Goal: Task Accomplishment & Management: Manage account settings

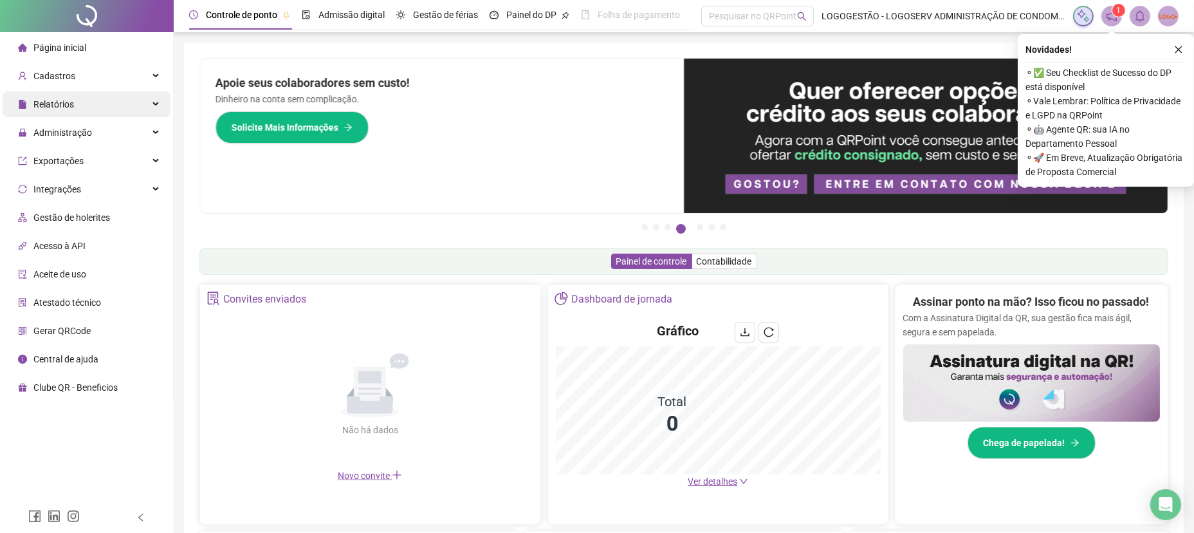
click at [71, 112] on span "Relatórios" at bounding box center [46, 104] width 56 height 26
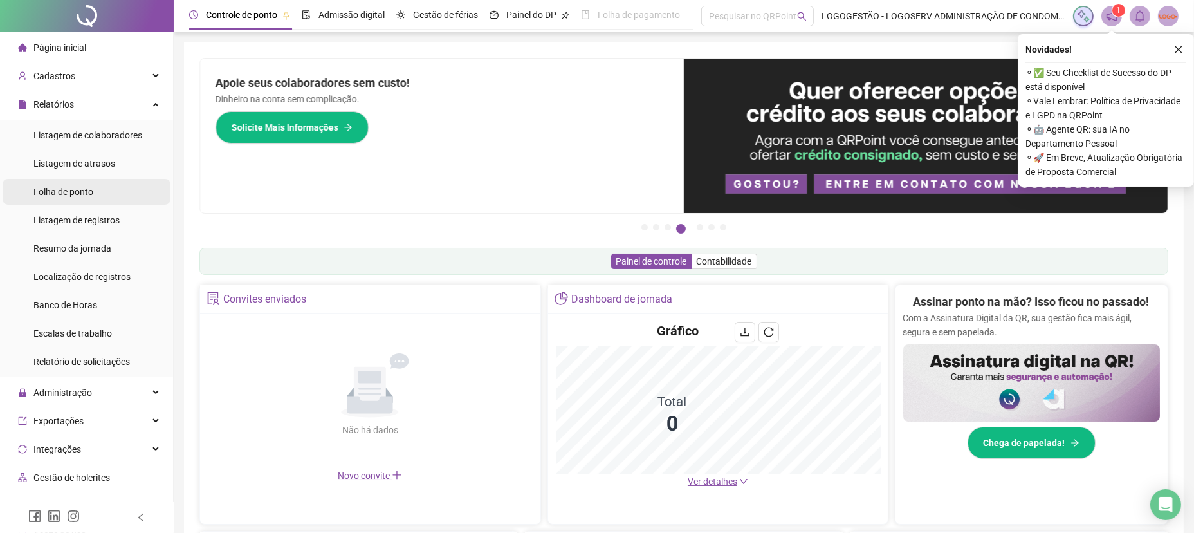
click at [98, 183] on li "Folha de ponto" at bounding box center [87, 192] width 168 height 26
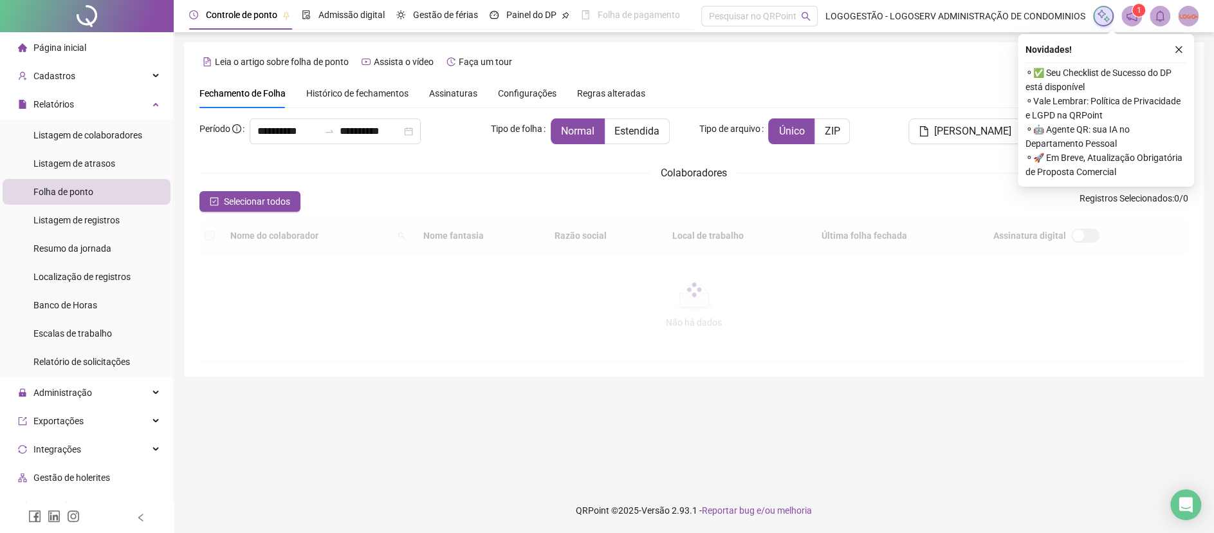
type input "**********"
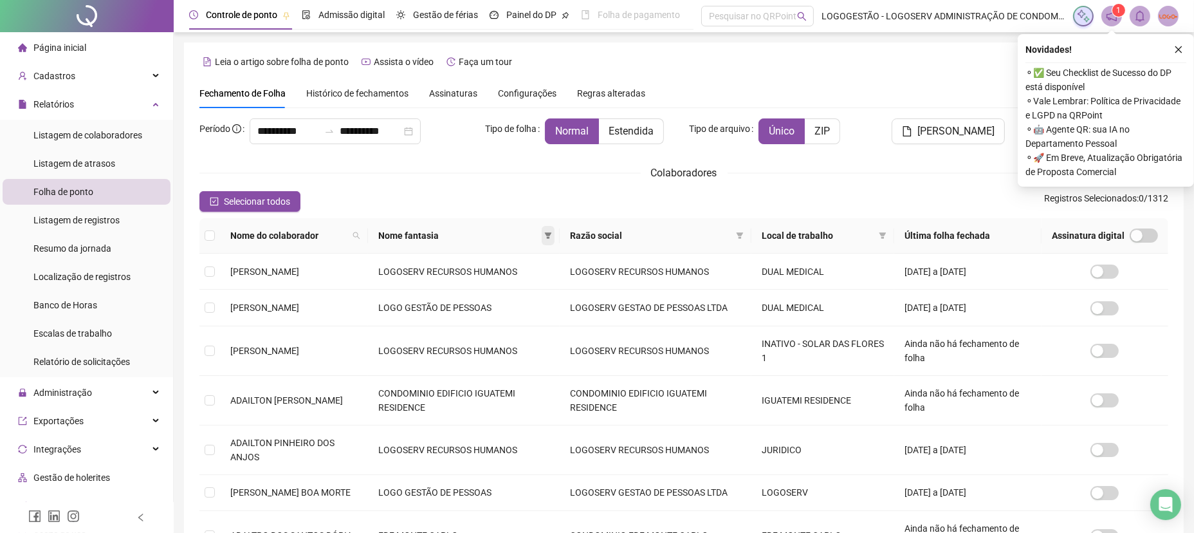
click at [554, 231] on span at bounding box center [548, 235] width 13 height 19
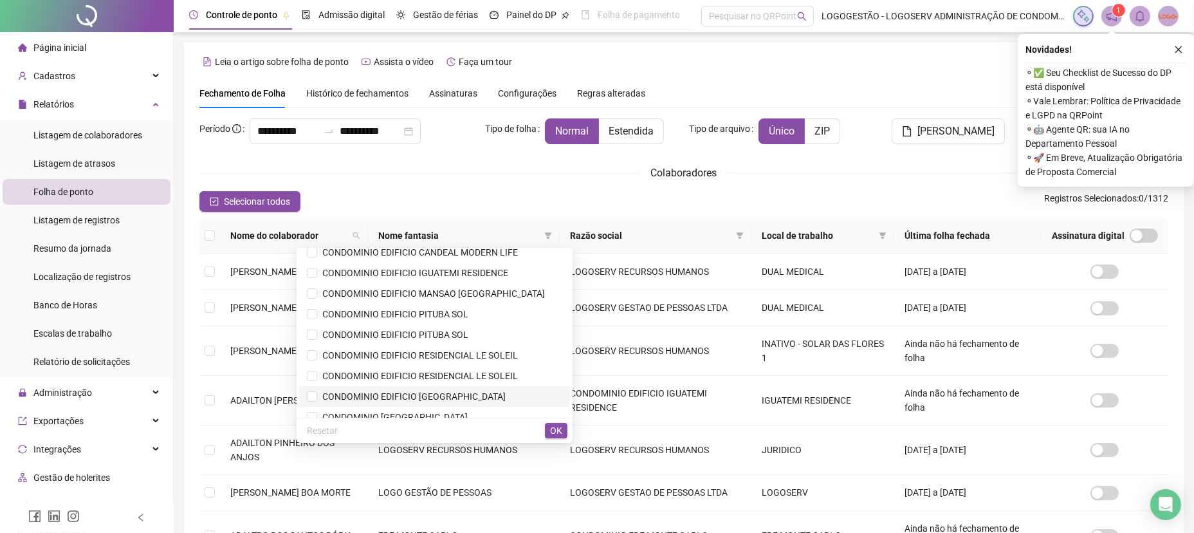
scroll to position [214, 0]
click at [467, 313] on span "CONDOMINIO EDIFICIO MANSAO BAIA AZUL" at bounding box center [431, 314] width 228 height 10
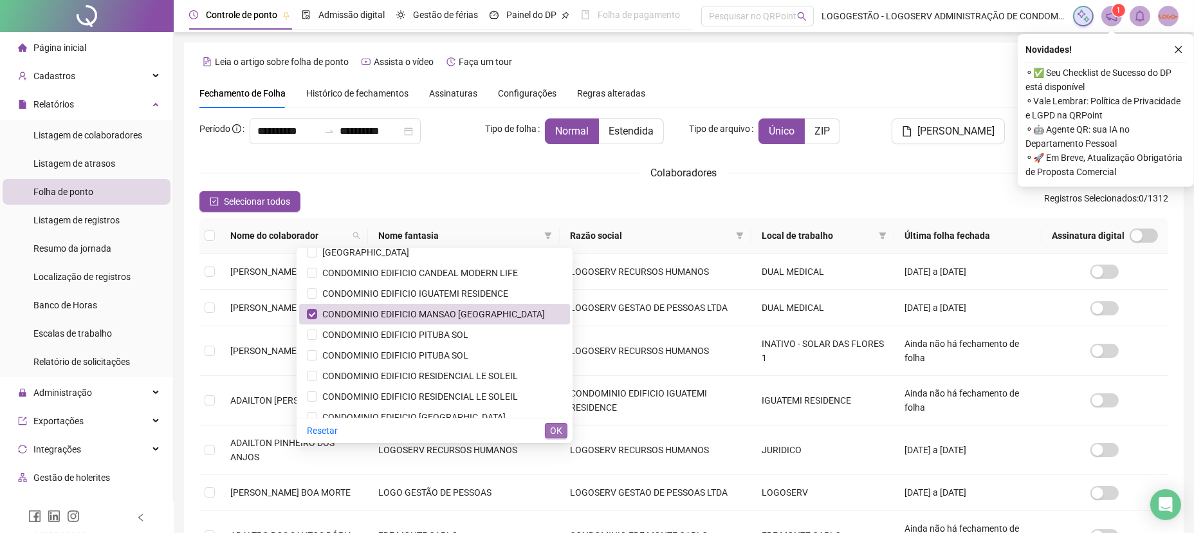
click at [567, 437] on div "Resetar OK" at bounding box center [434, 429] width 276 height 25
click at [550, 427] on span "OK" at bounding box center [556, 430] width 12 height 14
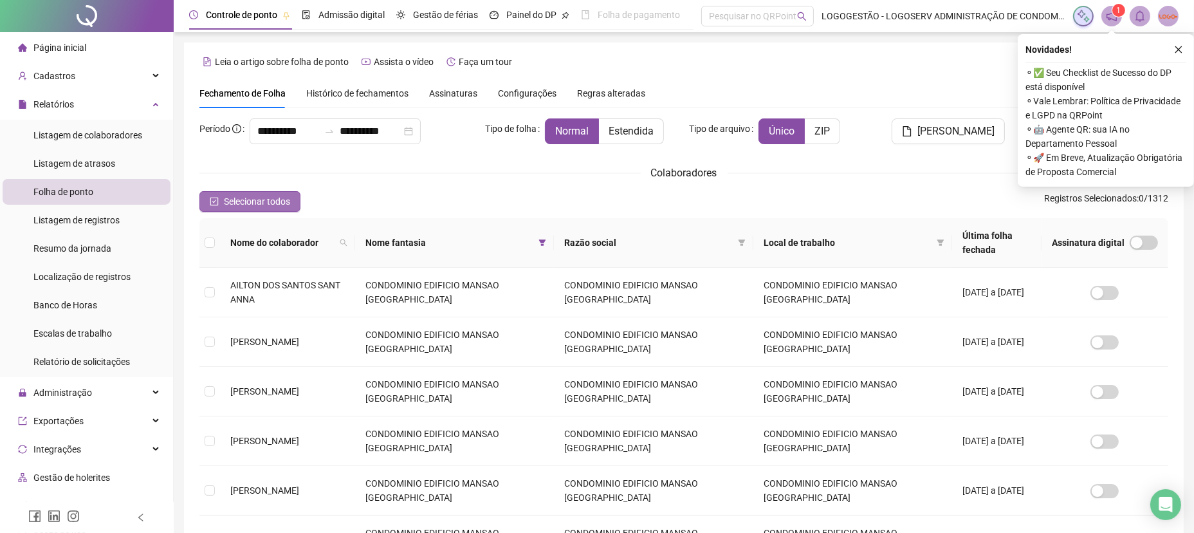
click at [287, 204] on span "Selecionar todos" at bounding box center [257, 201] width 66 height 14
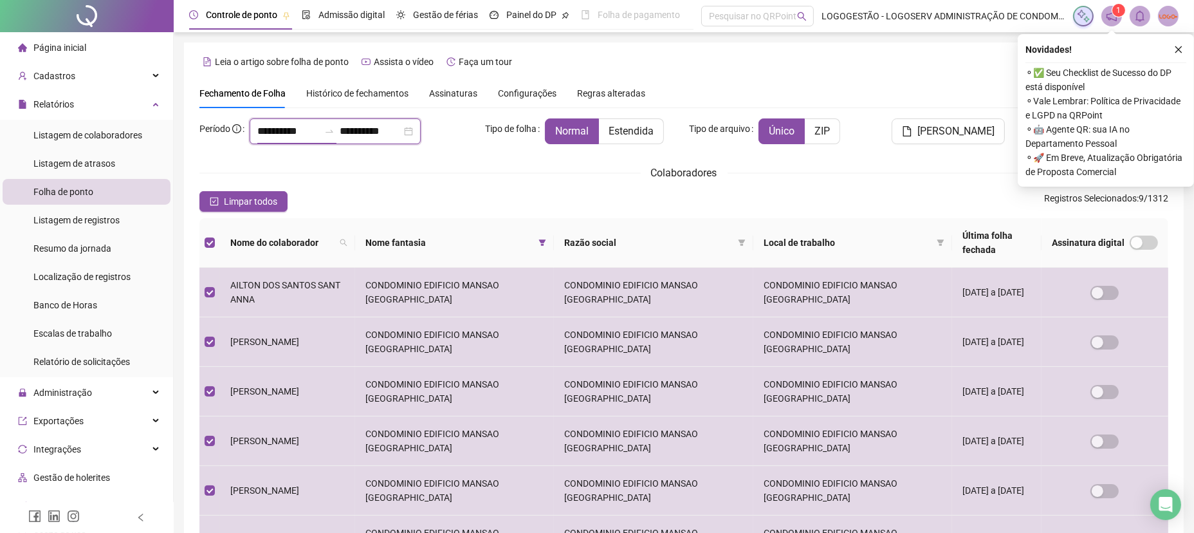
drag, startPoint x: 315, startPoint y: 131, endPoint x: 0, endPoint y: 94, distance: 316.6
click at [5, 130] on div "**********" at bounding box center [597, 412] width 1194 height 825
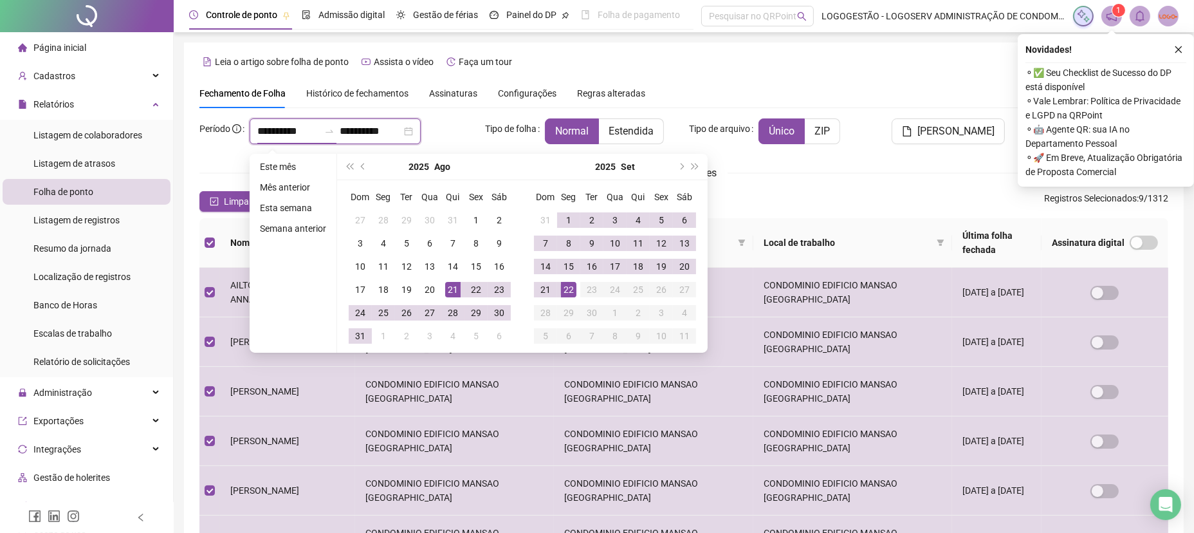
type input "**********"
click at [686, 268] on div "20" at bounding box center [684, 266] width 15 height 15
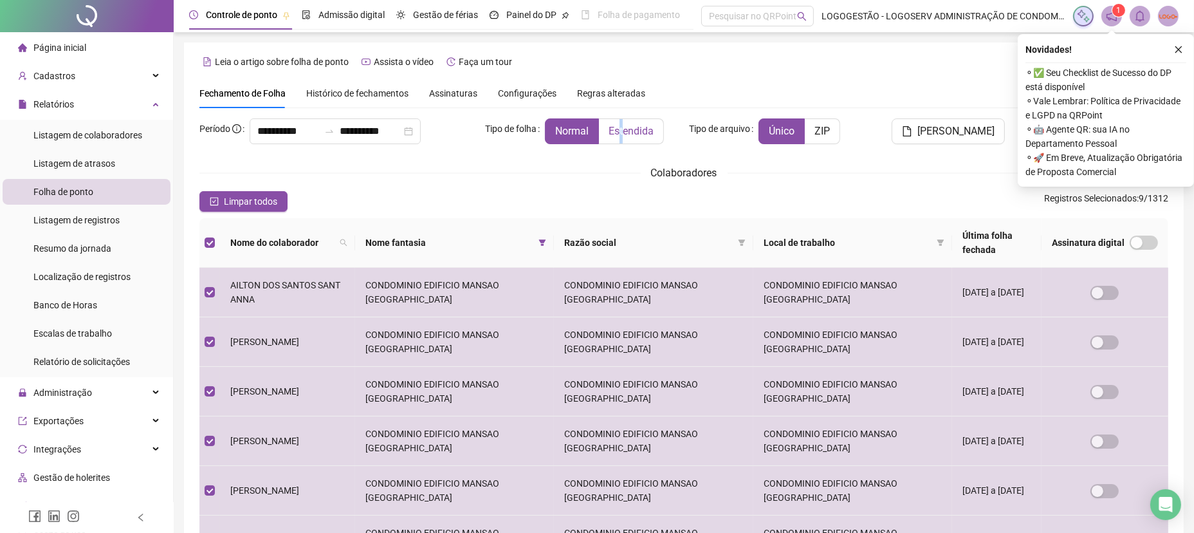
click at [622, 133] on span "Estendida" at bounding box center [630, 131] width 45 height 12
click at [641, 140] on label "Estendida" at bounding box center [631, 131] width 65 height 26
click at [1178, 43] on button "button" at bounding box center [1178, 49] width 15 height 15
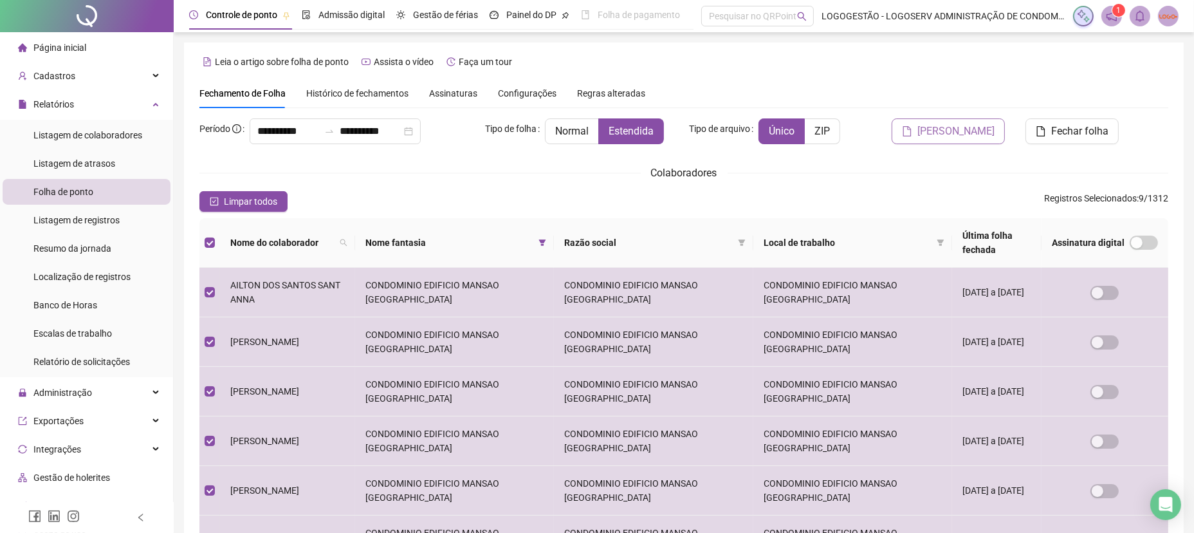
click at [975, 128] on span "Gerar espelho" at bounding box center [955, 130] width 77 height 15
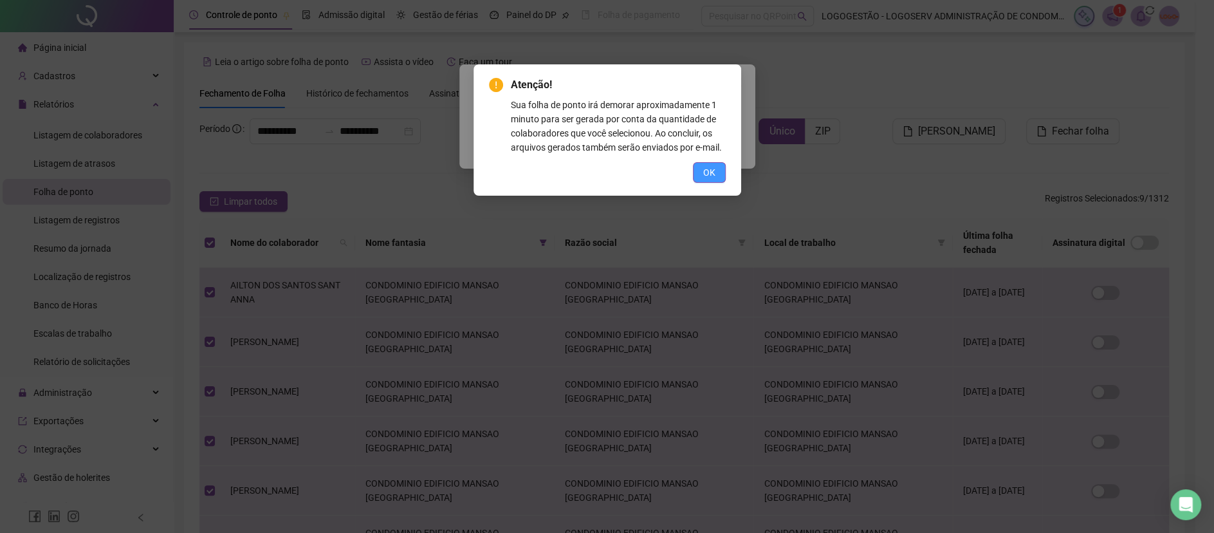
click at [715, 165] on button "OK" at bounding box center [709, 172] width 33 height 21
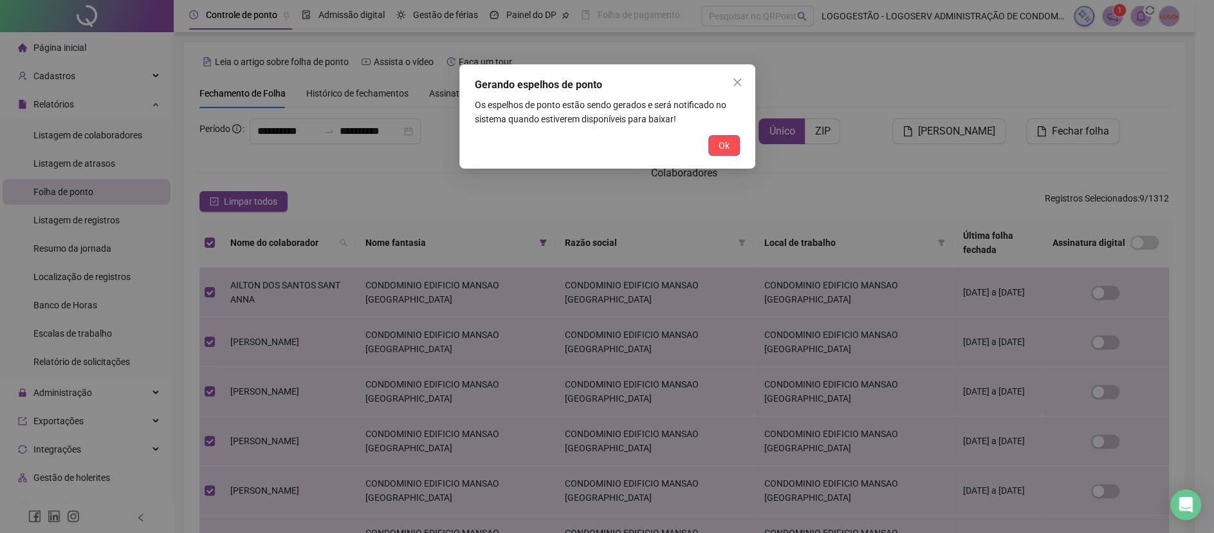
click at [730, 148] on button "Ok" at bounding box center [724, 145] width 32 height 21
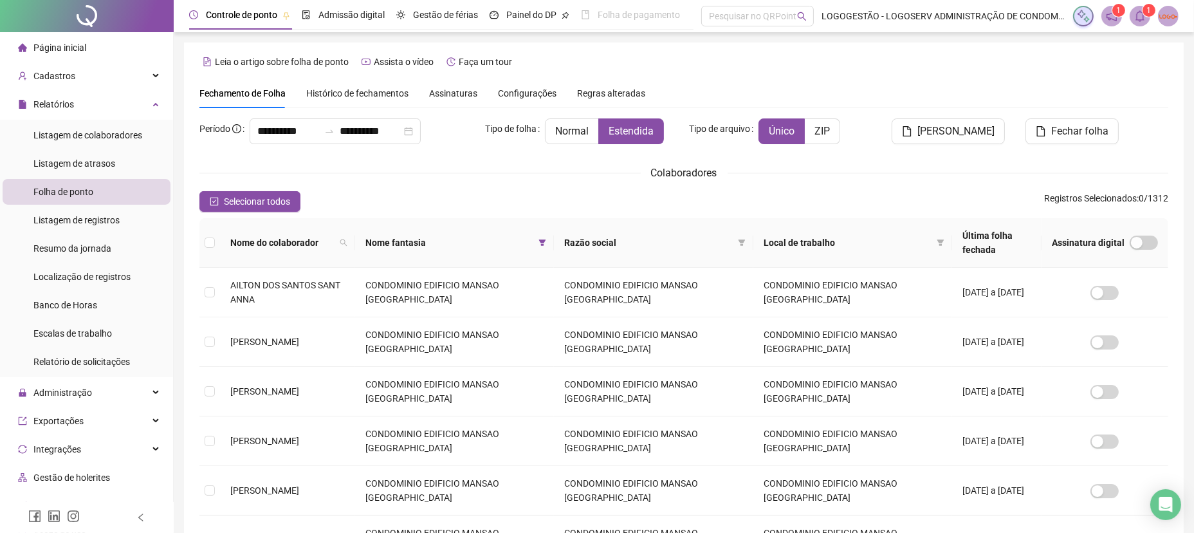
click at [1131, 15] on span at bounding box center [1139, 16] width 21 height 21
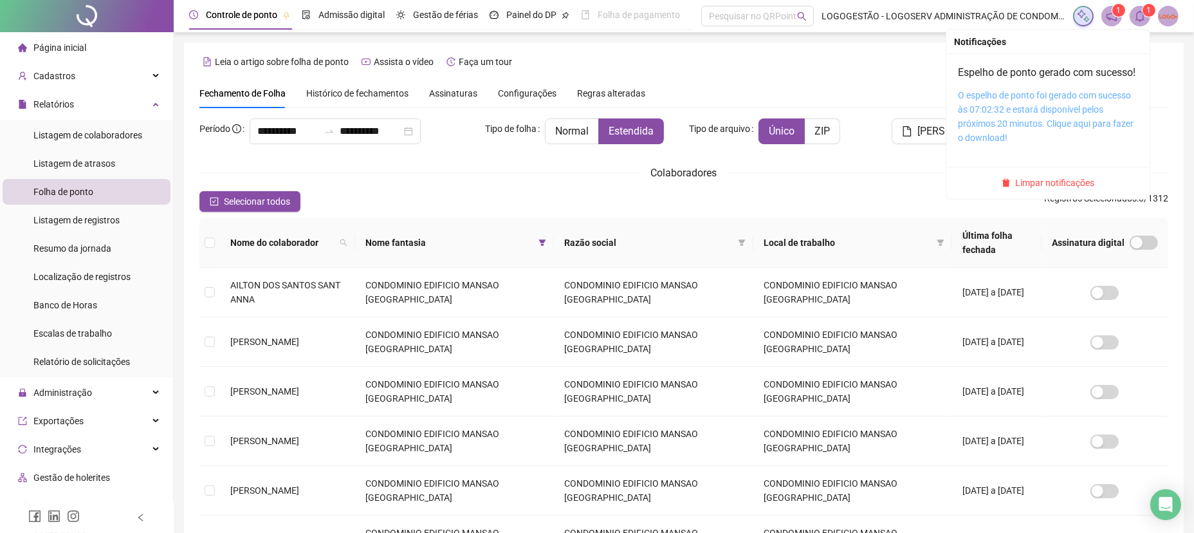
click at [1080, 140] on link "O espelho de ponto foi gerado com sucesso às 07:02:32 e estará disponível pelos…" at bounding box center [1046, 116] width 176 height 53
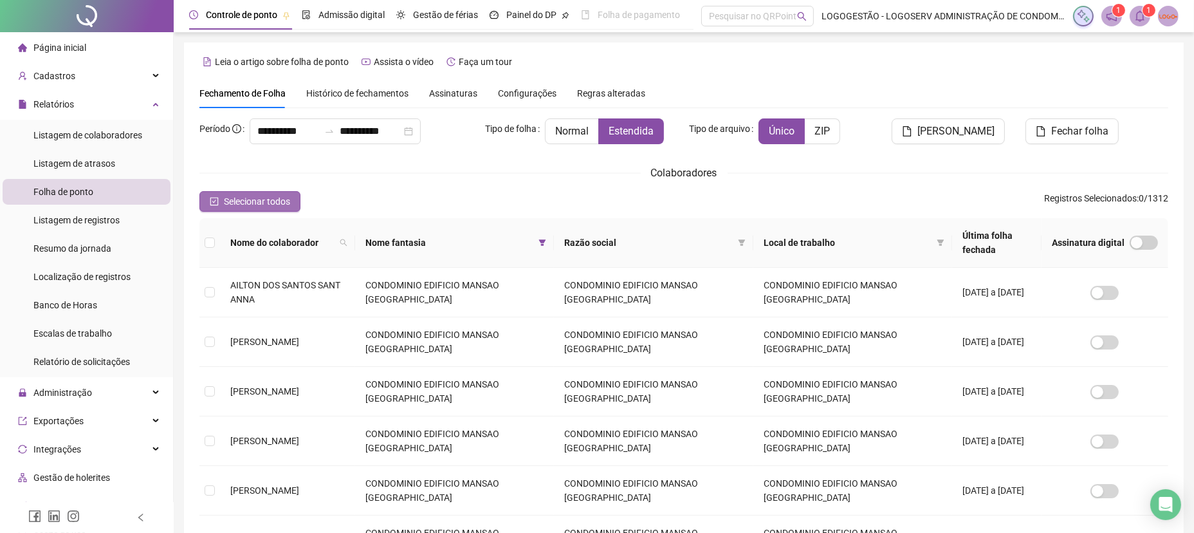
click at [264, 198] on span "Selecionar todos" at bounding box center [257, 201] width 66 height 14
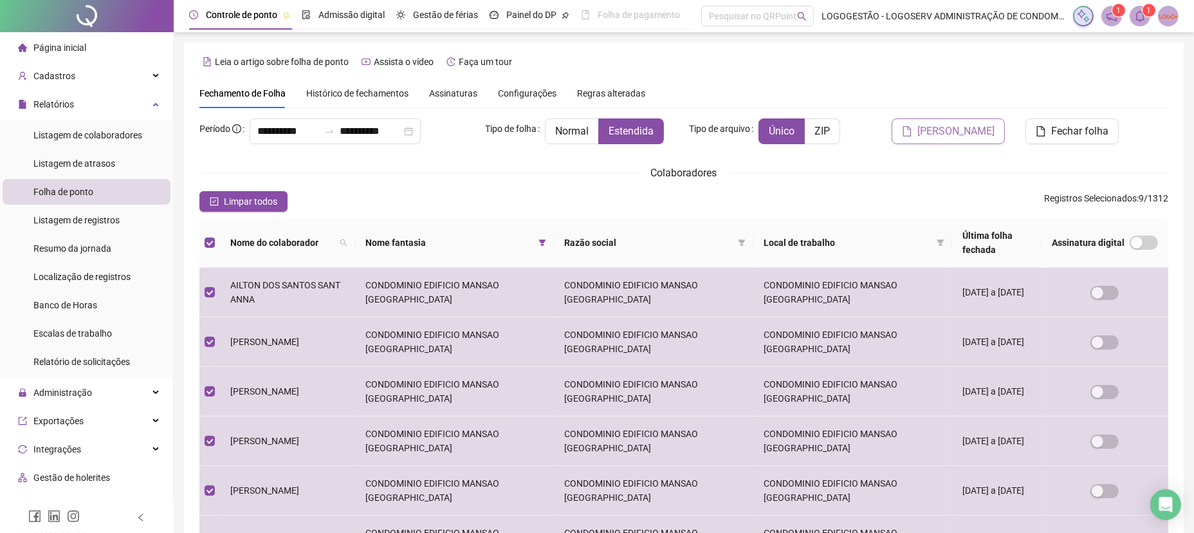
click at [913, 122] on button "Gerar espelho" at bounding box center [947, 131] width 113 height 26
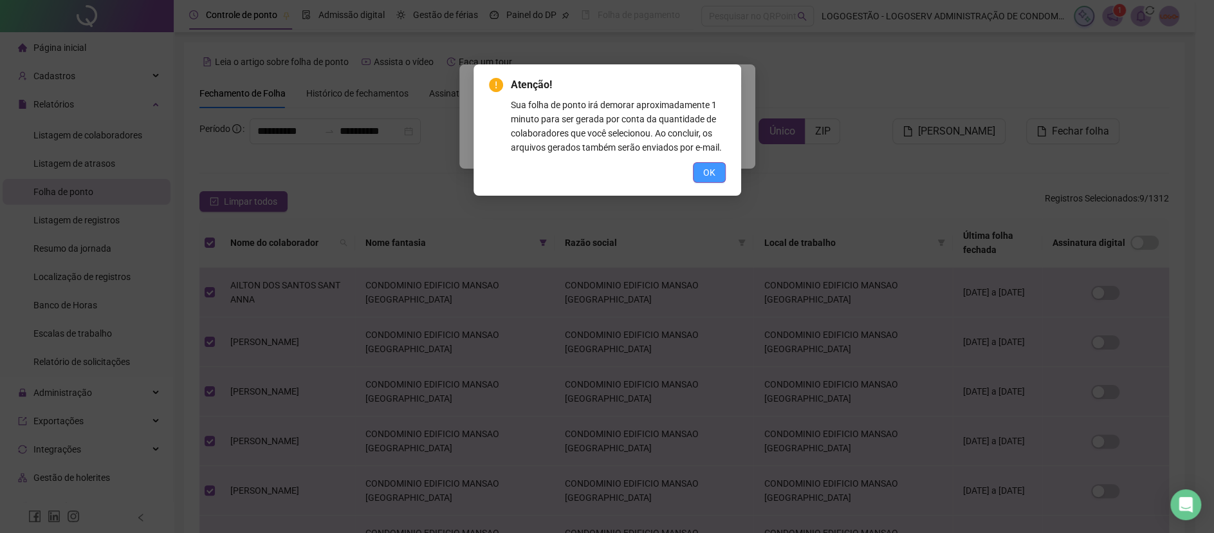
click at [713, 169] on span "OK" at bounding box center [709, 172] width 12 height 14
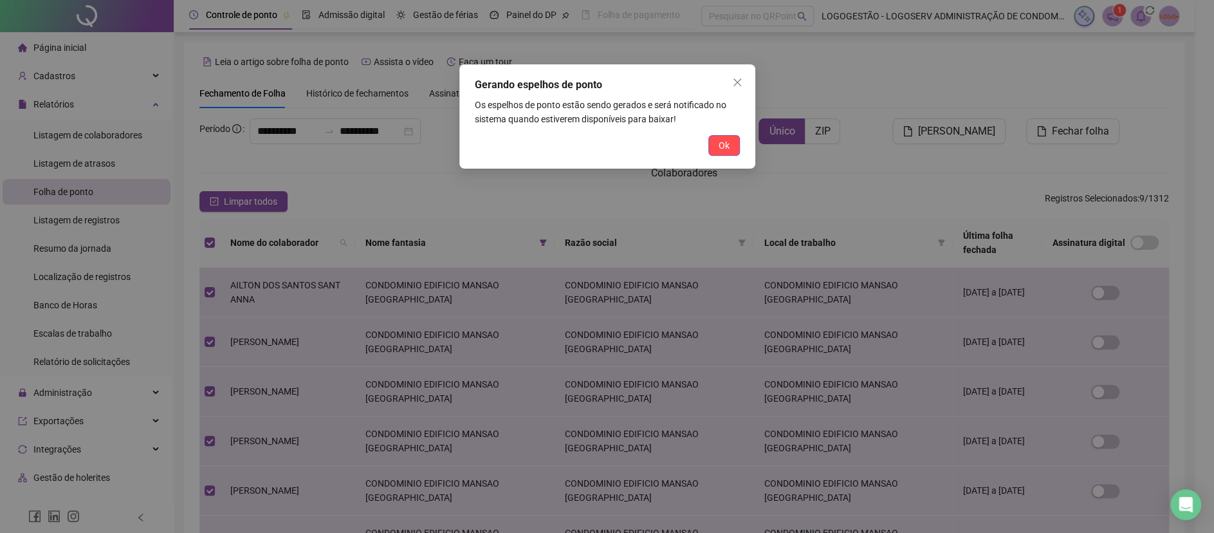
click at [724, 147] on span "Ok" at bounding box center [723, 145] width 11 height 14
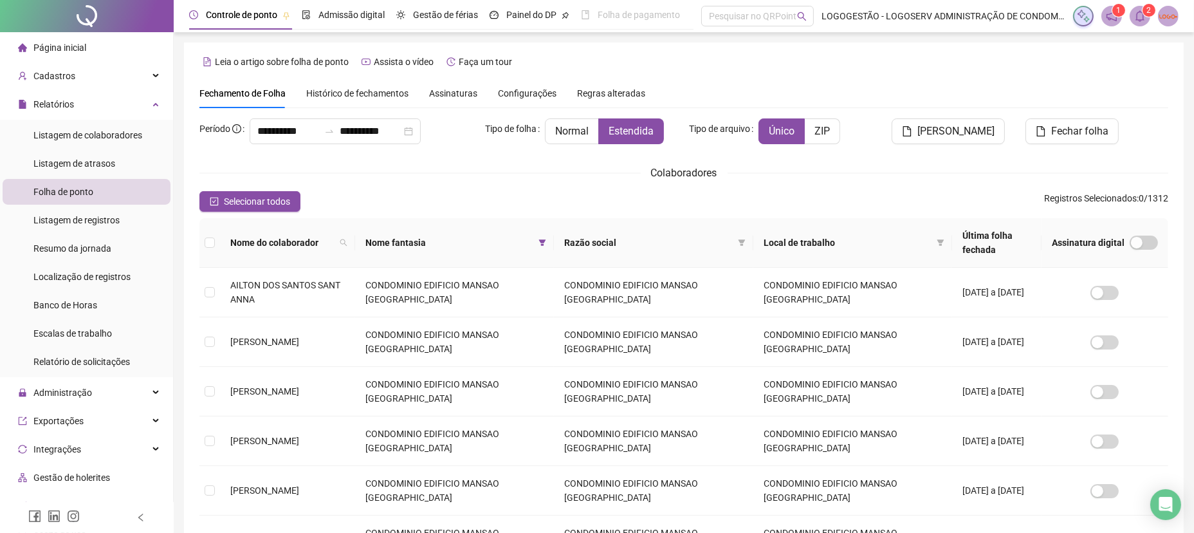
click at [1138, 11] on icon "bell" at bounding box center [1140, 16] width 12 height 12
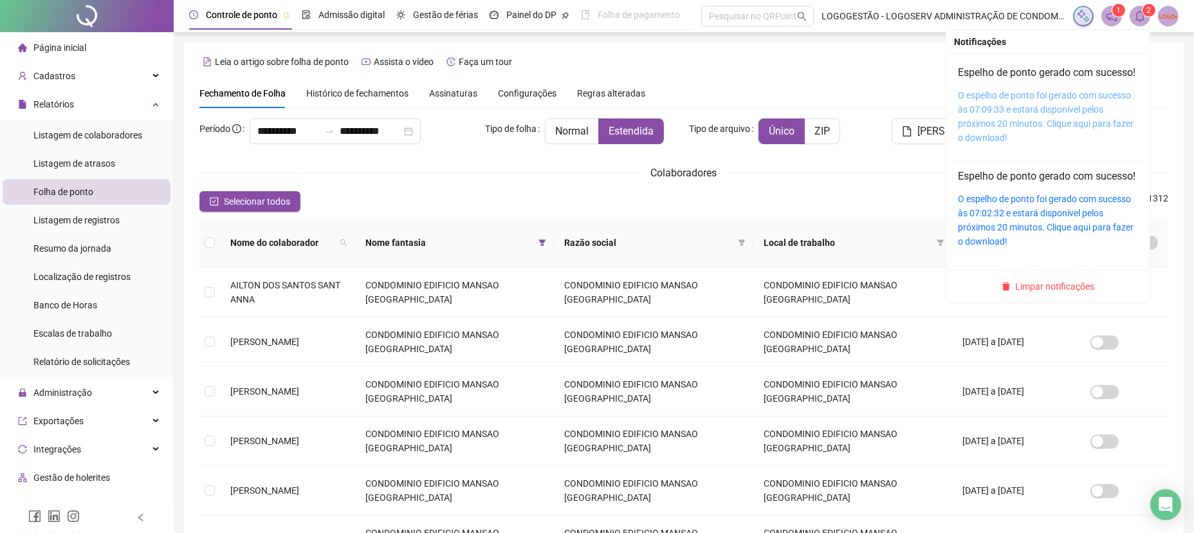
click at [1064, 142] on link "O espelho de ponto foi gerado com sucesso às 07:09:33 e estará disponível pelos…" at bounding box center [1046, 116] width 176 height 53
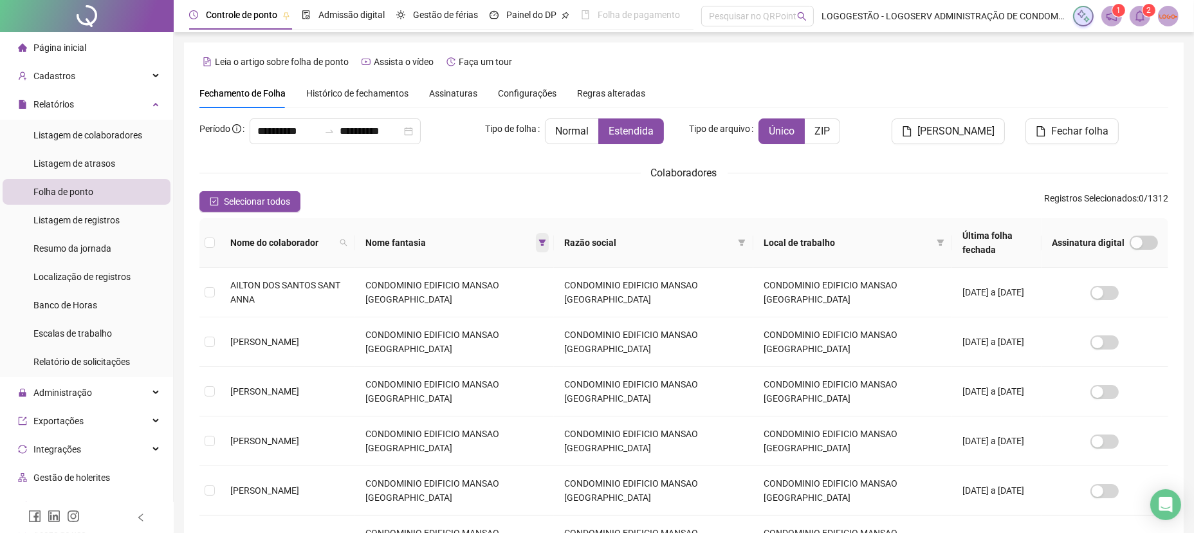
click at [546, 239] on icon "filter" at bounding box center [542, 242] width 7 height 6
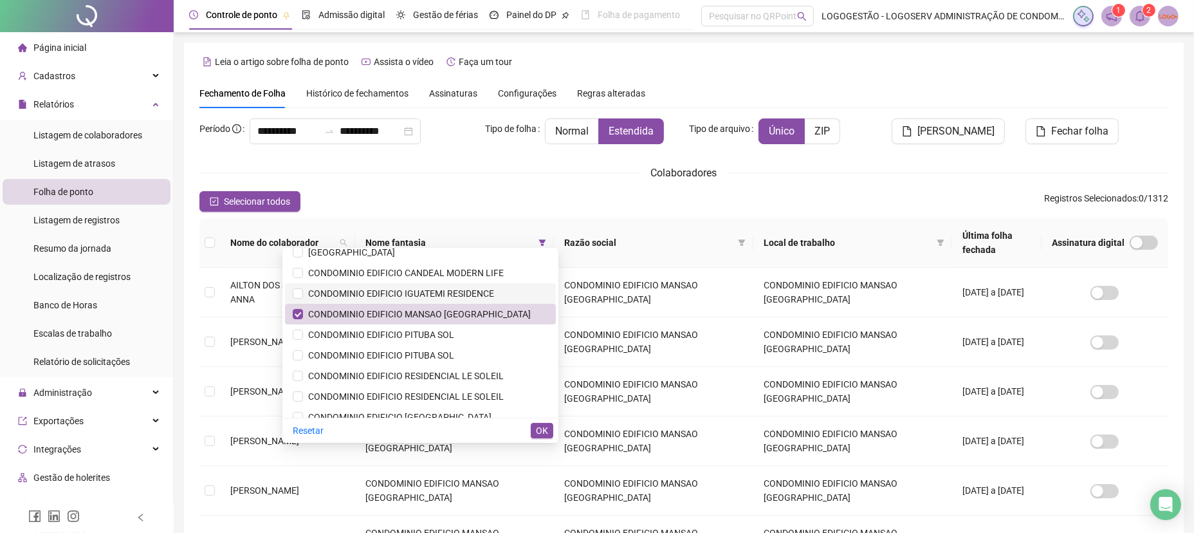
click at [496, 302] on li "CONDOMINIO EDIFICIO IGUATEMI RESIDENCE" at bounding box center [420, 293] width 271 height 21
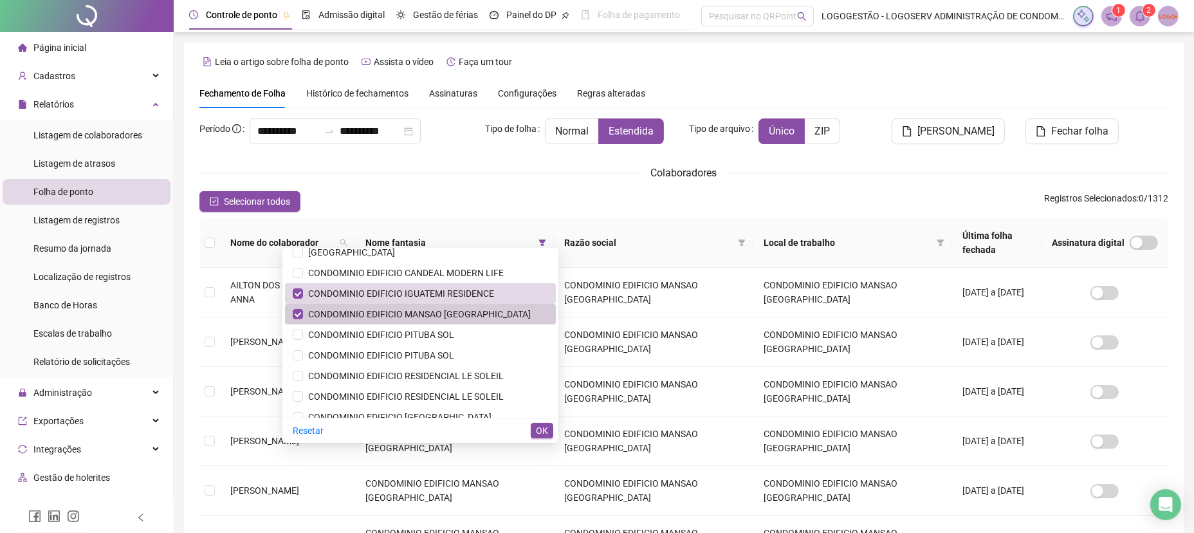
click at [490, 309] on span "CONDOMINIO EDIFICIO MANSAO BAIA AZUL" at bounding box center [417, 314] width 228 height 10
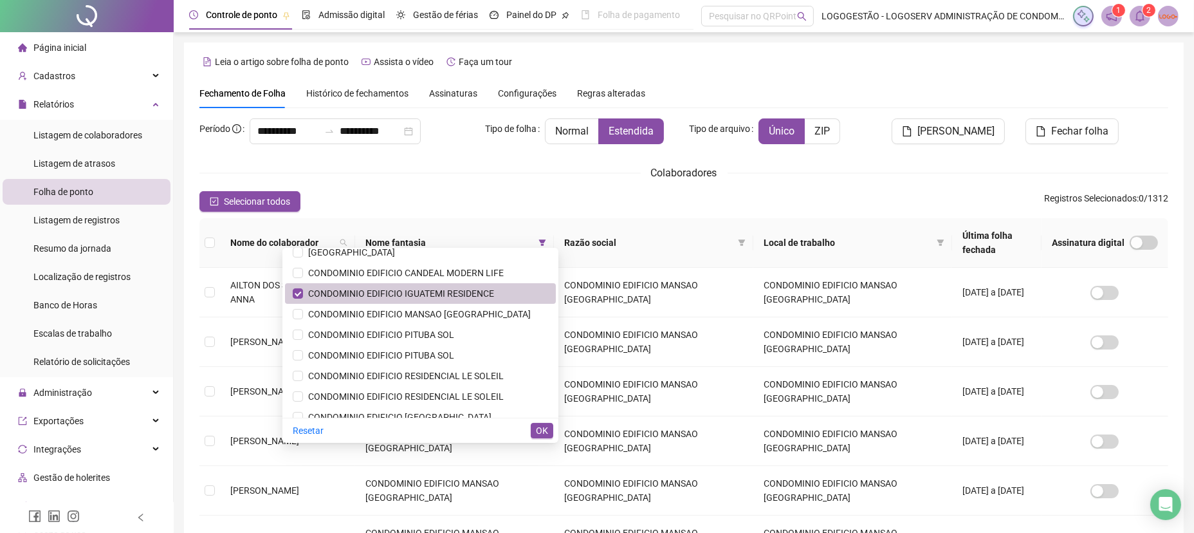
click at [494, 295] on span "CONDOMINIO EDIFICIO IGUATEMI RESIDENCE" at bounding box center [398, 293] width 191 height 10
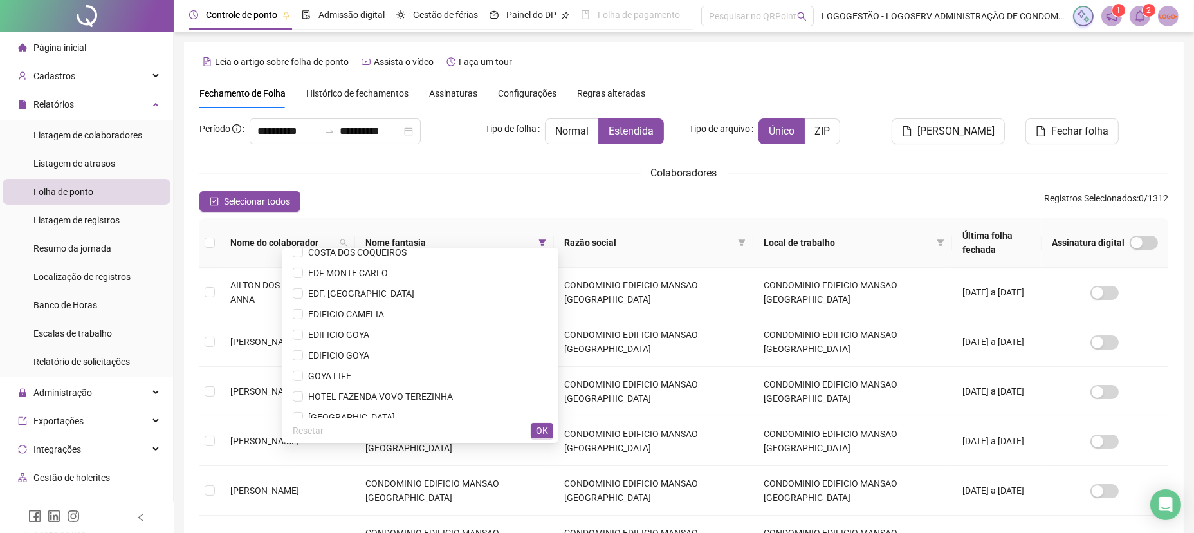
scroll to position [792, 0]
click at [405, 388] on span "JARDIM IMPERIAL" at bounding box center [420, 395] width 255 height 14
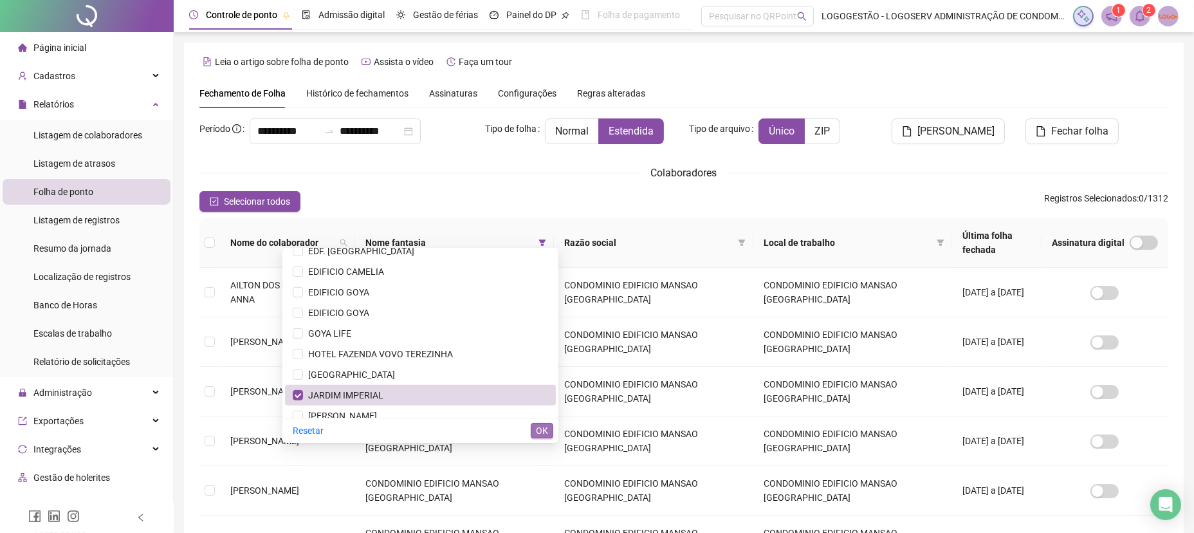
click at [532, 432] on button "OK" at bounding box center [542, 430] width 23 height 15
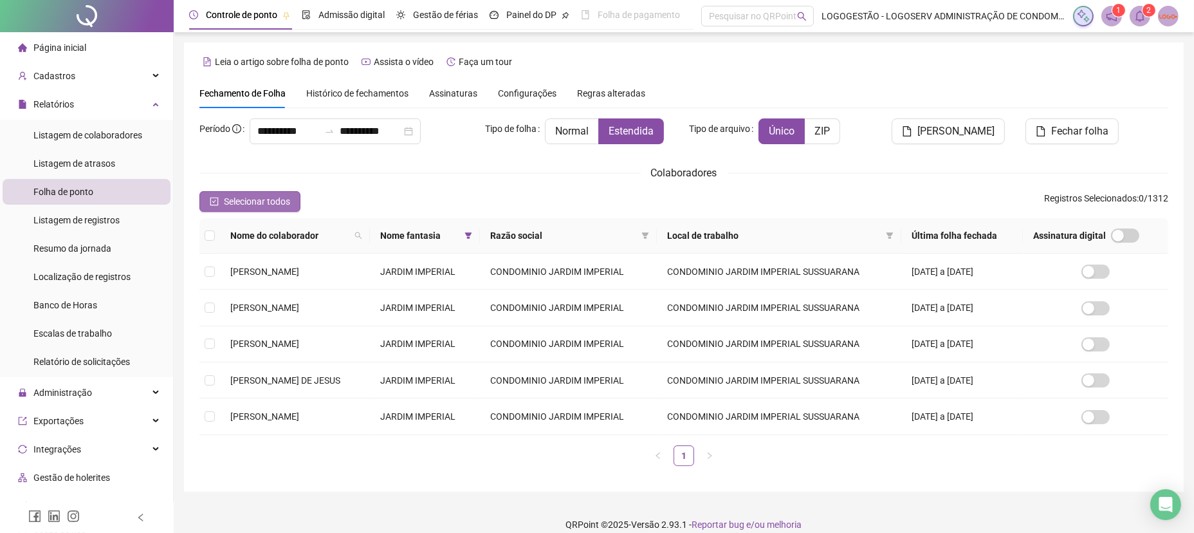
click at [239, 196] on span "Selecionar todos" at bounding box center [257, 201] width 66 height 14
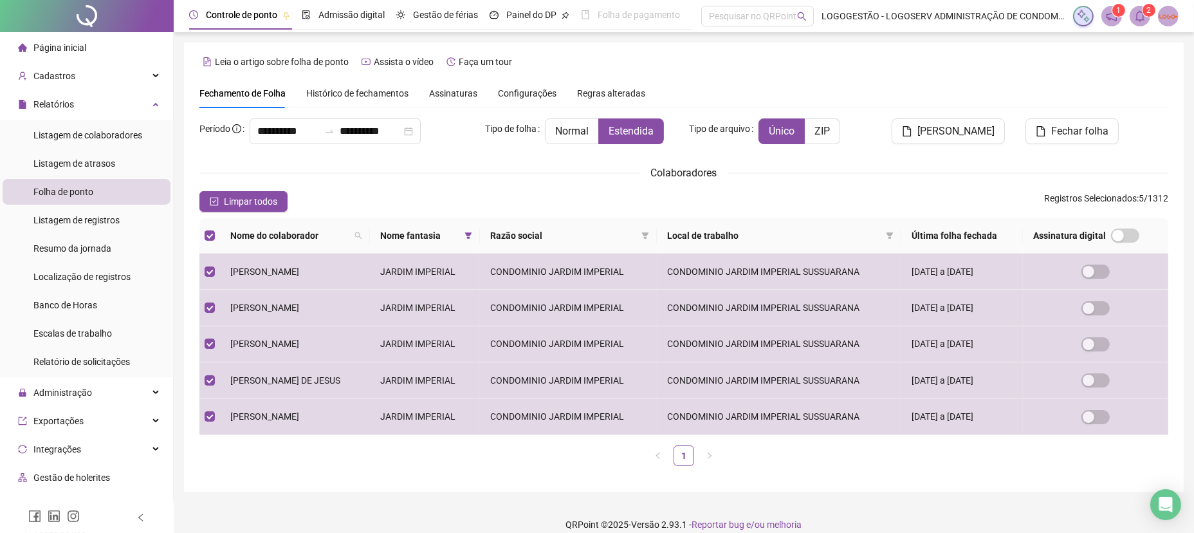
drag, startPoint x: 952, startPoint y: 129, endPoint x: 939, endPoint y: 140, distance: 17.3
click at [951, 131] on span "Gerar espelho" at bounding box center [955, 130] width 77 height 15
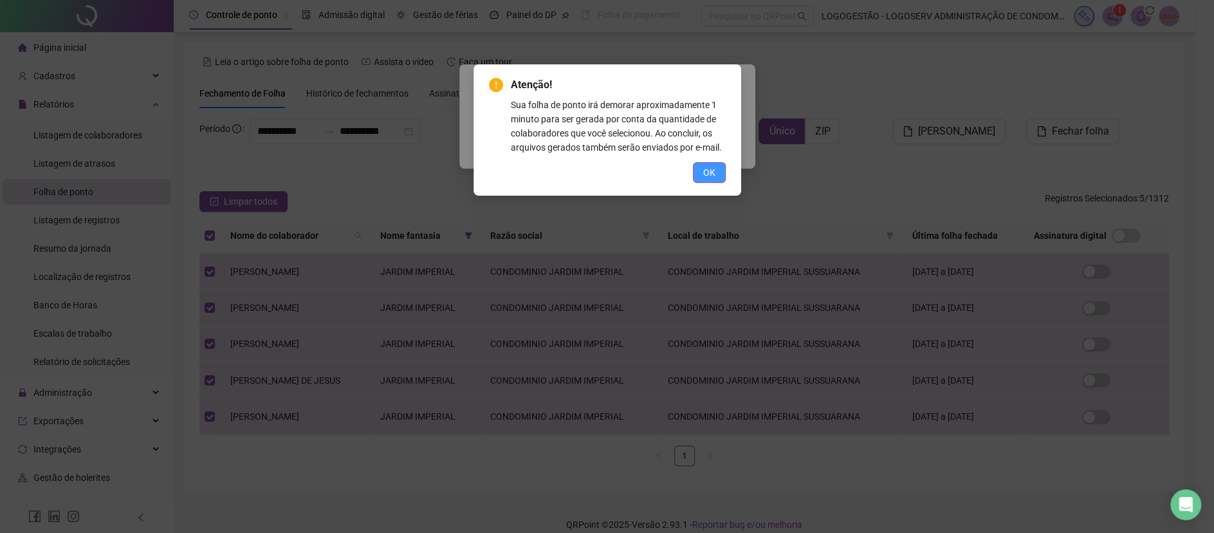
click at [710, 172] on span "OK" at bounding box center [709, 172] width 12 height 14
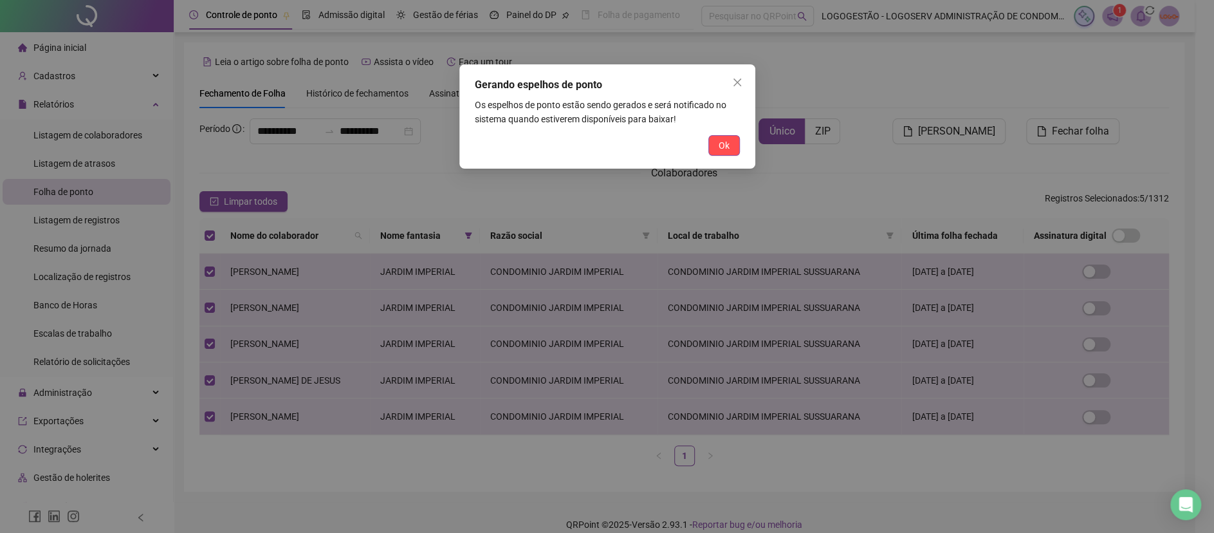
click at [725, 149] on span "Ok" at bounding box center [723, 145] width 11 height 14
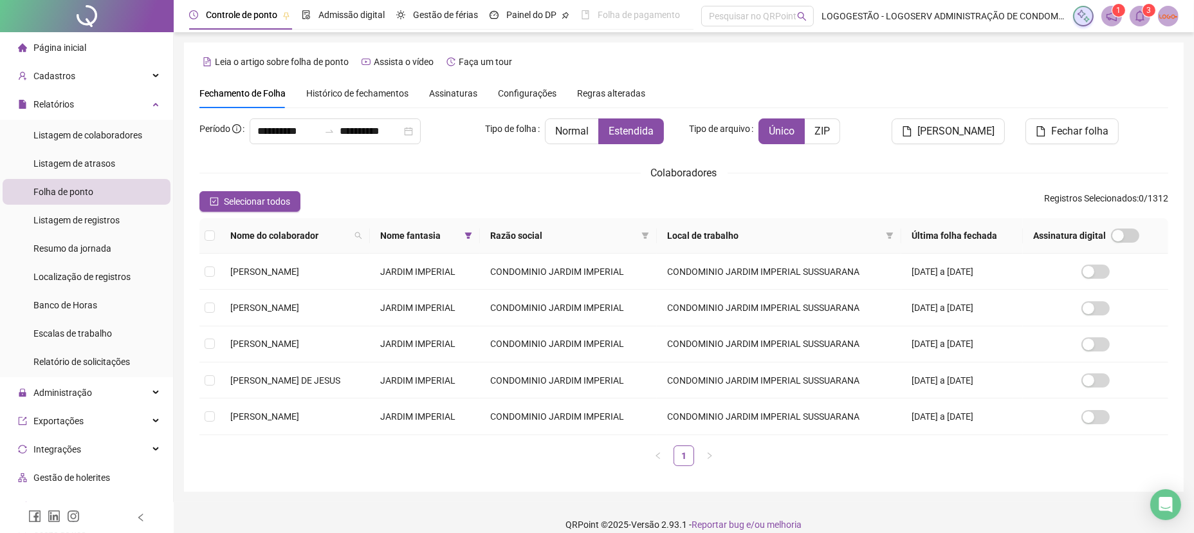
click at [1135, 3] on header "Controle de ponto Admissão digital Gestão de férias Painel do DP Folha de pagam…" at bounding box center [684, 16] width 1020 height 32
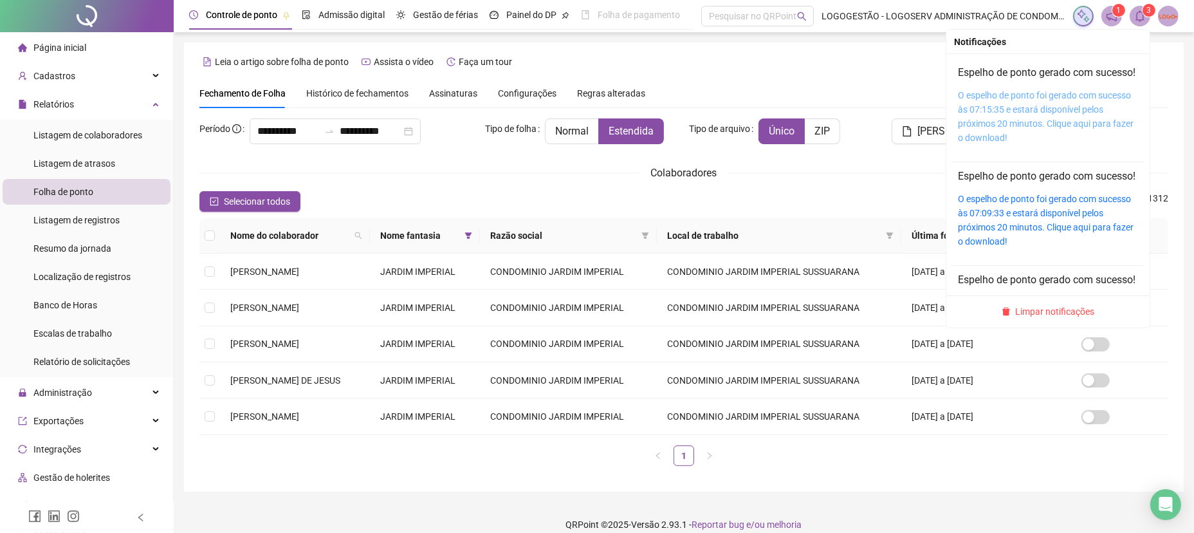
click at [1063, 141] on link "O espelho de ponto foi gerado com sucesso às 07:15:35 e estará disponível pelos…" at bounding box center [1046, 116] width 176 height 53
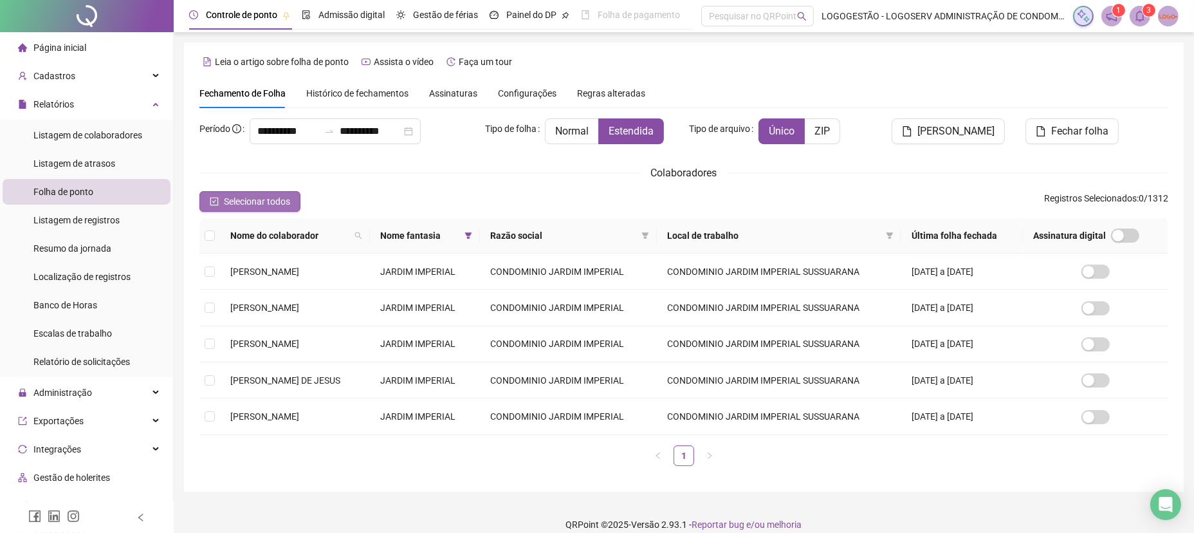
click at [275, 196] on span "Selecionar todos" at bounding box center [257, 201] width 66 height 14
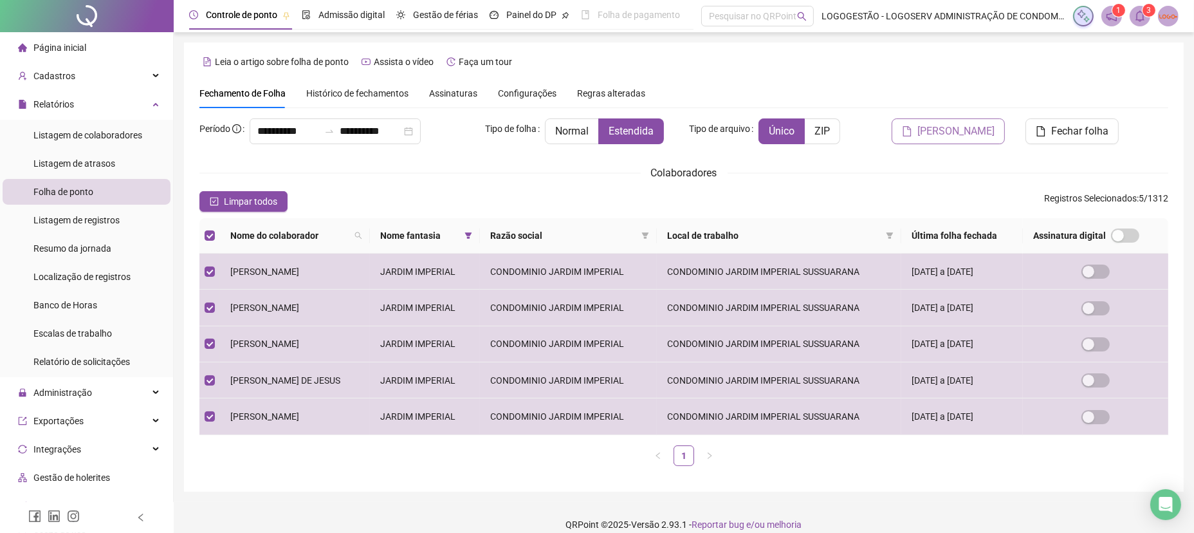
click at [985, 131] on span "Gerar espelho" at bounding box center [955, 130] width 77 height 15
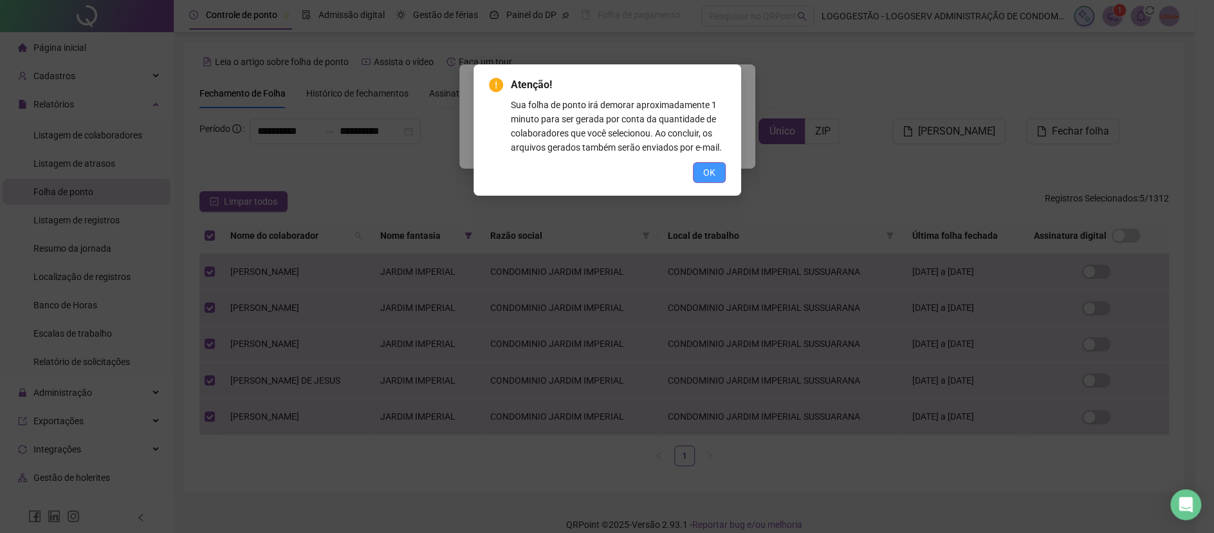
click at [704, 170] on span "OK" at bounding box center [709, 172] width 12 height 14
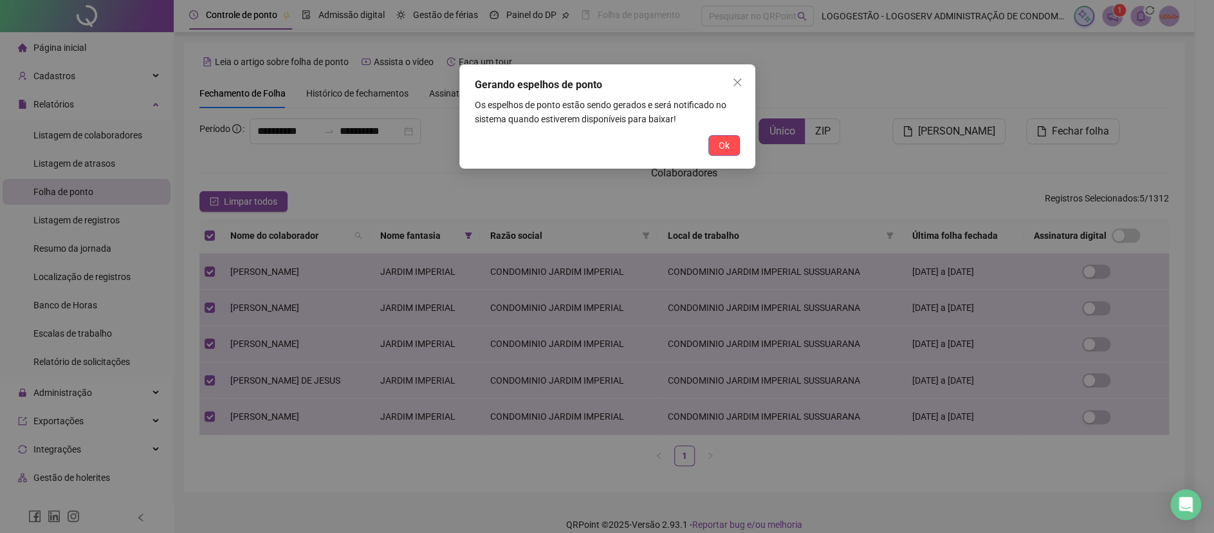
click at [716, 142] on button "Ok" at bounding box center [724, 145] width 32 height 21
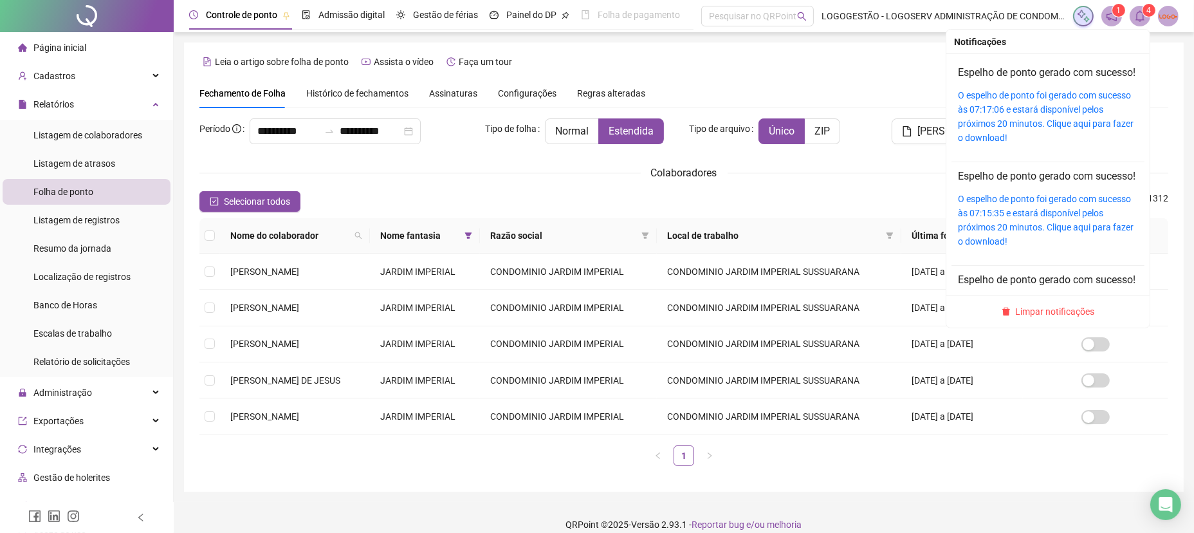
click at [1133, 21] on span at bounding box center [1139, 16] width 21 height 21
click at [1066, 134] on link "O espelho de ponto foi gerado com sucesso às 07:17:06 e estará disponível pelos…" at bounding box center [1046, 116] width 176 height 53
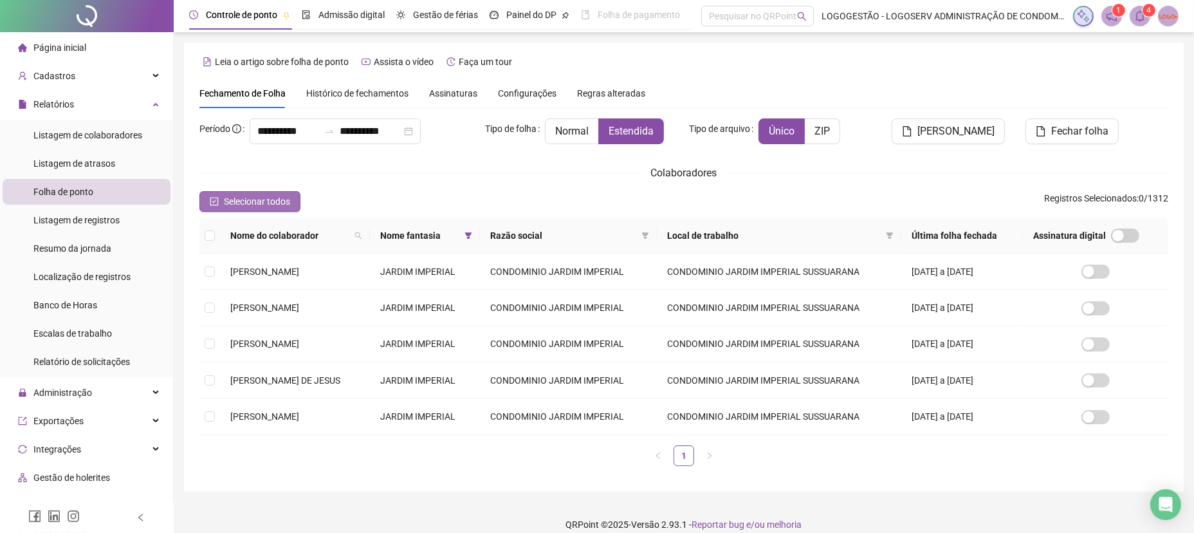
click at [205, 200] on button "Selecionar todos" at bounding box center [249, 201] width 101 height 21
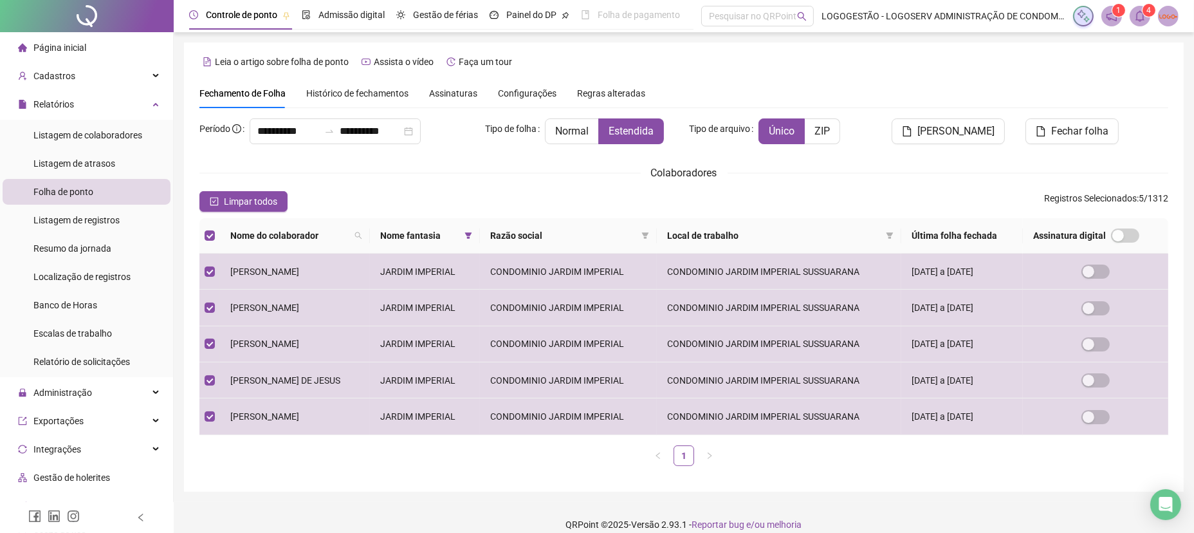
drag, startPoint x: 1002, startPoint y: 136, endPoint x: 980, endPoint y: 153, distance: 27.5
click at [1001, 136] on button "Gerar espelho" at bounding box center [947, 131] width 113 height 26
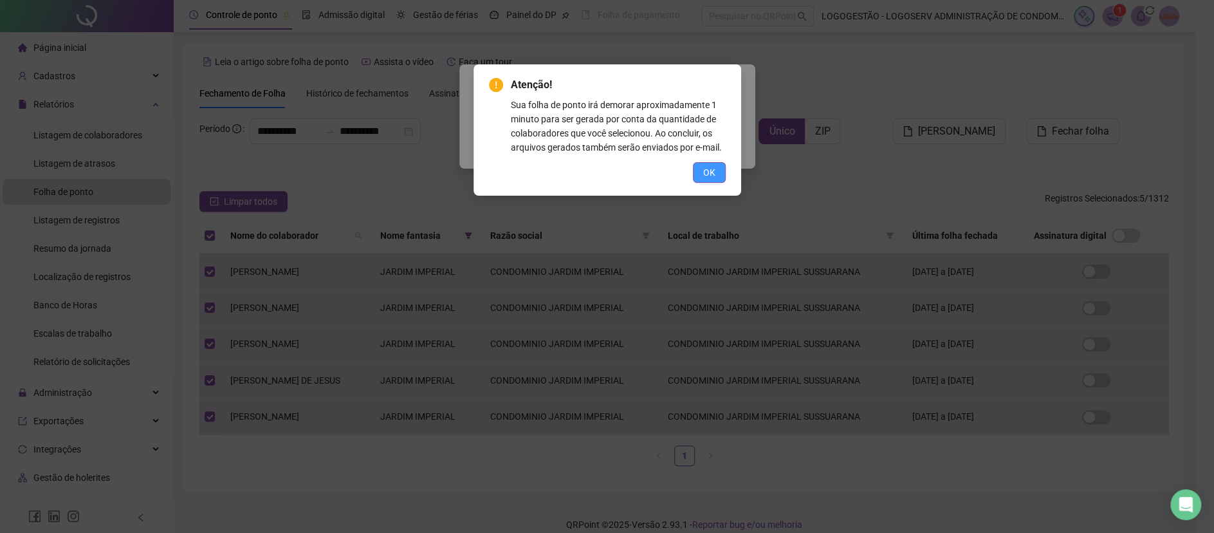
click at [713, 163] on button "OK" at bounding box center [709, 172] width 33 height 21
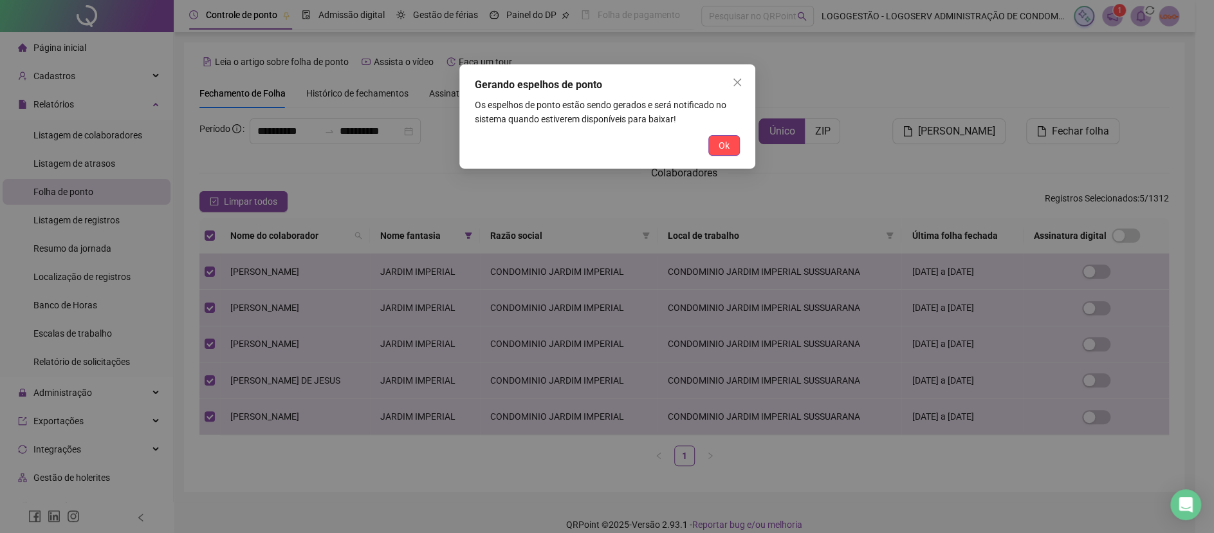
click at [724, 155] on button "Ok" at bounding box center [724, 145] width 32 height 21
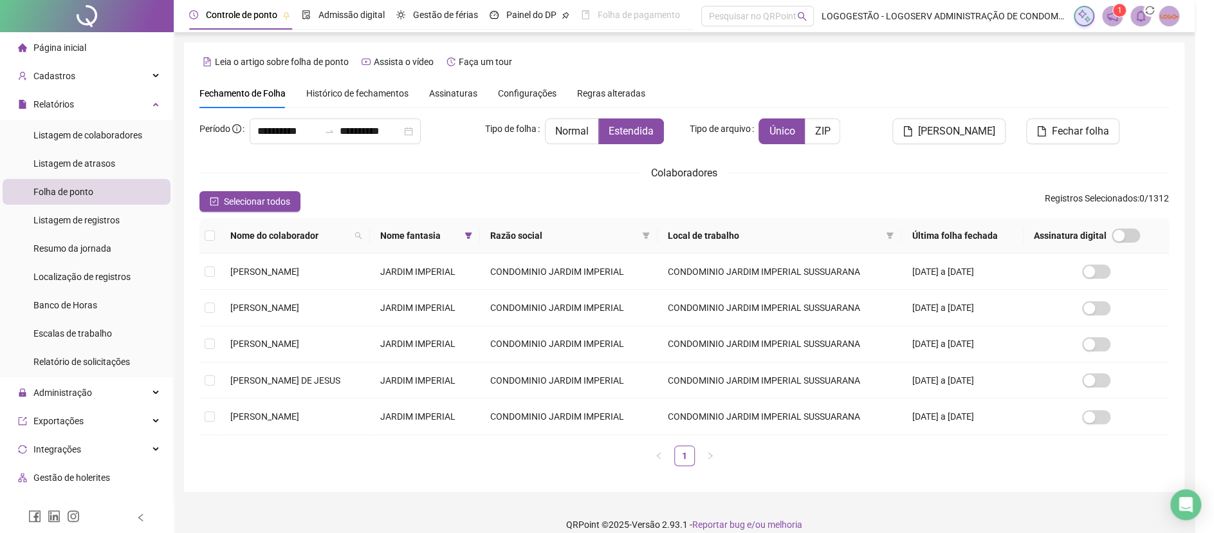
click at [727, 150] on body "**********" at bounding box center [597, 266] width 1194 height 533
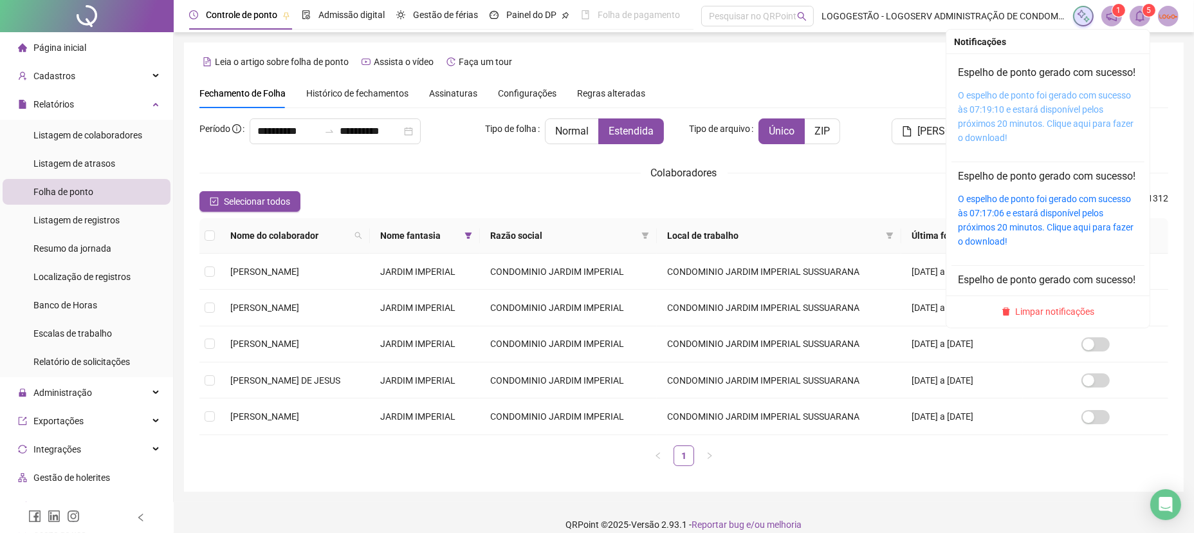
click at [1077, 139] on link "O espelho de ponto foi gerado com sucesso às 07:19:10 e estará disponível pelos…" at bounding box center [1046, 116] width 176 height 53
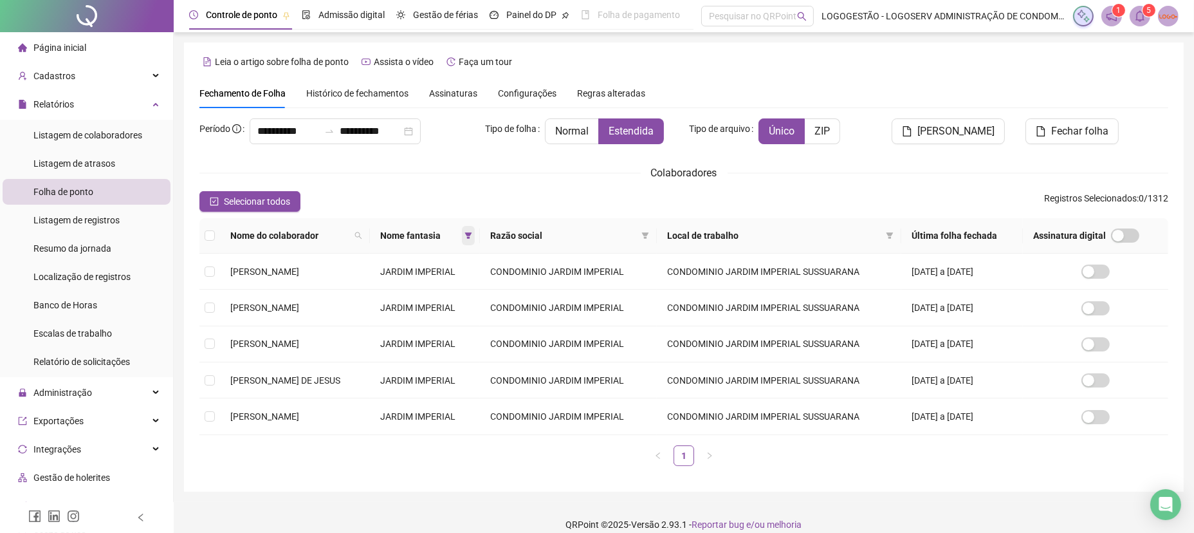
click at [472, 238] on icon "filter" at bounding box center [468, 236] width 8 height 8
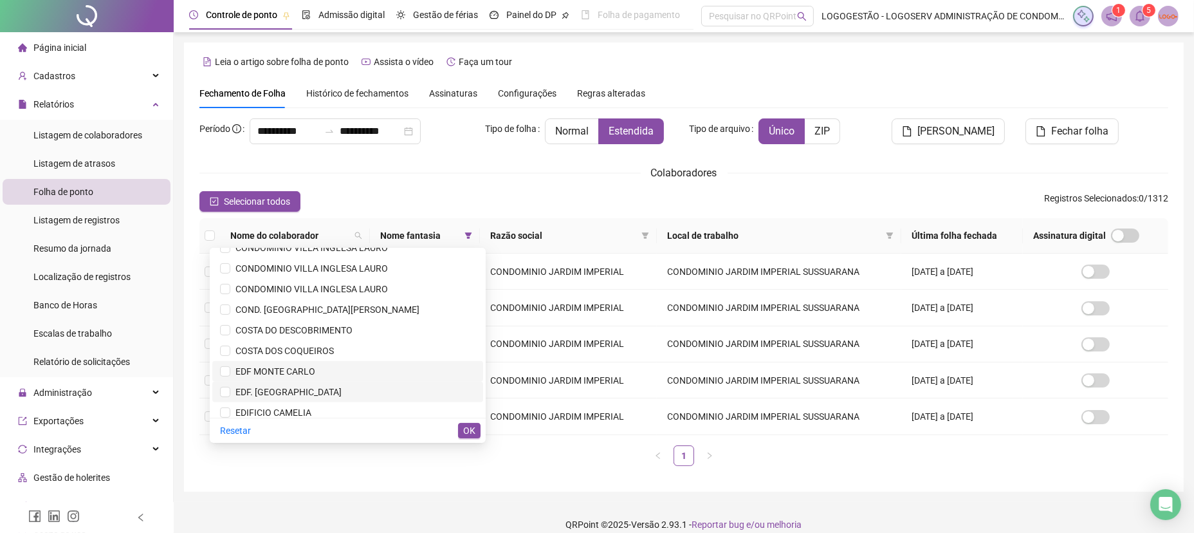
scroll to position [823, 0]
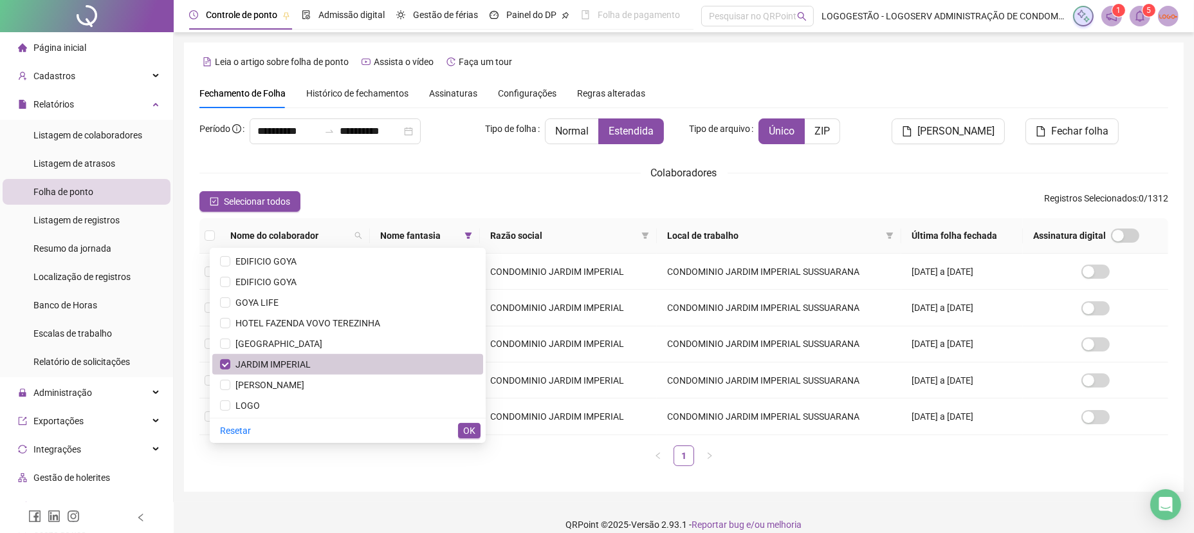
click at [417, 358] on span "JARDIM IMPERIAL" at bounding box center [347, 364] width 255 height 14
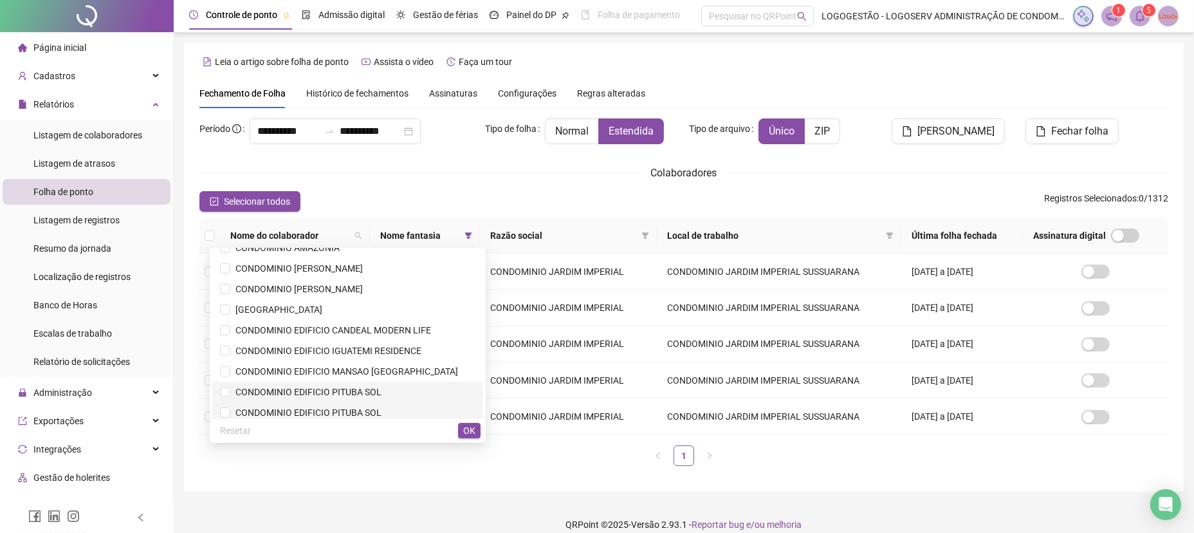
scroll to position [136, 0]
click at [419, 392] on span "CONDOMINIO EDIFICIO MANSAO BAIA AZUL" at bounding box center [344, 392] width 228 height 10
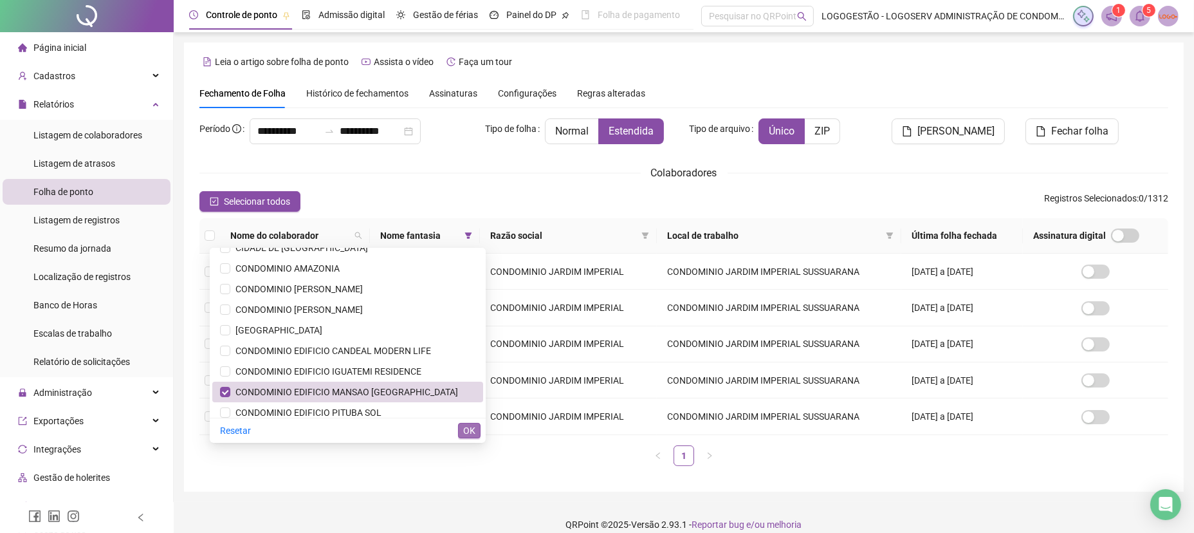
click at [466, 430] on span "OK" at bounding box center [469, 430] width 12 height 14
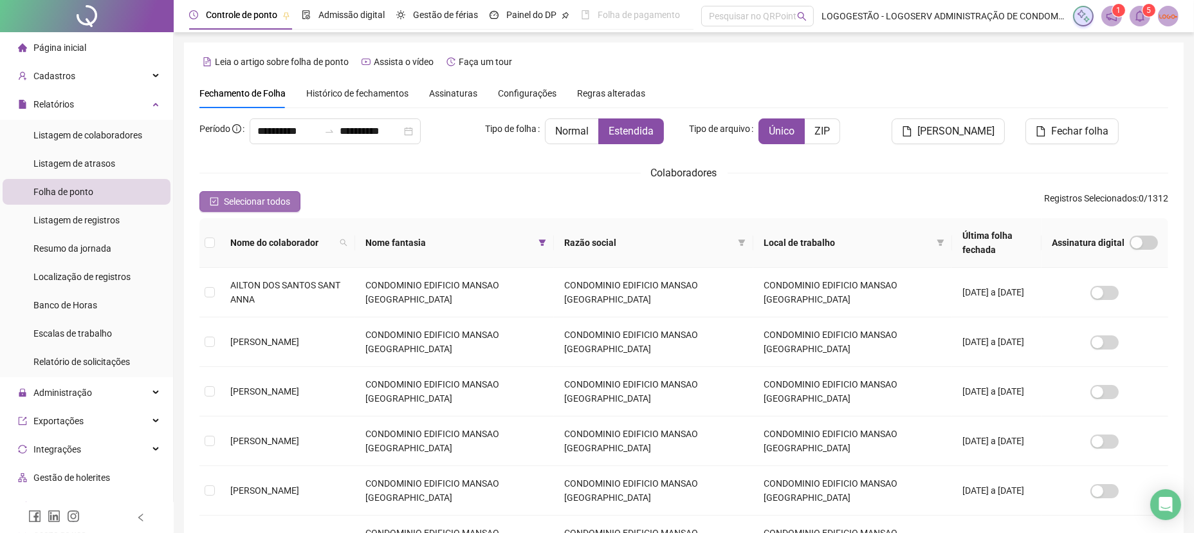
click at [287, 194] on button "Selecionar todos" at bounding box center [249, 201] width 101 height 21
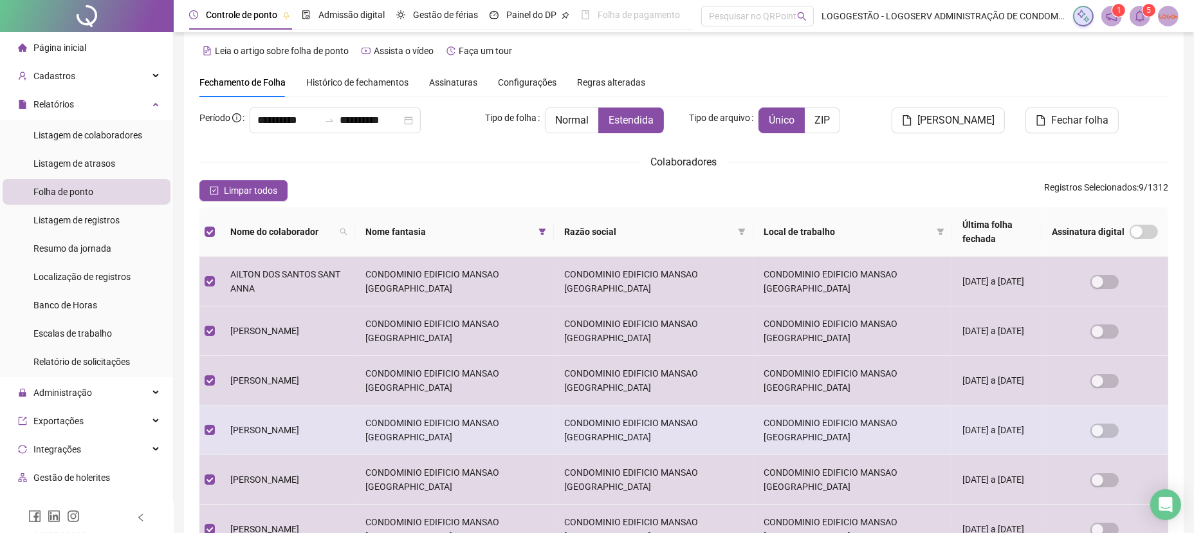
scroll to position [0, 0]
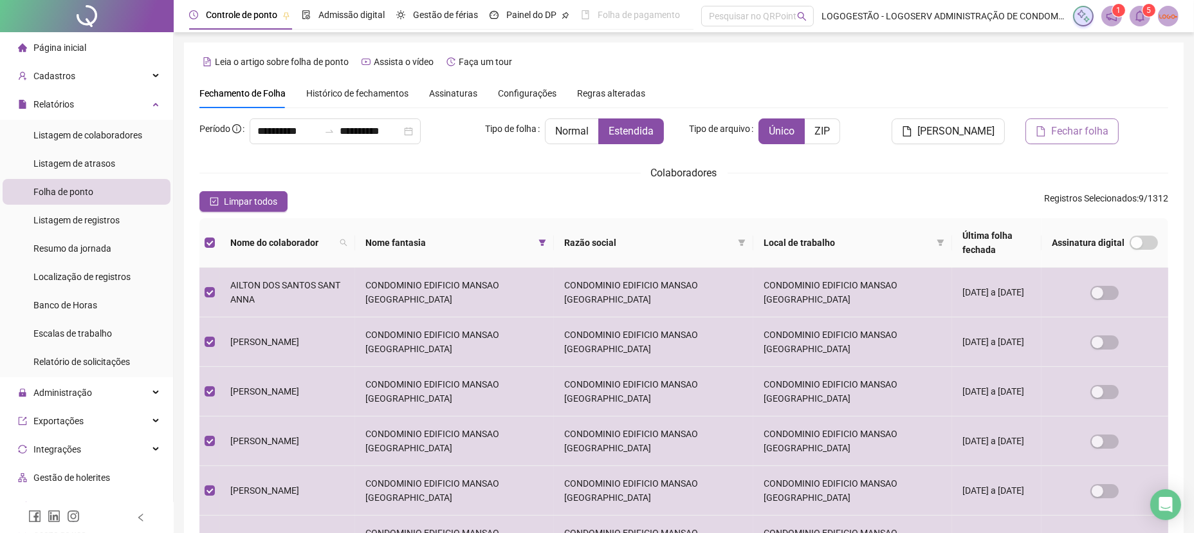
click at [1043, 131] on icon "file" at bounding box center [1040, 131] width 10 height 10
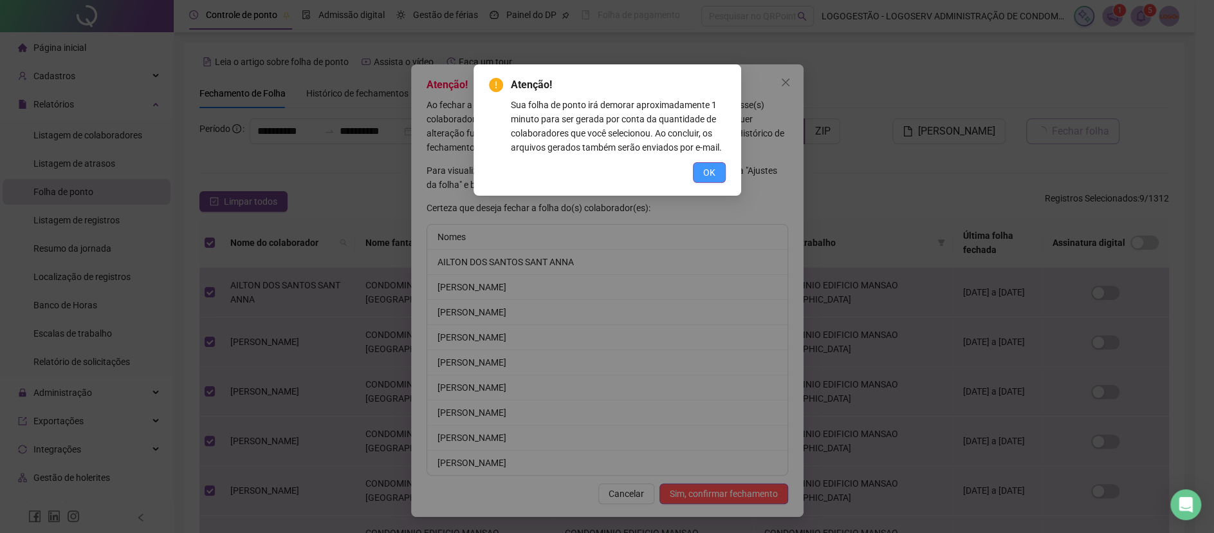
click at [716, 164] on button "OK" at bounding box center [709, 172] width 33 height 21
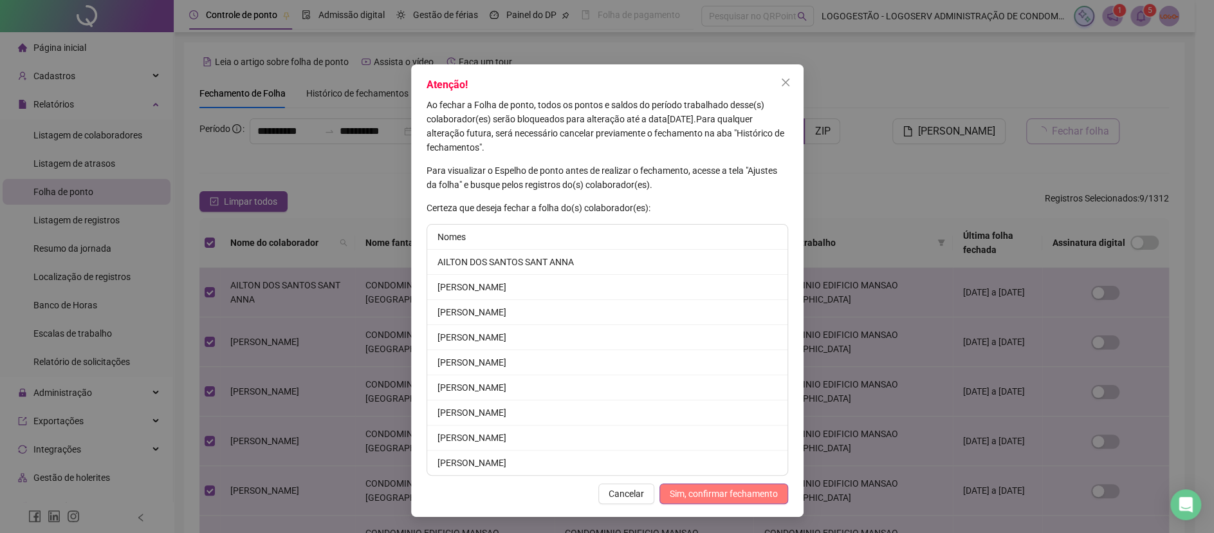
click at [724, 488] on span "Sim, confirmar fechamento" at bounding box center [724, 493] width 108 height 14
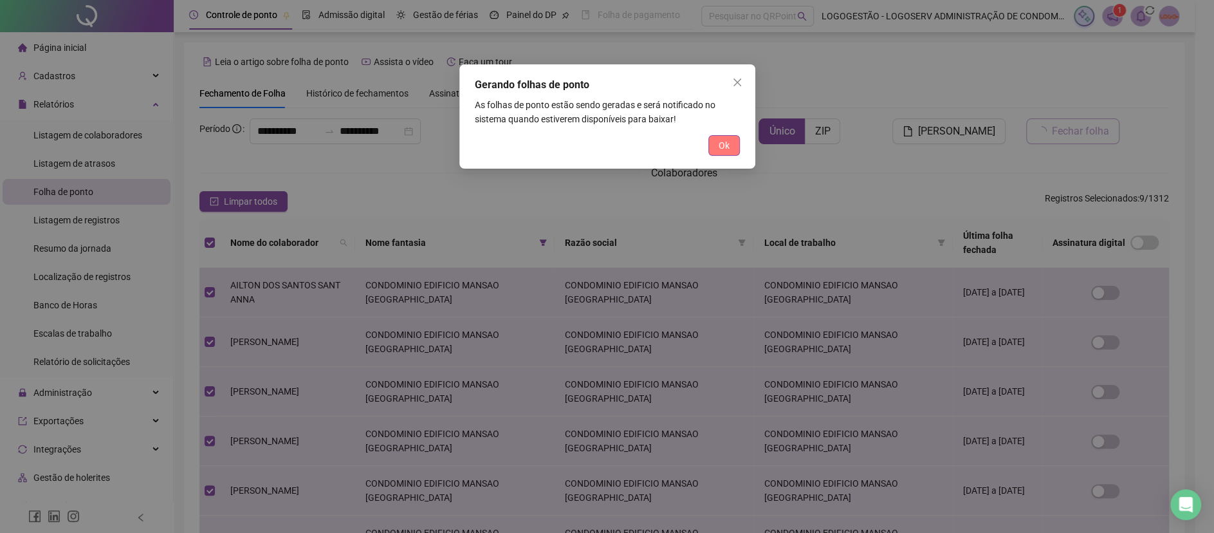
click at [736, 150] on button "Ok" at bounding box center [724, 145] width 32 height 21
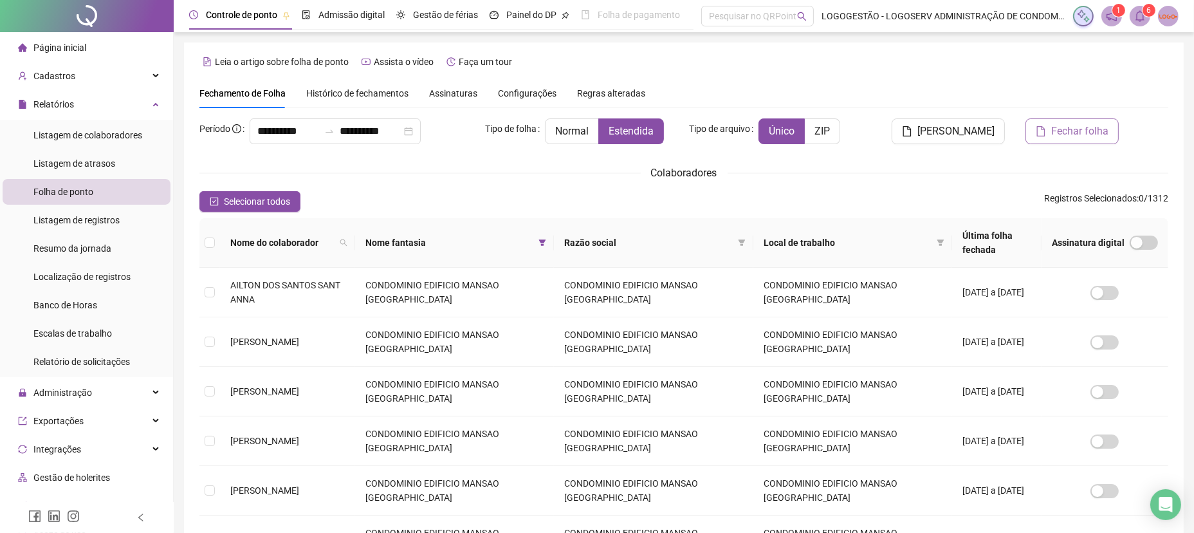
click at [1139, 20] on icon "bell" at bounding box center [1139, 16] width 9 height 12
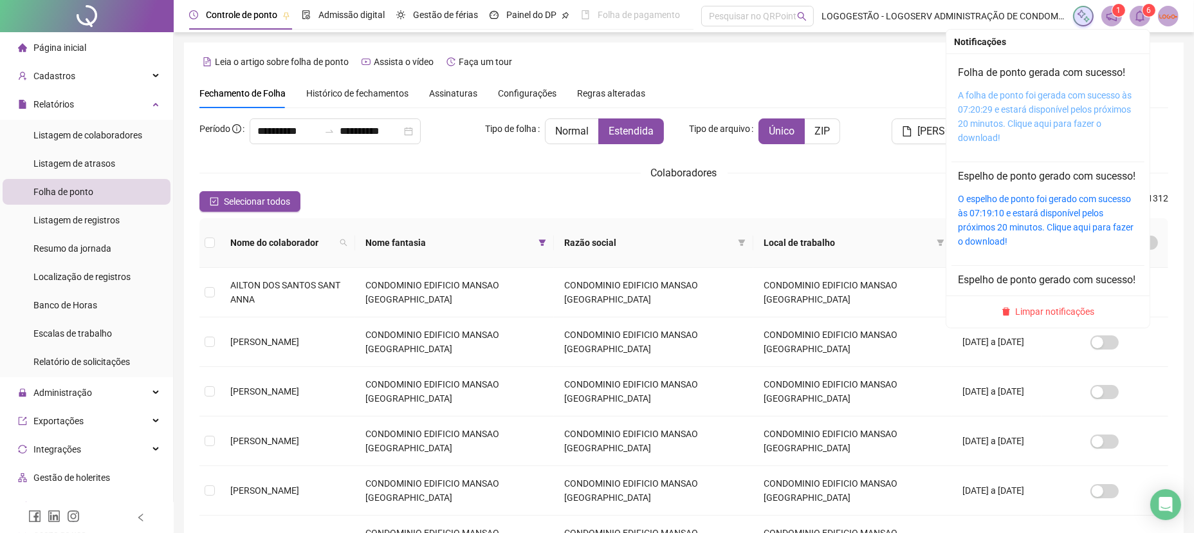
click at [1050, 125] on link "A folha de ponto foi gerada com sucesso às 07:20:29 e estará disponível pelos p…" at bounding box center [1045, 116] width 174 height 53
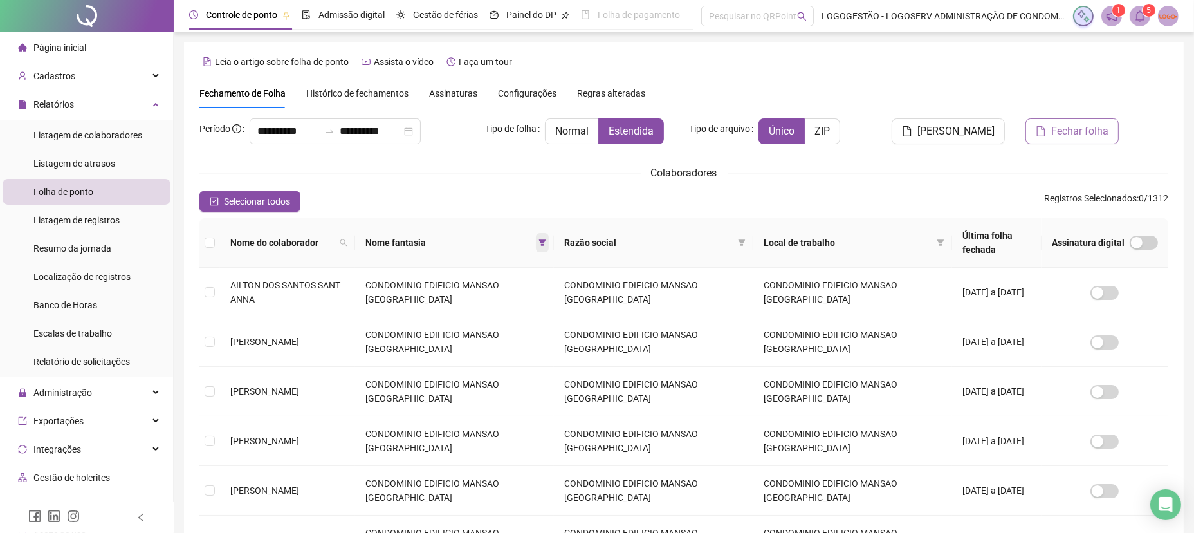
click at [545, 233] on span at bounding box center [542, 242] width 13 height 19
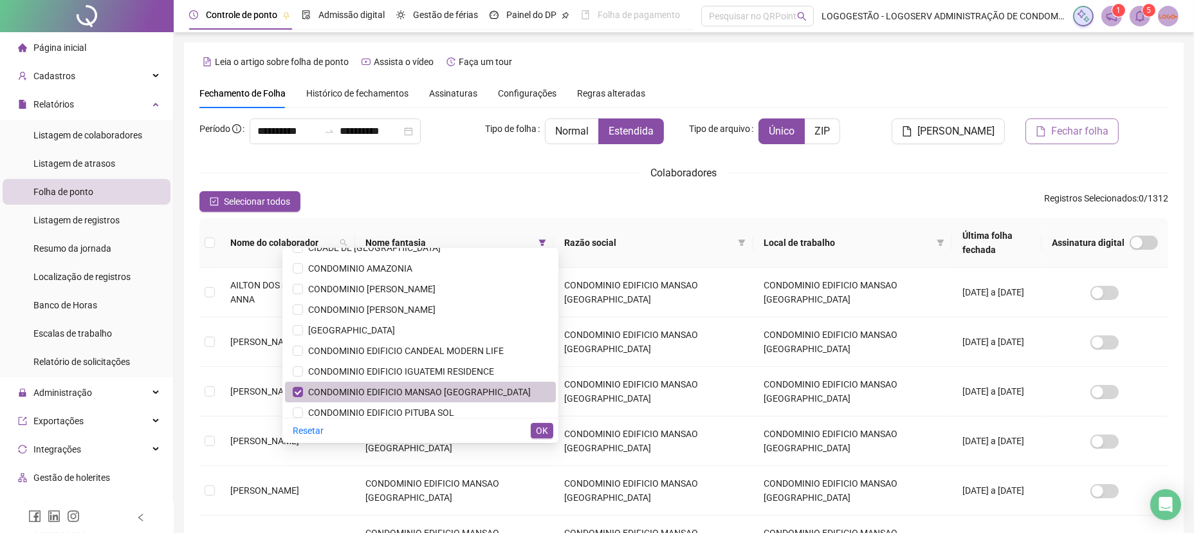
click at [446, 395] on span "CONDOMINIO EDIFICIO MANSAO BAIA AZUL" at bounding box center [417, 392] width 228 height 10
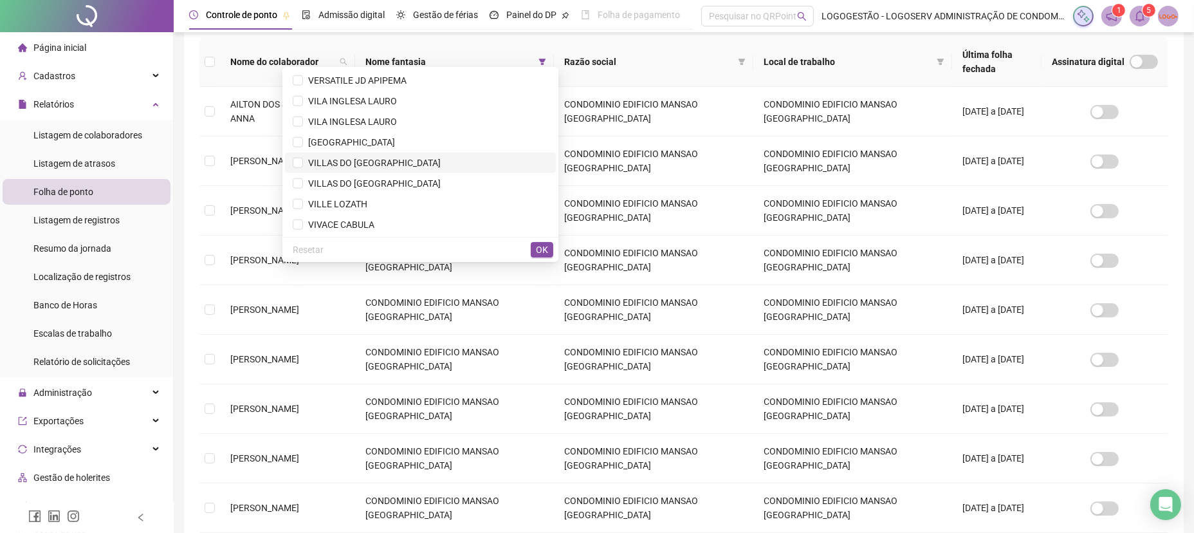
scroll to position [63, 0]
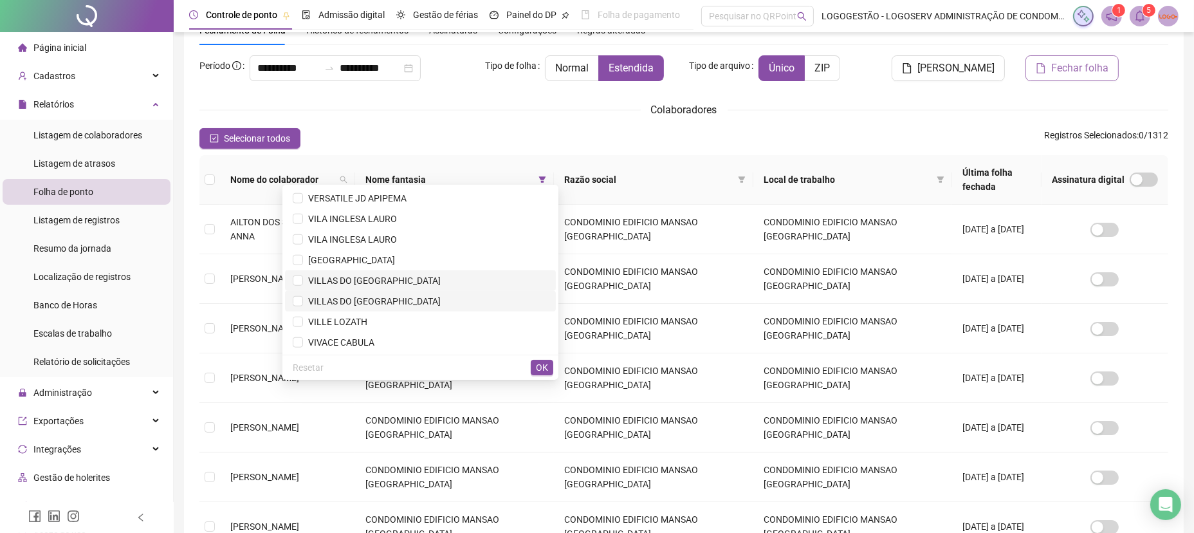
click at [410, 273] on span "VILLAS DO ATLANTICO NORTE" at bounding box center [420, 280] width 255 height 14
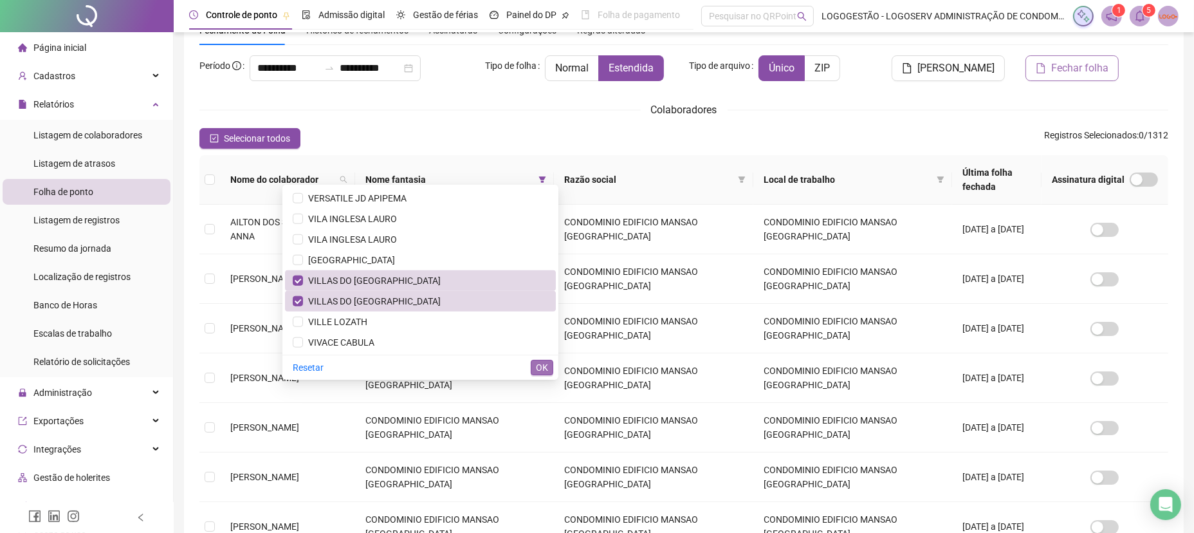
click at [542, 360] on span "OK" at bounding box center [542, 367] width 12 height 14
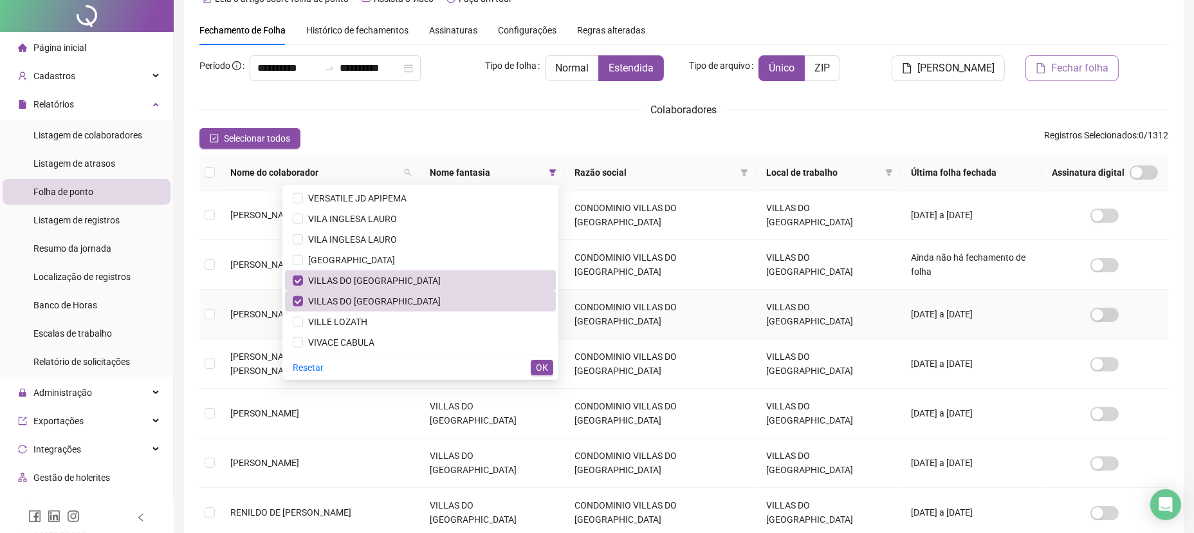
scroll to position [0, 0]
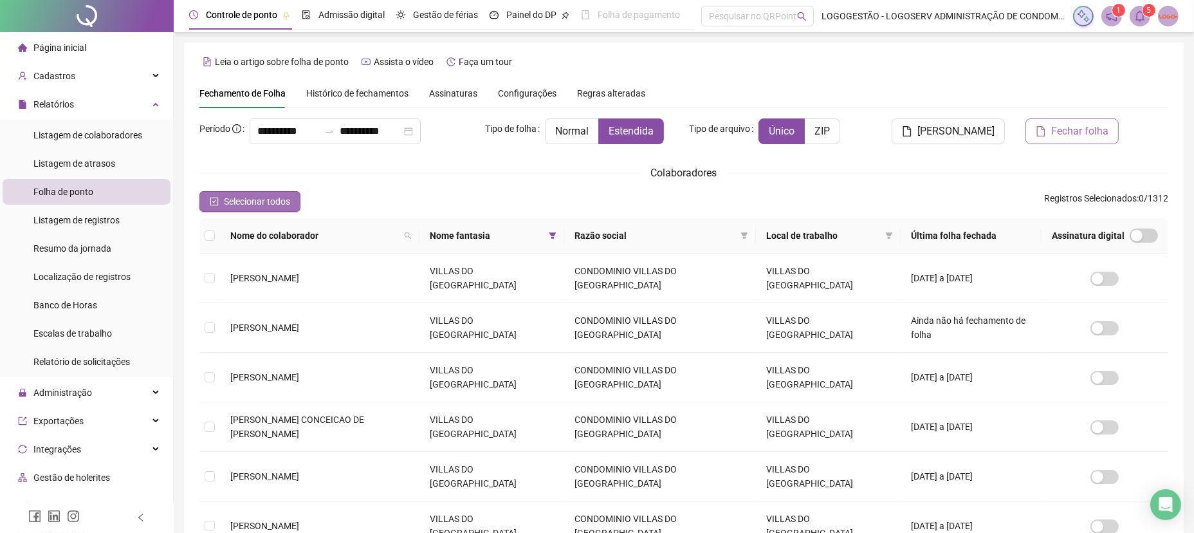
click at [246, 201] on span "Selecionar todos" at bounding box center [257, 201] width 66 height 14
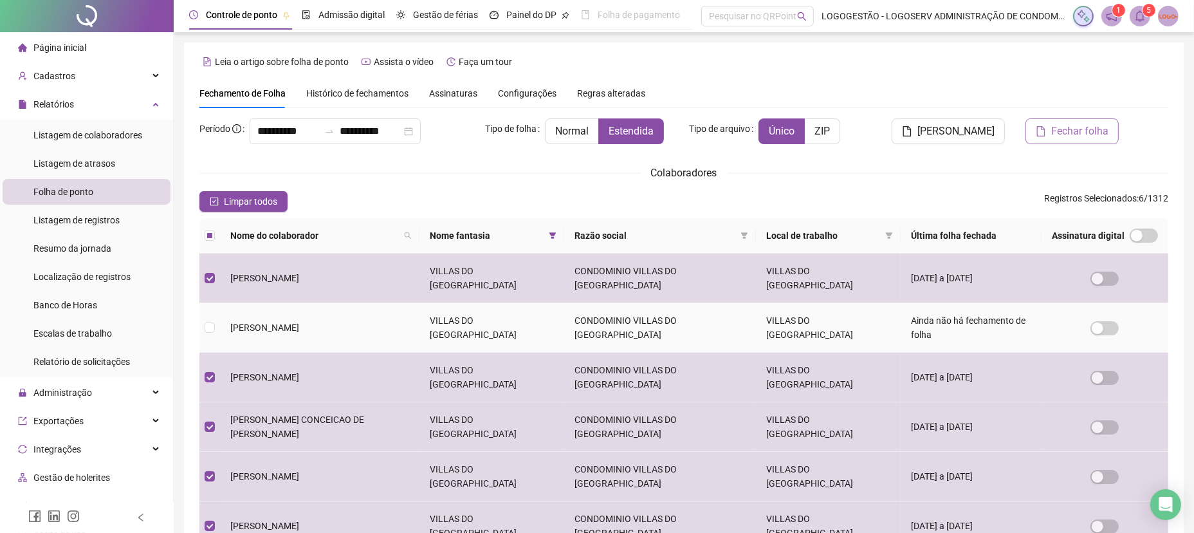
click at [216, 306] on td at bounding box center [209, 328] width 21 height 50
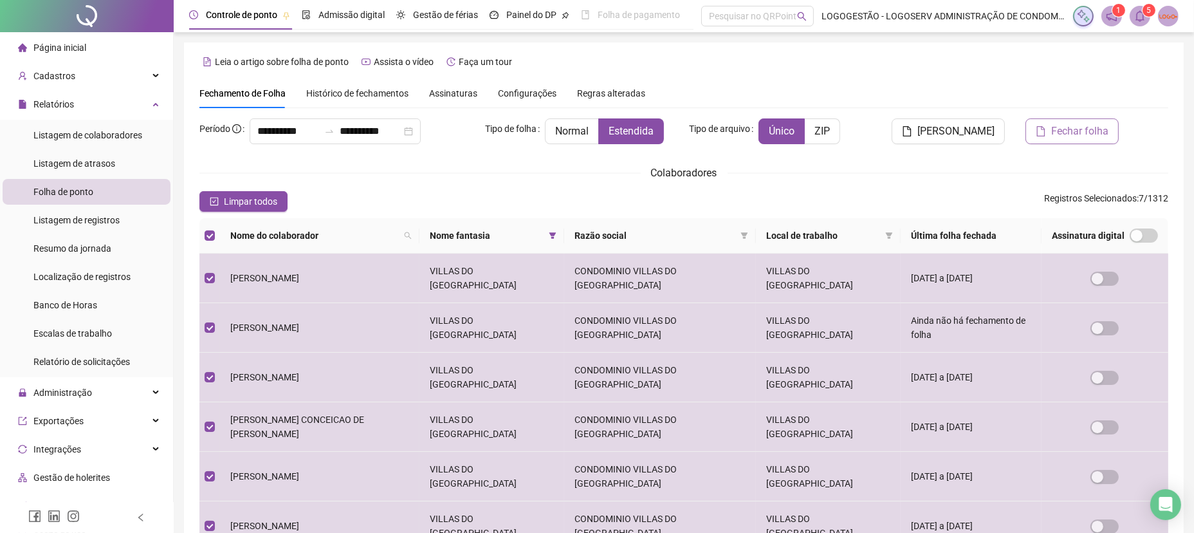
drag, startPoint x: 960, startPoint y: 135, endPoint x: 942, endPoint y: 141, distance: 19.1
click at [958, 135] on span "Gerar espelho" at bounding box center [955, 130] width 77 height 15
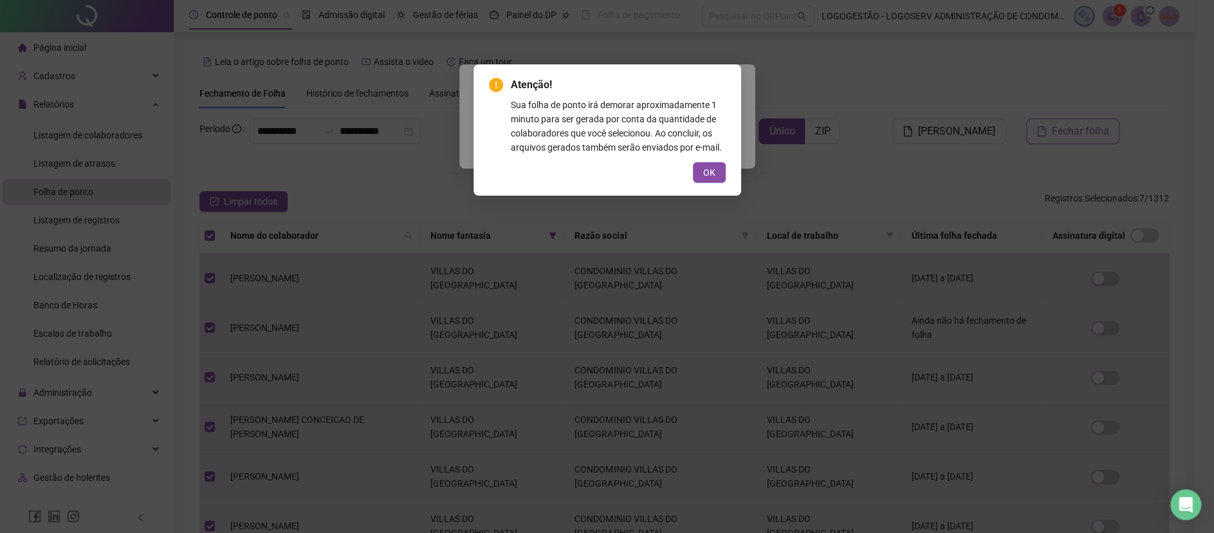
click at [686, 169] on div "OK" at bounding box center [607, 172] width 237 height 21
click at [700, 164] on button "OK" at bounding box center [709, 172] width 33 height 21
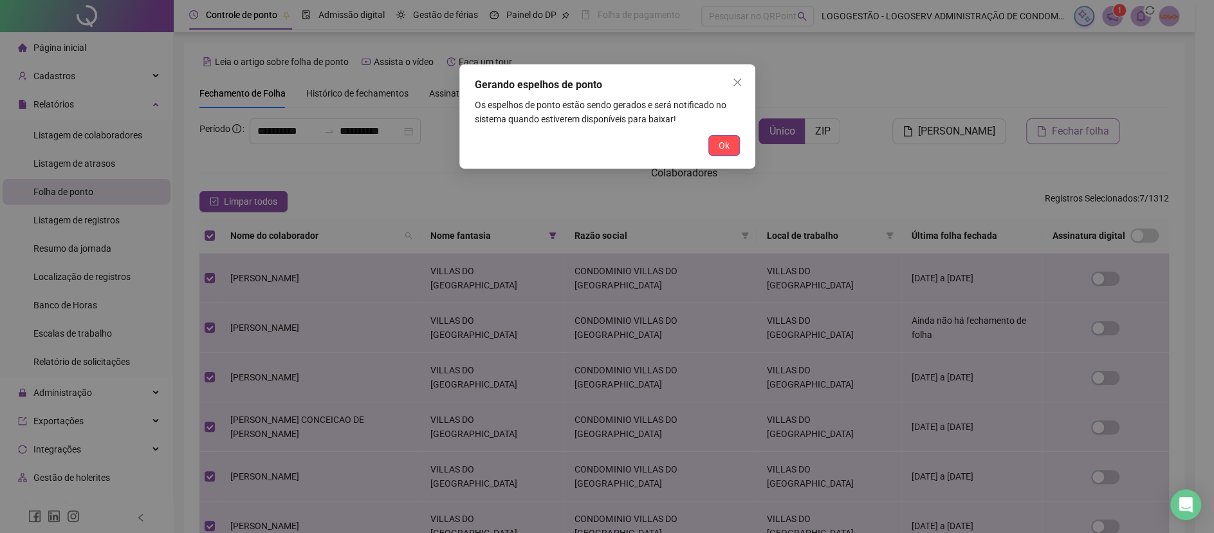
drag, startPoint x: 718, startPoint y: 155, endPoint x: 722, endPoint y: 149, distance: 7.5
click at [720, 149] on button "Ok" at bounding box center [724, 145] width 32 height 21
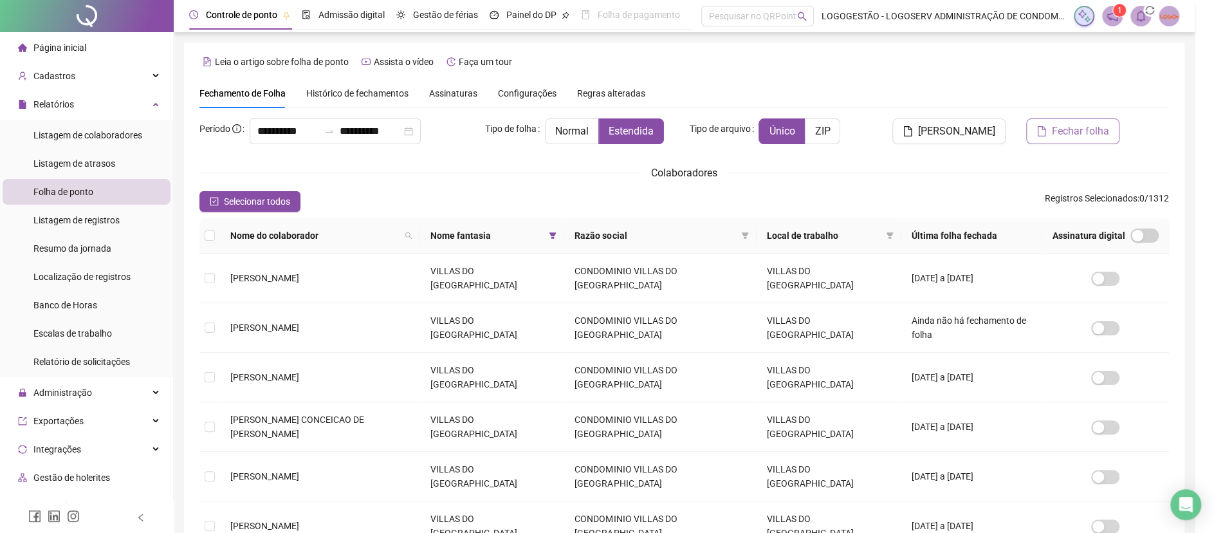
click at [722, 148] on div "Gerando espelhos de ponto Os espelhos de ponto estão sendo gerados e será notif…" at bounding box center [607, 266] width 1214 height 533
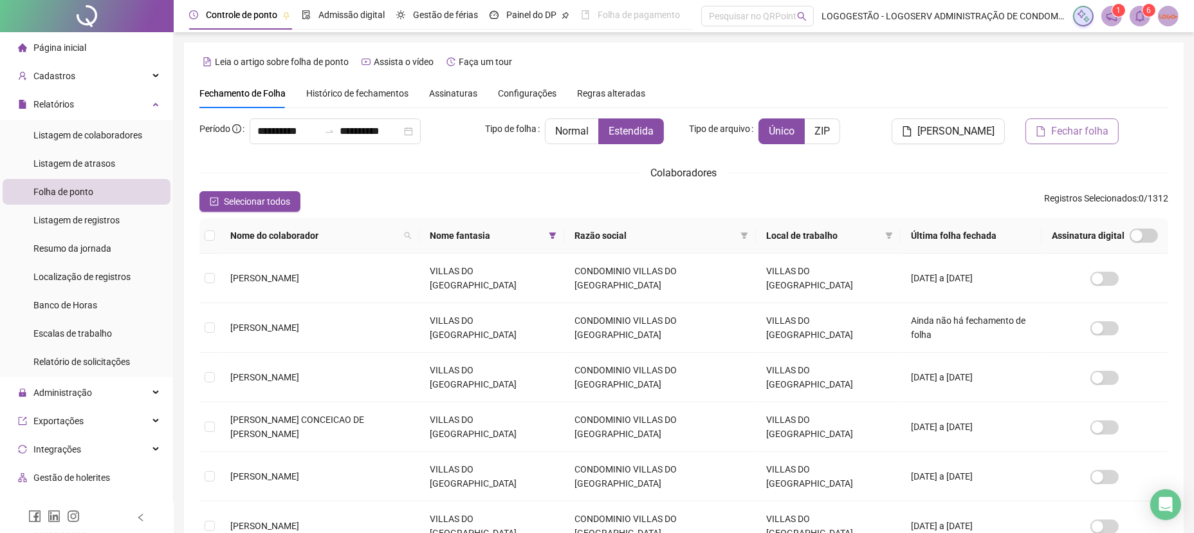
click at [1145, 12] on sup "6" at bounding box center [1148, 10] width 13 height 13
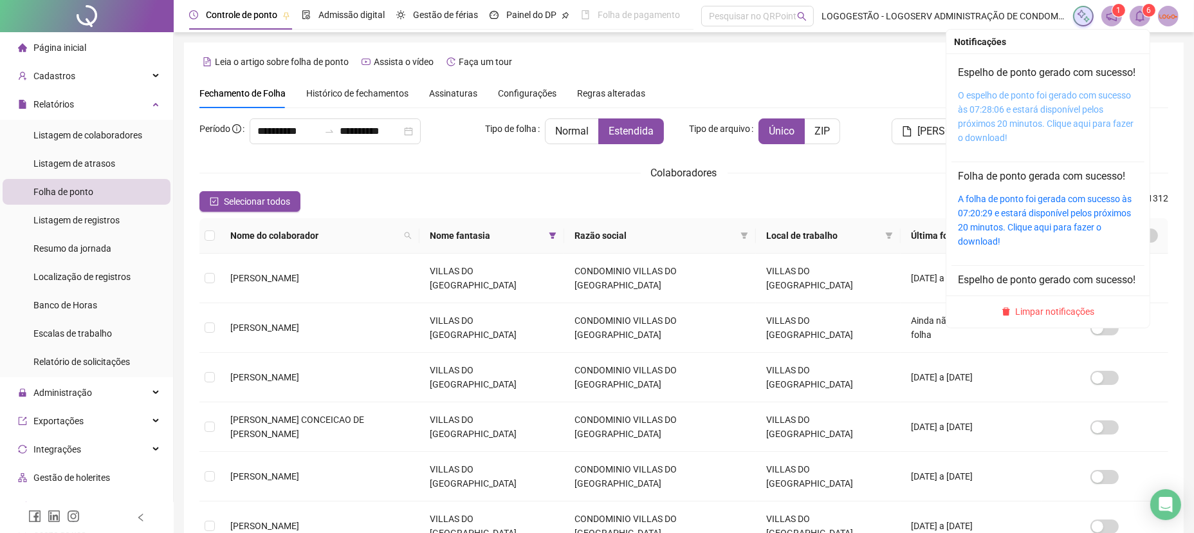
click at [1072, 136] on link "O espelho de ponto foi gerado com sucesso às 07:28:06 e estará disponível pelos…" at bounding box center [1046, 116] width 176 height 53
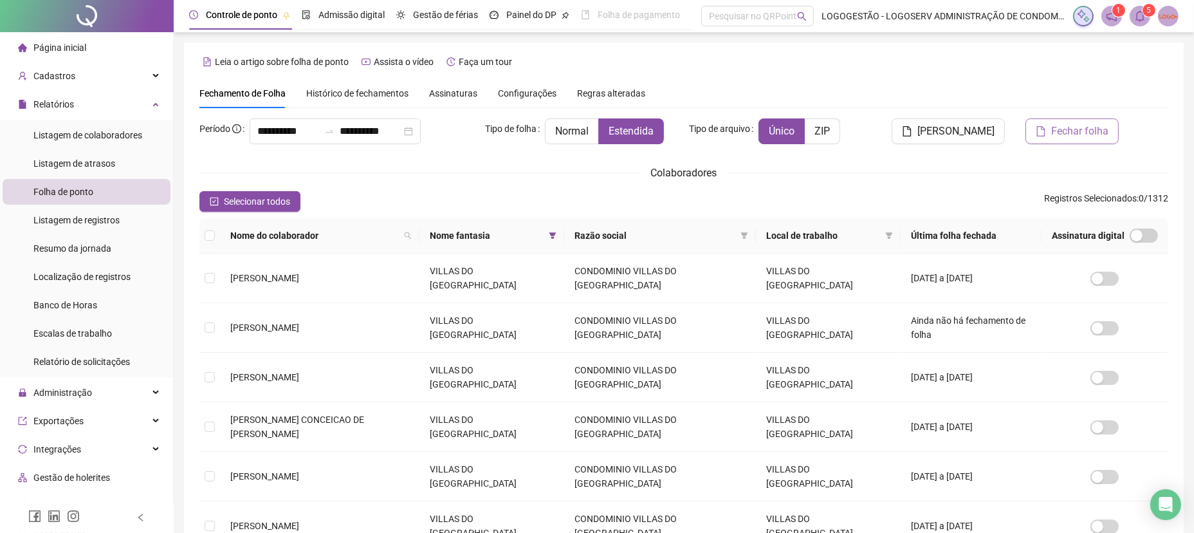
drag, startPoint x: 265, startPoint y: 203, endPoint x: 296, endPoint y: 208, distance: 31.4
click at [266, 203] on span "Selecionar todos" at bounding box center [257, 201] width 66 height 14
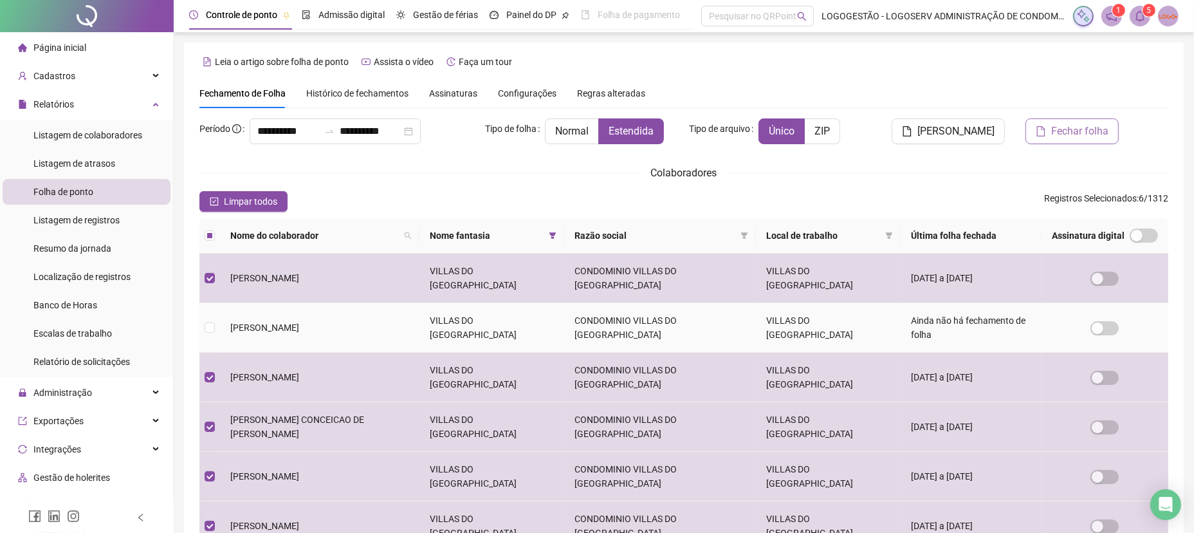
click at [216, 307] on td at bounding box center [209, 328] width 21 height 50
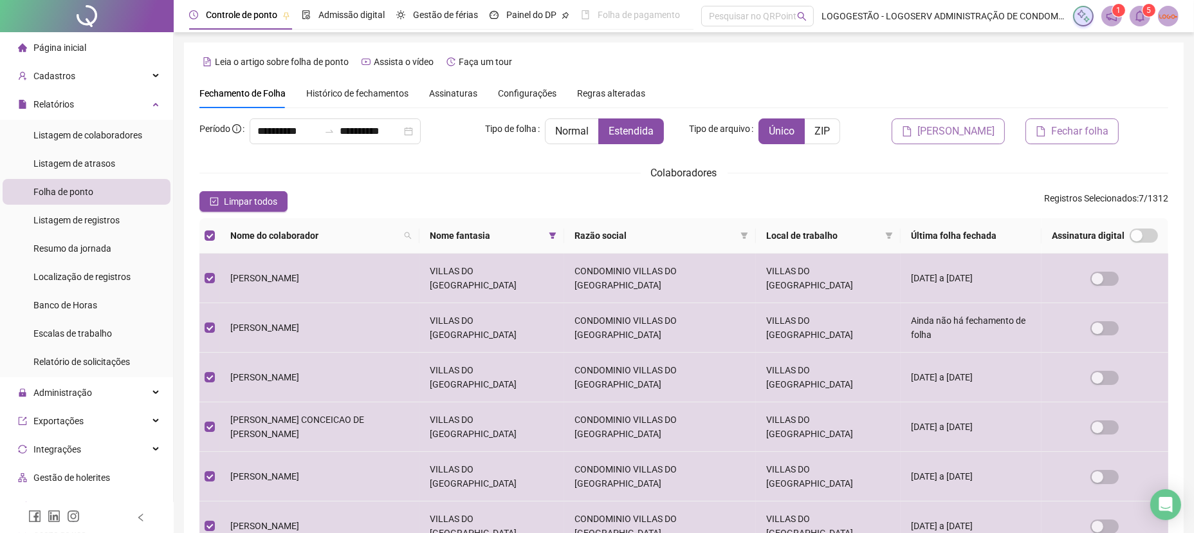
click at [956, 123] on span "Gerar espelho" at bounding box center [955, 130] width 77 height 15
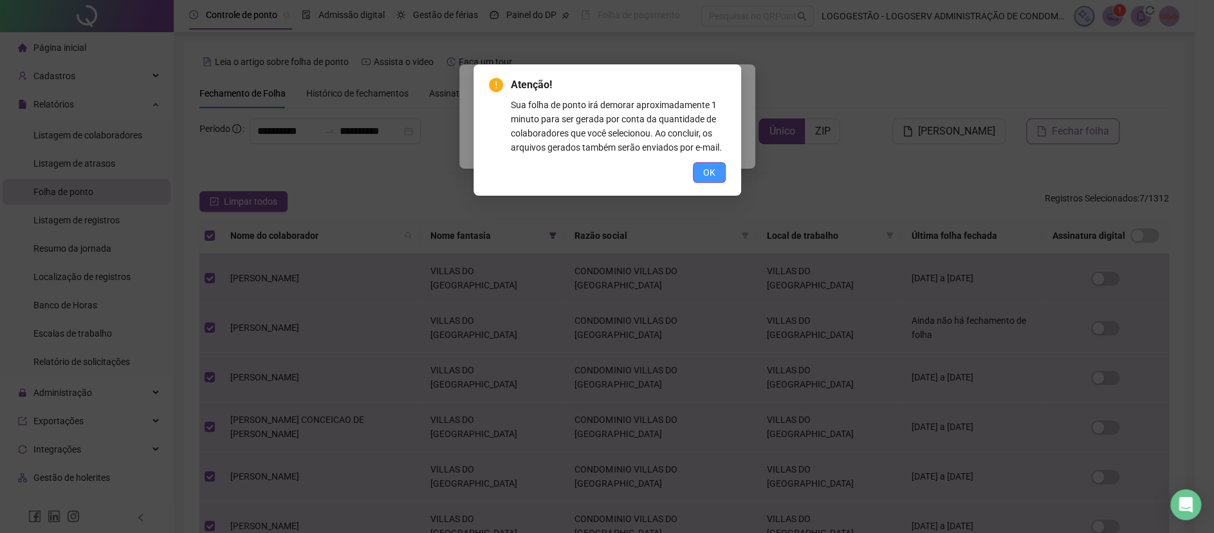
click at [710, 169] on span "OK" at bounding box center [709, 172] width 12 height 14
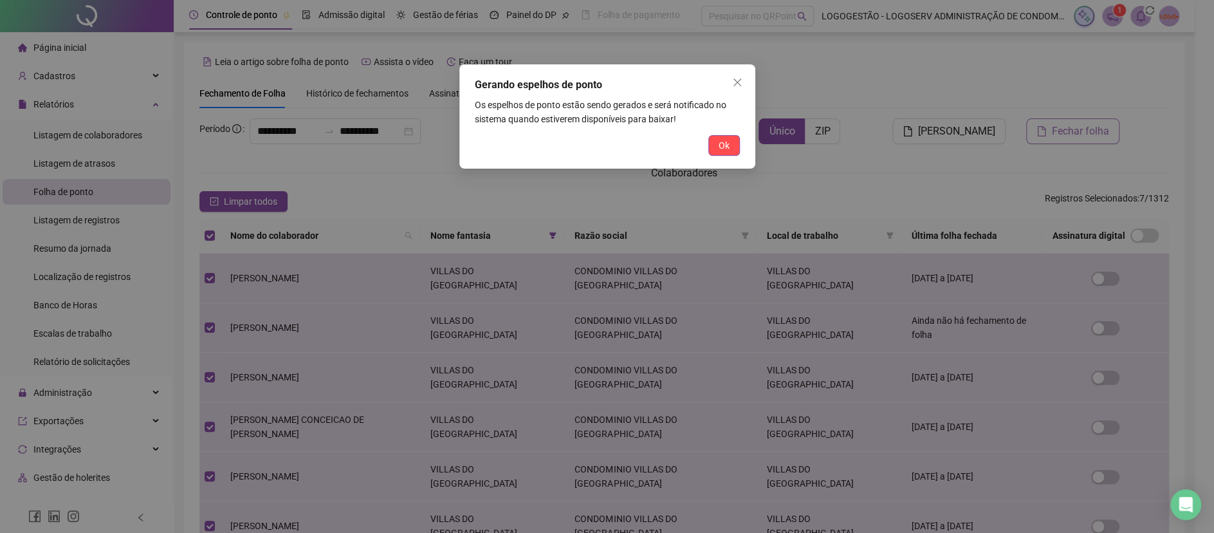
click at [722, 135] on button "Ok" at bounding box center [724, 145] width 32 height 21
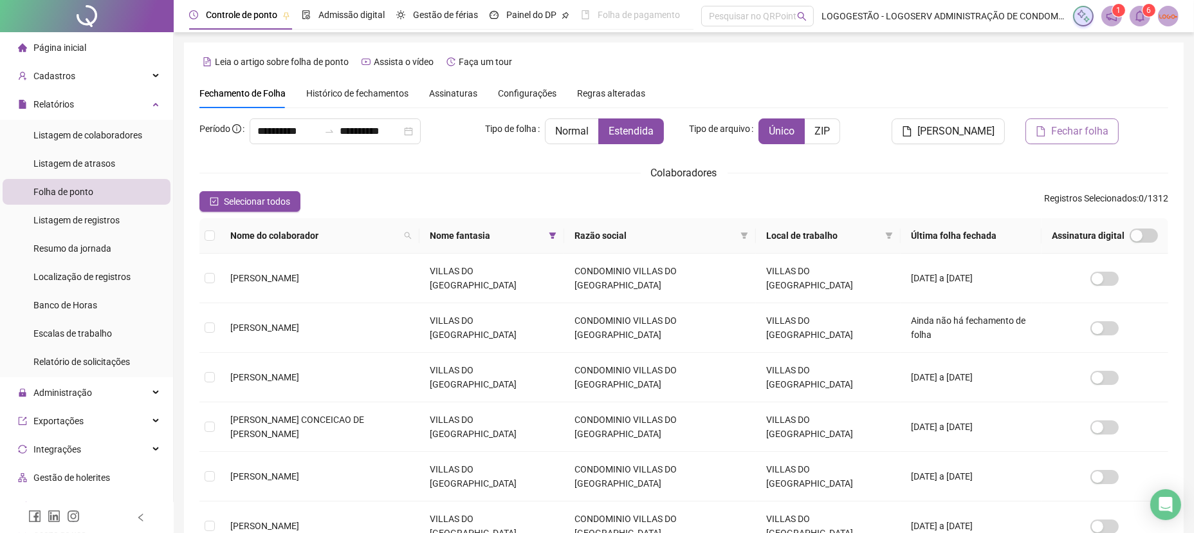
click at [1132, 18] on span at bounding box center [1139, 16] width 21 height 21
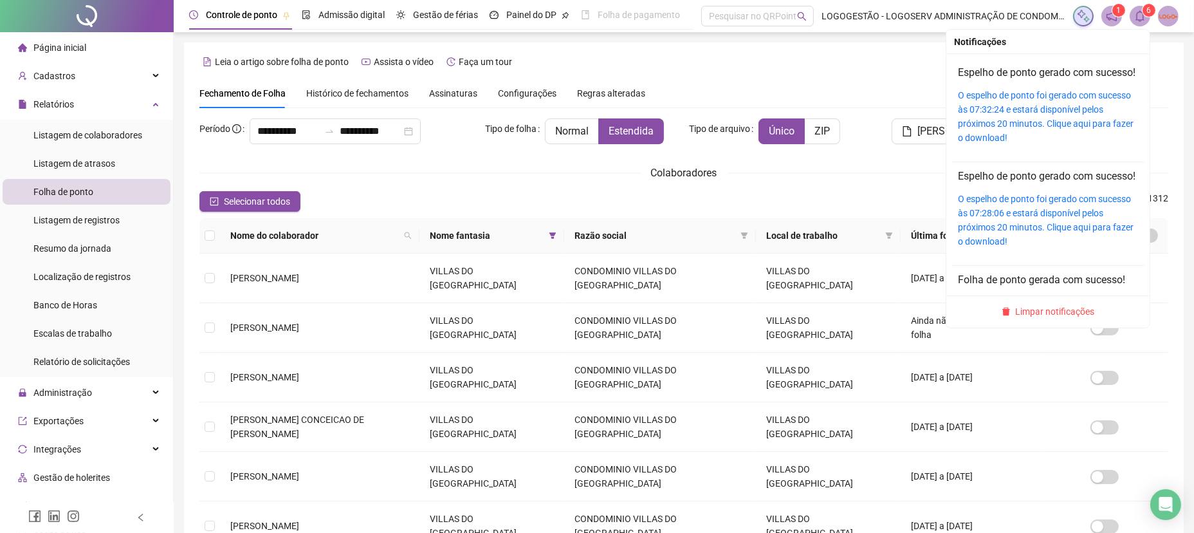
click at [1050, 145] on div "O espelho de ponto foi gerado com sucesso às 07:32:24 e estará disponível pelos…" at bounding box center [1048, 116] width 180 height 57
click at [1052, 141] on link "O espelho de ponto foi gerado com sucesso às 07:32:24 e estará disponível pelos…" at bounding box center [1046, 116] width 176 height 53
click at [1052, 138] on link "O espelho de ponto foi gerado com sucesso às 07:32:24 e estará disponível pelos…" at bounding box center [1046, 116] width 176 height 53
click at [1141, 16] on icon "bell" at bounding box center [1140, 16] width 12 height 12
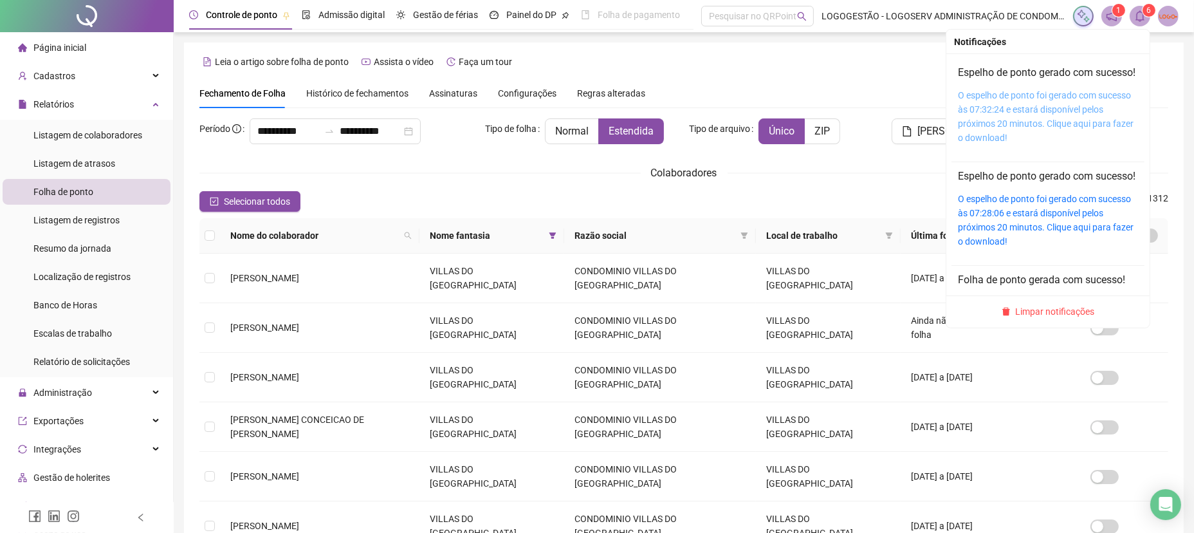
click at [1037, 133] on link "O espelho de ponto foi gerado com sucesso às 07:32:24 e estará disponível pelos…" at bounding box center [1046, 116] width 176 height 53
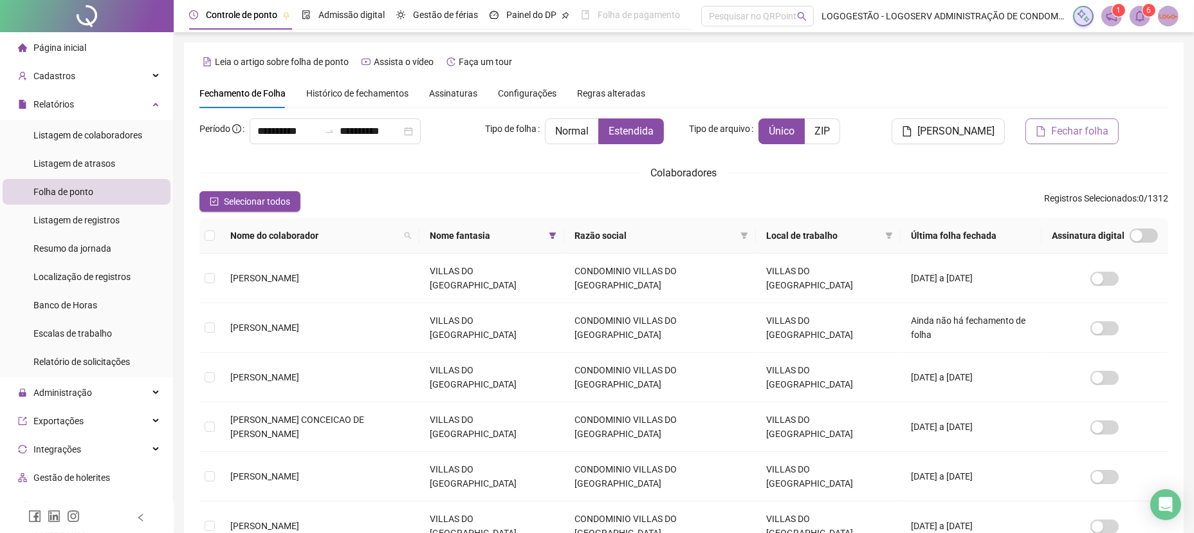
click at [546, 228] on span at bounding box center [552, 235] width 13 height 19
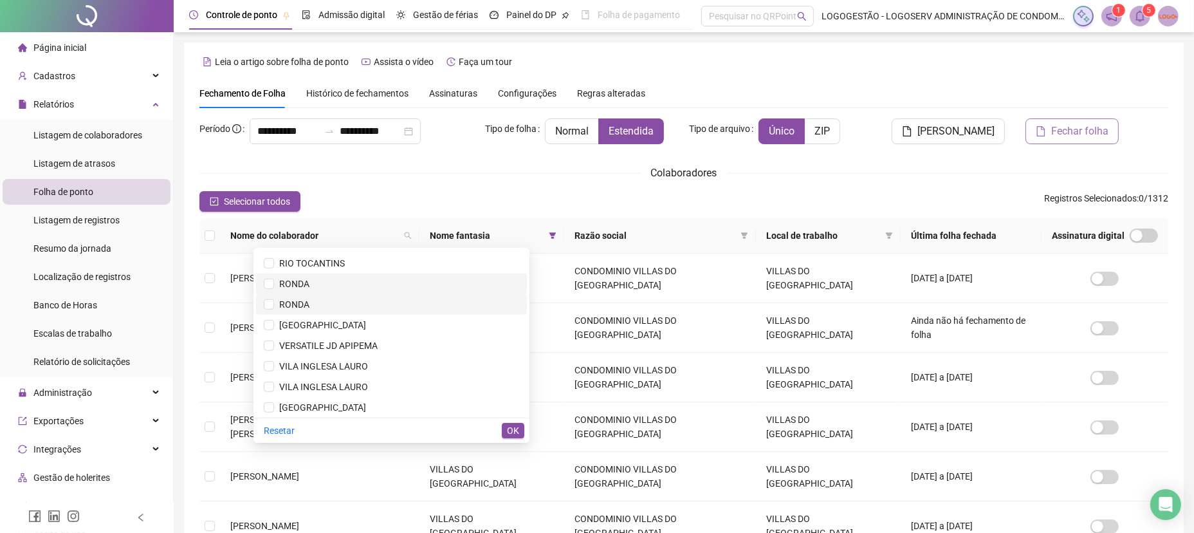
scroll to position [1564, 0]
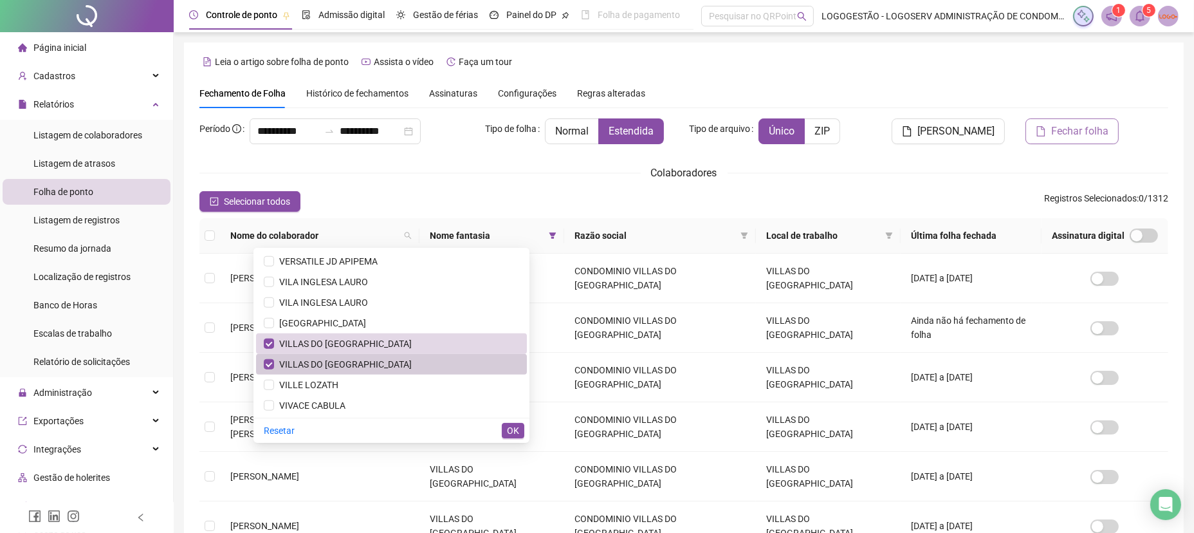
click at [388, 359] on span "VILLAS DO ATLANTICO NORTE" at bounding box center [391, 364] width 255 height 14
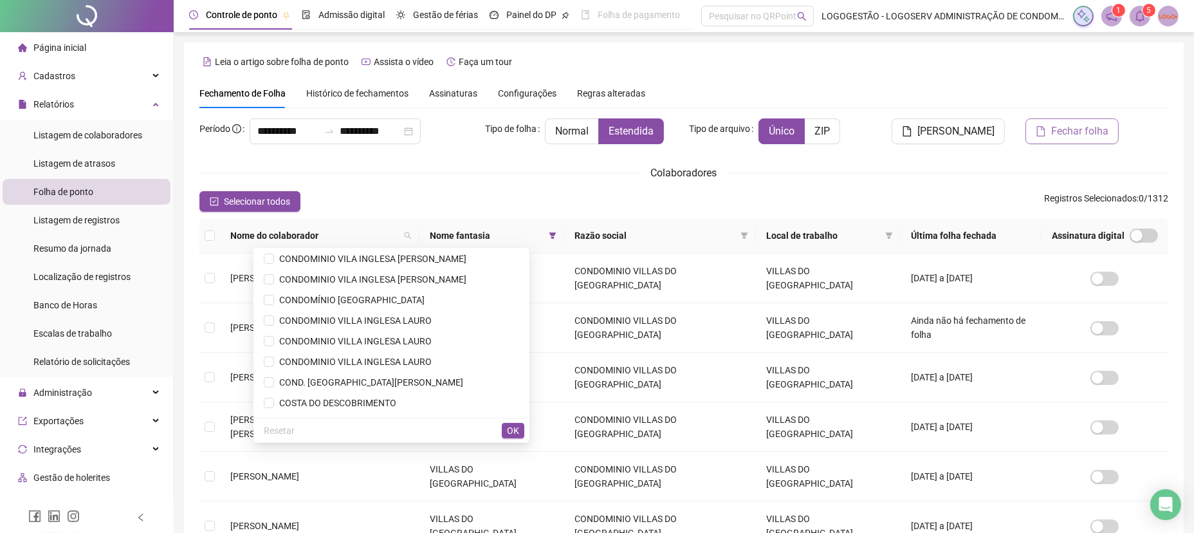
scroll to position [578, 0]
click at [531, 239] on th "Nome fantasia" at bounding box center [491, 235] width 145 height 35
click at [546, 239] on span at bounding box center [552, 235] width 13 height 19
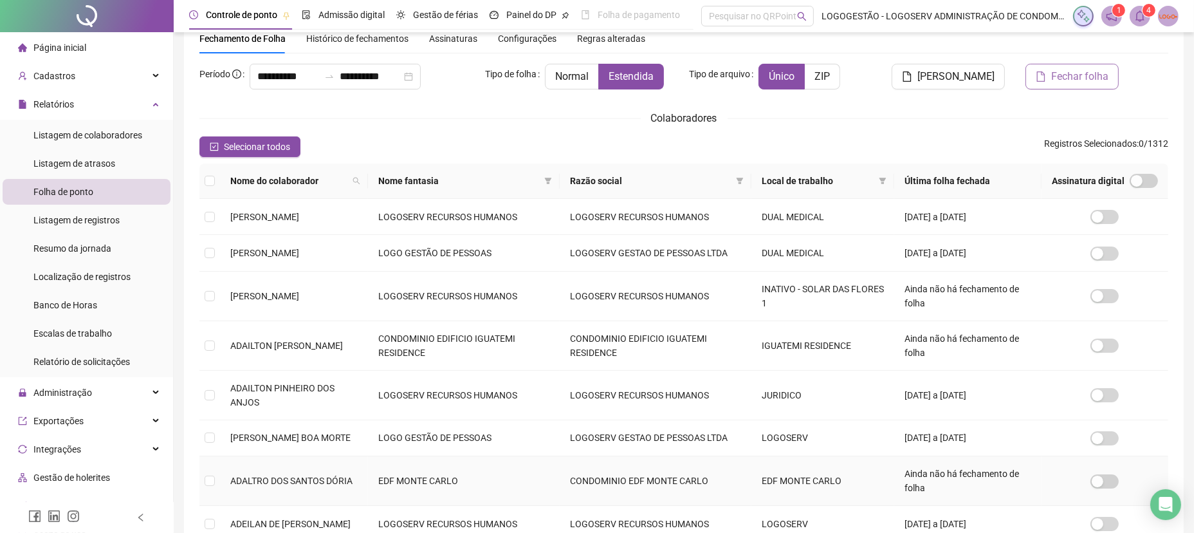
scroll to position [3, 0]
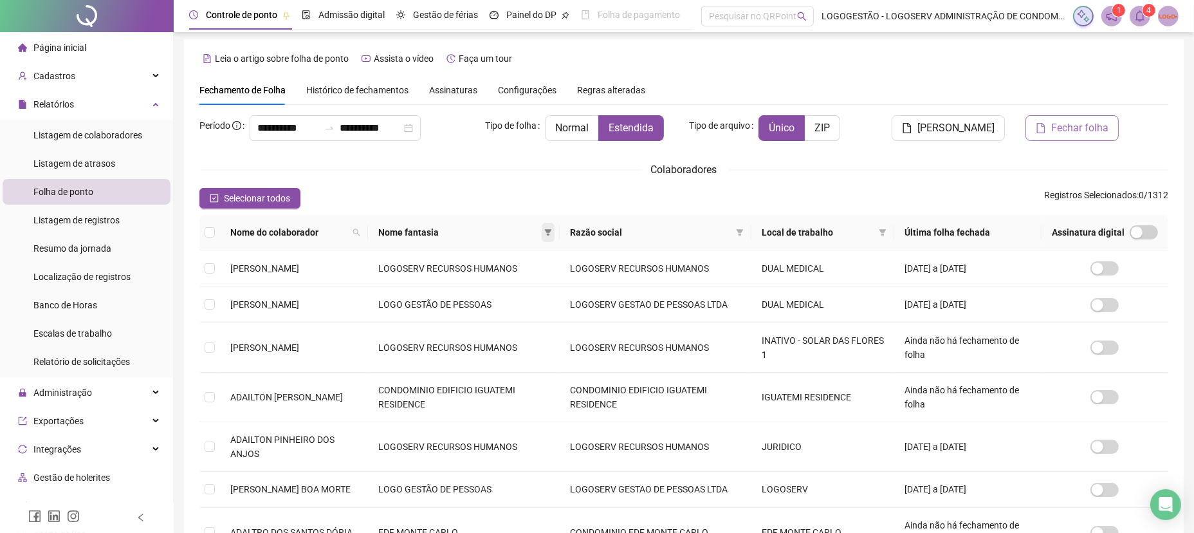
click at [554, 227] on span at bounding box center [548, 232] width 13 height 19
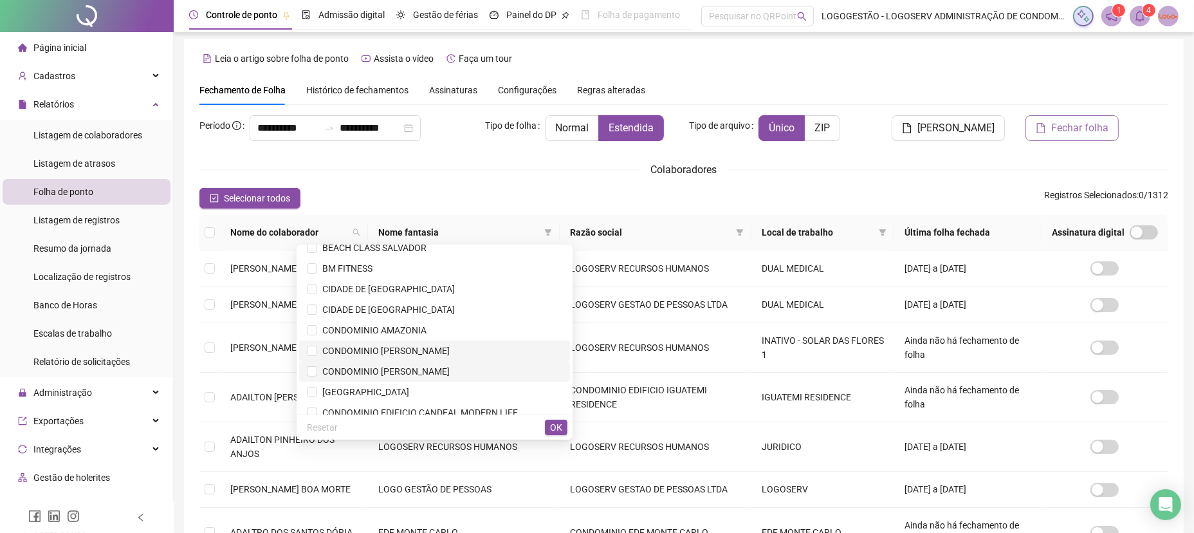
scroll to position [0, 0]
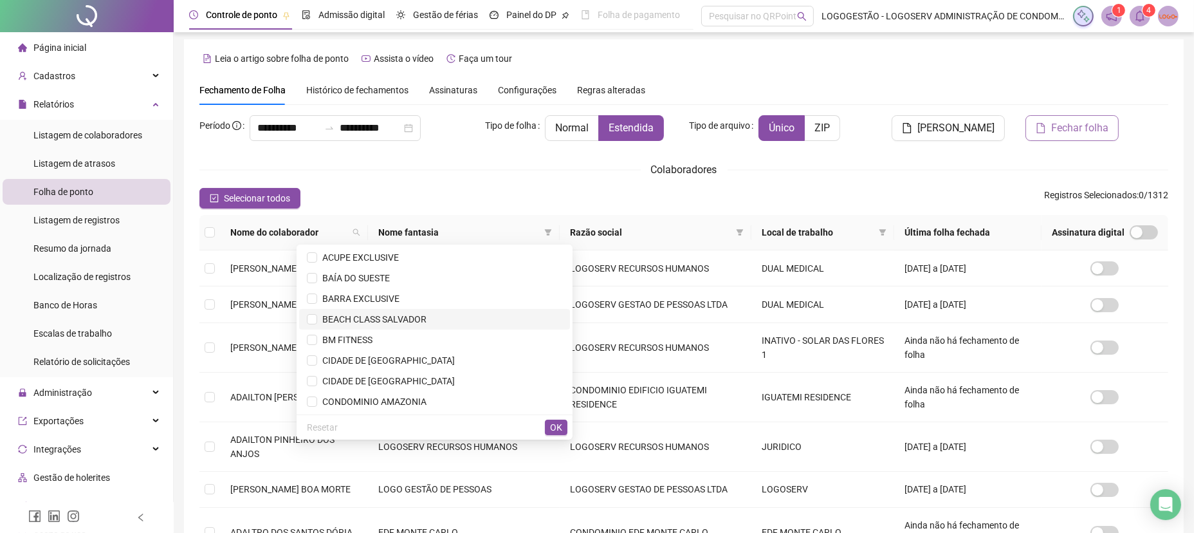
click at [466, 325] on span "BEACH CLASS SALVADOR" at bounding box center [434, 319] width 255 height 14
click at [560, 431] on span "OK" at bounding box center [556, 427] width 12 height 14
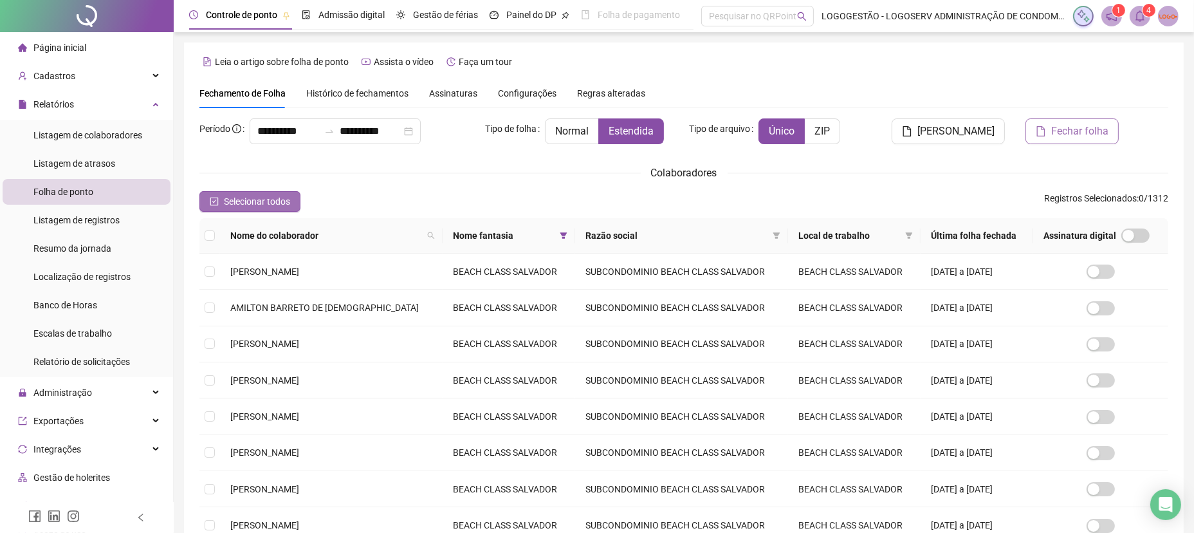
click at [248, 194] on button "Selecionar todos" at bounding box center [249, 201] width 101 height 21
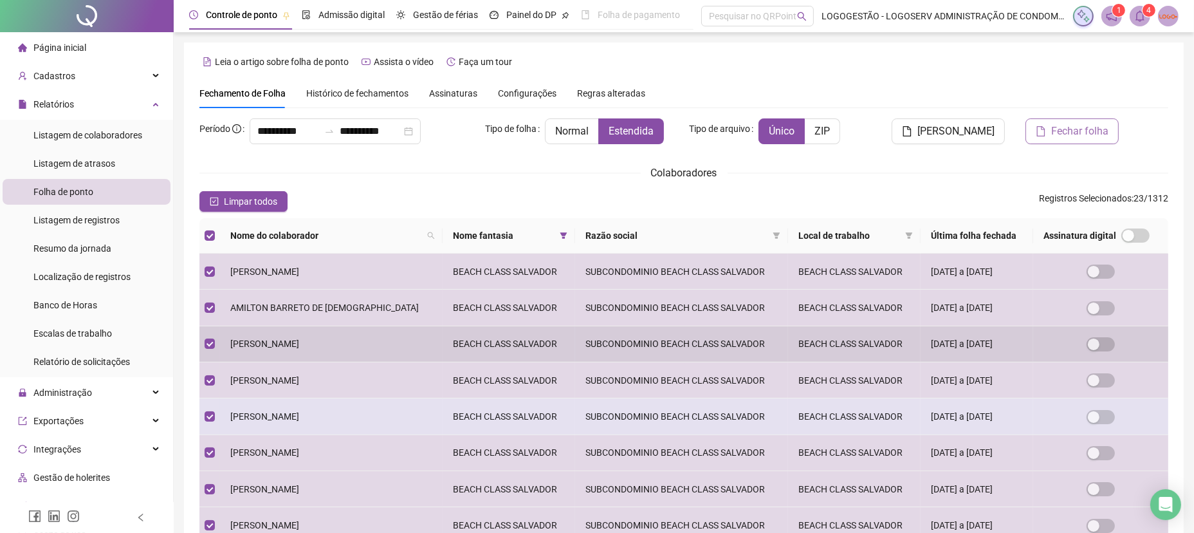
scroll to position [194, 0]
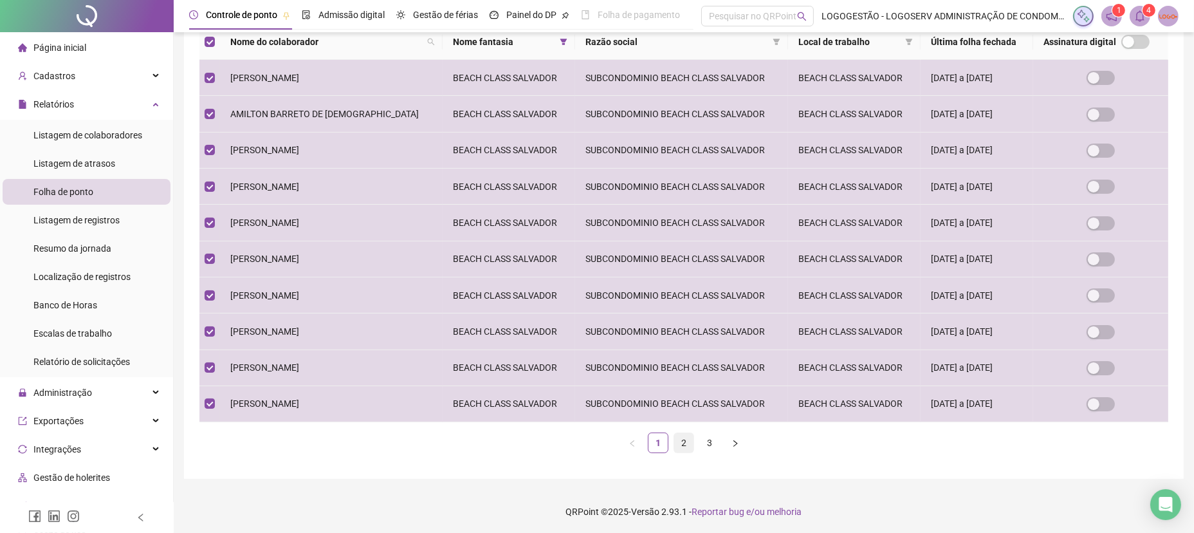
click at [693, 447] on link "2" at bounding box center [683, 442] width 19 height 19
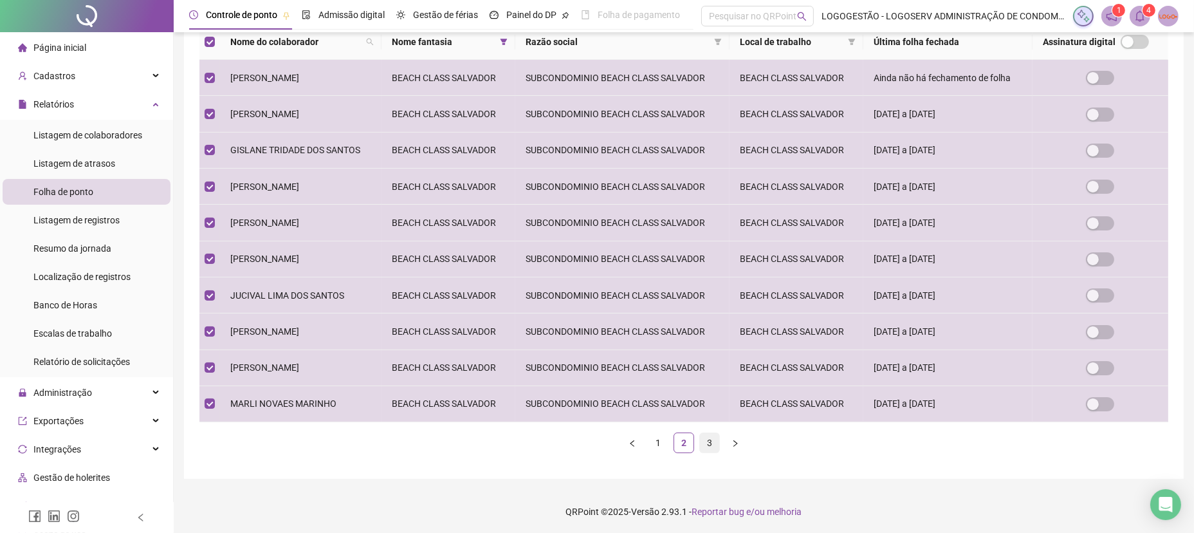
click at [712, 438] on link "3" at bounding box center [709, 442] width 19 height 19
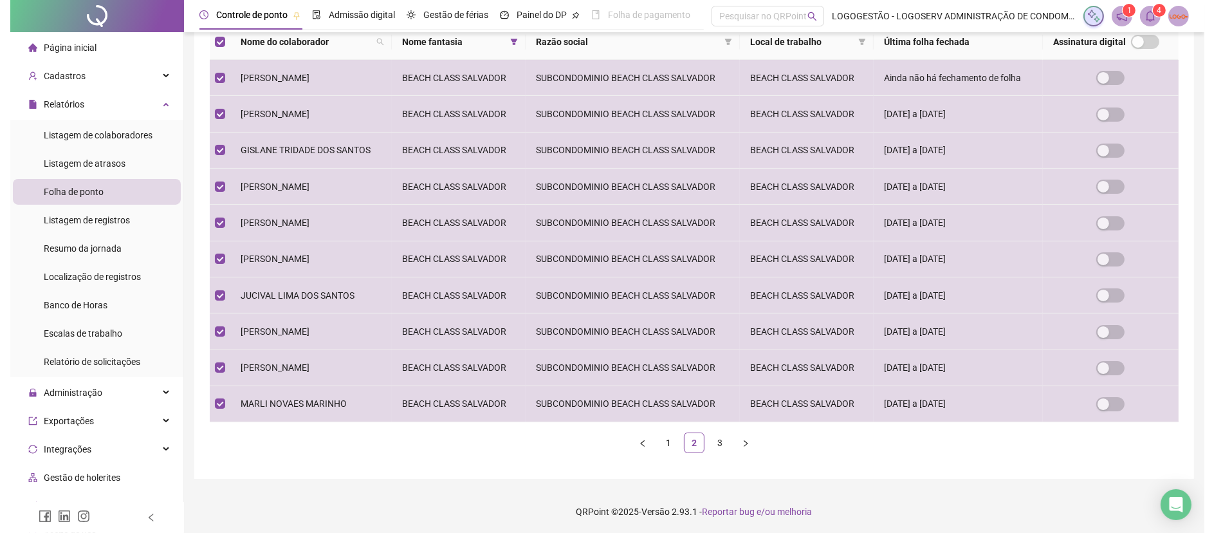
scroll to position [0, 0]
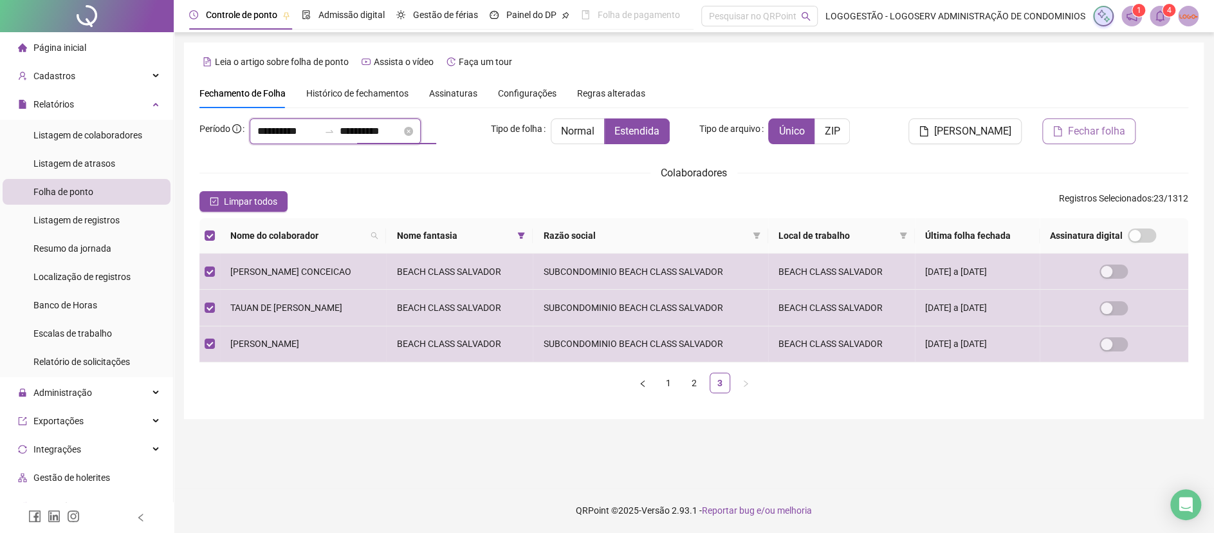
drag, startPoint x: 404, startPoint y: 129, endPoint x: 331, endPoint y: 140, distance: 74.0
click at [335, 132] on div "**********" at bounding box center [335, 131] width 171 height 26
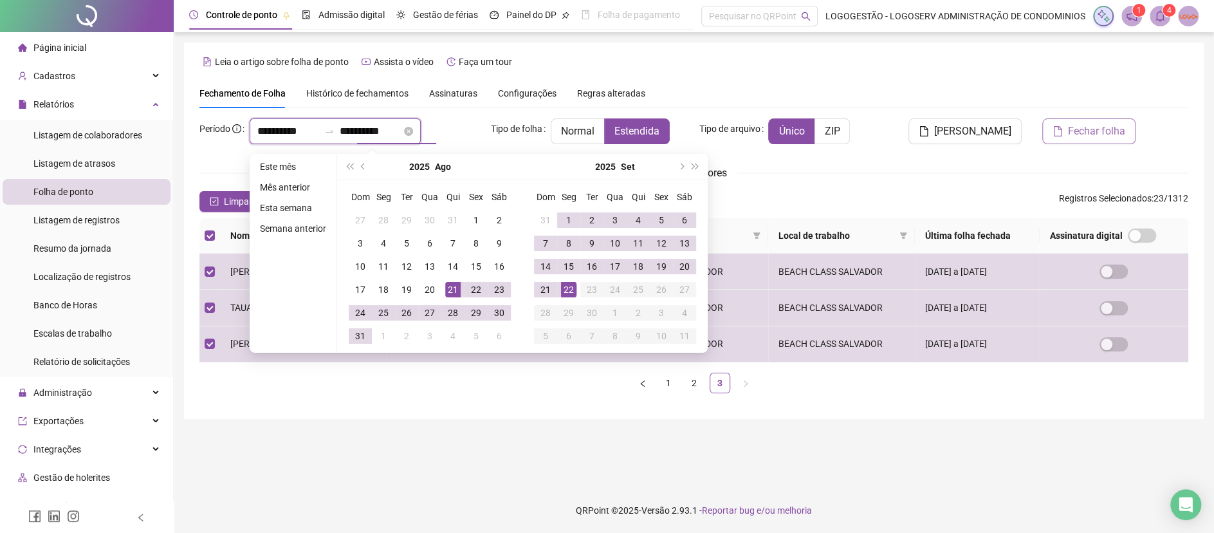
type input "**********"
click at [961, 129] on button "Gerar espelho" at bounding box center [964, 131] width 113 height 26
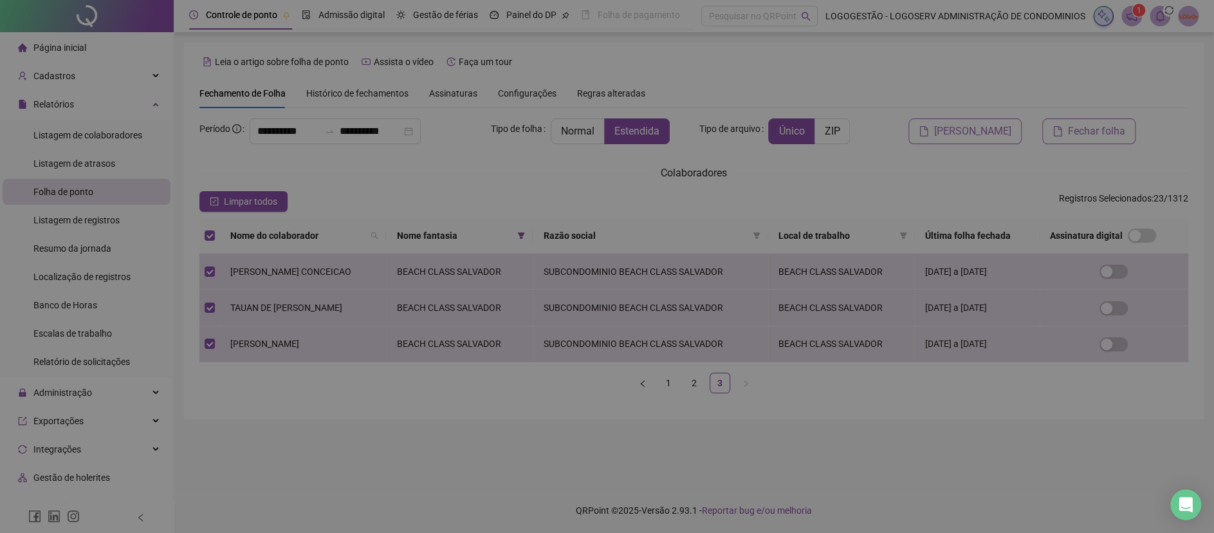
click at [961, 129] on body "**********" at bounding box center [607, 266] width 1214 height 533
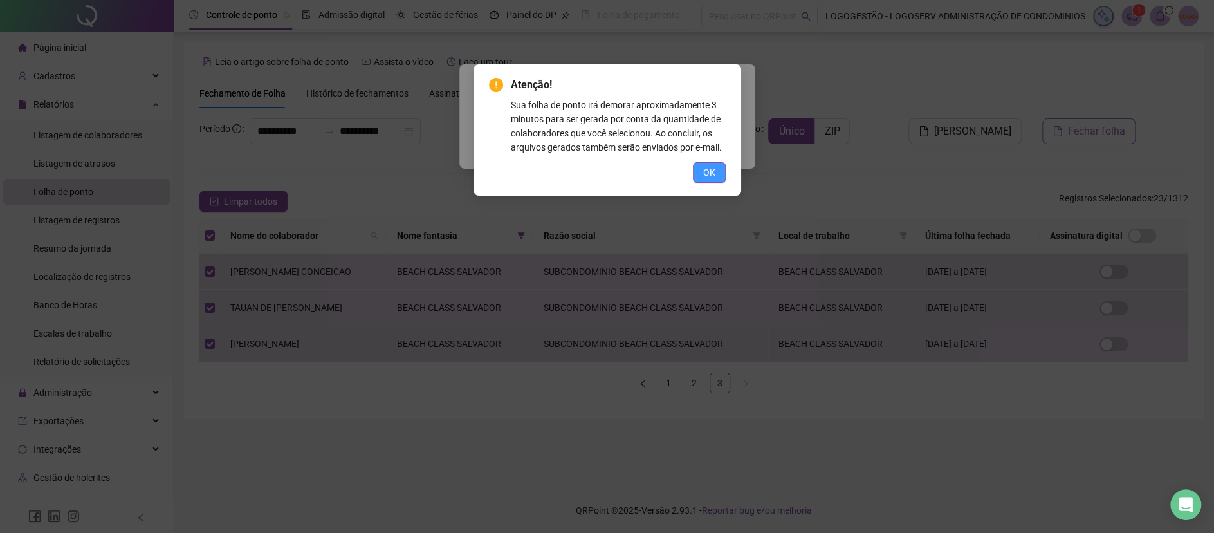
click at [715, 172] on button "OK" at bounding box center [709, 172] width 33 height 21
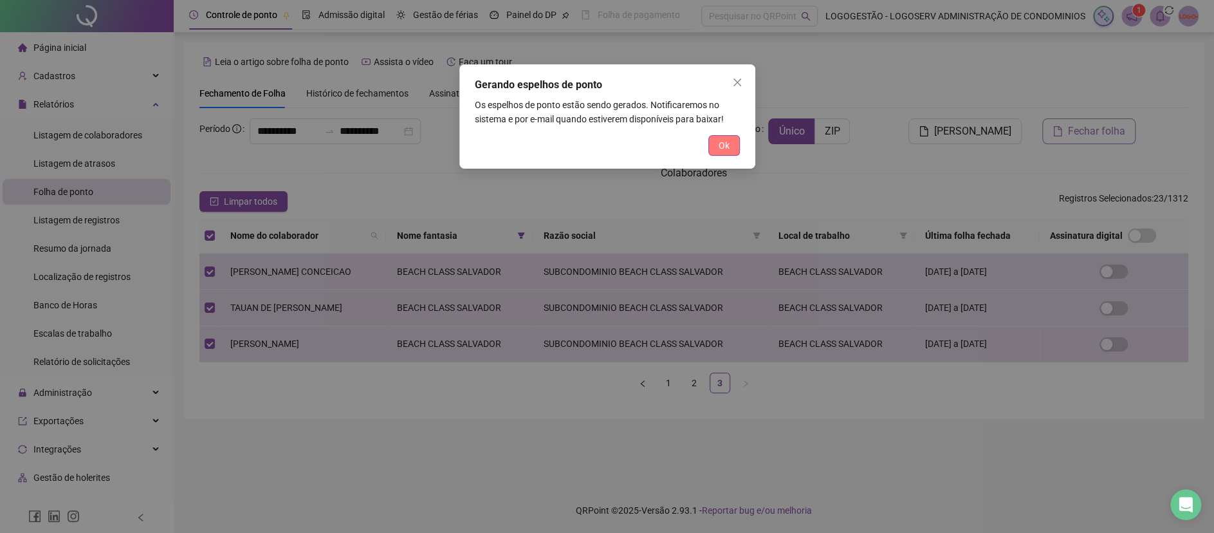
click at [729, 148] on button "Ok" at bounding box center [724, 145] width 32 height 21
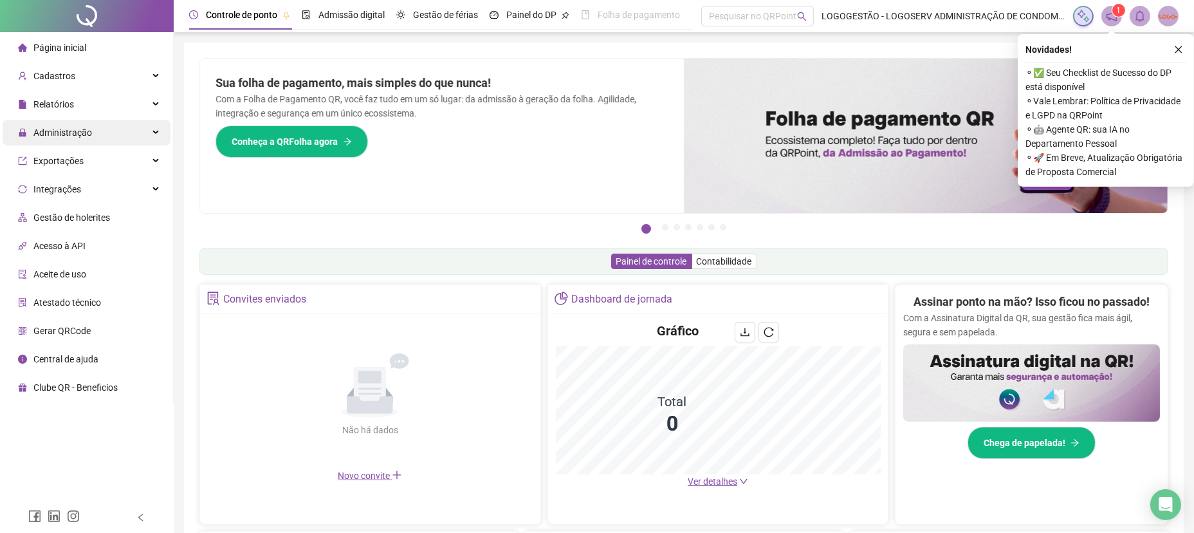
click at [123, 121] on div "Administração" at bounding box center [87, 133] width 168 height 26
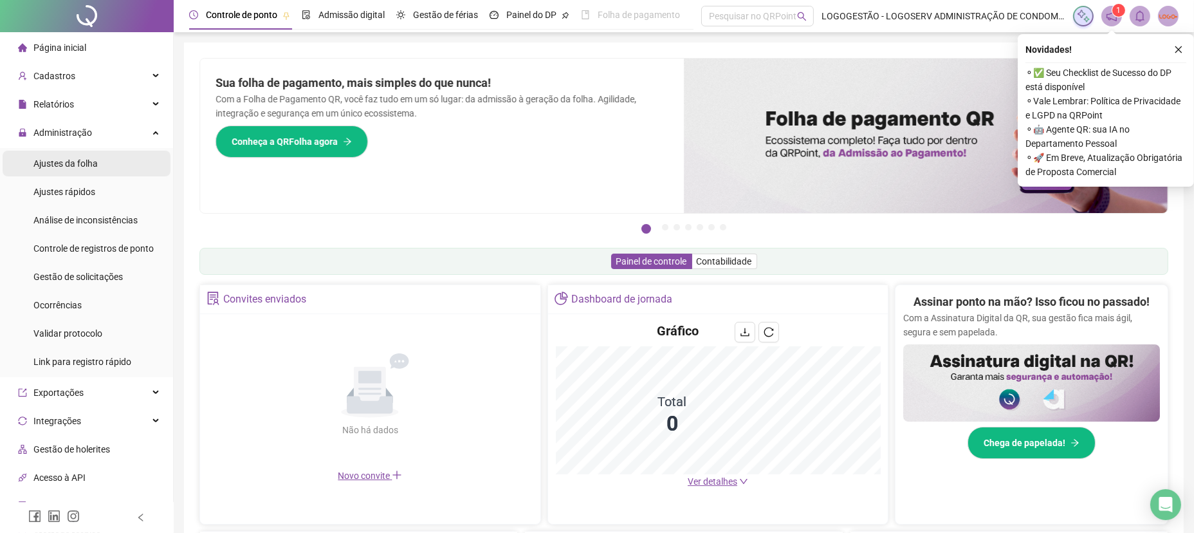
click at [104, 161] on li "Ajustes da folha" at bounding box center [87, 163] width 168 height 26
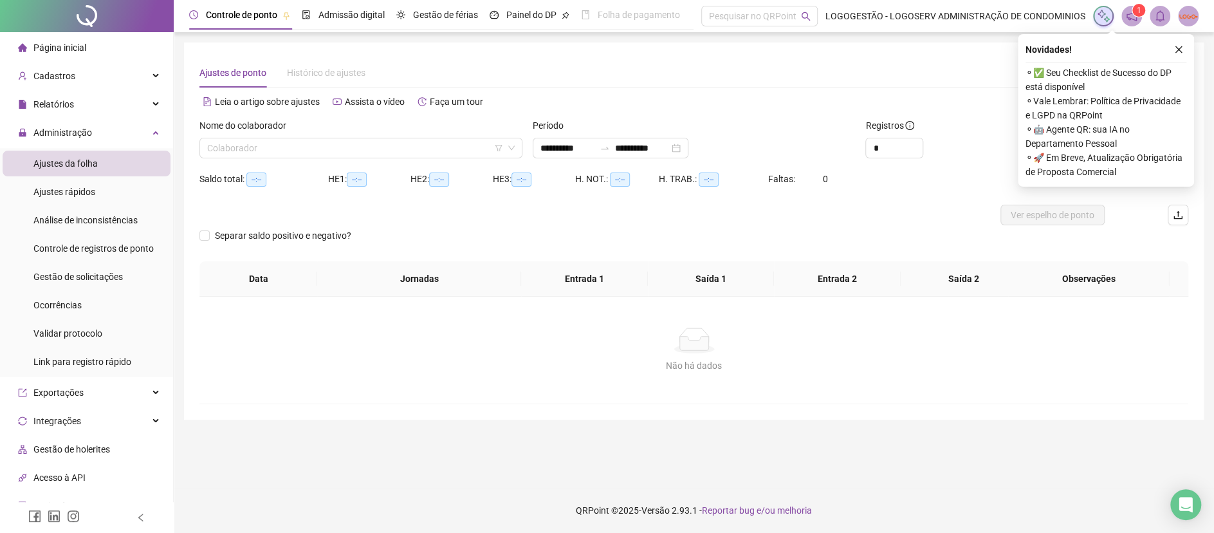
type input "**********"
click at [234, 148] on input "search" at bounding box center [355, 147] width 296 height 19
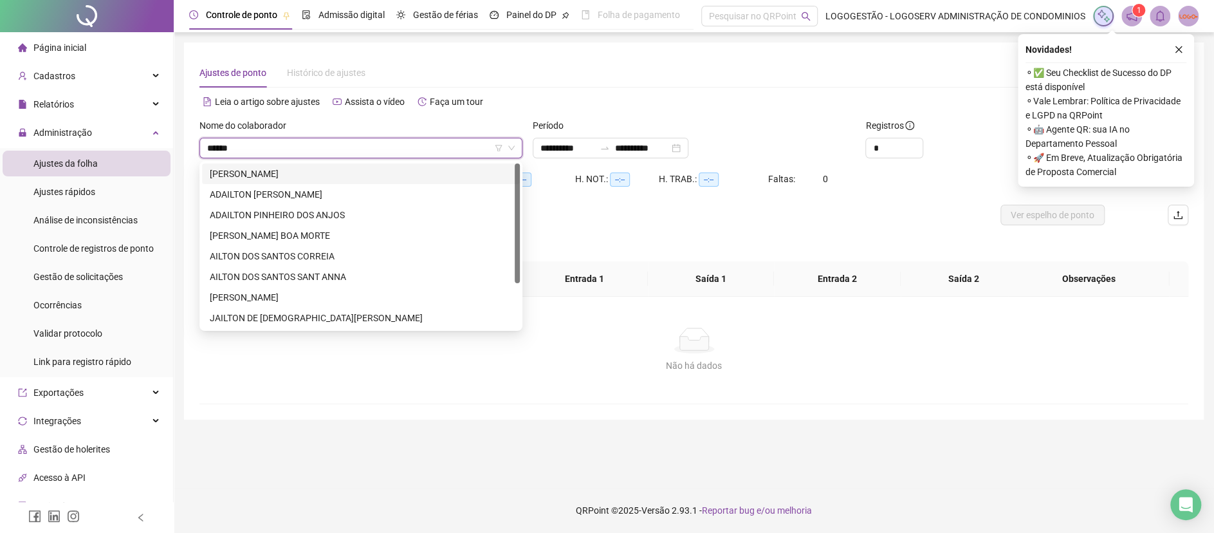
type input "******"
click at [367, 201] on div "ADAILTON [PERSON_NAME]" at bounding box center [361, 194] width 318 height 21
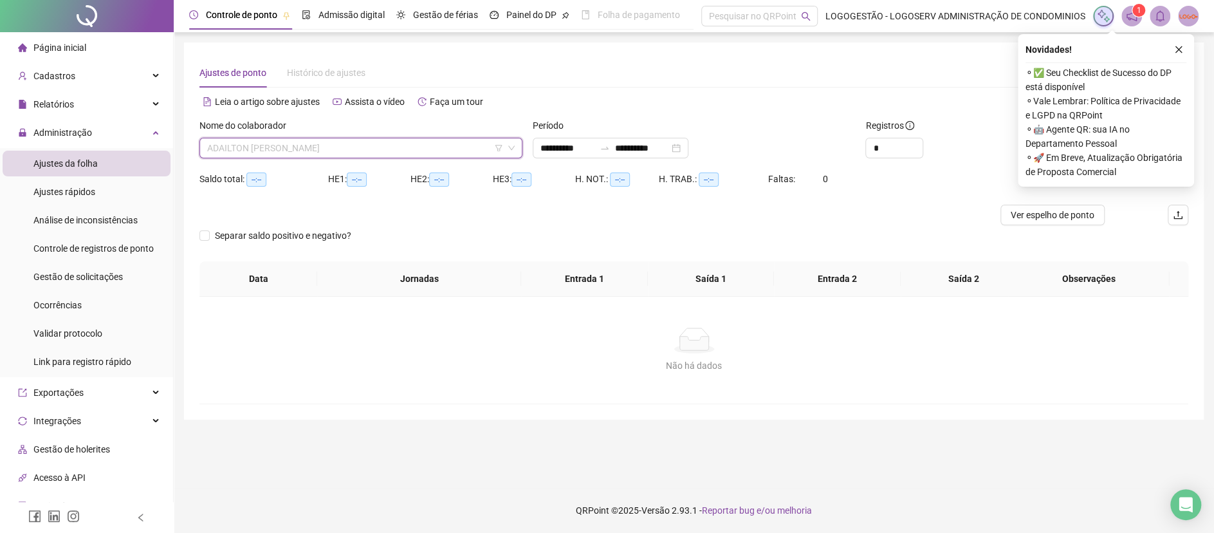
click at [330, 145] on span "ADAILTON [PERSON_NAME]" at bounding box center [360, 147] width 307 height 19
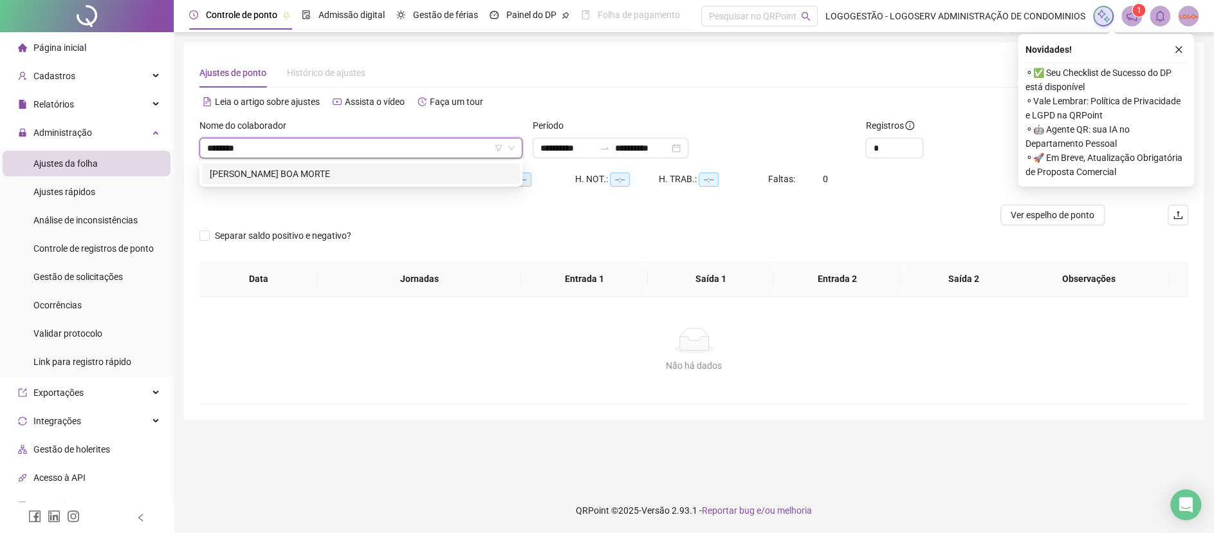
type input "******"
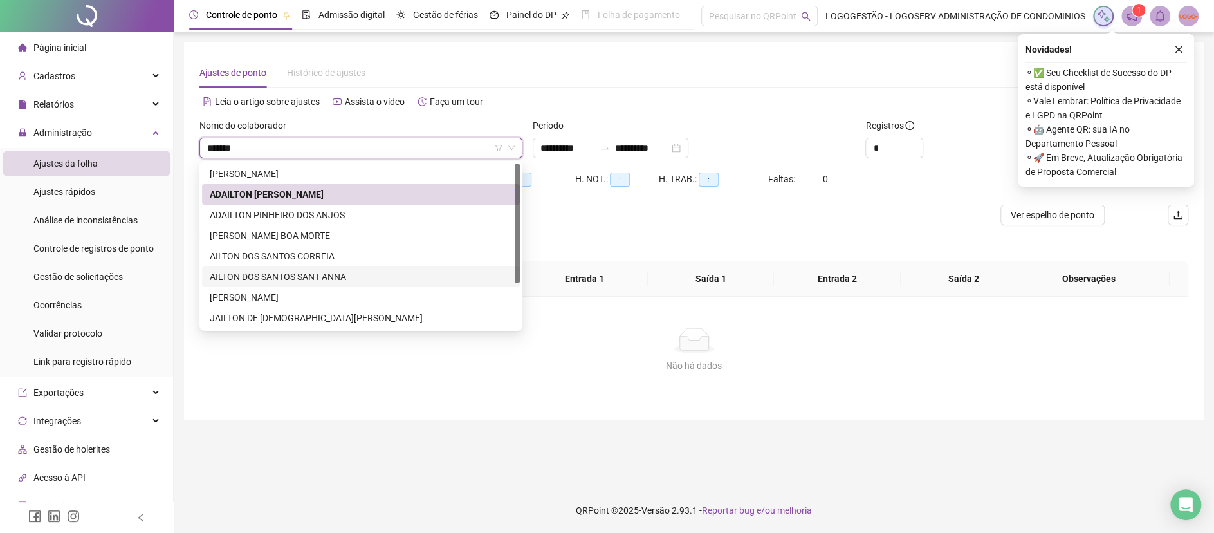
click at [276, 277] on div "AILTON DOS SANTOS SANT ANNA" at bounding box center [361, 276] width 302 height 14
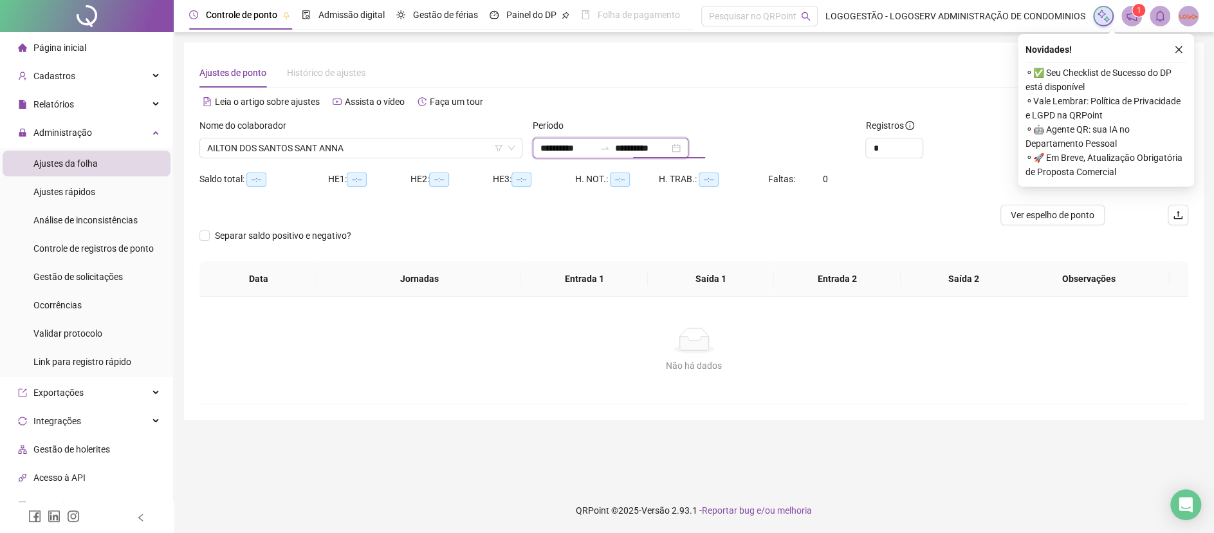
drag, startPoint x: 536, startPoint y: 141, endPoint x: 524, endPoint y: 130, distance: 16.4
click at [521, 133] on div "**********" at bounding box center [693, 143] width 999 height 50
click at [1175, 54] on button "button" at bounding box center [1178, 49] width 15 height 15
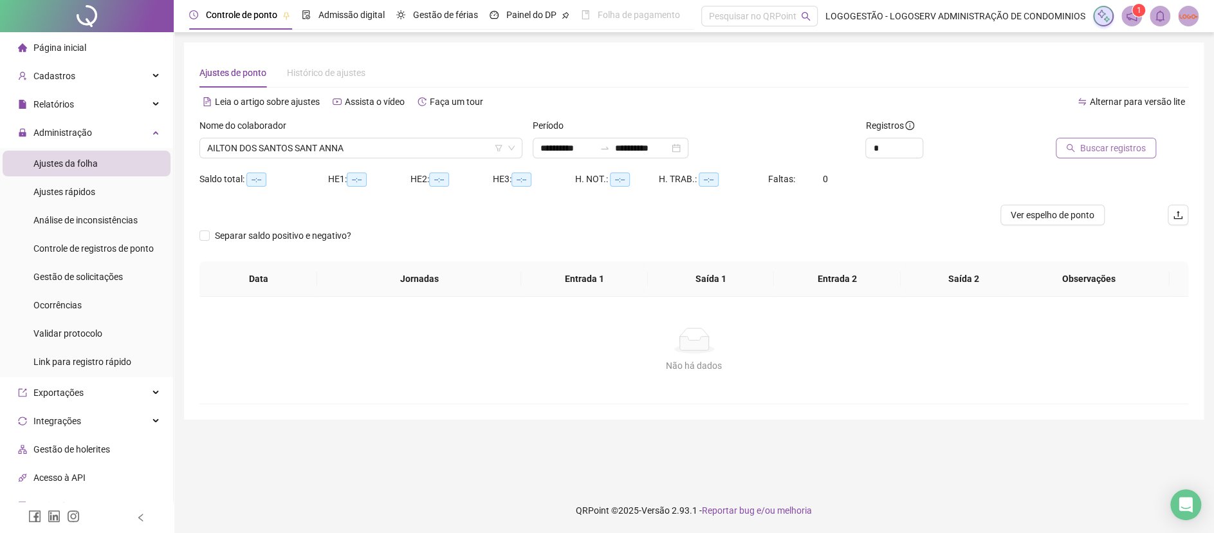
drag, startPoint x: 1103, startPoint y: 156, endPoint x: 1100, endPoint y: 144, distance: 12.5
click at [1101, 144] on button "Buscar registros" at bounding box center [1105, 148] width 100 height 21
click at [1100, 144] on body "**********" at bounding box center [607, 266] width 1214 height 533
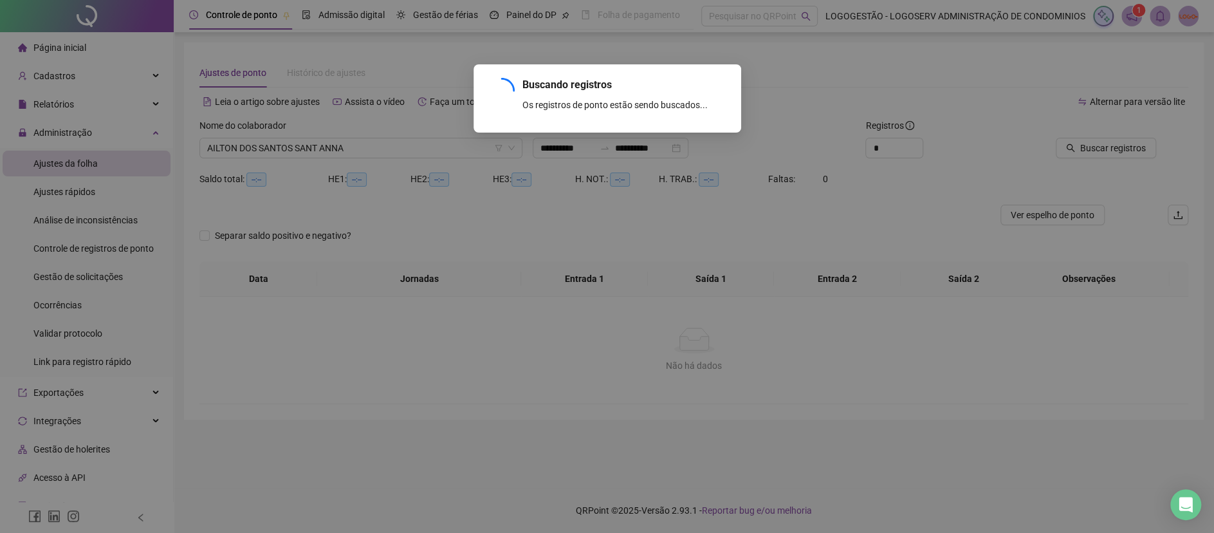
click at [1093, 144] on div "Buscando registros Os registros de ponto estão sendo buscados... OK" at bounding box center [607, 266] width 1214 height 533
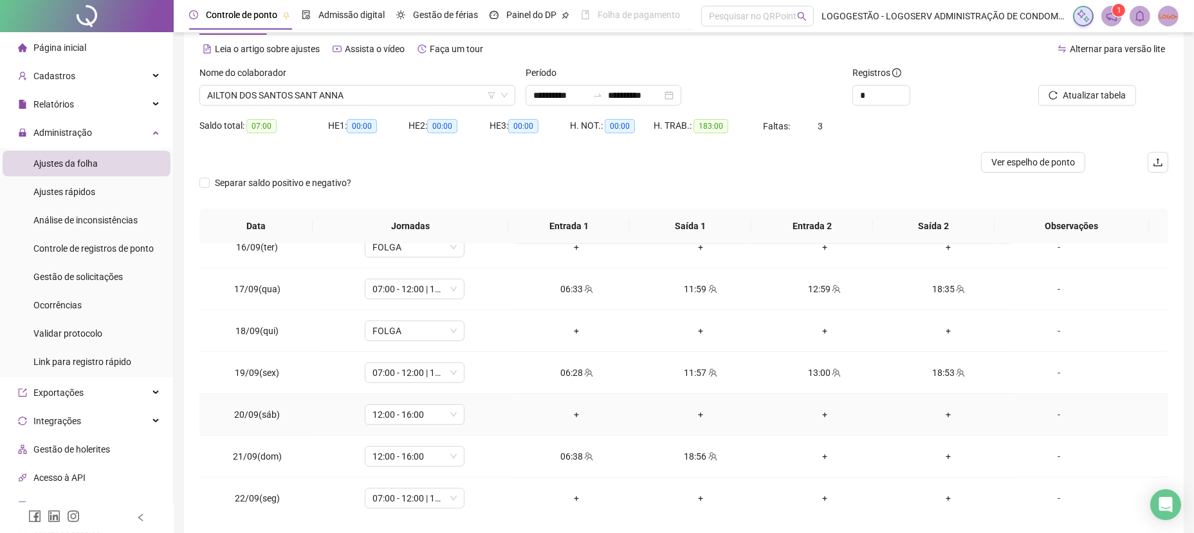
scroll to position [109, 0]
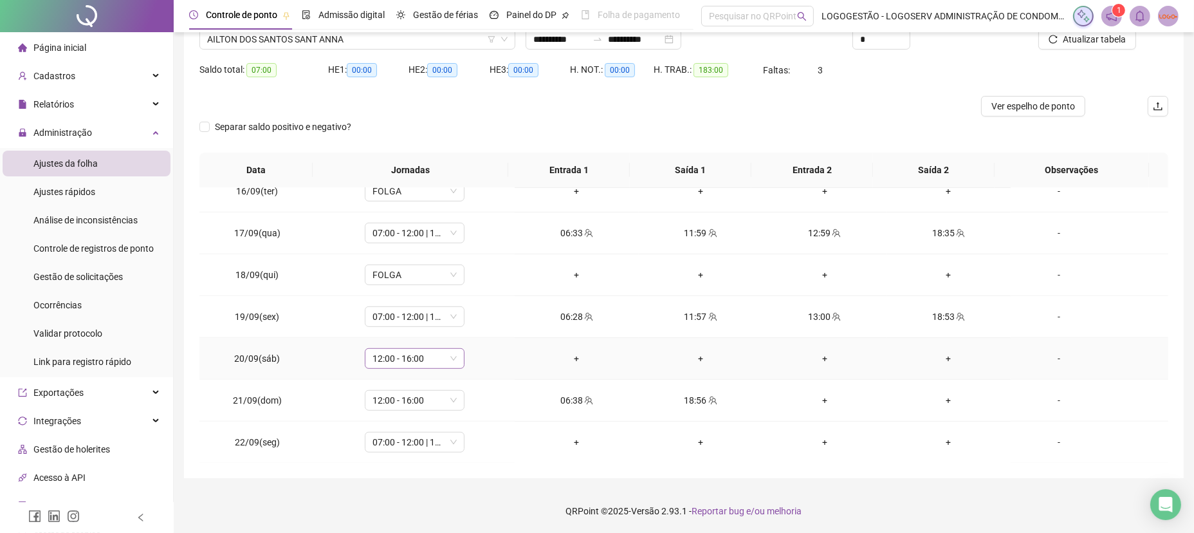
drag, startPoint x: 421, startPoint y: 360, endPoint x: 431, endPoint y: 354, distance: 11.5
click at [421, 359] on span "12:00 - 16:00" at bounding box center [414, 358] width 84 height 19
type input "*****"
click at [468, 326] on span "Sim" at bounding box center [471, 323] width 15 height 14
click at [1042, 400] on div "-" at bounding box center [1059, 400] width 76 height 14
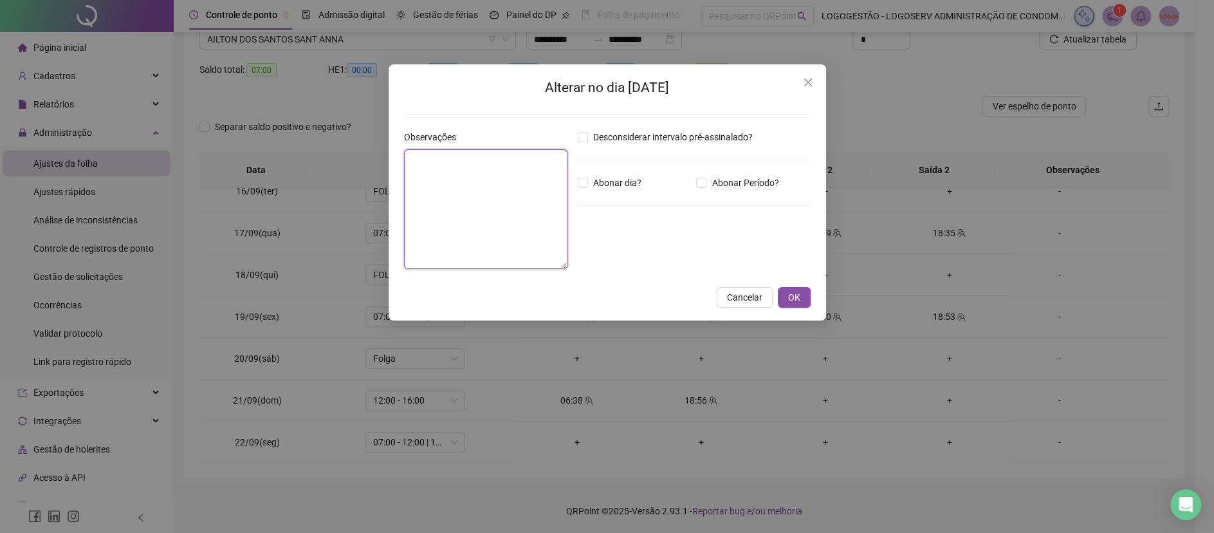
drag, startPoint x: 447, startPoint y: 203, endPoint x: 524, endPoint y: 180, distance: 79.8
click at [448, 200] on textarea at bounding box center [485, 209] width 163 height 120
type textarea "**********"
click at [796, 296] on span "OK" at bounding box center [794, 297] width 12 height 14
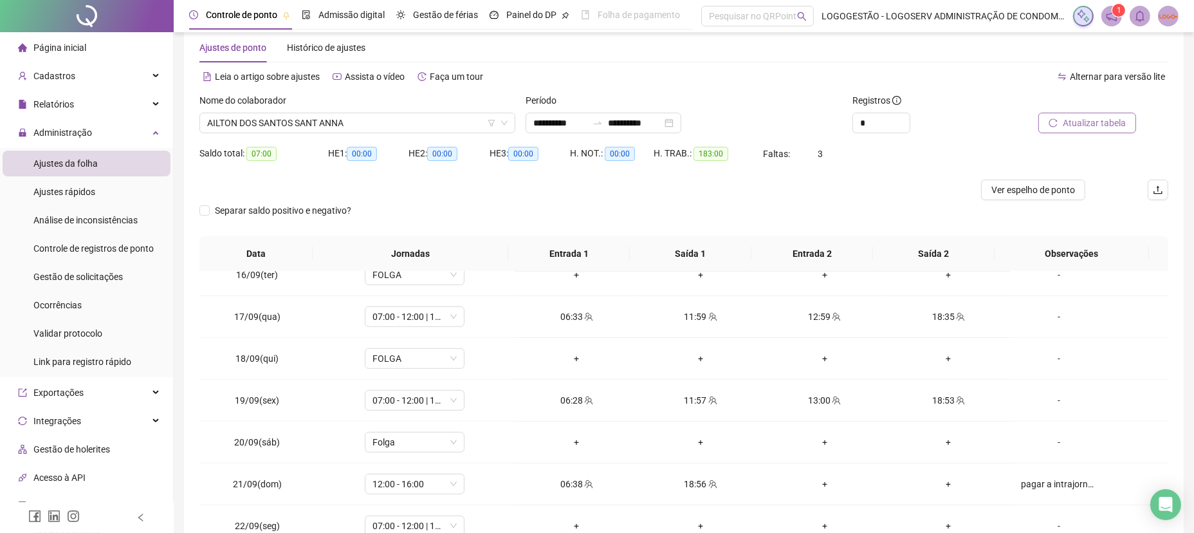
scroll to position [23, 0]
click at [1067, 126] on span "Atualizar tabela" at bounding box center [1094, 125] width 63 height 14
click at [323, 123] on span "AILTON DOS SANTOS SANT ANNA" at bounding box center [357, 124] width 300 height 19
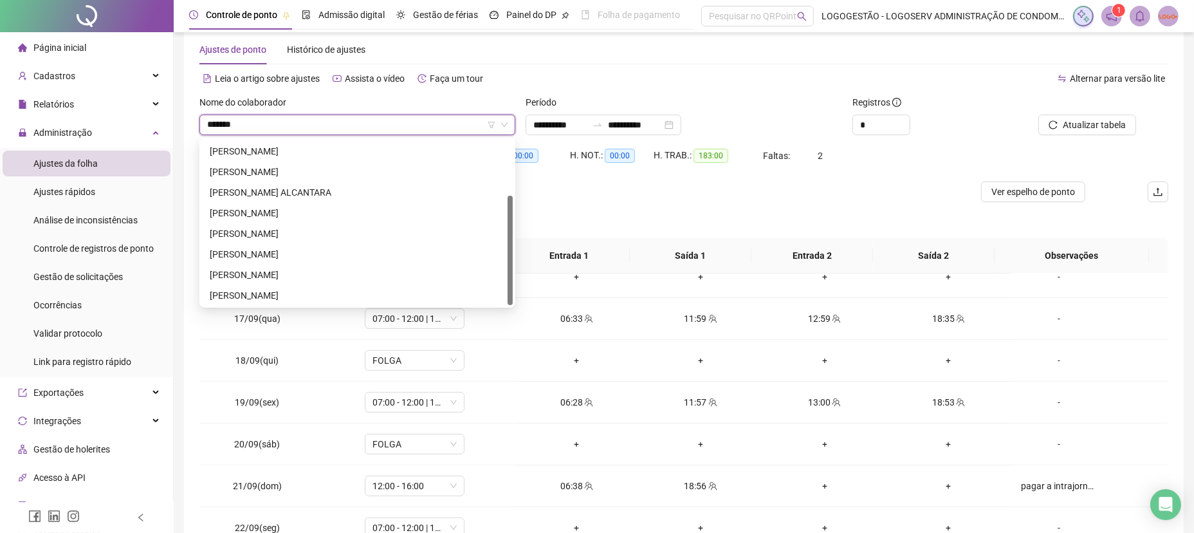
scroll to position [0, 0]
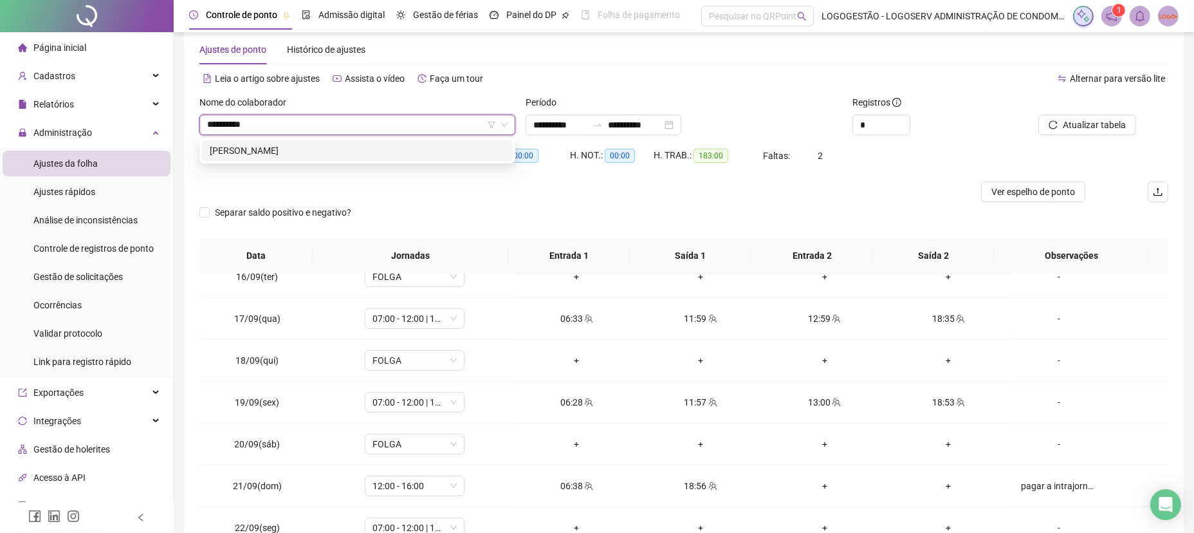
type input "**********"
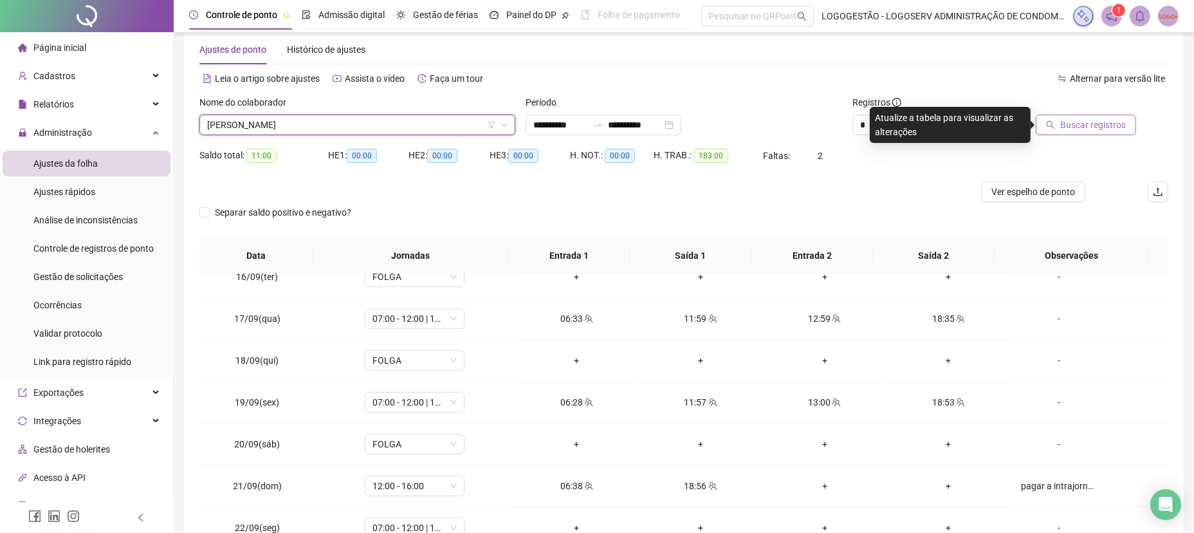
drag, startPoint x: 1083, startPoint y: 134, endPoint x: 1091, endPoint y: 128, distance: 10.0
click at [1088, 131] on div "Buscar registros" at bounding box center [1091, 120] width 163 height 50
drag, startPoint x: 1091, startPoint y: 127, endPoint x: 800, endPoint y: 372, distance: 380.6
click at [1090, 128] on span "Buscar registros" at bounding box center [1093, 125] width 66 height 14
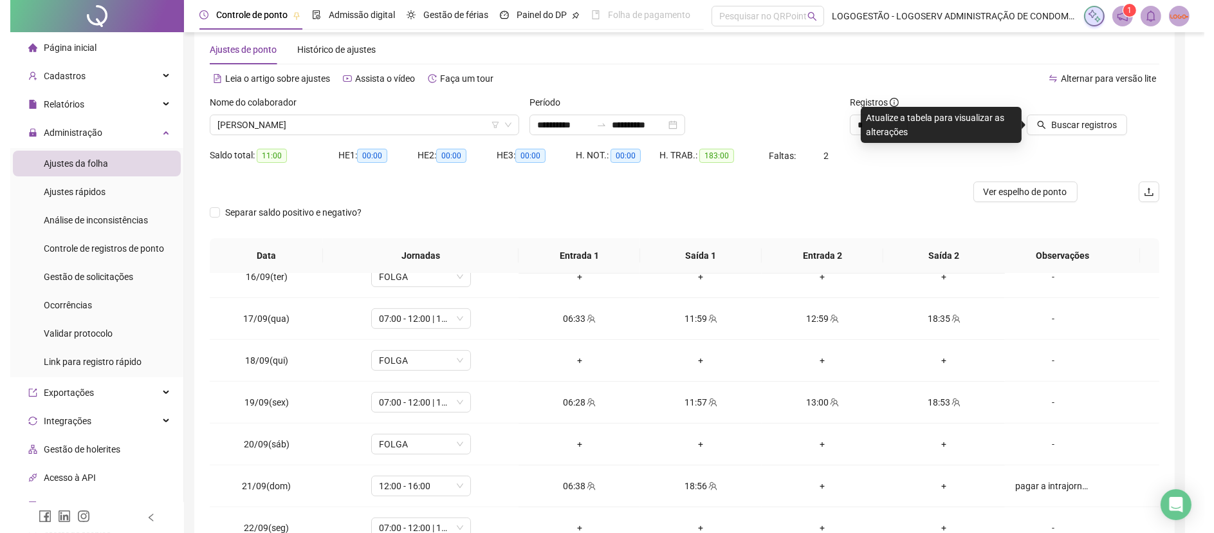
scroll to position [109, 0]
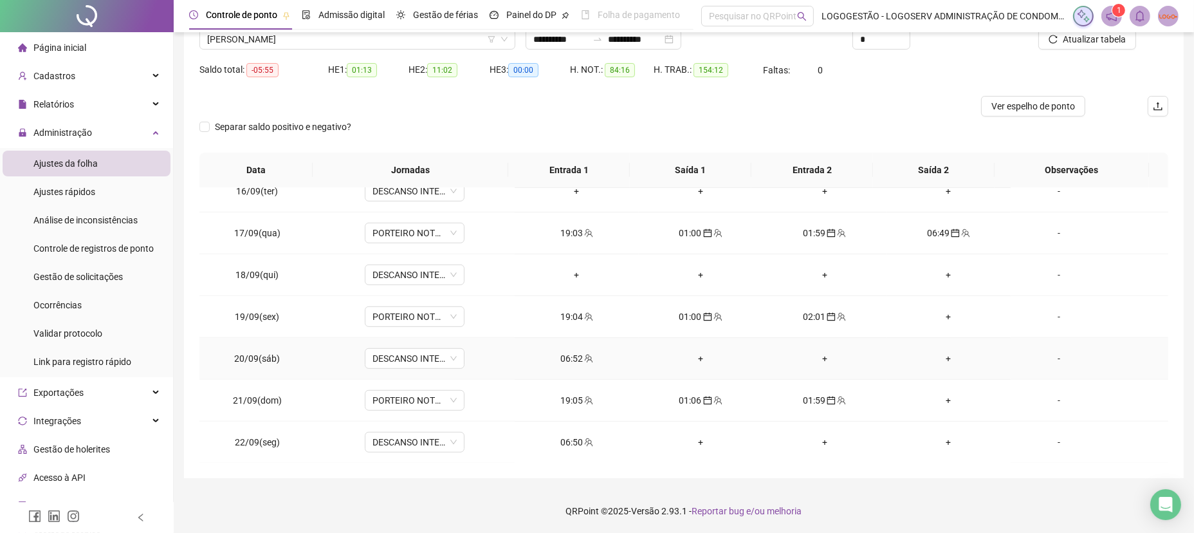
click at [572, 348] on td "06:52" at bounding box center [577, 359] width 124 height 42
click at [561, 351] on div "06:52" at bounding box center [577, 358] width 104 height 14
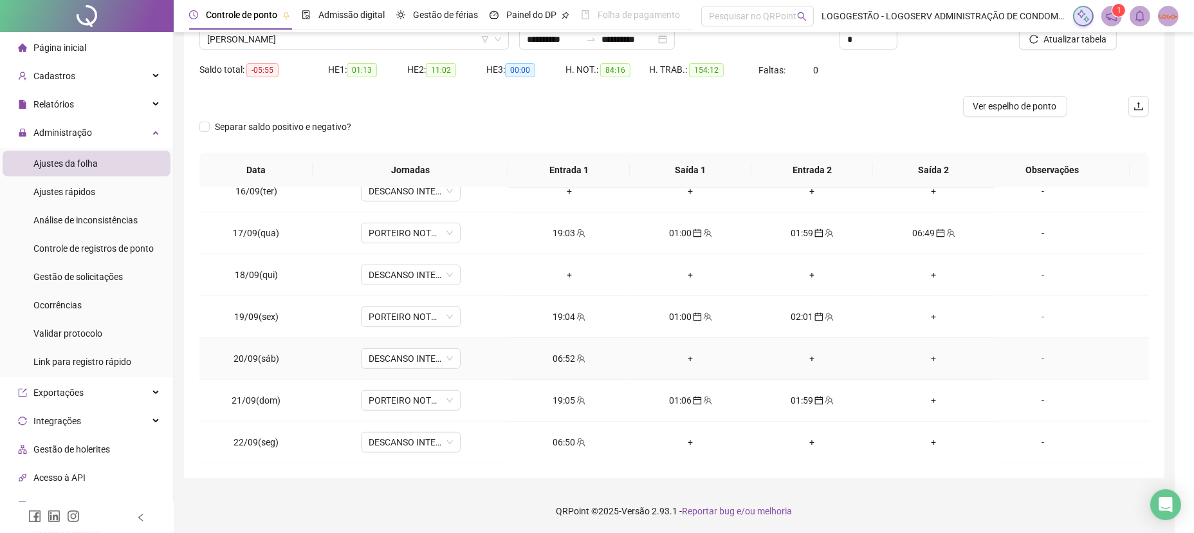
type input "**********"
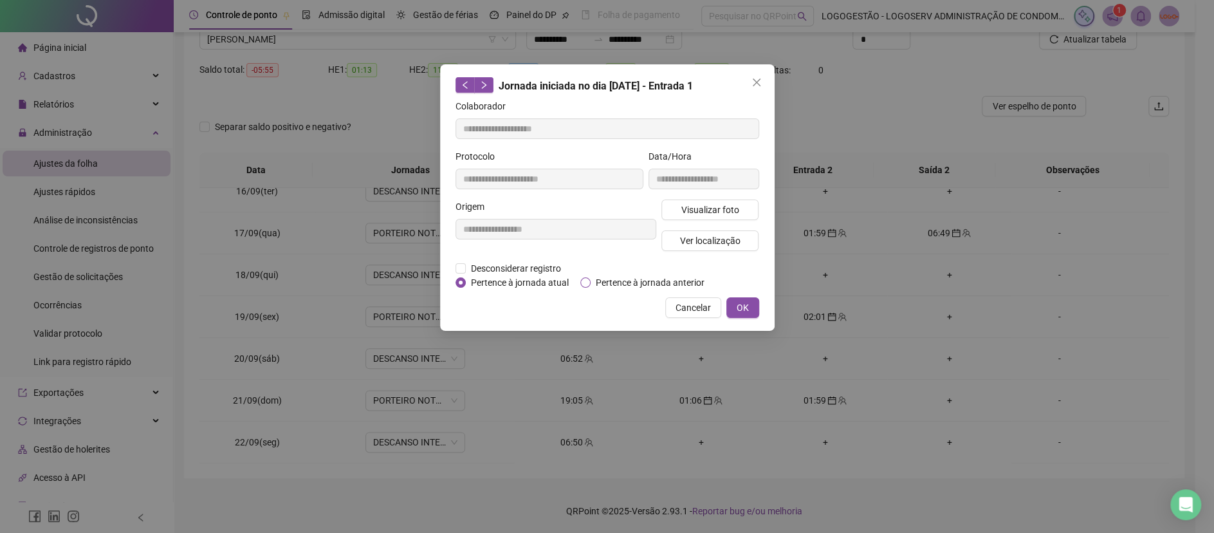
click at [585, 277] on form "**********" at bounding box center [607, 194] width 304 height 190
drag, startPoint x: 585, startPoint y: 275, endPoint x: 594, endPoint y: 286, distance: 13.8
click at [589, 290] on div "**********" at bounding box center [607, 197] width 334 height 266
click at [594, 280] on span "Pertence à jornada anterior" at bounding box center [649, 282] width 119 height 14
click at [749, 304] on button "OK" at bounding box center [742, 307] width 33 height 21
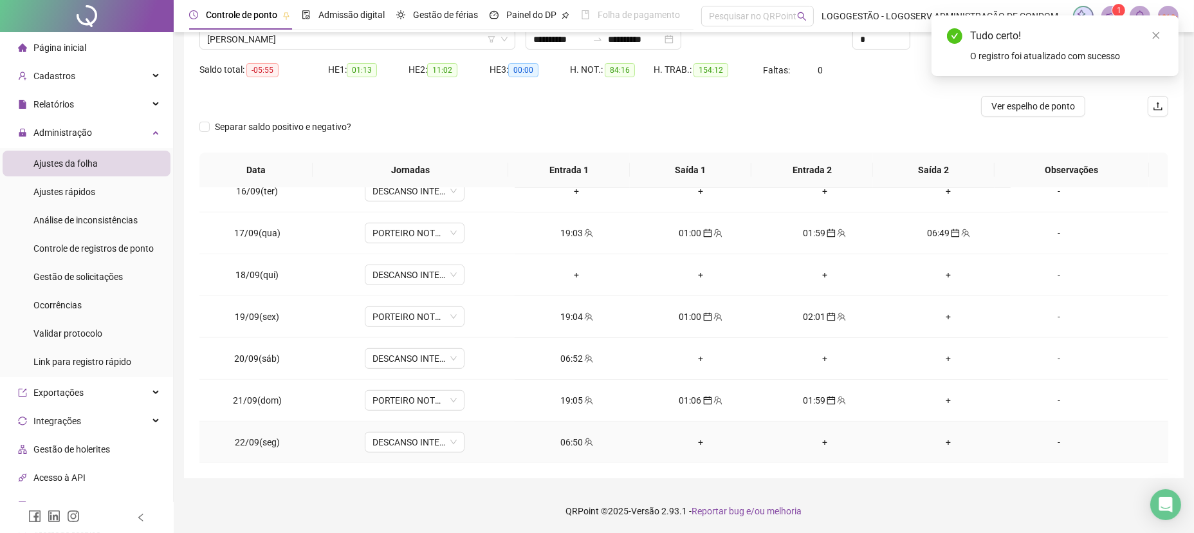
click at [565, 438] on div "06:50" at bounding box center [577, 442] width 104 height 14
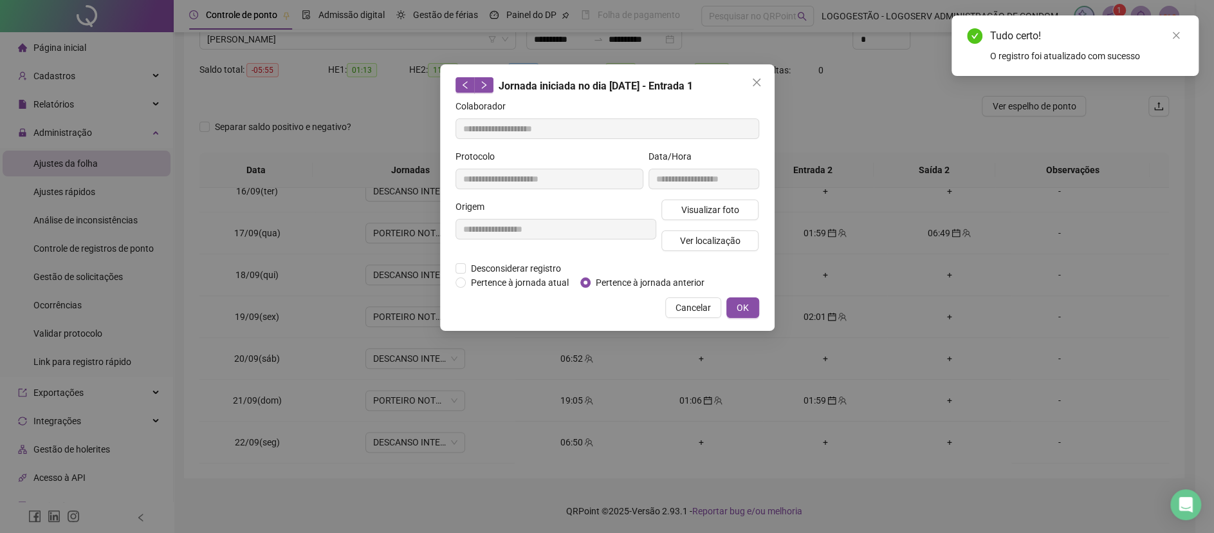
type input "**********"
click at [648, 280] on span "Pertence à jornada anterior" at bounding box center [649, 282] width 119 height 14
click at [747, 307] on span "OK" at bounding box center [742, 307] width 12 height 14
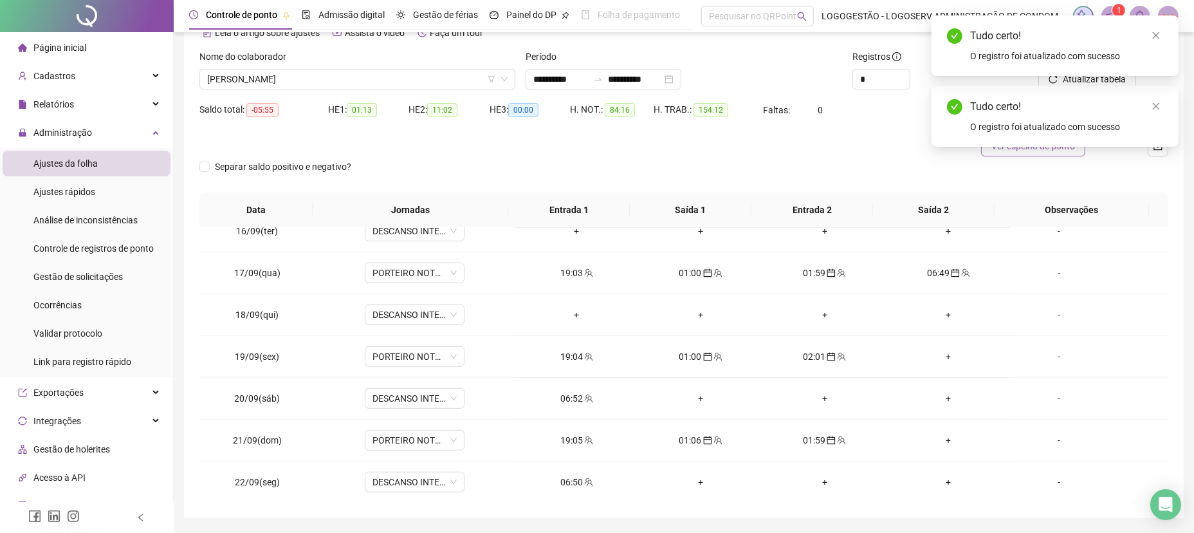
scroll to position [0, 0]
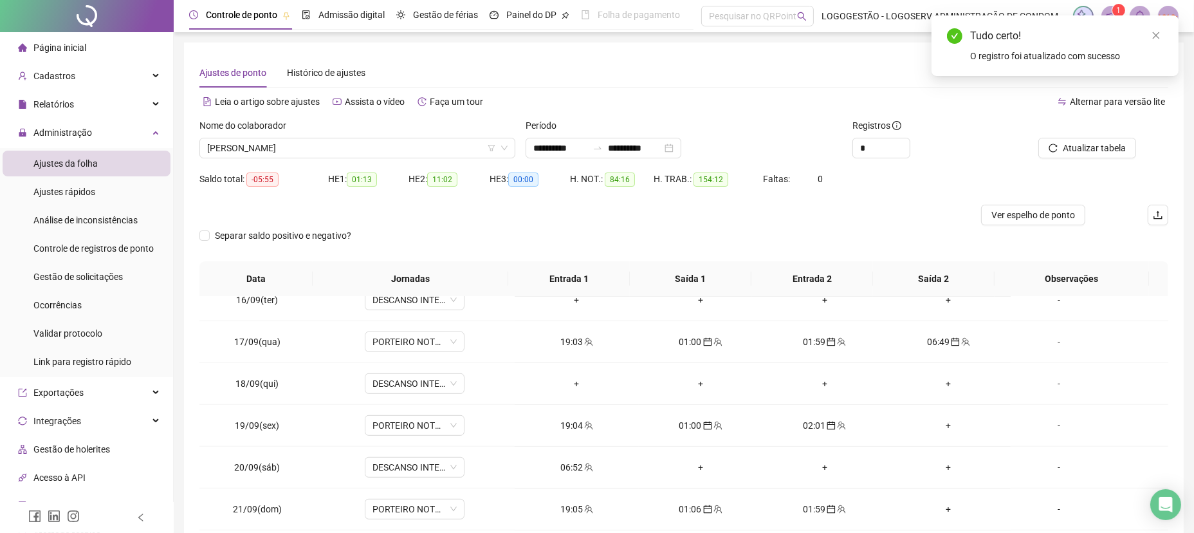
drag, startPoint x: 1088, startPoint y: 152, endPoint x: 940, endPoint y: 339, distance: 238.6
click at [1088, 152] on span "Atualizar tabela" at bounding box center [1094, 148] width 63 height 14
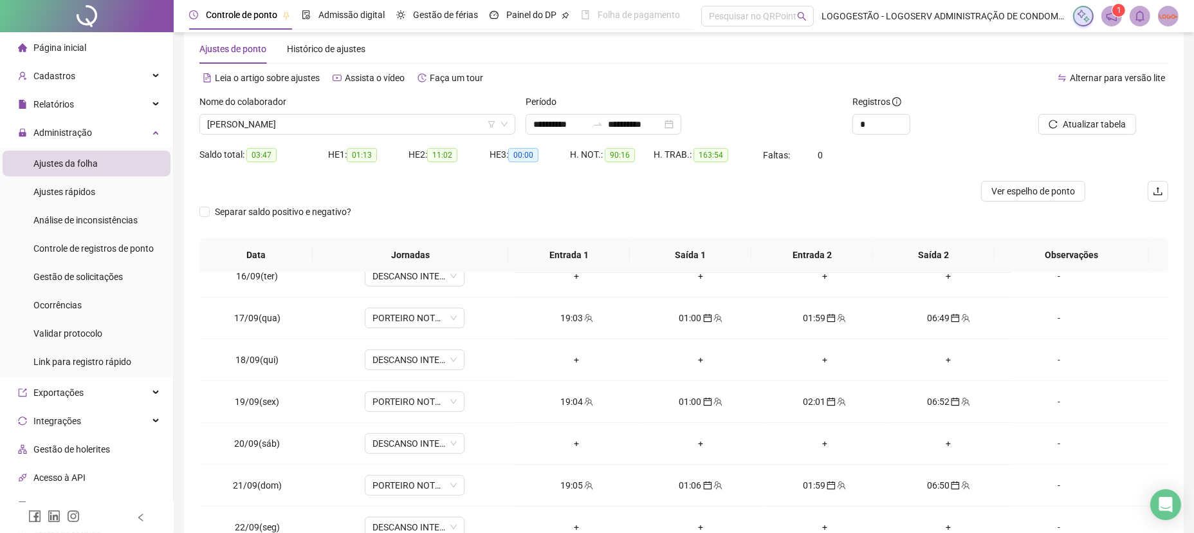
scroll to position [23, 0]
click at [323, 129] on span "[PERSON_NAME]" at bounding box center [357, 124] width 300 height 19
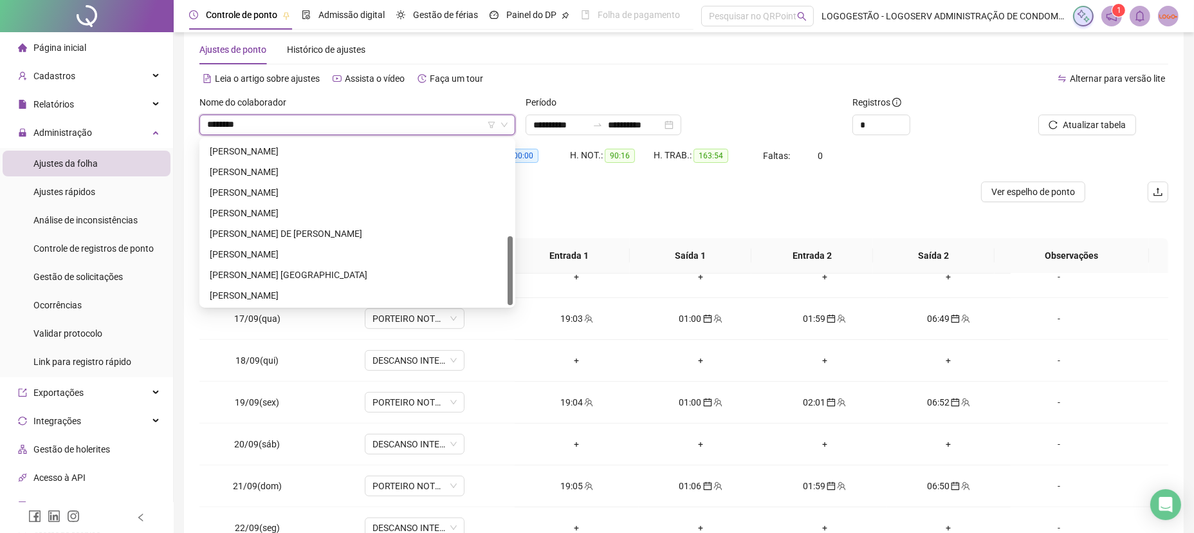
scroll to position [0, 0]
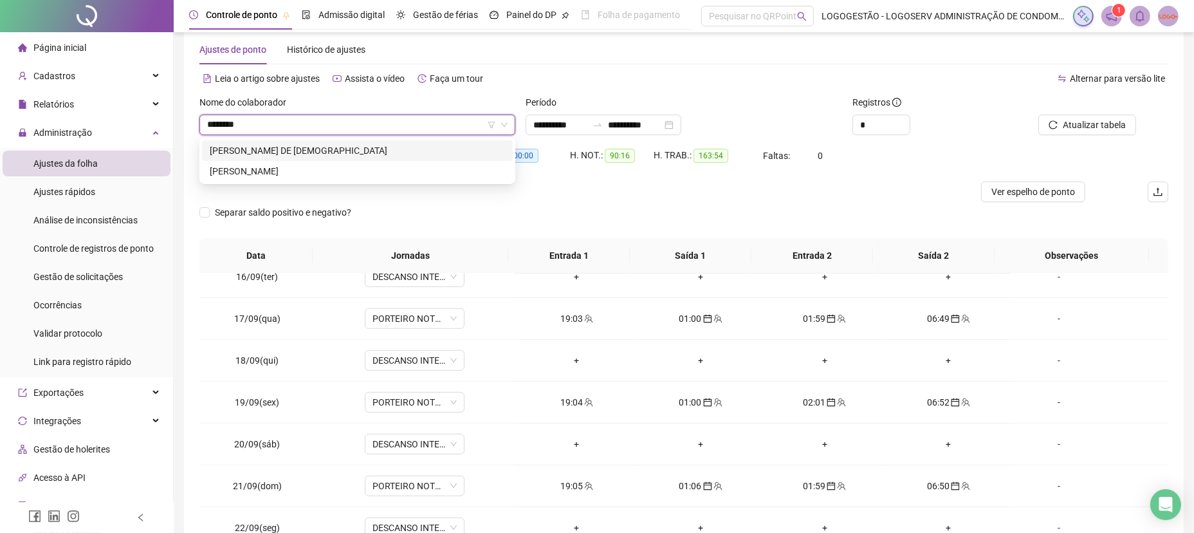
type input "*********"
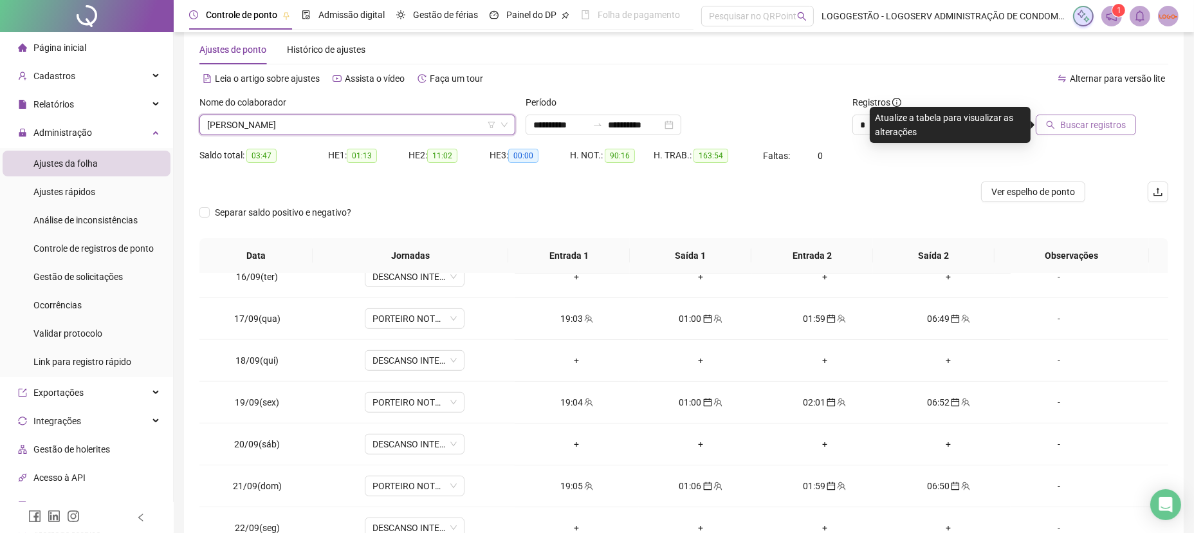
click at [1050, 122] on icon "search" at bounding box center [1050, 125] width 8 height 8
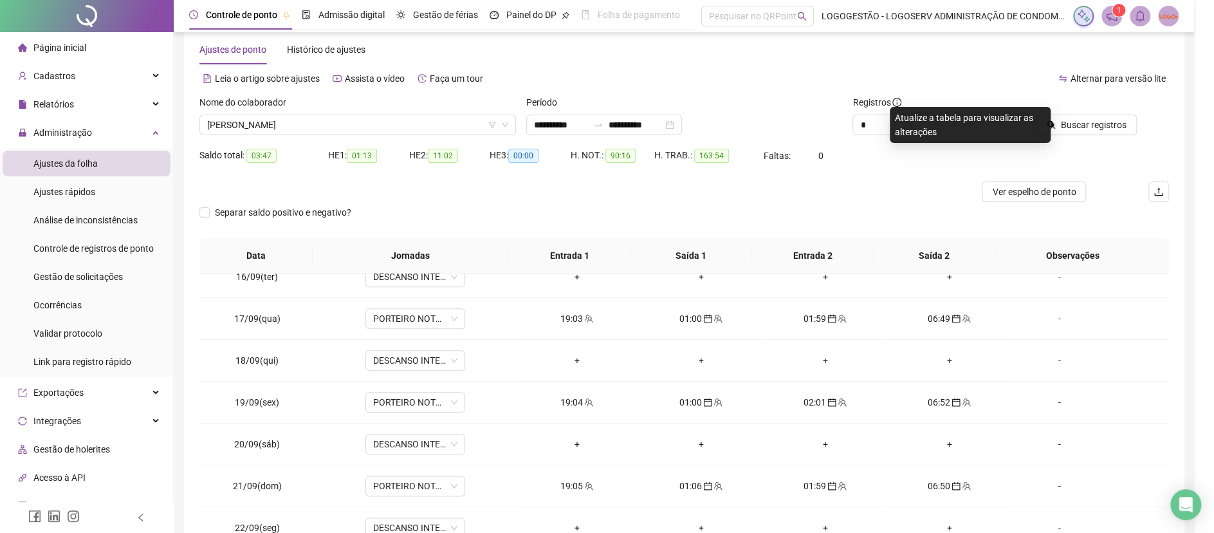
click at [1055, 121] on div "Buscando registros Os registros de ponto estão sendo buscados... OK" at bounding box center [607, 266] width 1214 height 533
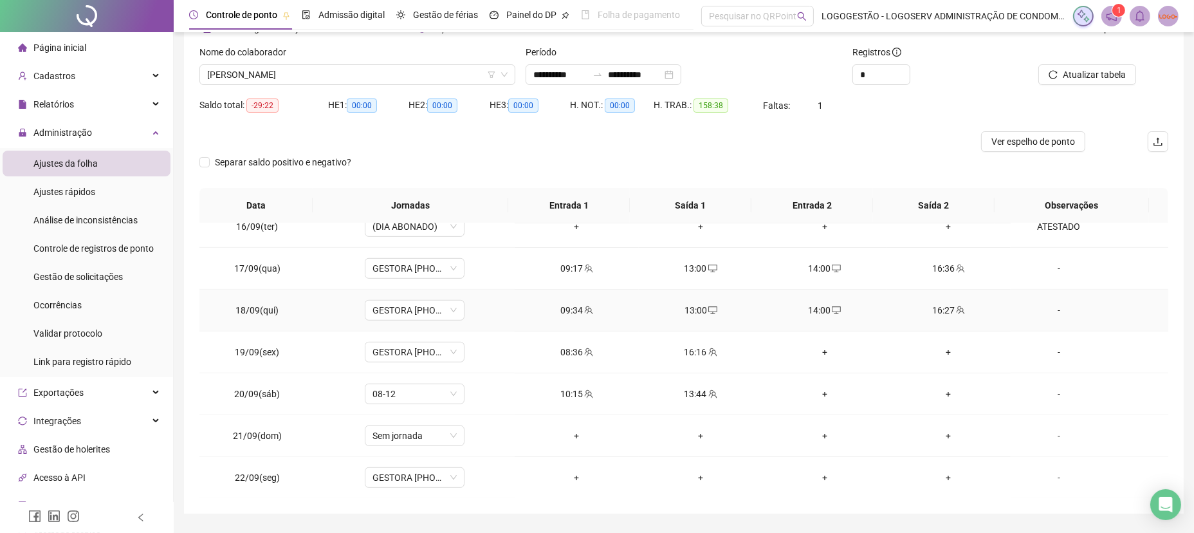
scroll to position [109, 0]
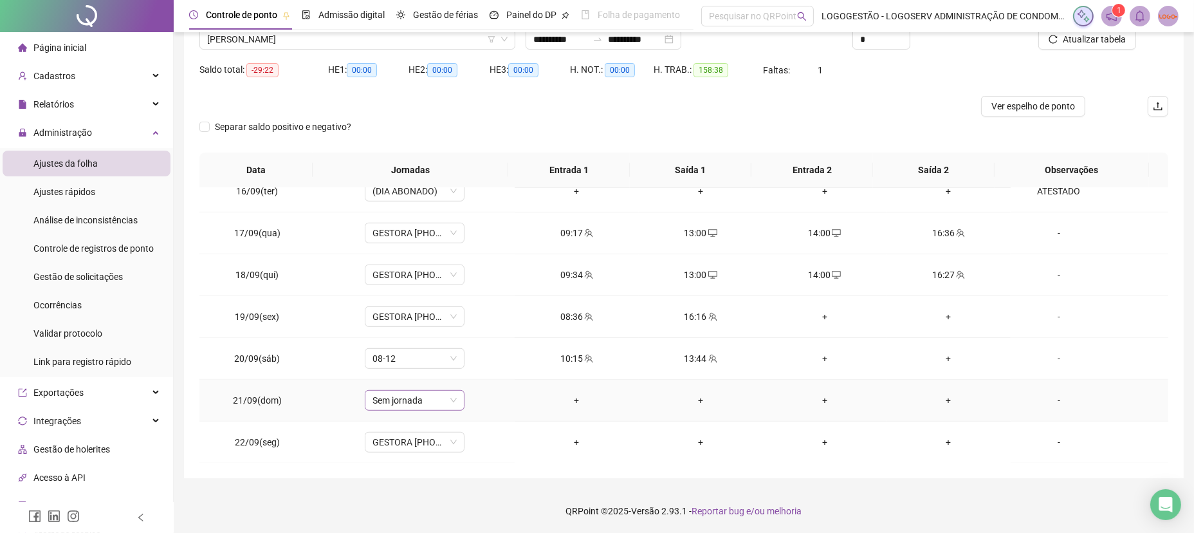
click at [390, 401] on span "Sem jornada" at bounding box center [414, 399] width 84 height 19
type input "*****"
click at [472, 367] on span "Sim" at bounding box center [471, 365] width 15 height 14
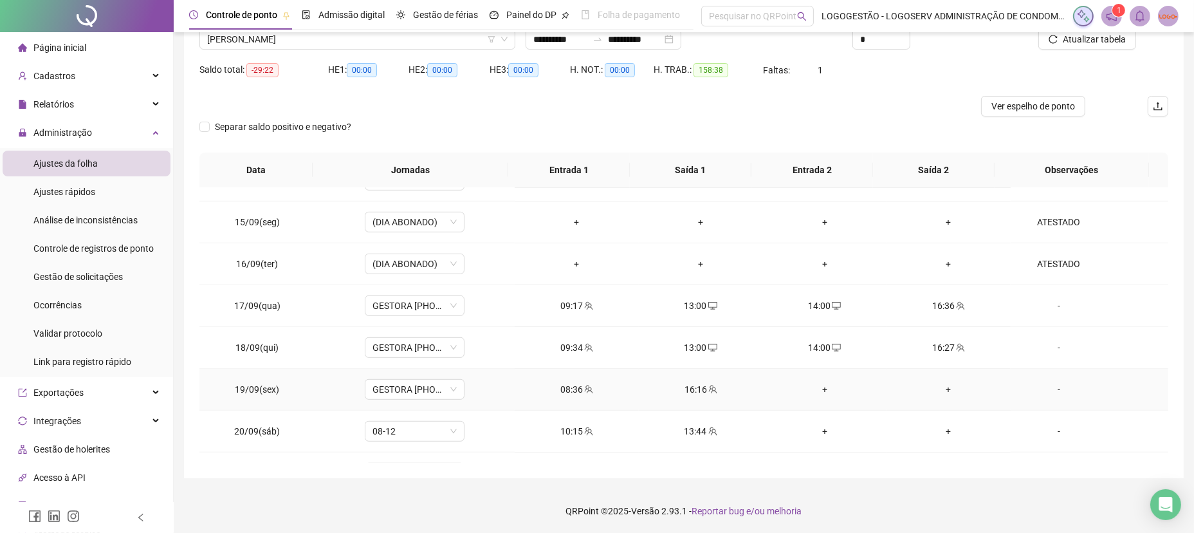
scroll to position [978, 0]
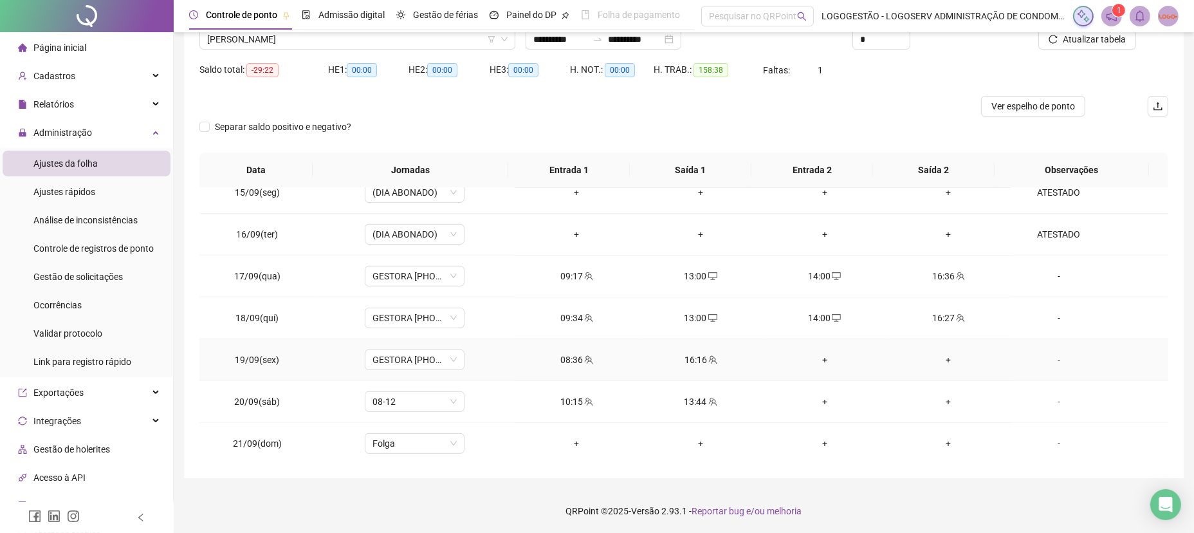
click at [814, 360] on div "+" at bounding box center [824, 359] width 104 height 14
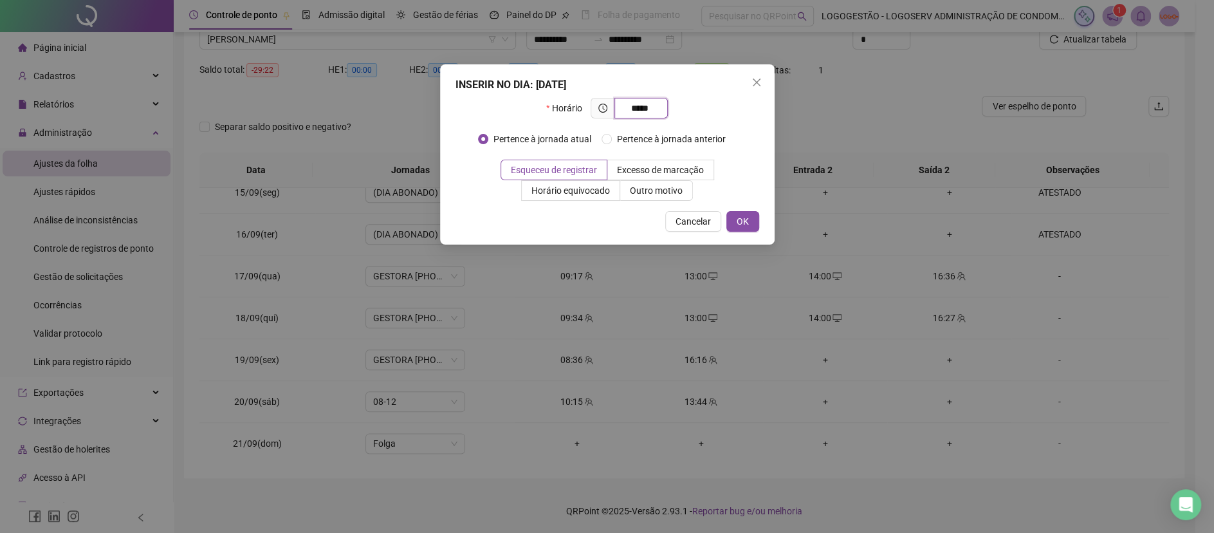
type input "*****"
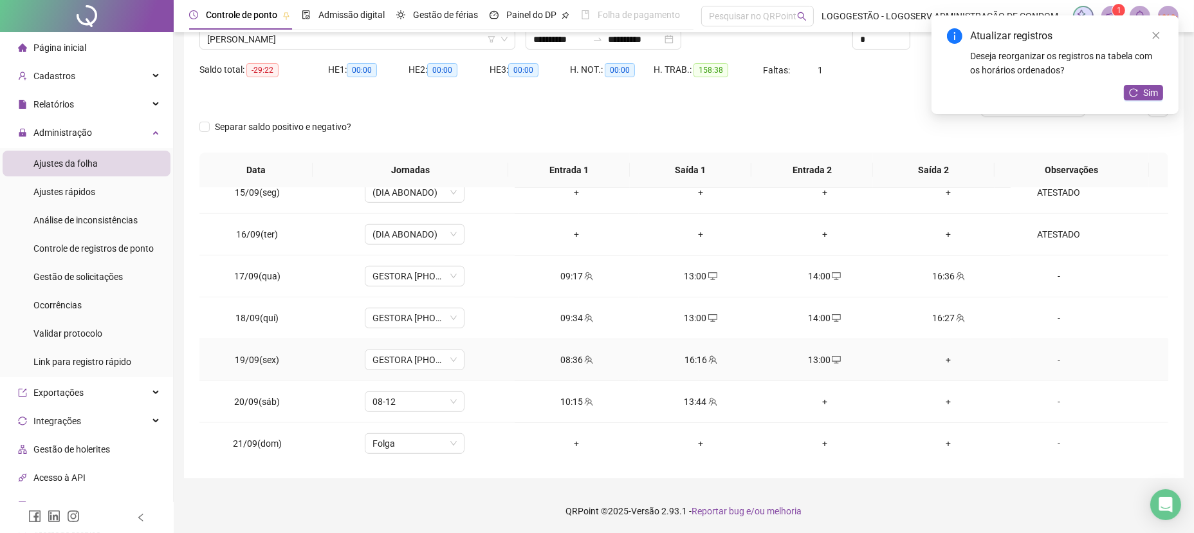
click at [922, 342] on td "+" at bounding box center [948, 360] width 124 height 42
click at [930, 363] on div "+" at bounding box center [949, 359] width 104 height 14
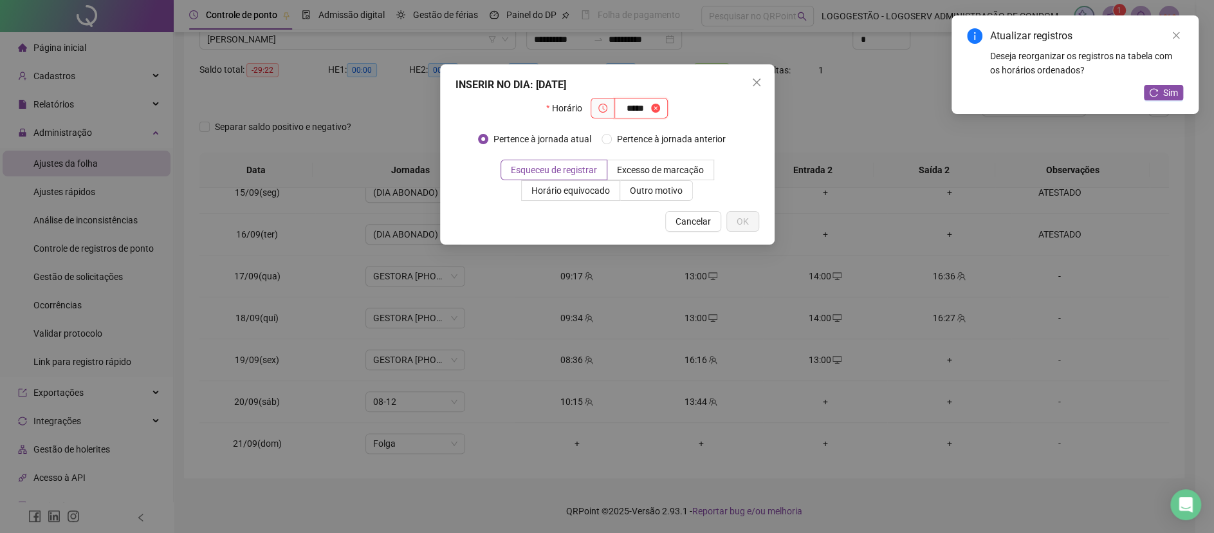
type input "*****"
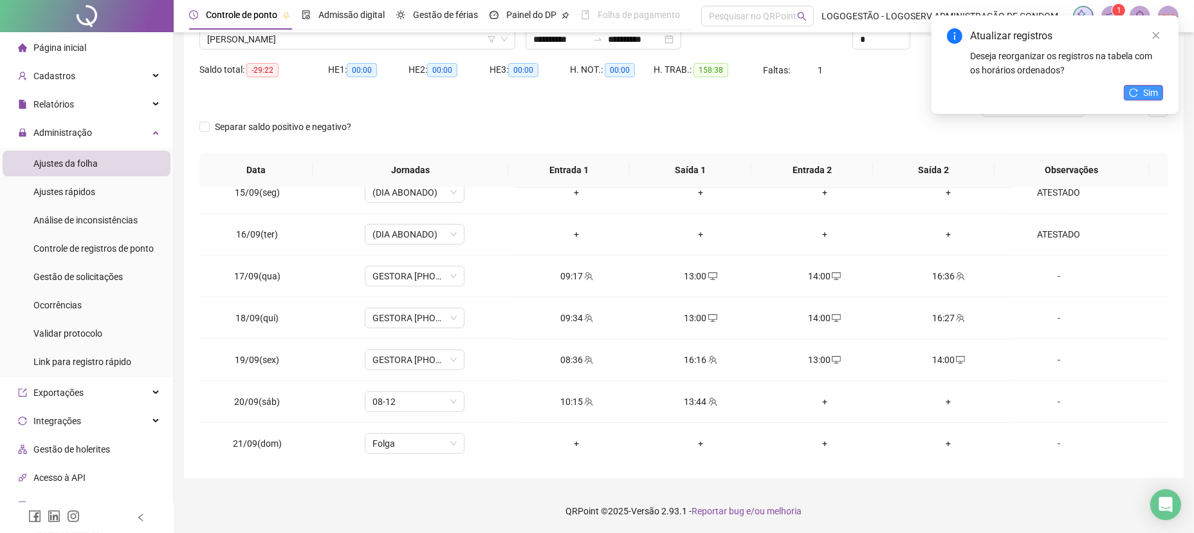
click at [1149, 94] on span "Sim" at bounding box center [1150, 93] width 15 height 14
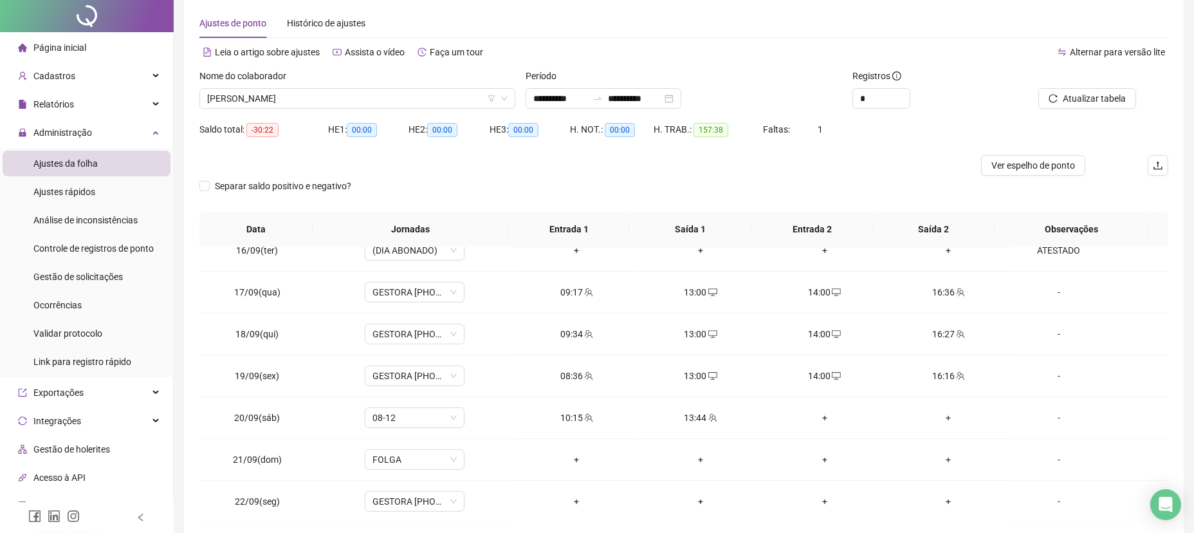
scroll to position [0, 0]
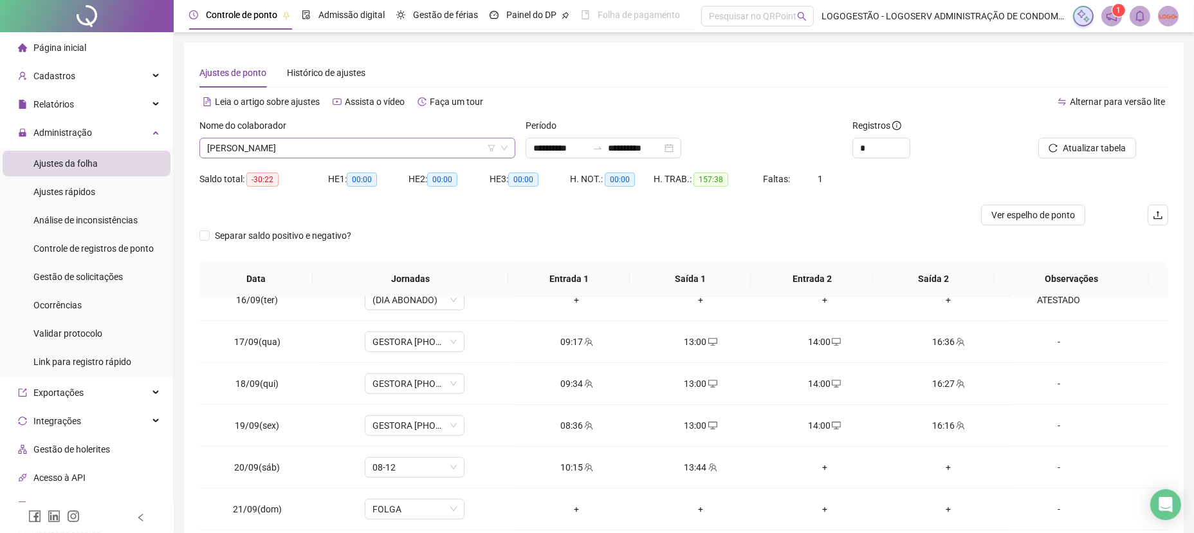
click at [405, 152] on span "[PERSON_NAME]" at bounding box center [357, 147] width 300 height 19
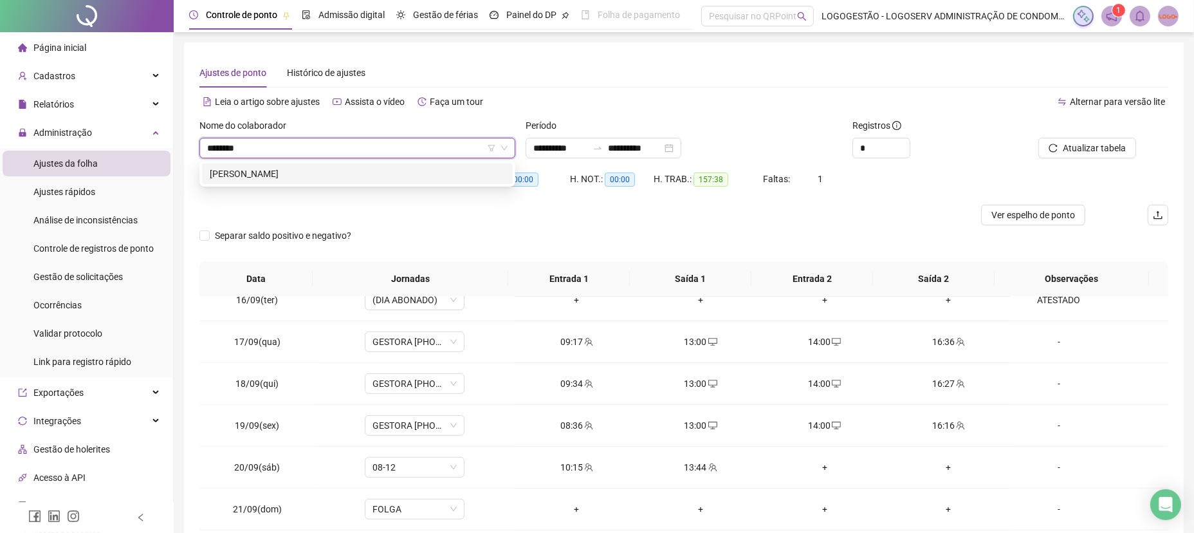
type input "********"
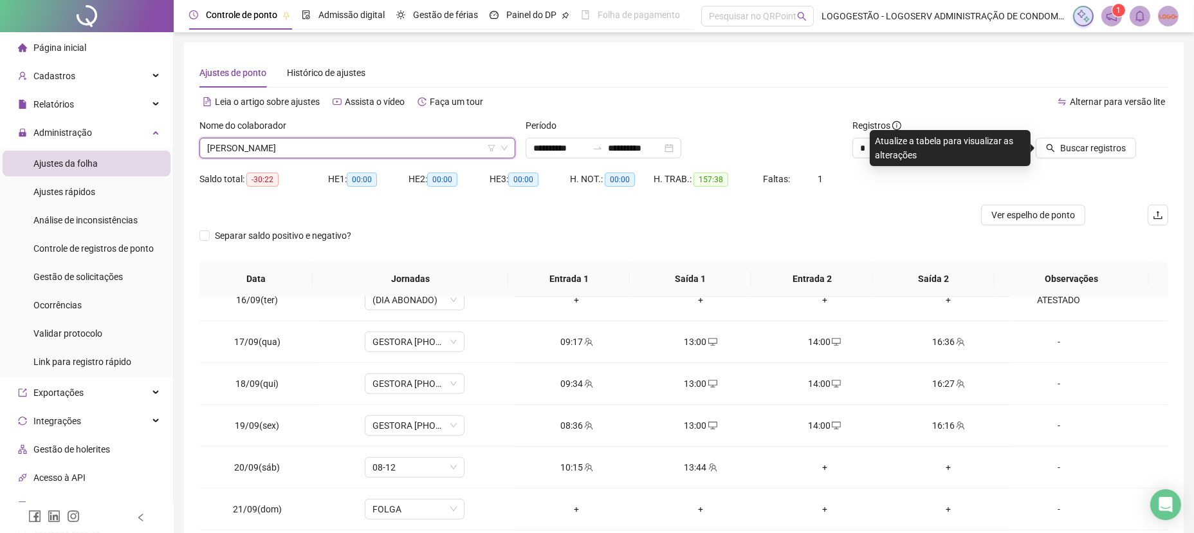
click at [1073, 127] on div at bounding box center [1075, 127] width 121 height 19
click at [1060, 141] on button "Buscar registros" at bounding box center [1085, 148] width 100 height 21
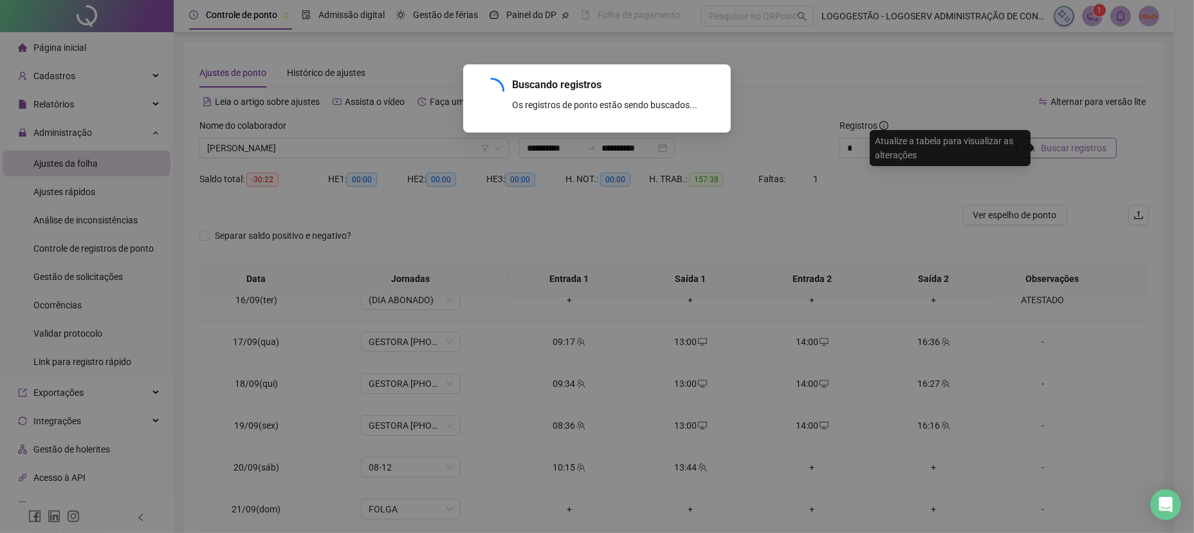
click at [1060, 141] on div "Buscando registros Os registros de ponto estão sendo buscados... OK" at bounding box center [597, 266] width 1194 height 533
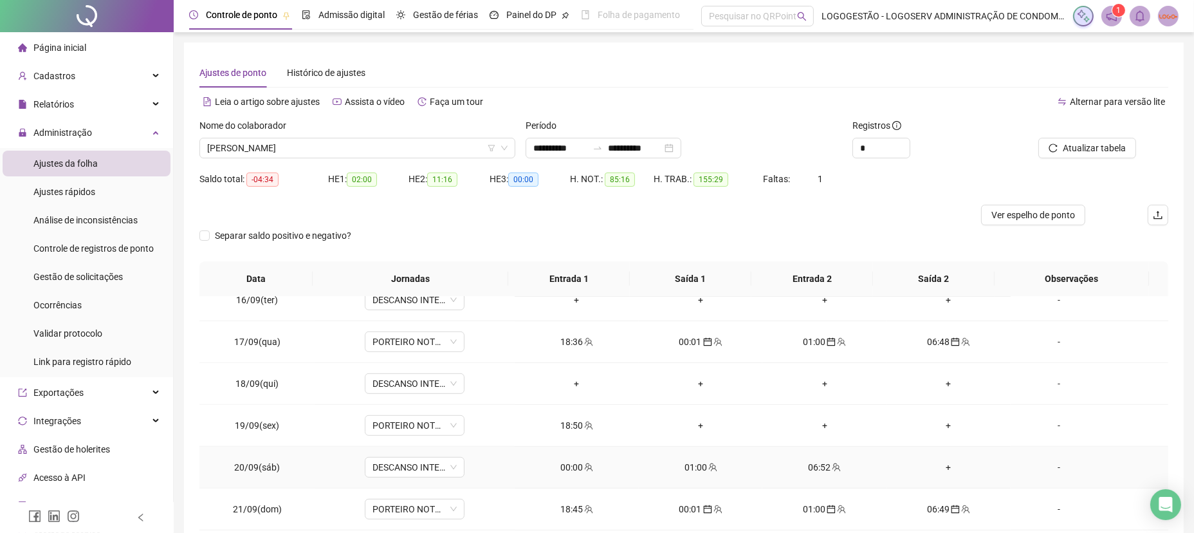
click at [569, 462] on div "00:00" at bounding box center [577, 467] width 104 height 14
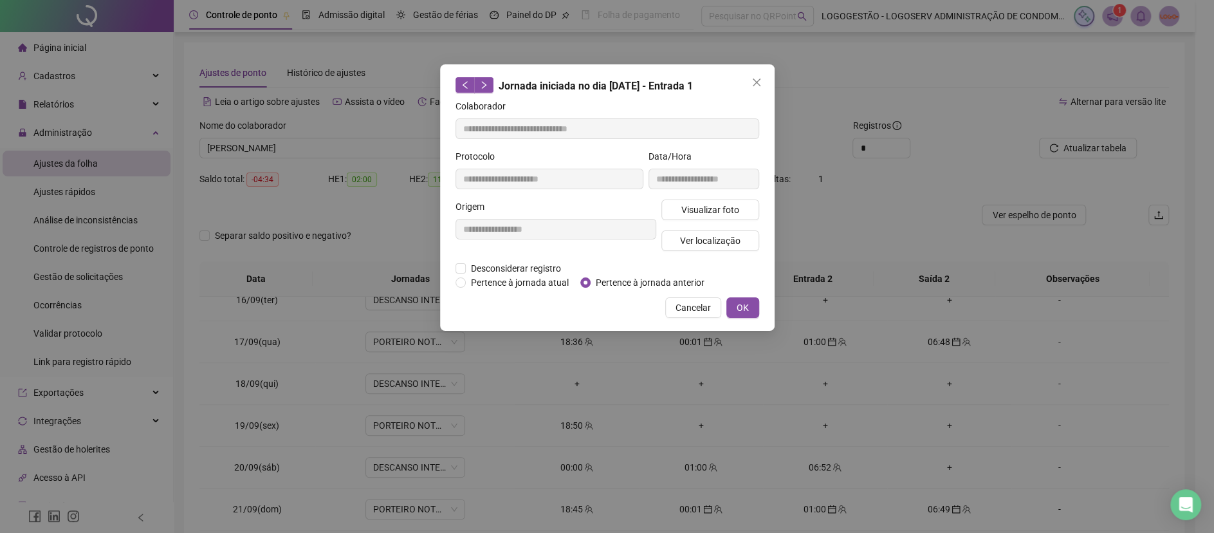
type input "**********"
click at [644, 280] on span "Pertence à jornada anterior" at bounding box center [649, 282] width 119 height 14
click at [741, 310] on span "OK" at bounding box center [742, 307] width 12 height 14
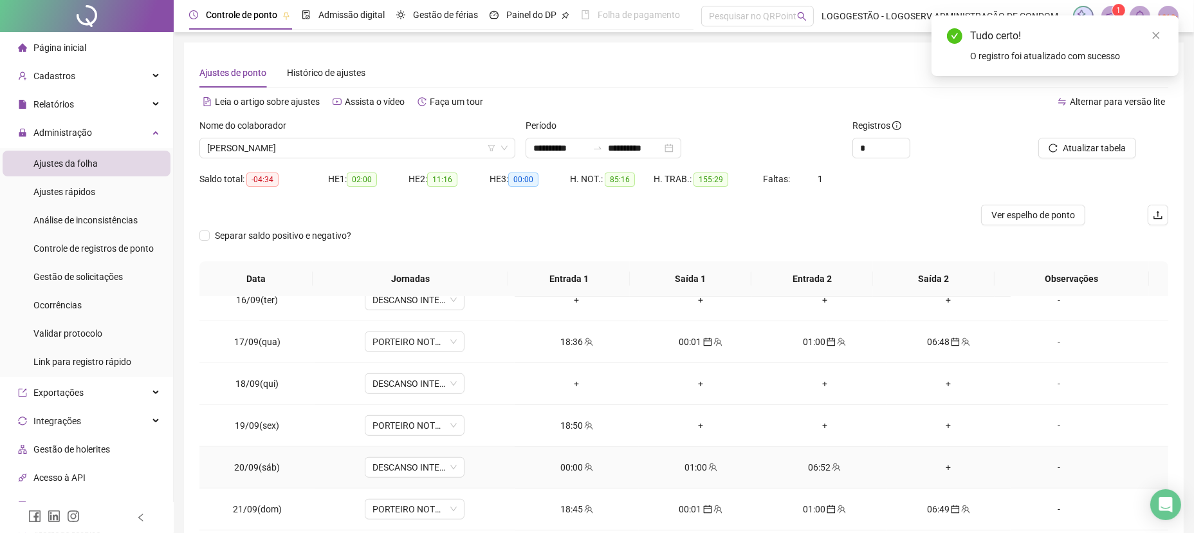
click at [669, 465] on div "01:00" at bounding box center [701, 467] width 104 height 14
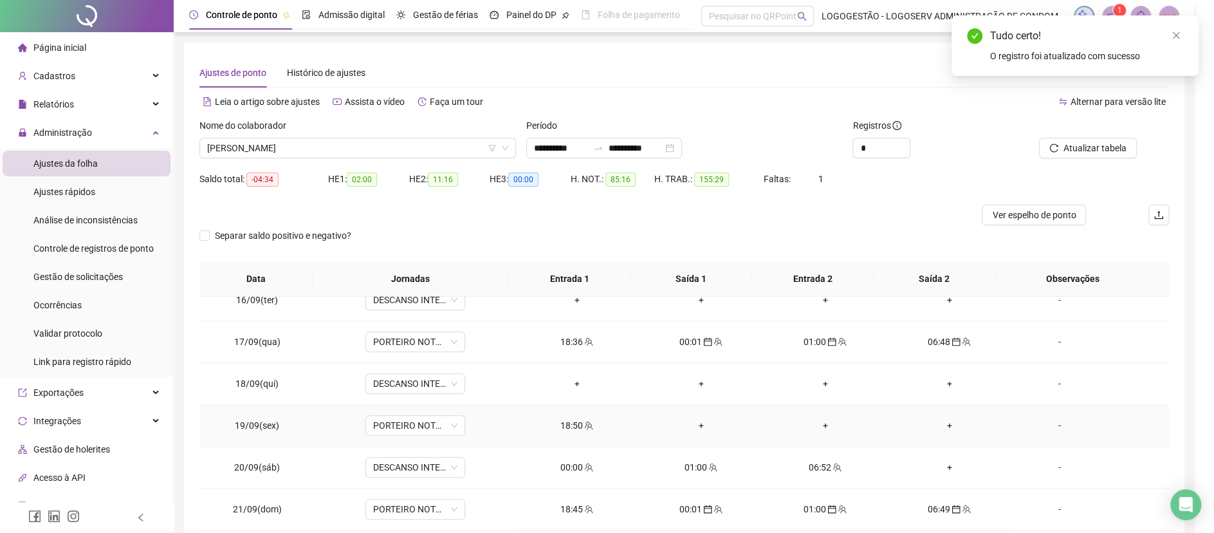
type input "**********"
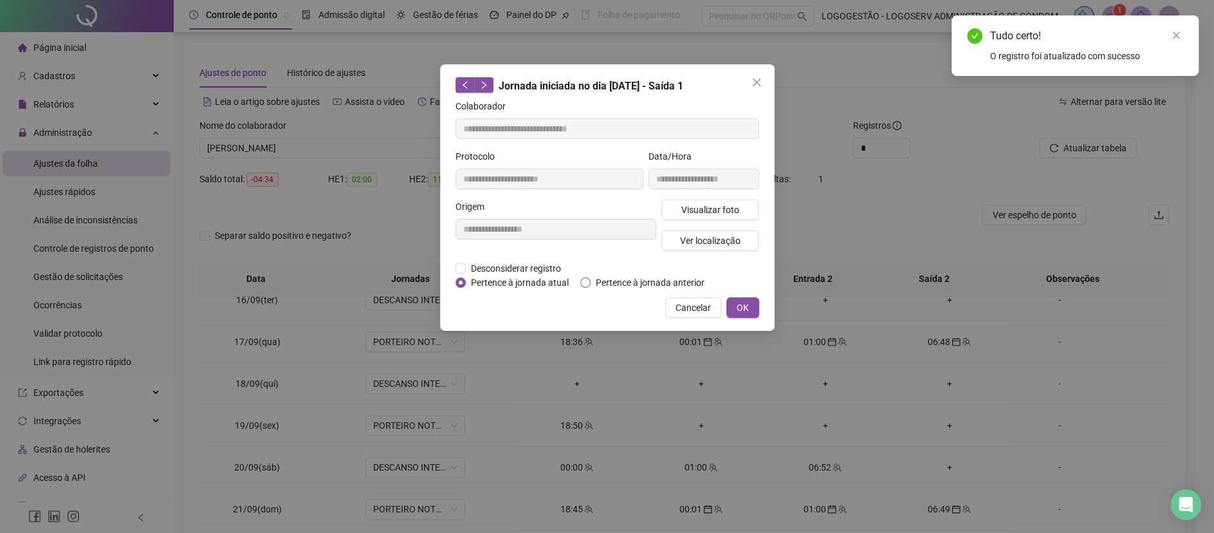
click at [630, 284] on span "Pertence à jornada anterior" at bounding box center [649, 282] width 119 height 14
click at [752, 306] on button "OK" at bounding box center [742, 307] width 33 height 21
click at [733, 310] on button "OK" at bounding box center [742, 307] width 33 height 21
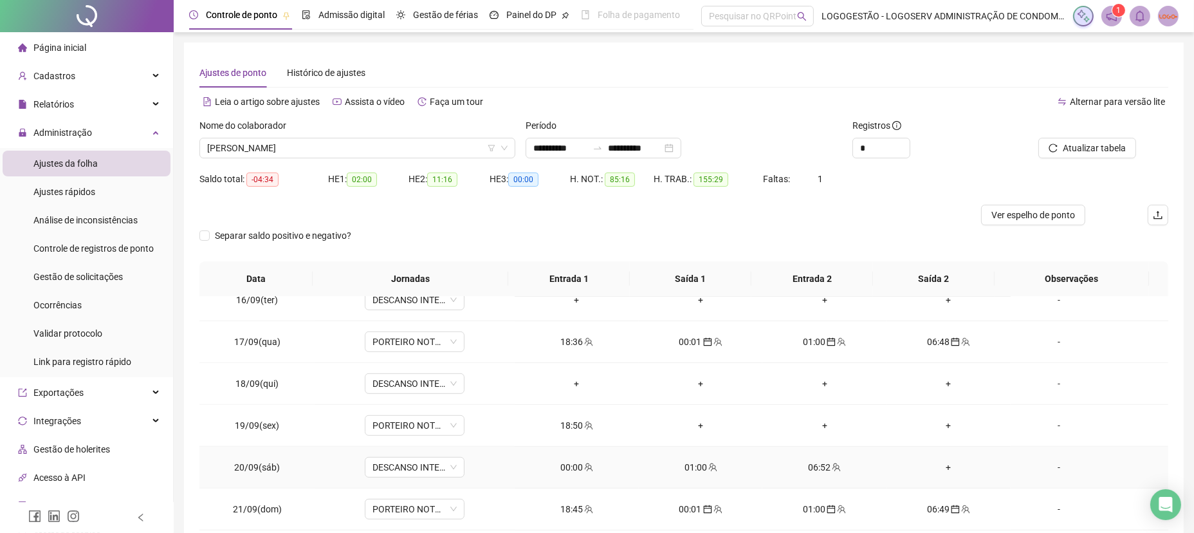
click at [800, 471] on div "06:52" at bounding box center [824, 467] width 104 height 14
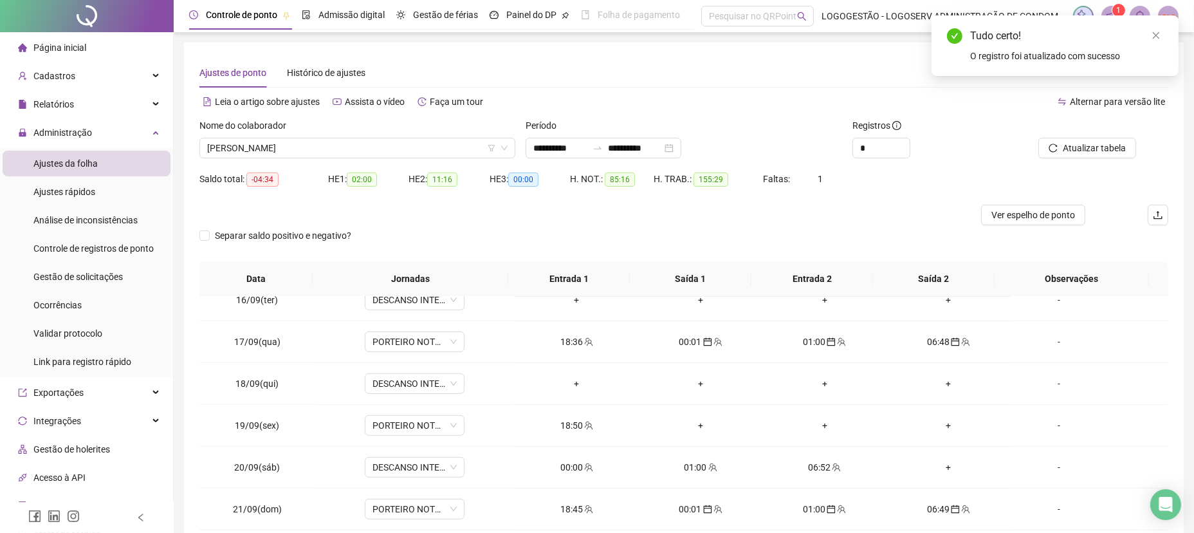
drag, startPoint x: 1090, startPoint y: 158, endPoint x: 1105, endPoint y: 133, distance: 28.6
click at [1100, 139] on button "Atualizar tabela" at bounding box center [1087, 148] width 98 height 21
click at [1105, 132] on div at bounding box center [1075, 127] width 121 height 19
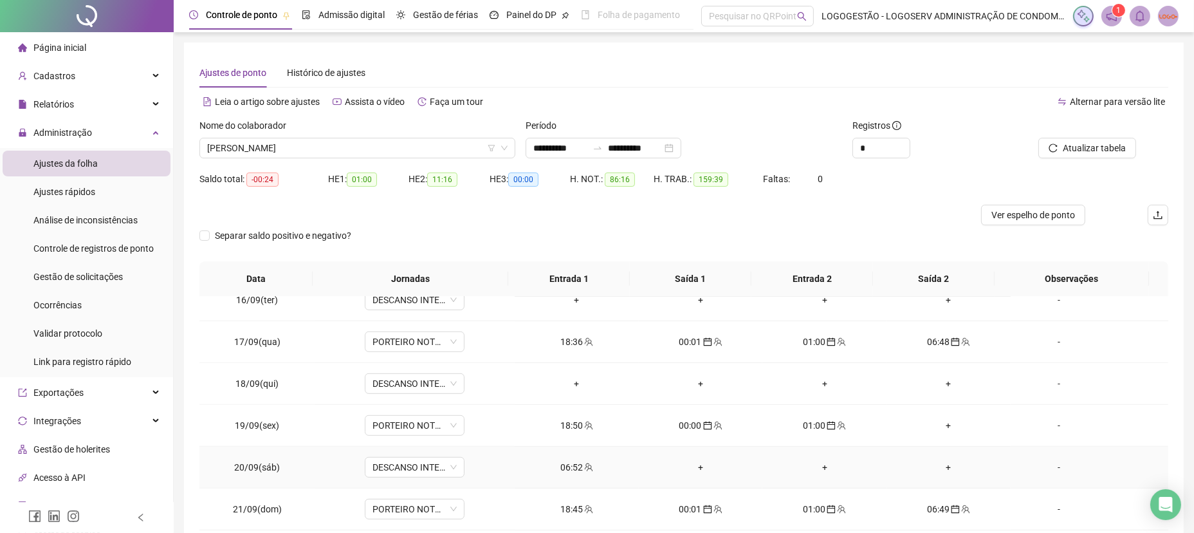
click at [554, 466] on div "06:52" at bounding box center [577, 467] width 104 height 14
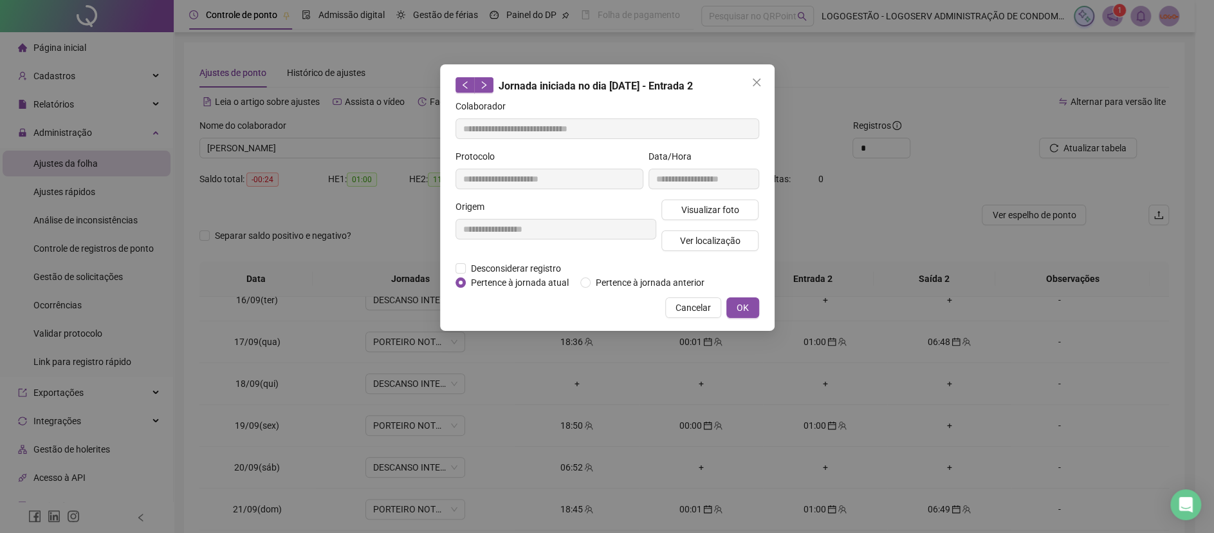
click at [625, 288] on div "**********" at bounding box center [607, 197] width 334 height 266
drag, startPoint x: 630, startPoint y: 278, endPoint x: 684, endPoint y: 293, distance: 56.2
click at [631, 277] on span "Pertence à jornada anterior" at bounding box center [649, 282] width 119 height 14
click at [752, 298] on button "OK" at bounding box center [742, 307] width 33 height 21
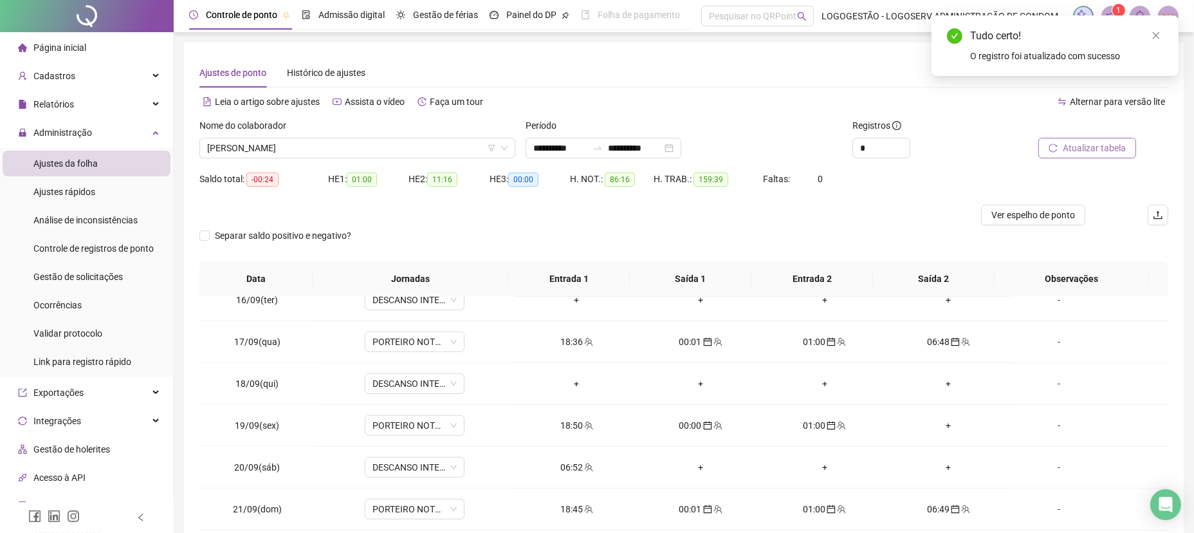
click at [1086, 143] on span "Atualizar tabela" at bounding box center [1094, 148] width 63 height 14
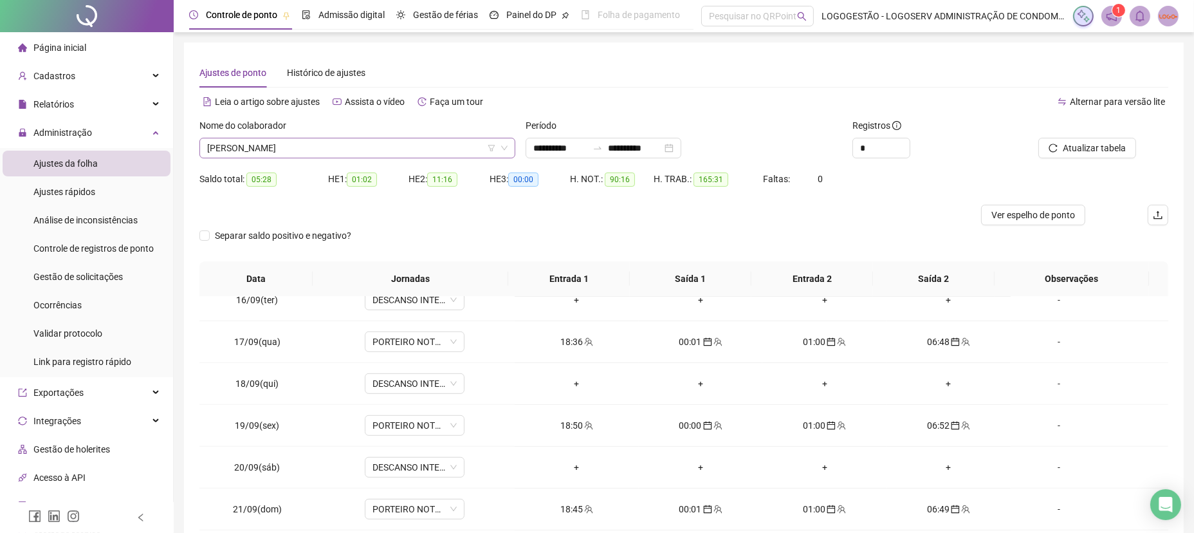
click at [366, 152] on span "[PERSON_NAME]" at bounding box center [357, 147] width 300 height 19
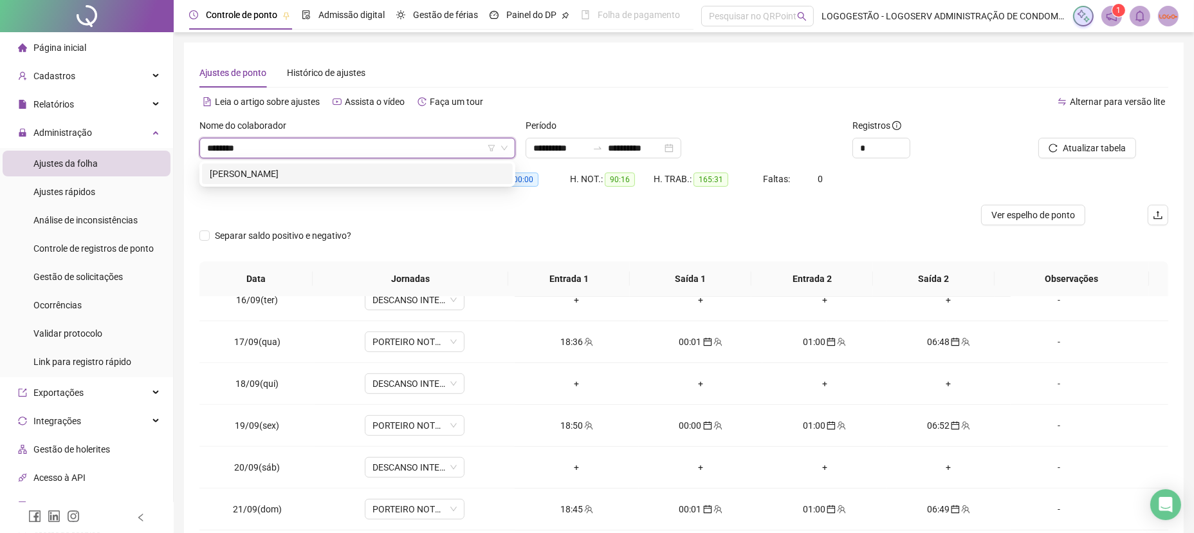
type input "*********"
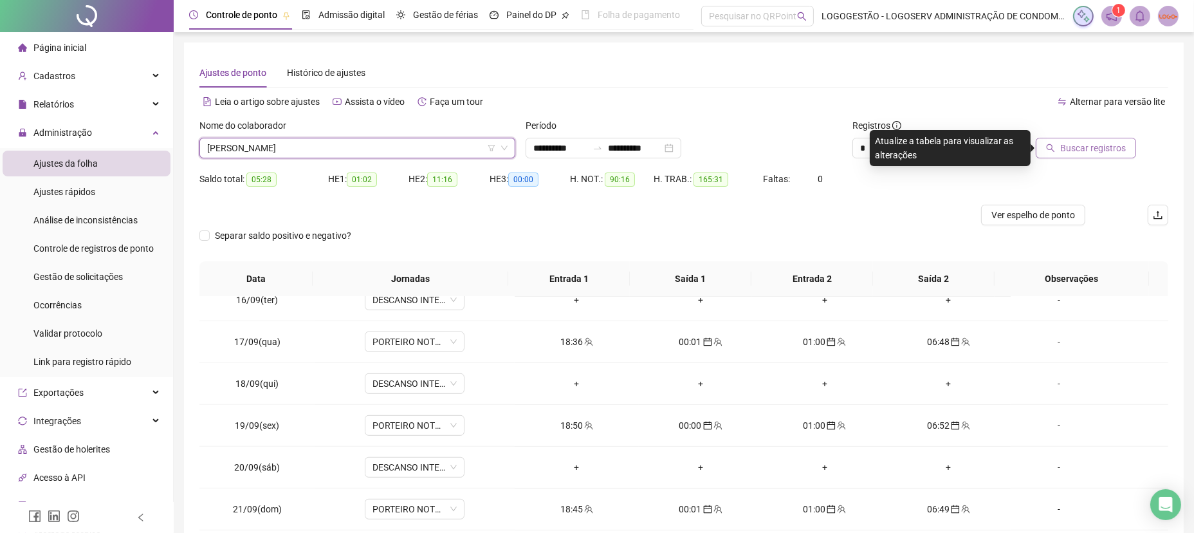
click at [1073, 145] on span "Buscar registros" at bounding box center [1093, 148] width 66 height 14
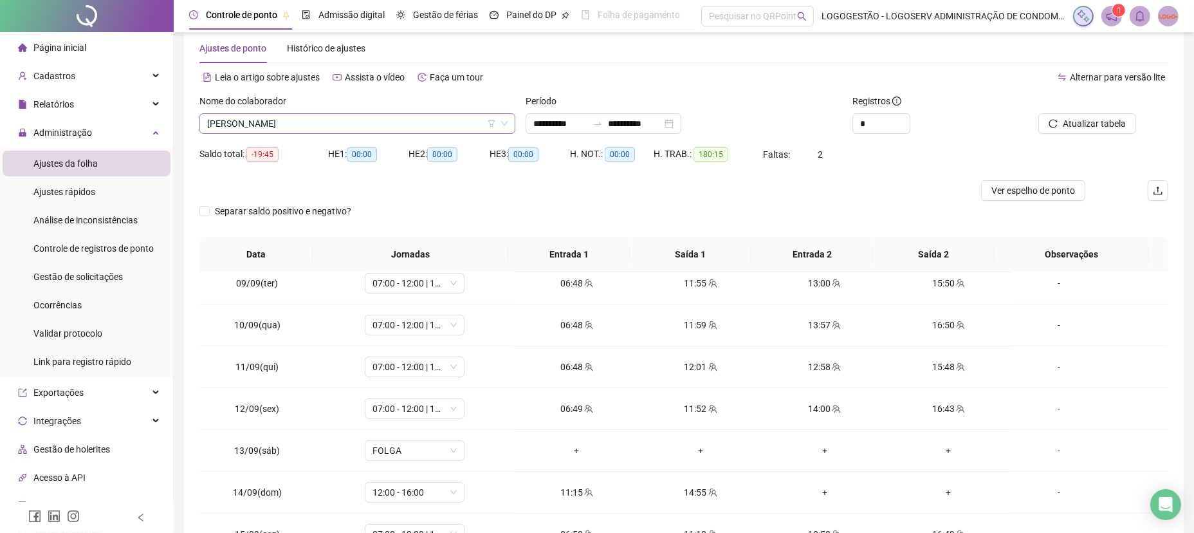
scroll to position [23, 0]
click at [315, 120] on span "[PERSON_NAME]" at bounding box center [357, 124] width 300 height 19
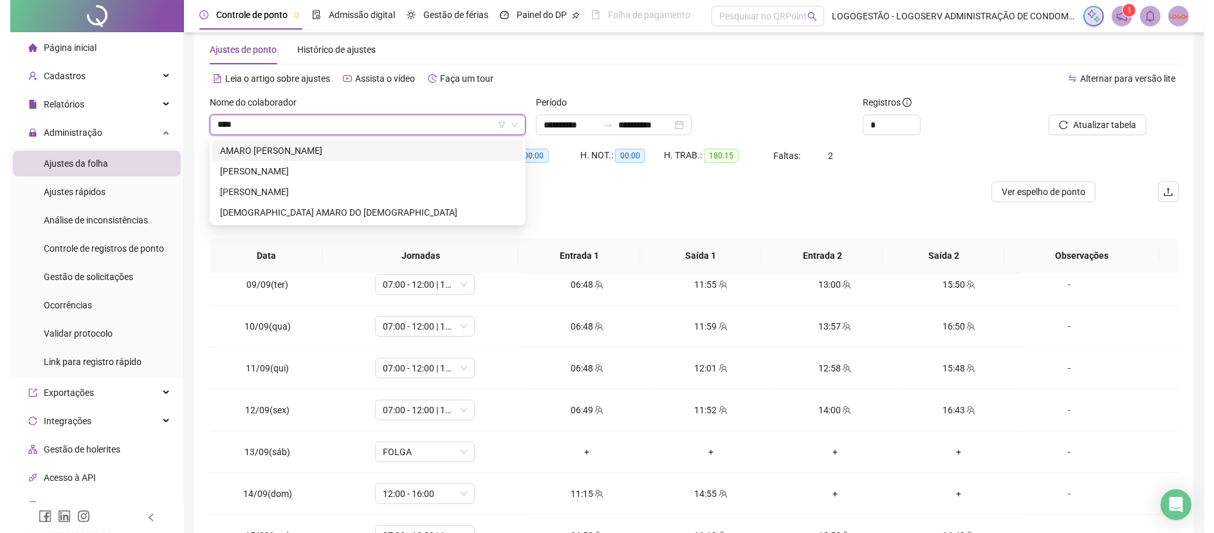
scroll to position [0, 0]
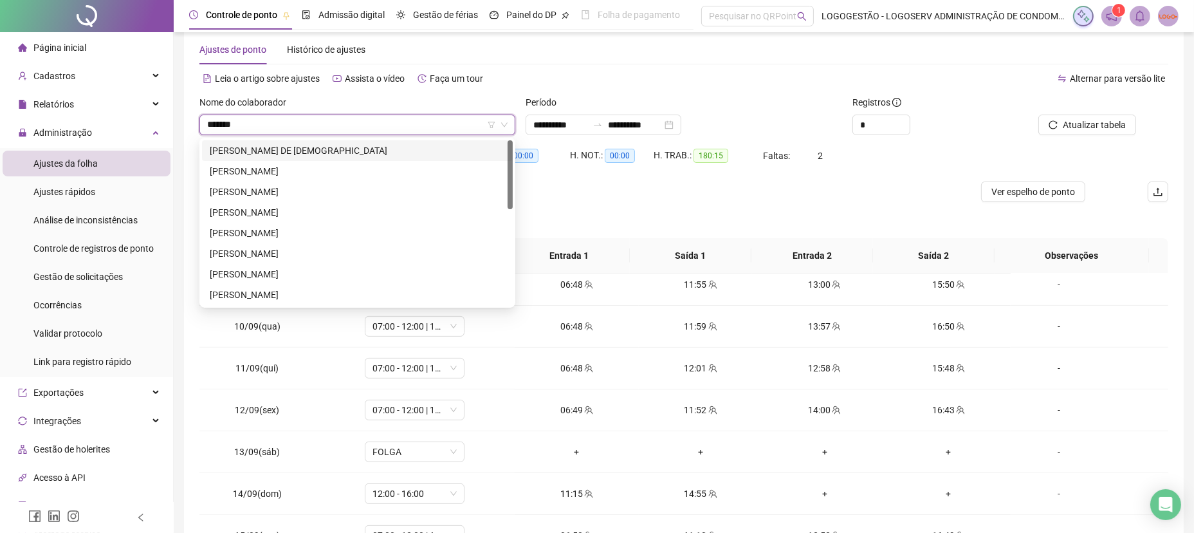
type input "********"
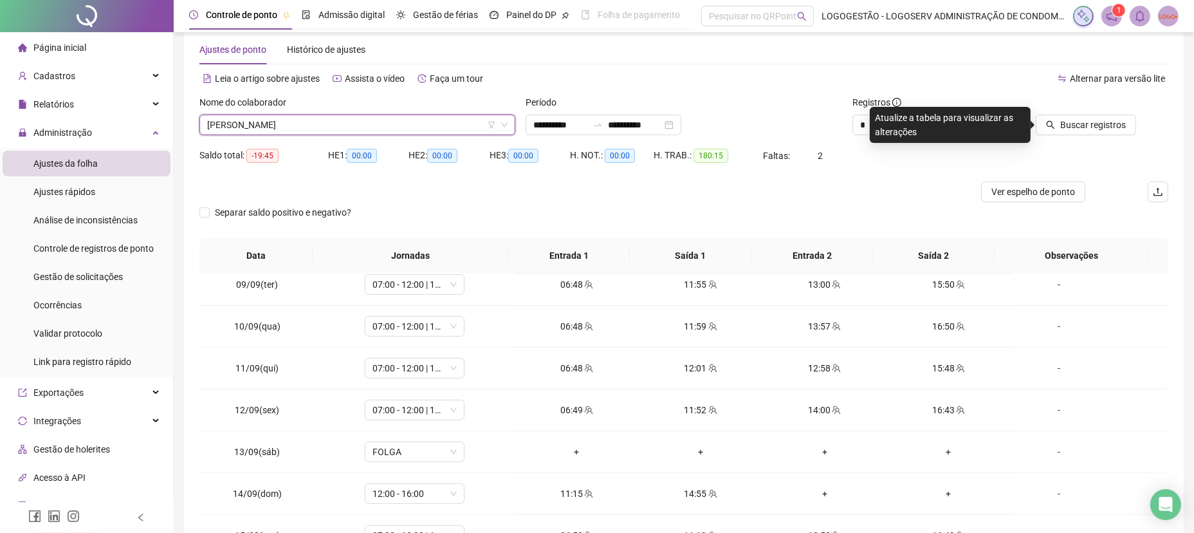
click at [1128, 110] on div at bounding box center [1075, 104] width 121 height 19
click at [1108, 125] on span "Buscar registros" at bounding box center [1093, 125] width 66 height 14
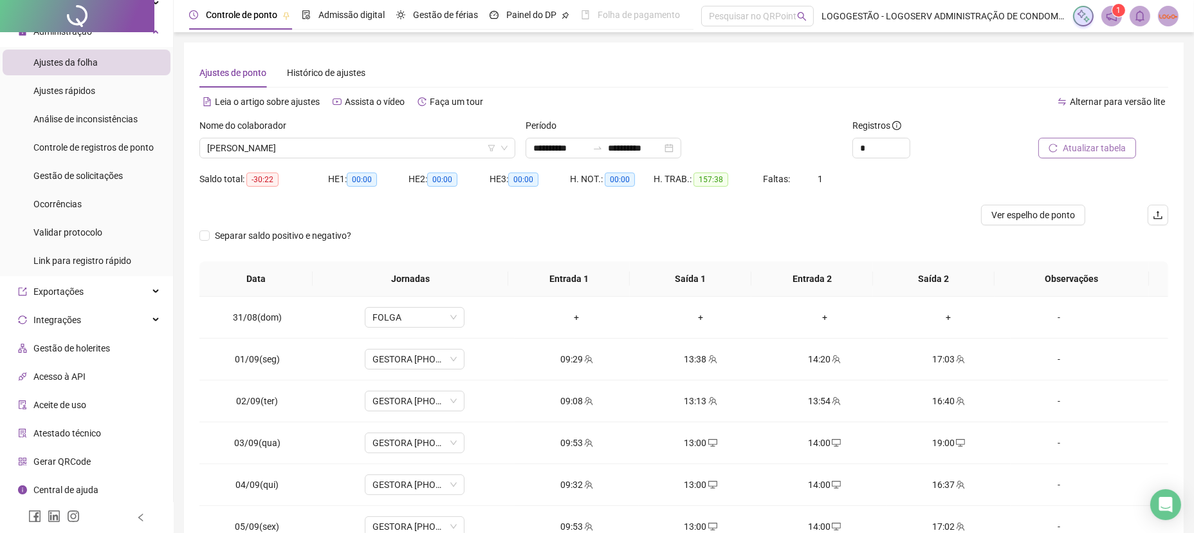
drag, startPoint x: 583, startPoint y: 140, endPoint x: 434, endPoint y: 128, distance: 149.7
click at [443, 129] on div "**********" at bounding box center [683, 143] width 979 height 50
drag, startPoint x: 535, startPoint y: 145, endPoint x: 500, endPoint y: 147, distance: 34.8
click at [500, 147] on div "**********" at bounding box center [683, 143] width 979 height 50
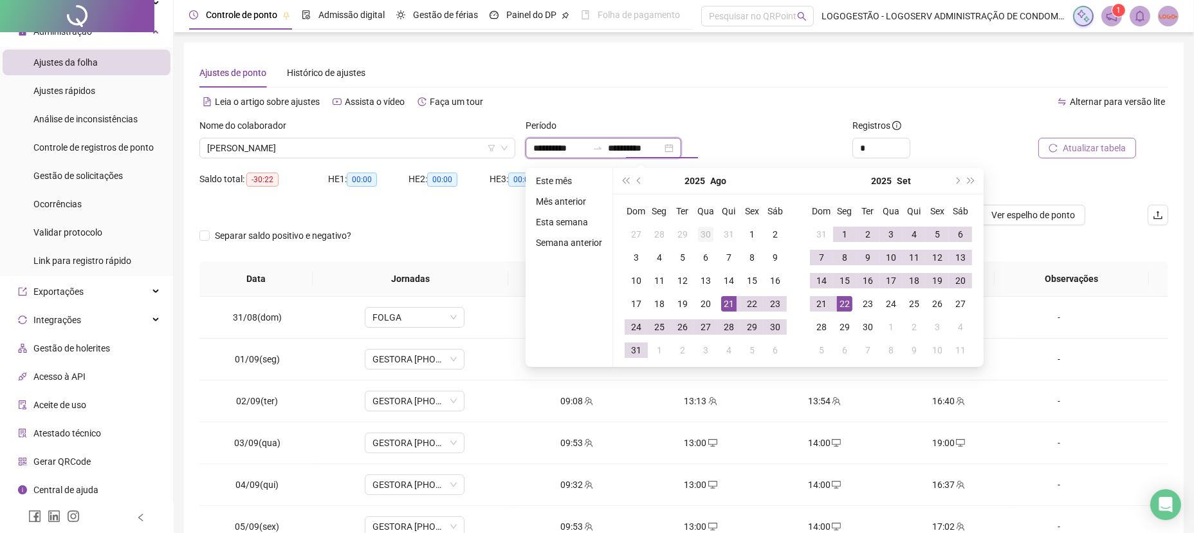
type input "**********"
click at [957, 280] on div "20" at bounding box center [960, 280] width 15 height 15
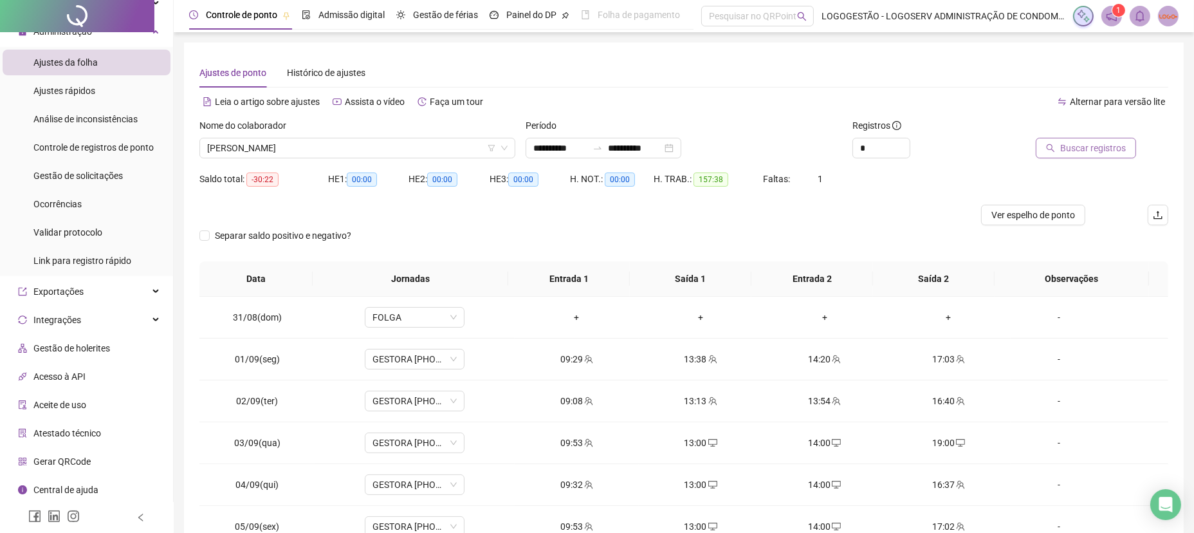
click at [1075, 147] on span "Buscar registros" at bounding box center [1093, 148] width 66 height 14
click at [1030, 210] on span "Ver espelho de ponto" at bounding box center [1033, 215] width 84 height 14
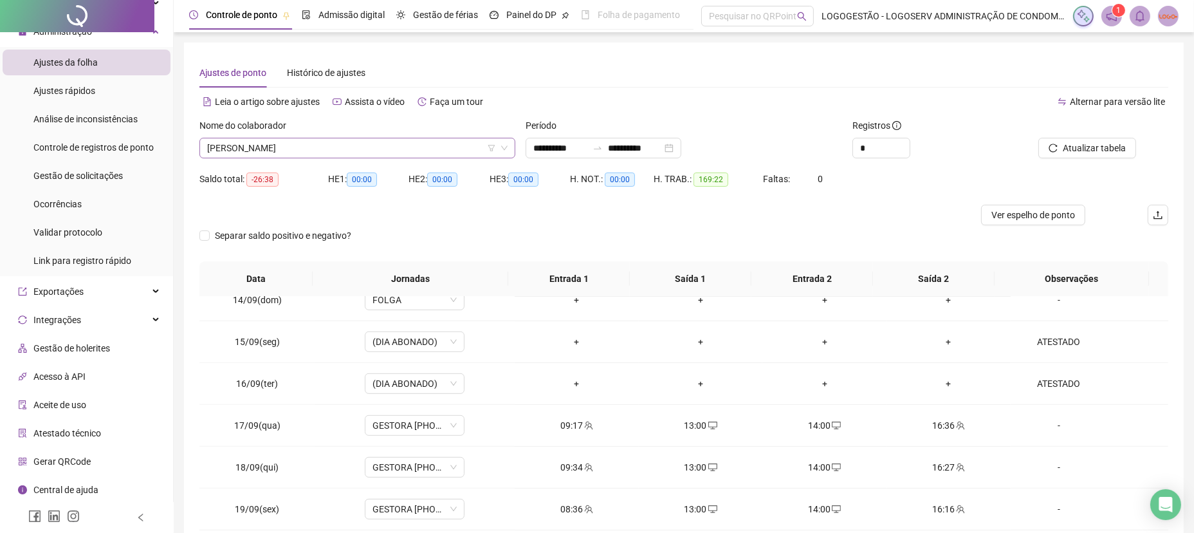
click at [324, 138] on div "Nome do colaborador [PERSON_NAME]" at bounding box center [357, 138] width 316 height 40
click at [324, 138] on span "[PERSON_NAME]" at bounding box center [357, 147] width 300 height 19
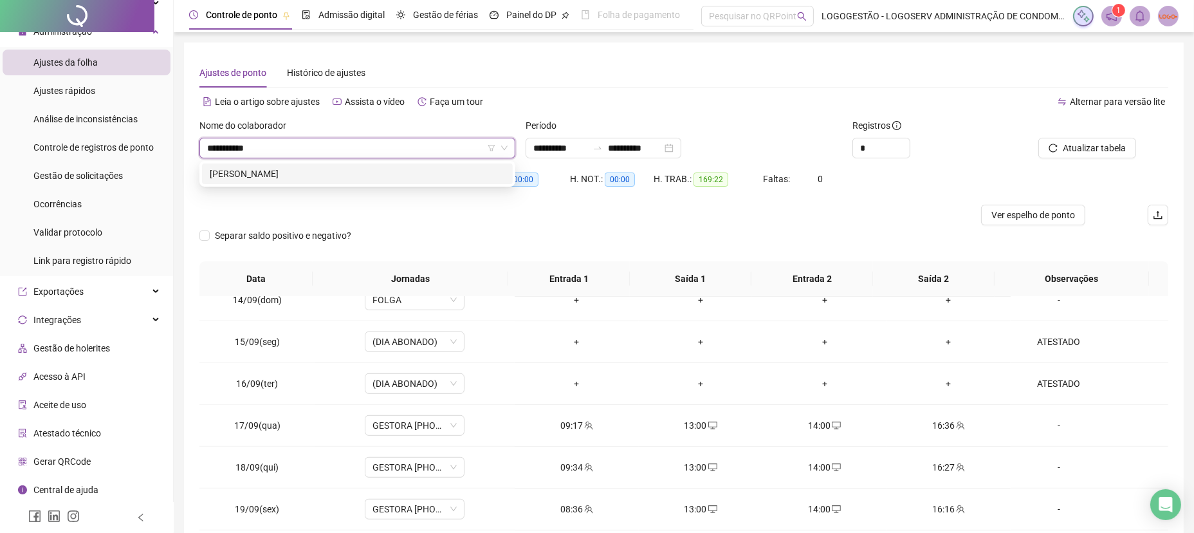
type input "**********"
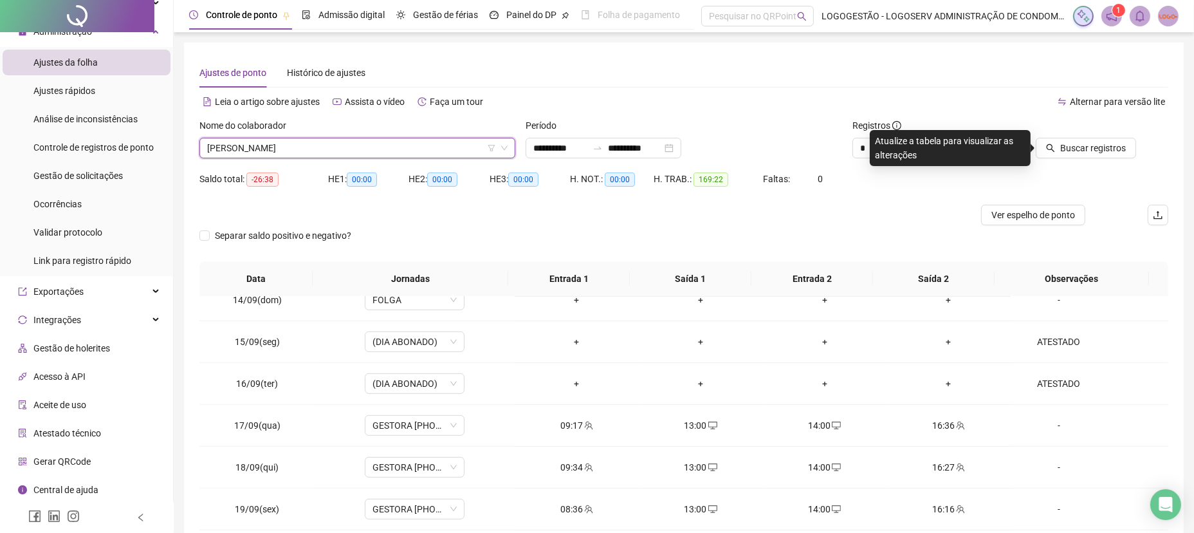
click at [324, 124] on div "Nome do colaborador" at bounding box center [357, 127] width 316 height 19
click at [1073, 152] on span "Buscar registros" at bounding box center [1093, 148] width 66 height 14
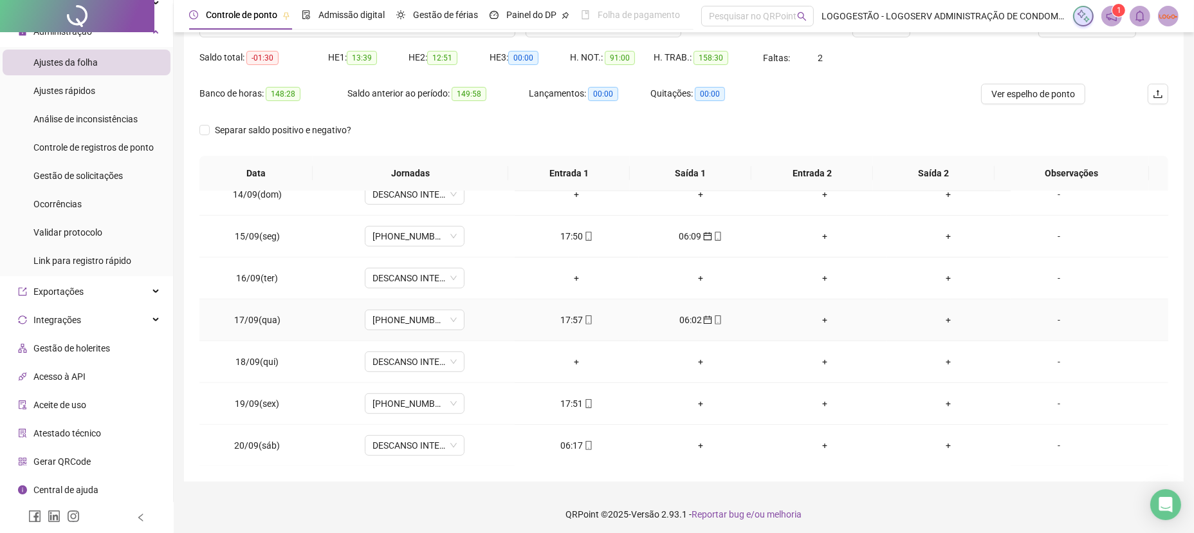
scroll to position [124, 0]
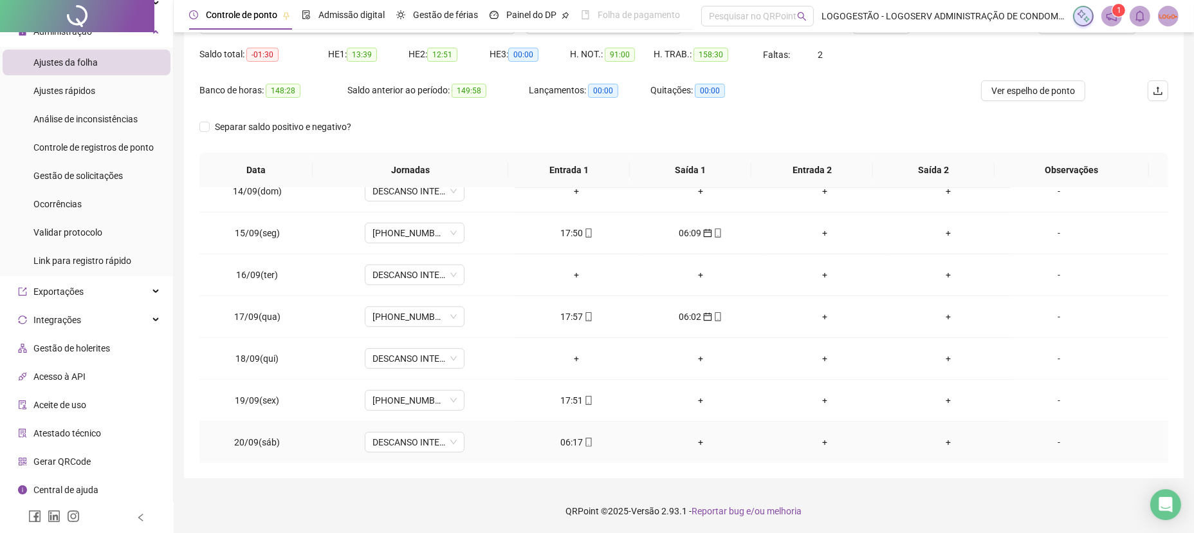
click at [572, 450] on td "06:17" at bounding box center [577, 442] width 124 height 42
click at [558, 441] on div "06:17" at bounding box center [577, 442] width 104 height 14
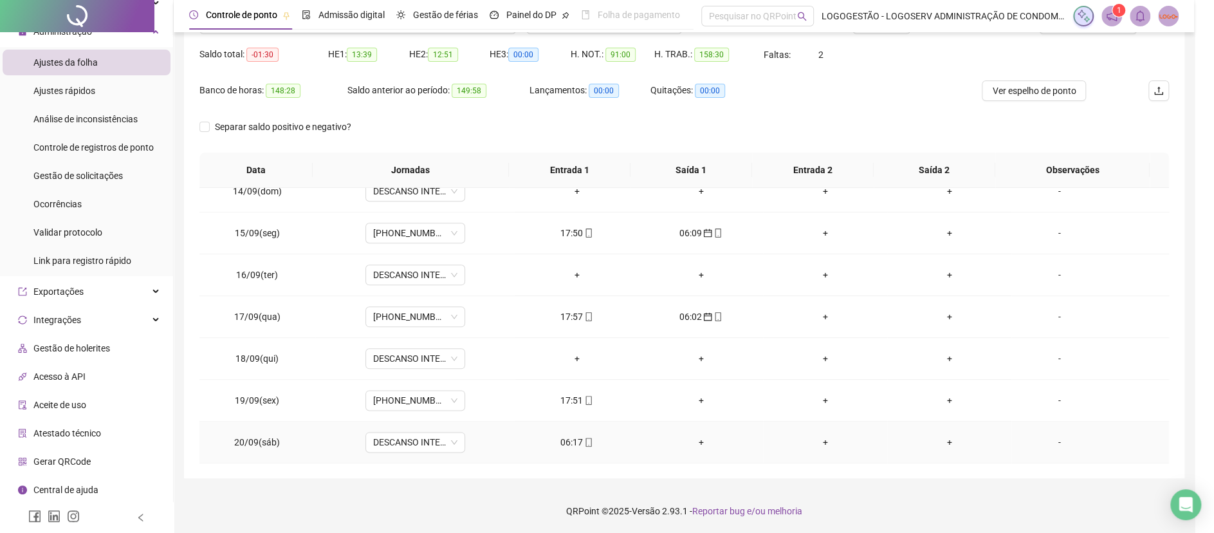
type input "**********"
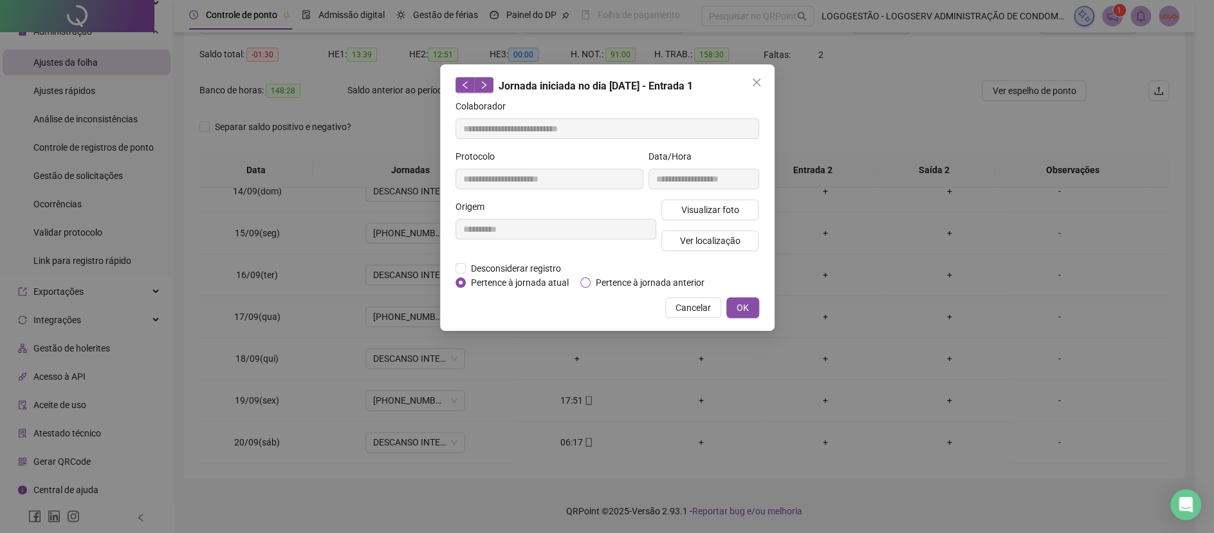
drag, startPoint x: 636, startPoint y: 283, endPoint x: 644, endPoint y: 284, distance: 8.4
click at [634, 284] on span "Pertence à jornada anterior" at bounding box center [649, 282] width 119 height 14
click at [746, 302] on span "OK" at bounding box center [742, 307] width 12 height 14
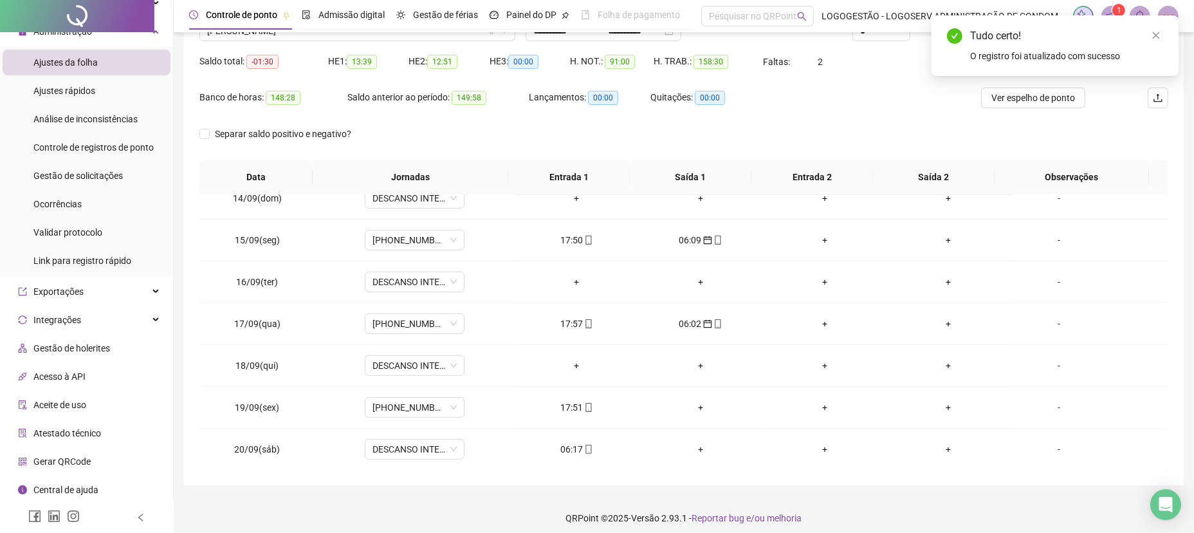
scroll to position [0, 0]
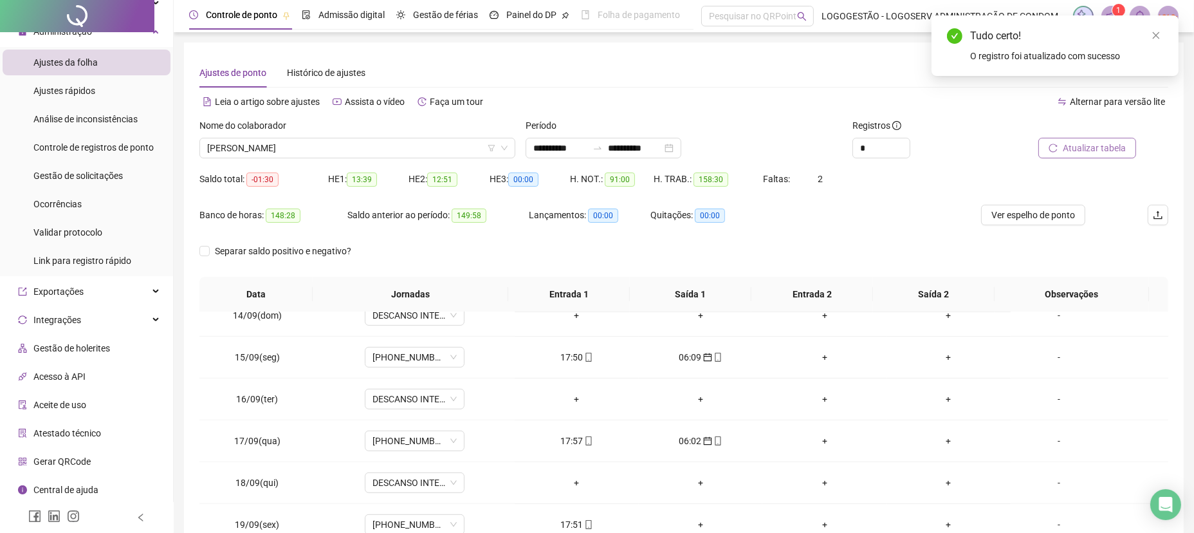
click at [1066, 156] on button "Atualizar tabela" at bounding box center [1087, 148] width 98 height 21
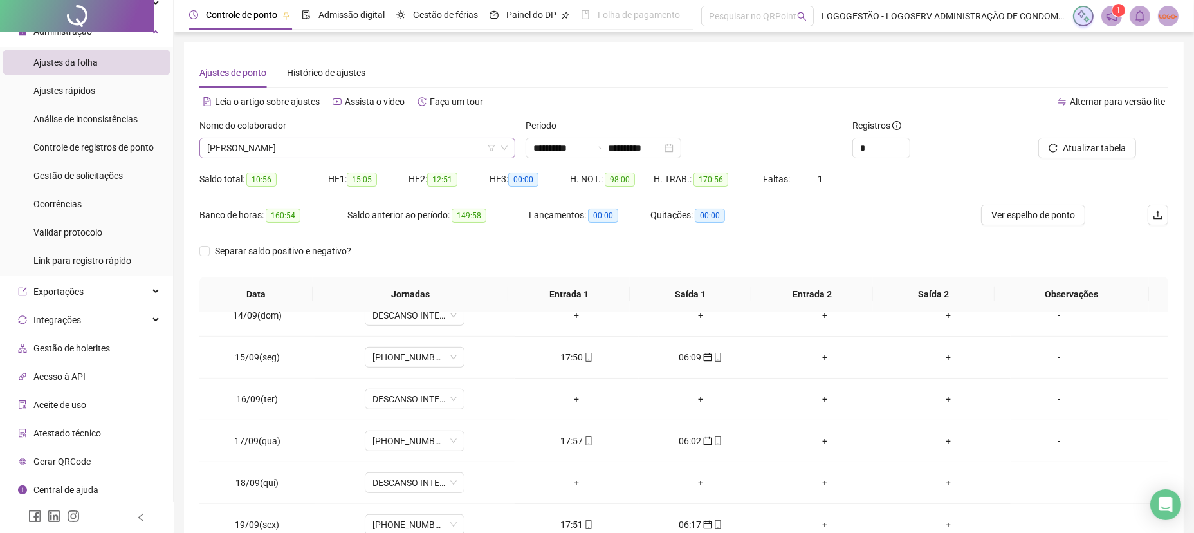
click at [267, 157] on span "[PERSON_NAME]" at bounding box center [357, 147] width 300 height 19
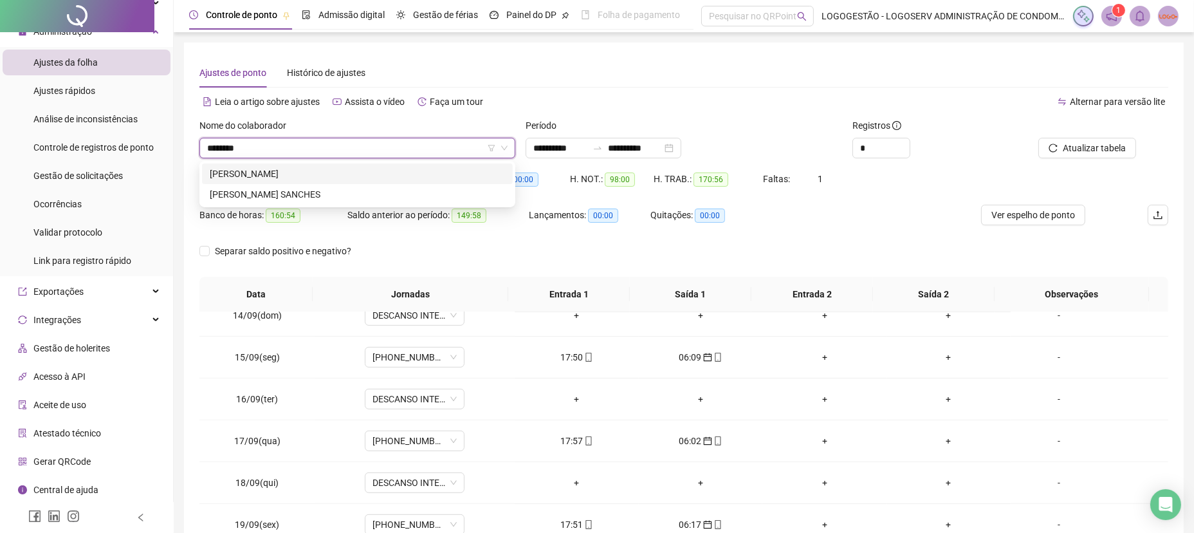
type input "********"
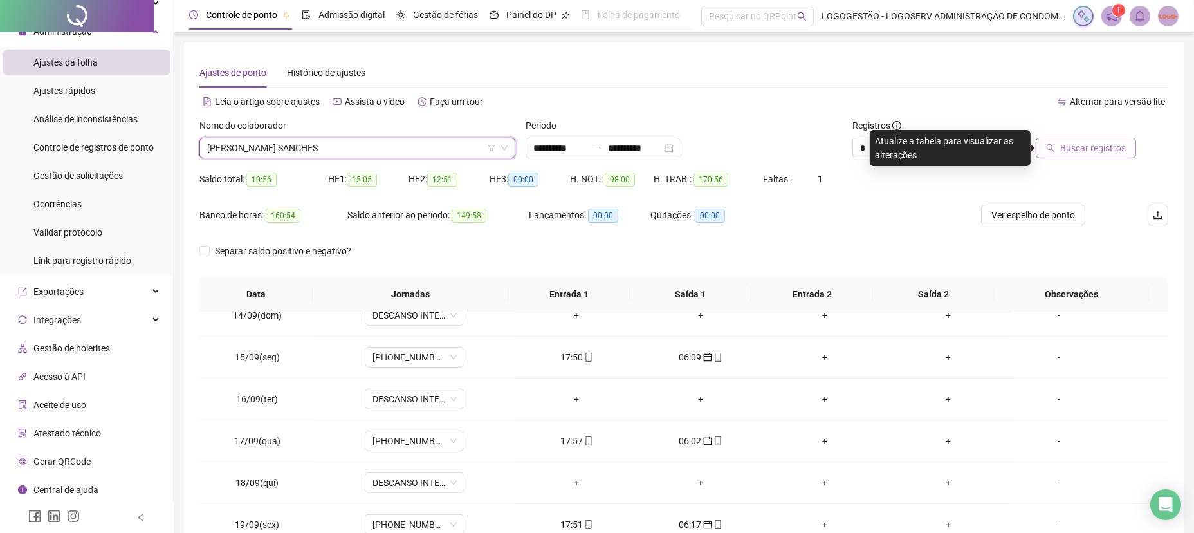
drag, startPoint x: 1094, startPoint y: 159, endPoint x: 1091, endPoint y: 152, distance: 7.8
click at [1094, 152] on div "Buscar registros" at bounding box center [1091, 143] width 163 height 50
drag, startPoint x: 1091, startPoint y: 152, endPoint x: 1086, endPoint y: 156, distance: 6.8
click at [1088, 154] on span "Buscar registros" at bounding box center [1093, 148] width 66 height 14
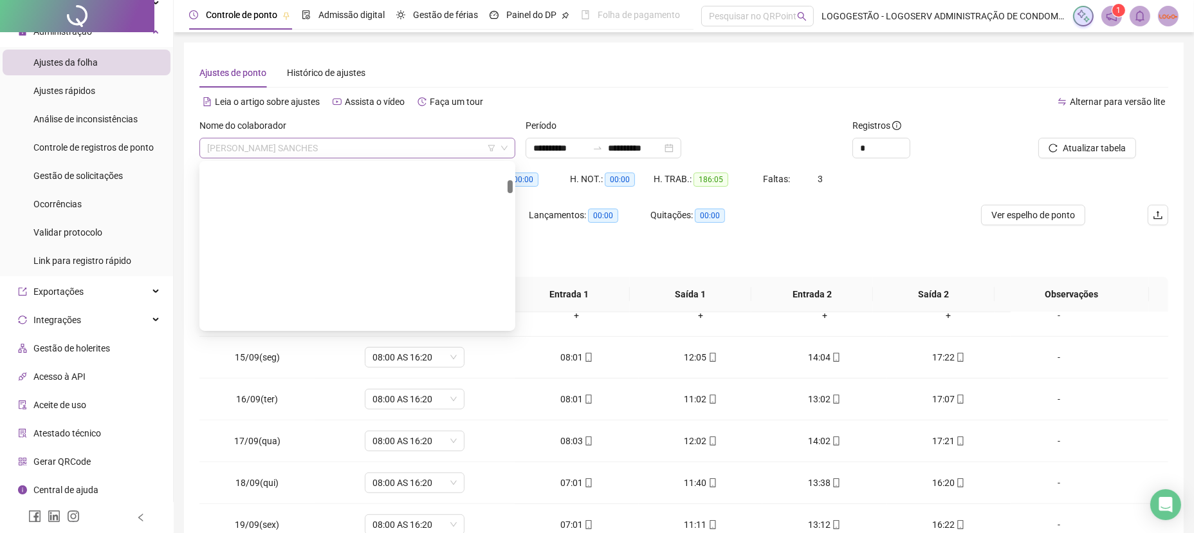
click at [315, 146] on span "[PERSON_NAME] SANCHES" at bounding box center [357, 147] width 300 height 19
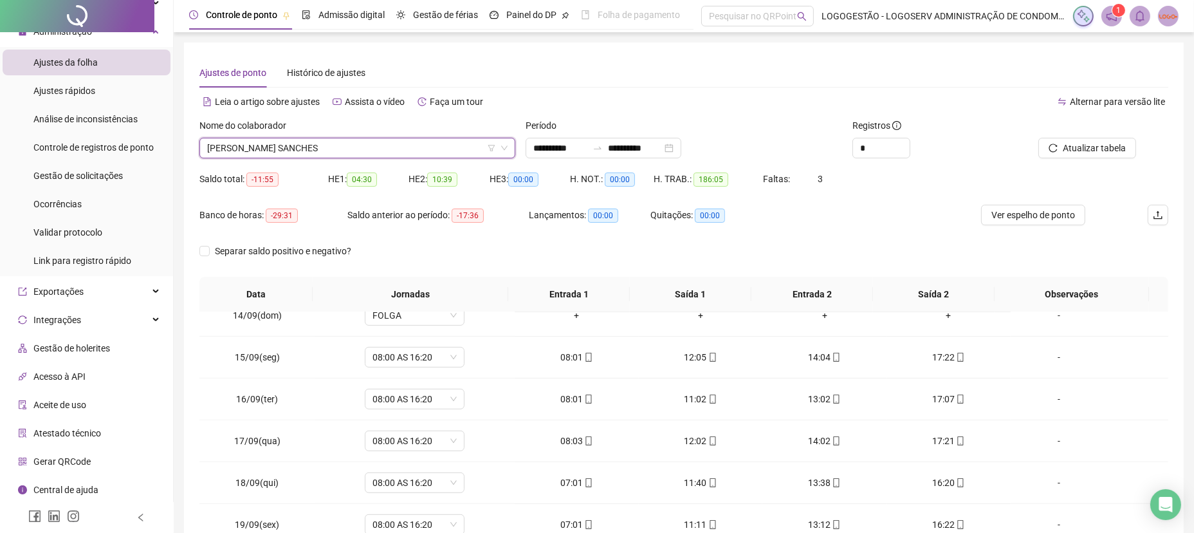
click at [324, 149] on span "[PERSON_NAME] SANCHES" at bounding box center [357, 147] width 300 height 19
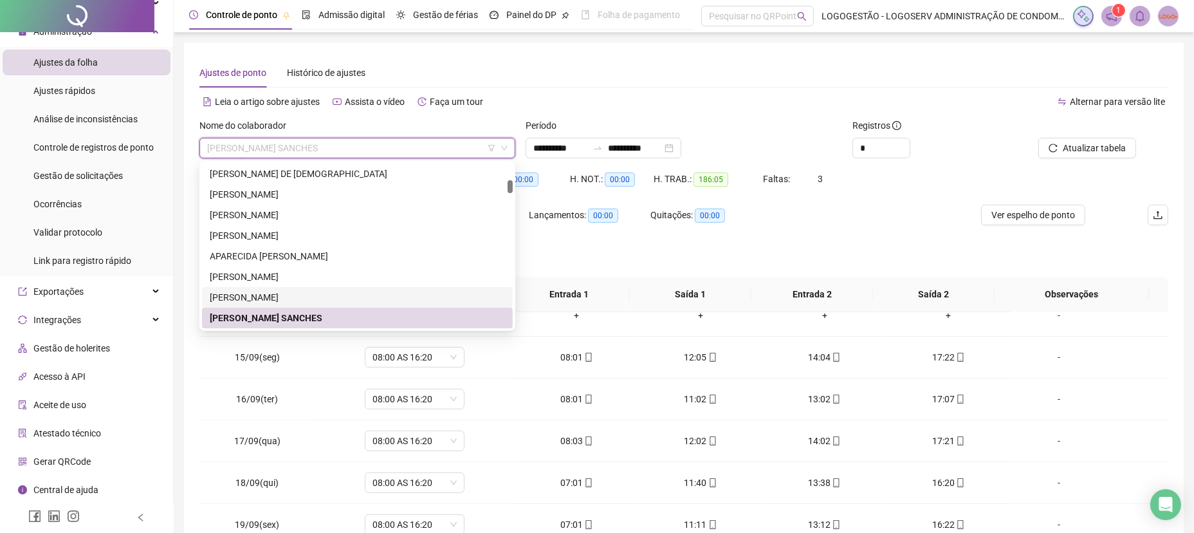
click at [348, 292] on div "[PERSON_NAME]" at bounding box center [357, 297] width 295 height 14
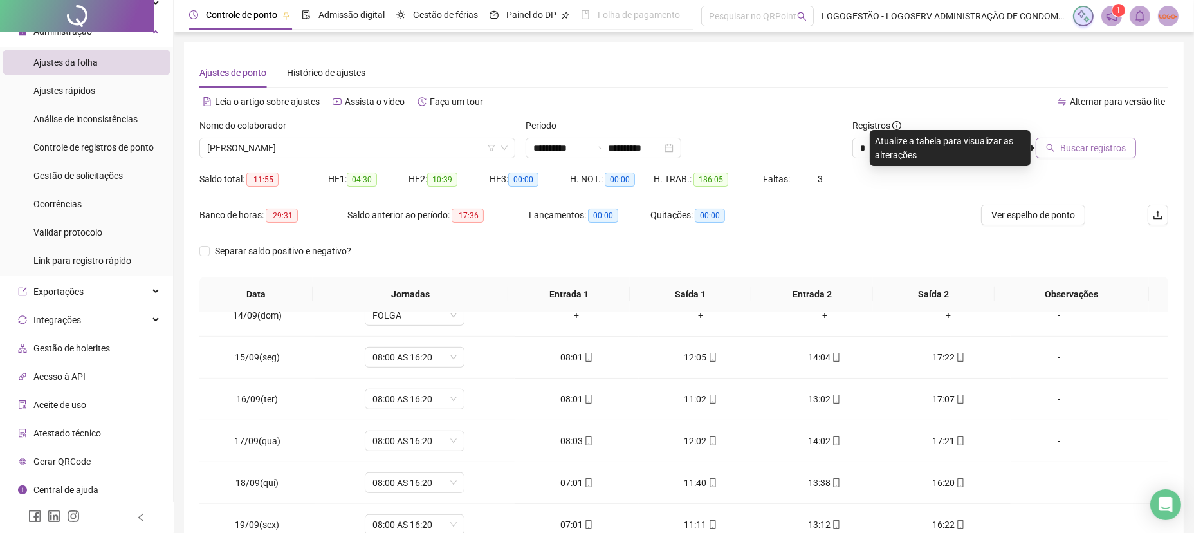
drag, startPoint x: 1089, startPoint y: 121, endPoint x: 1072, endPoint y: 138, distance: 23.6
click at [1077, 131] on div at bounding box center [1075, 127] width 121 height 19
click at [1067, 134] on div at bounding box center [1075, 127] width 121 height 19
click at [1066, 135] on div at bounding box center [1075, 127] width 121 height 19
click at [1066, 148] on span "Buscar registros" at bounding box center [1093, 148] width 66 height 14
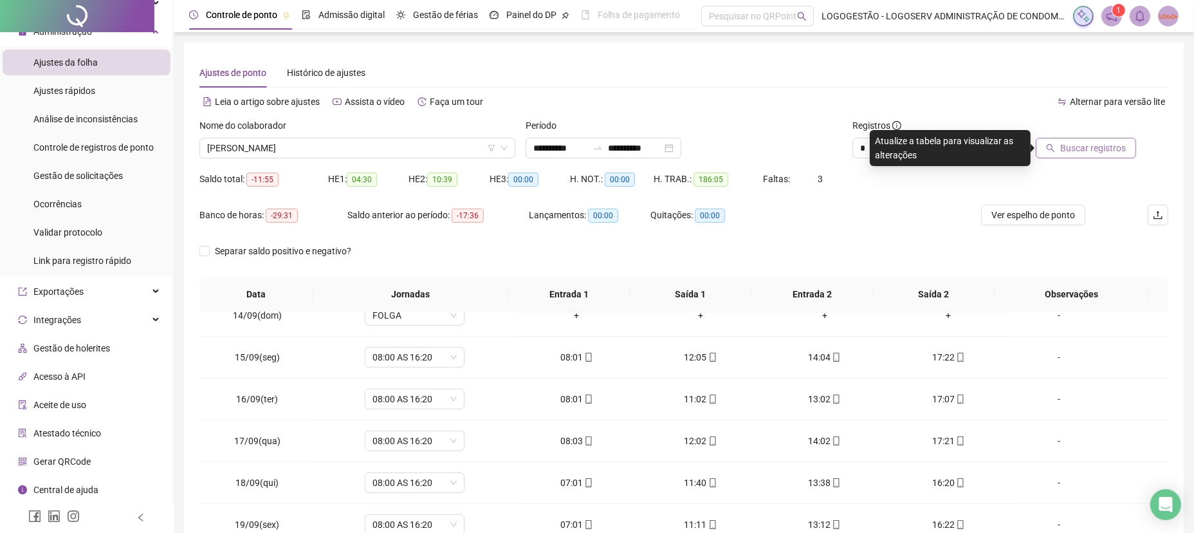
click at [1066, 148] on span "Buscar registros" at bounding box center [1093, 148] width 66 height 14
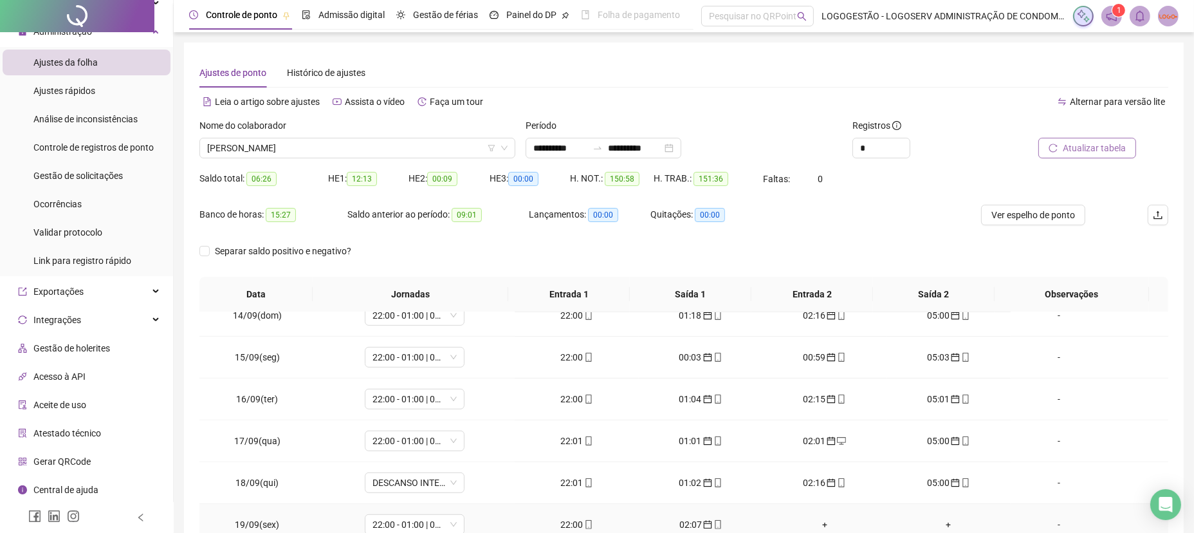
scroll to position [124, 0]
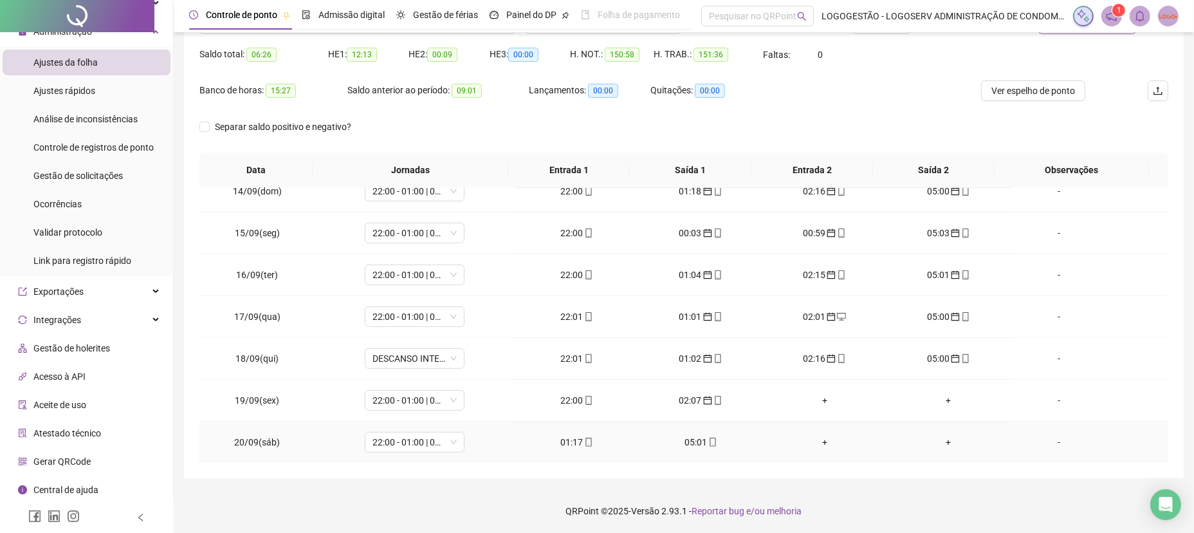
click at [553, 435] on div "01:17" at bounding box center [577, 442] width 104 height 14
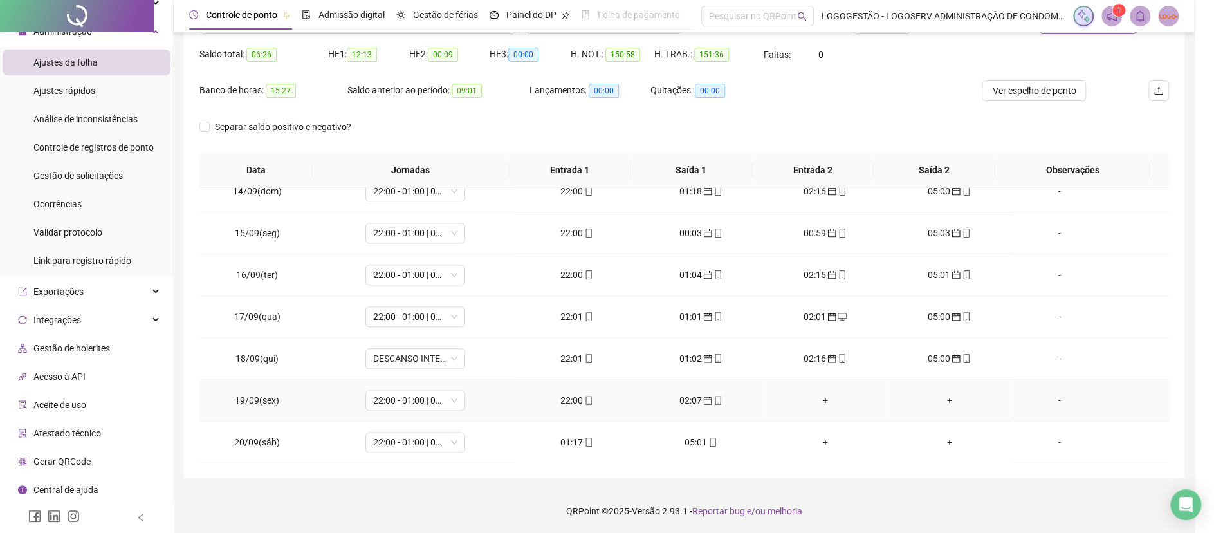
type input "**********"
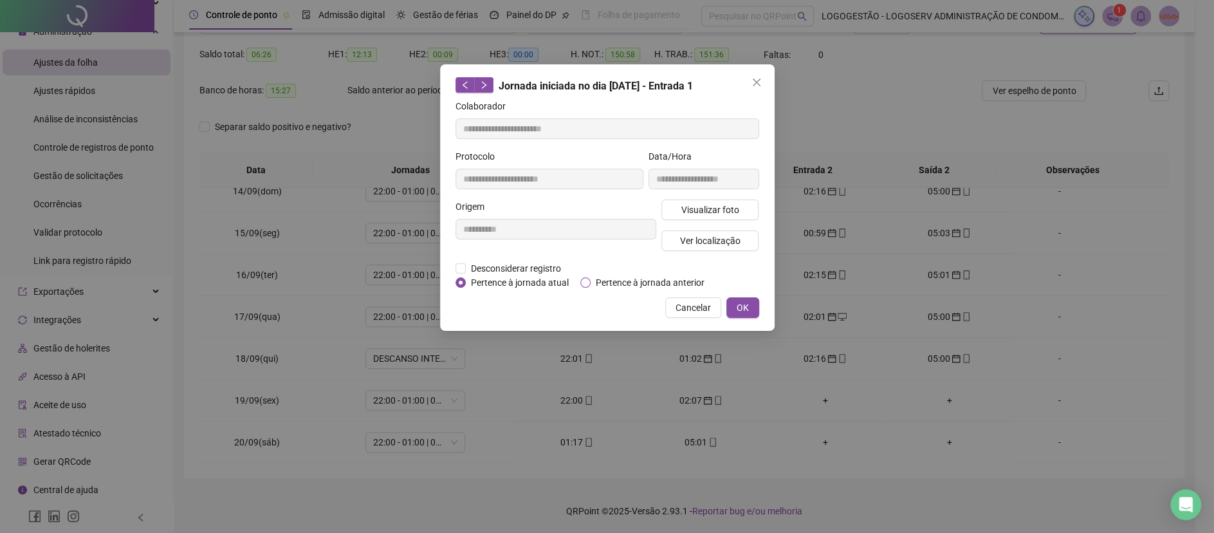
click at [615, 282] on span "Pertence à jornada anterior" at bounding box center [649, 282] width 119 height 14
click at [736, 304] on span "OK" at bounding box center [742, 307] width 12 height 14
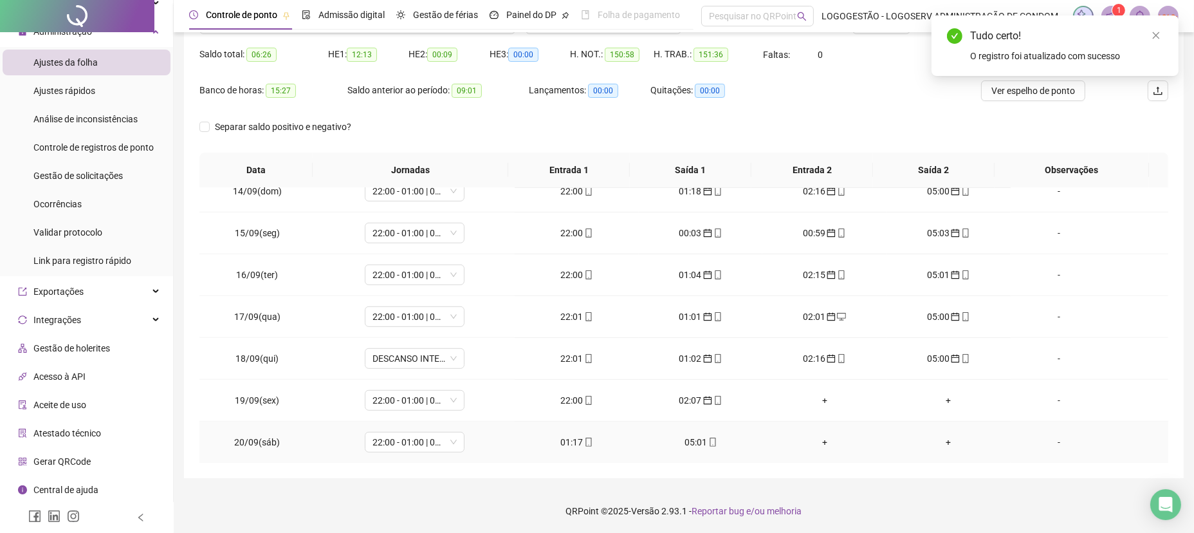
click at [686, 446] on div "05:01" at bounding box center [701, 442] width 104 height 14
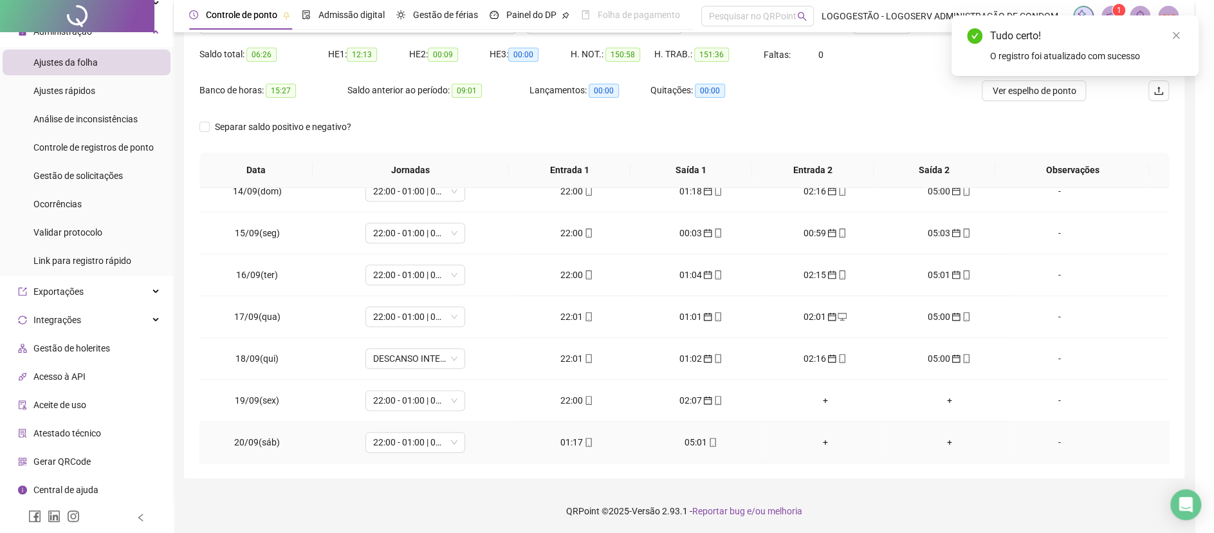
type input "**********"
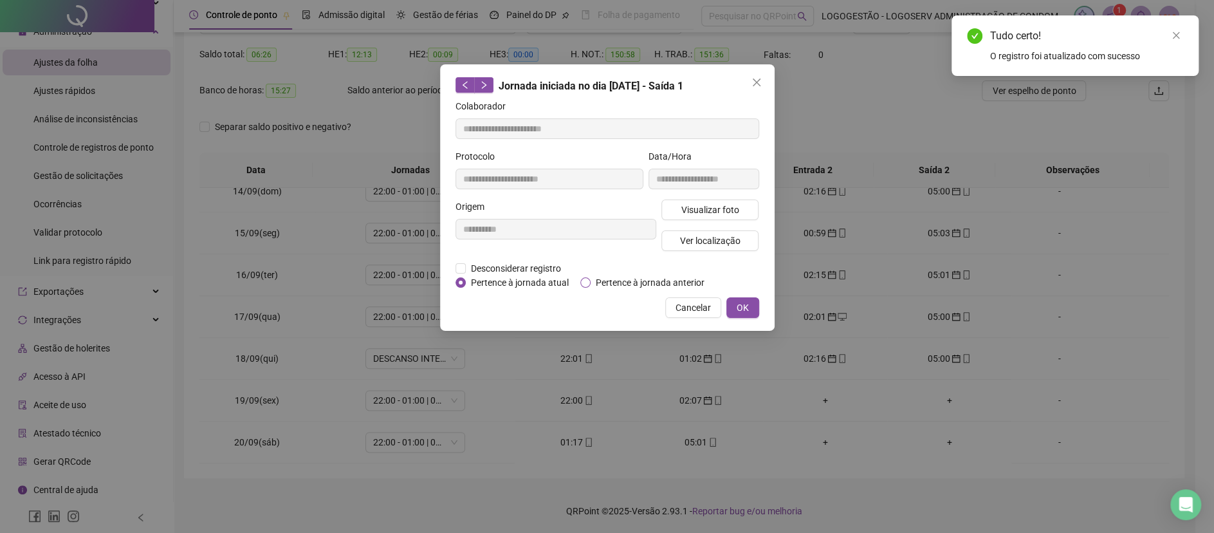
click at [617, 282] on span "Pertence à jornada anterior" at bounding box center [649, 282] width 119 height 14
click at [751, 307] on button "OK" at bounding box center [742, 307] width 33 height 21
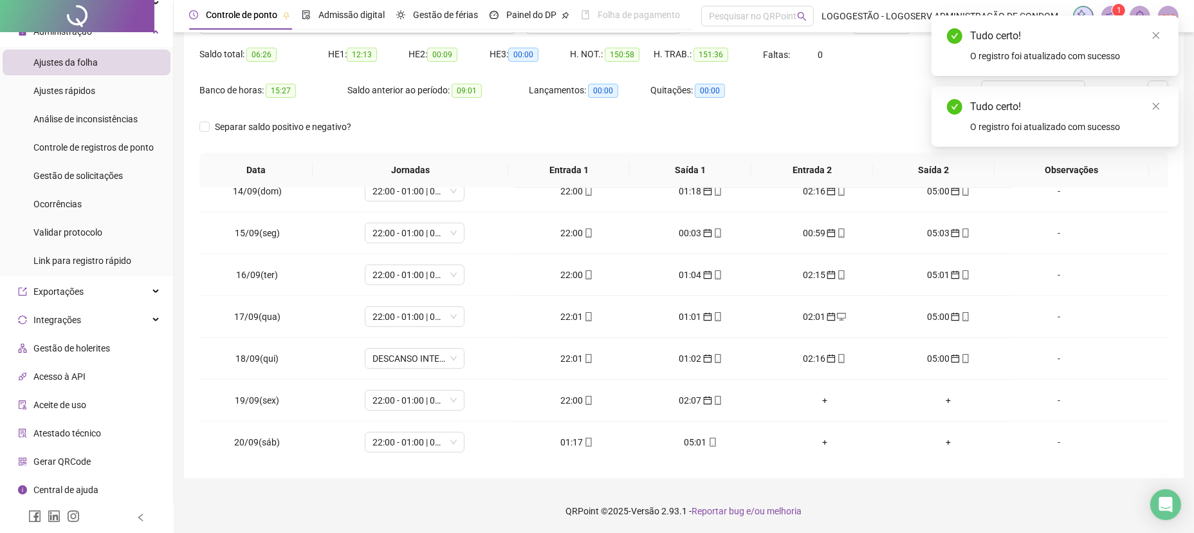
scroll to position [0, 0]
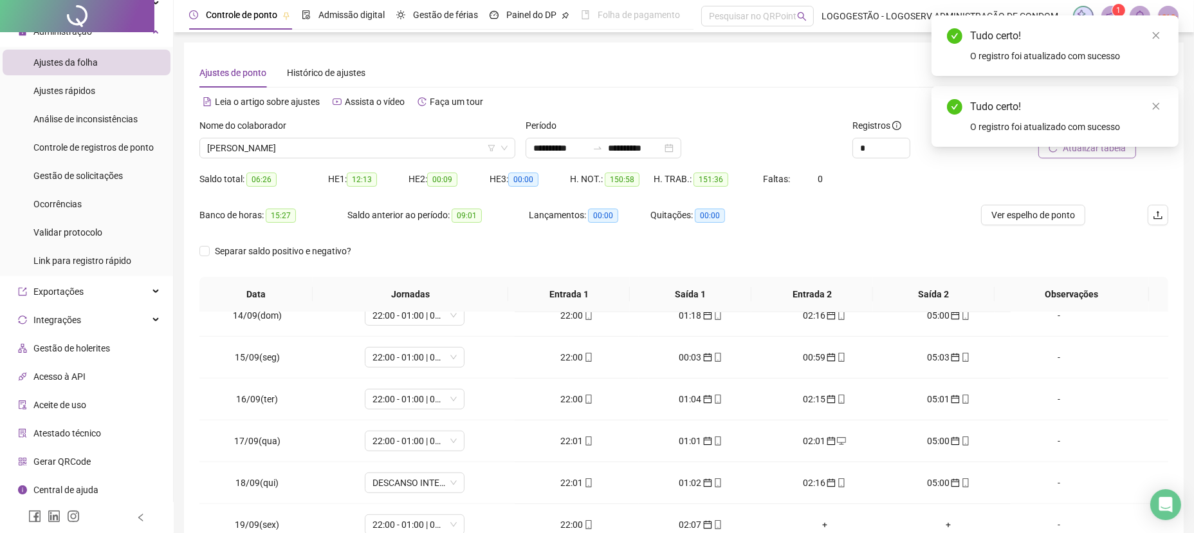
drag, startPoint x: 1161, startPoint y: 110, endPoint x: 1154, endPoint y: 118, distance: 10.0
click at [1163, 110] on link "Close" at bounding box center [1156, 106] width 14 height 14
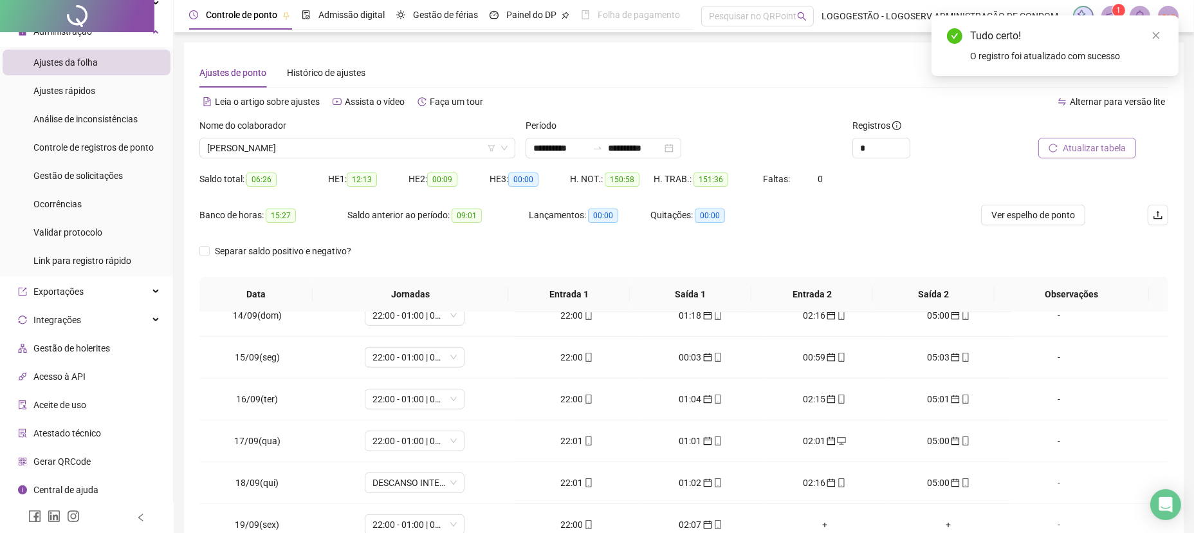
click at [1127, 147] on button "Atualizar tabela" at bounding box center [1087, 148] width 98 height 21
drag, startPoint x: 671, startPoint y: 149, endPoint x: 567, endPoint y: 163, distance: 105.7
click at [578, 169] on form "**********" at bounding box center [683, 197] width 969 height 158
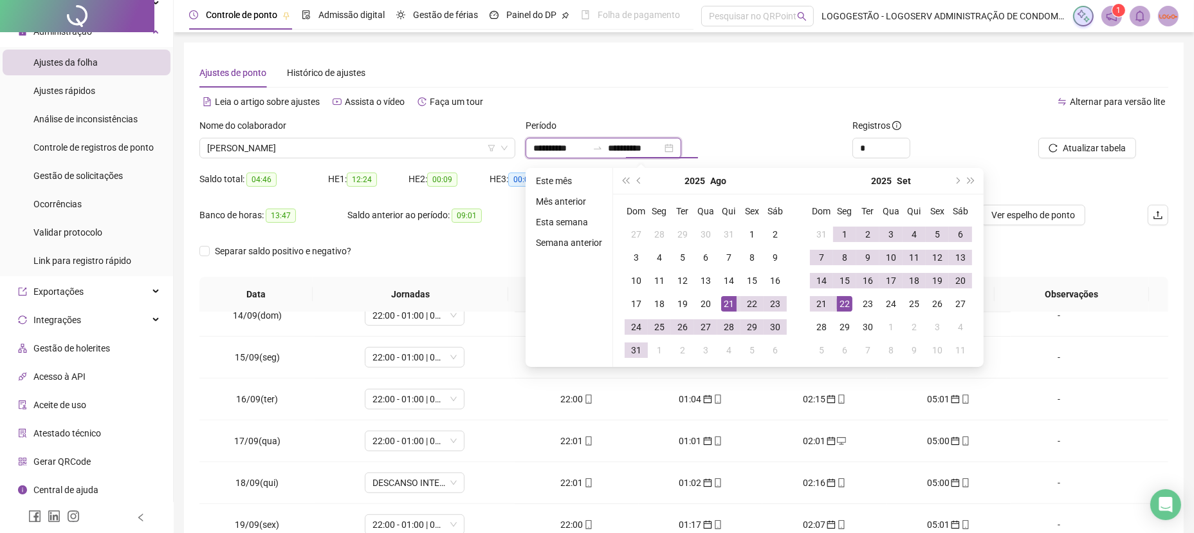
type input "**********"
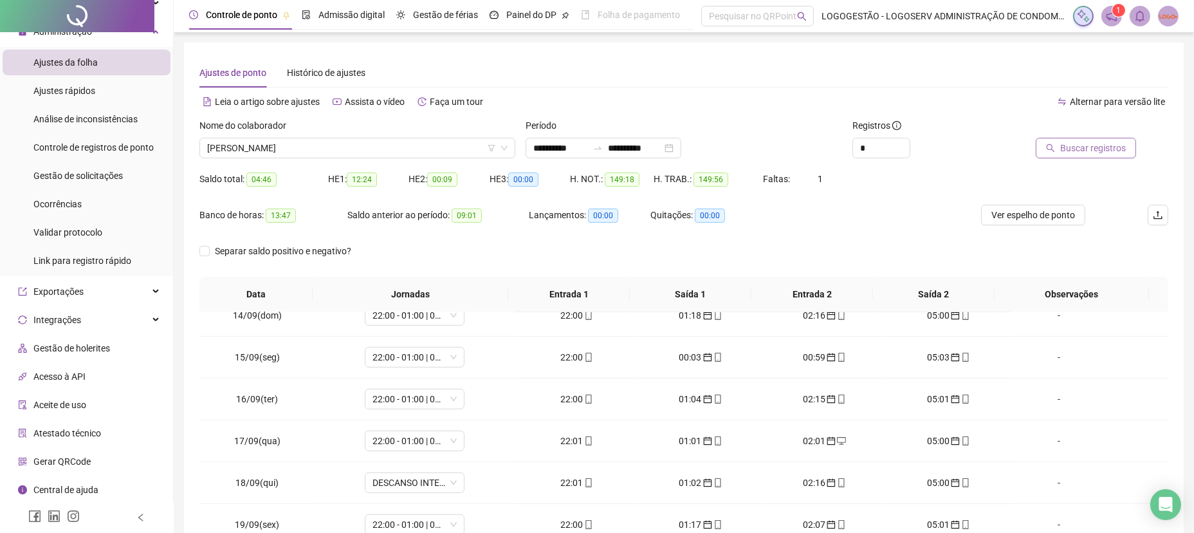
click at [1097, 154] on span "Buscar registros" at bounding box center [1093, 148] width 66 height 14
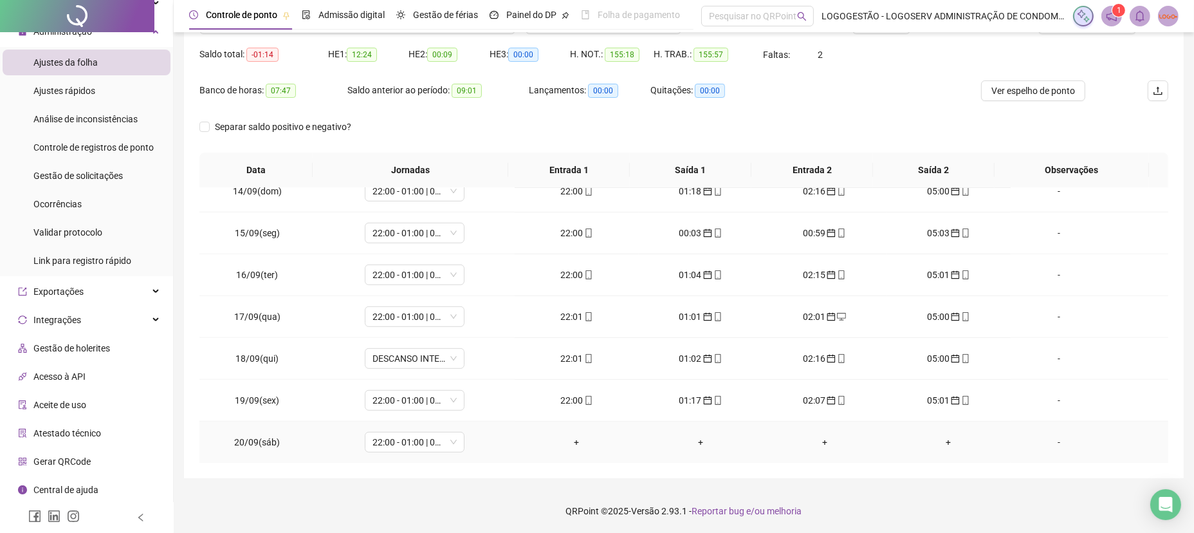
scroll to position [1104, 0]
click at [443, 354] on span "22:00 - 01:00 | 02:00 - 05:00" at bounding box center [414, 358] width 84 height 19
type input "*****"
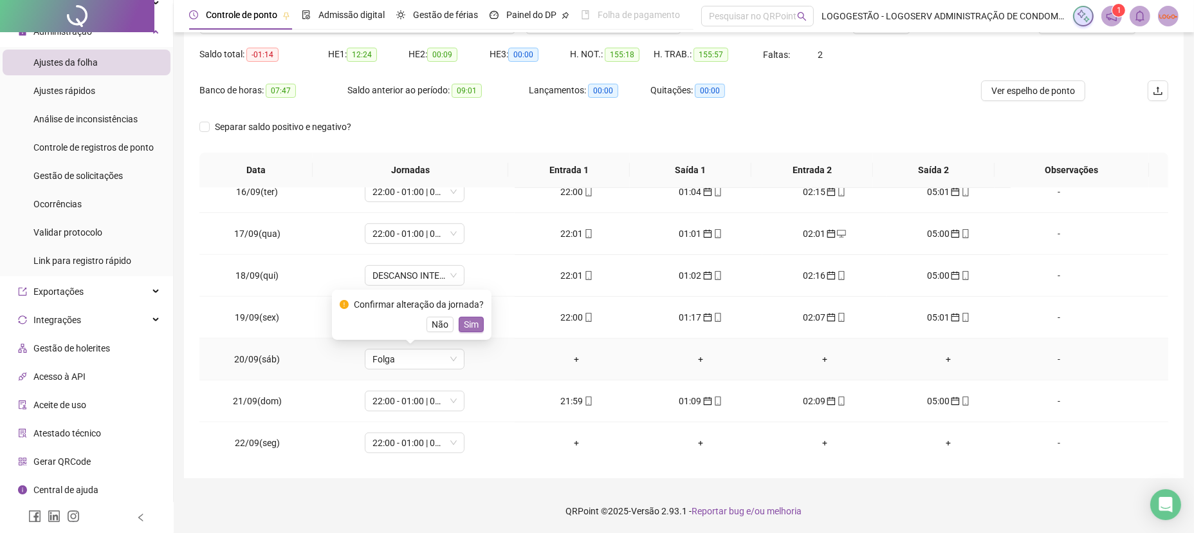
click at [464, 332] on button "Sim" at bounding box center [471, 323] width 25 height 15
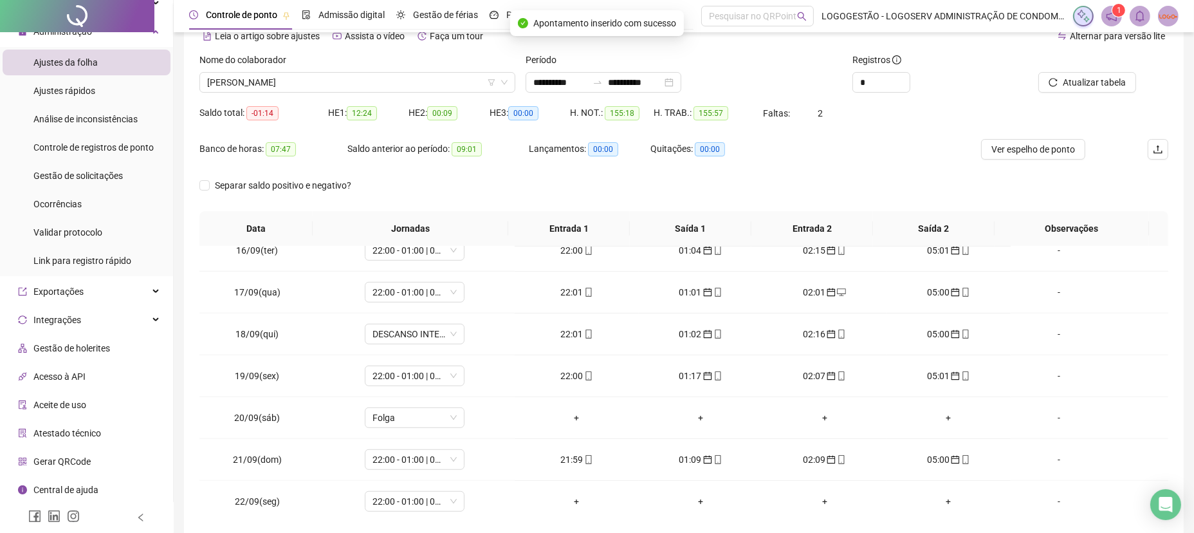
scroll to position [0, 0]
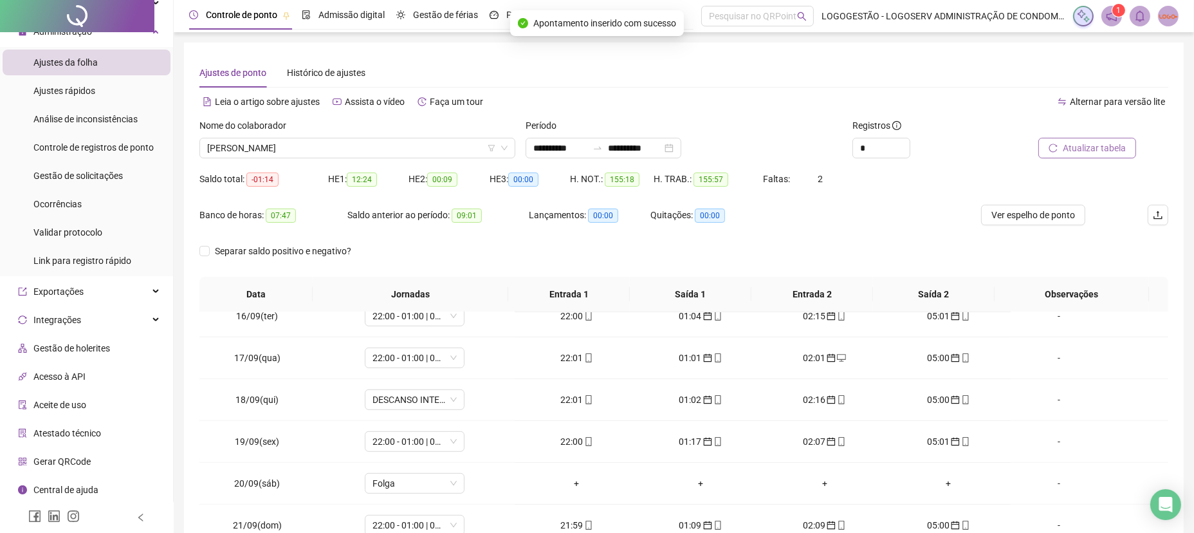
click at [1110, 152] on span "Atualizar tabela" at bounding box center [1094, 148] width 63 height 14
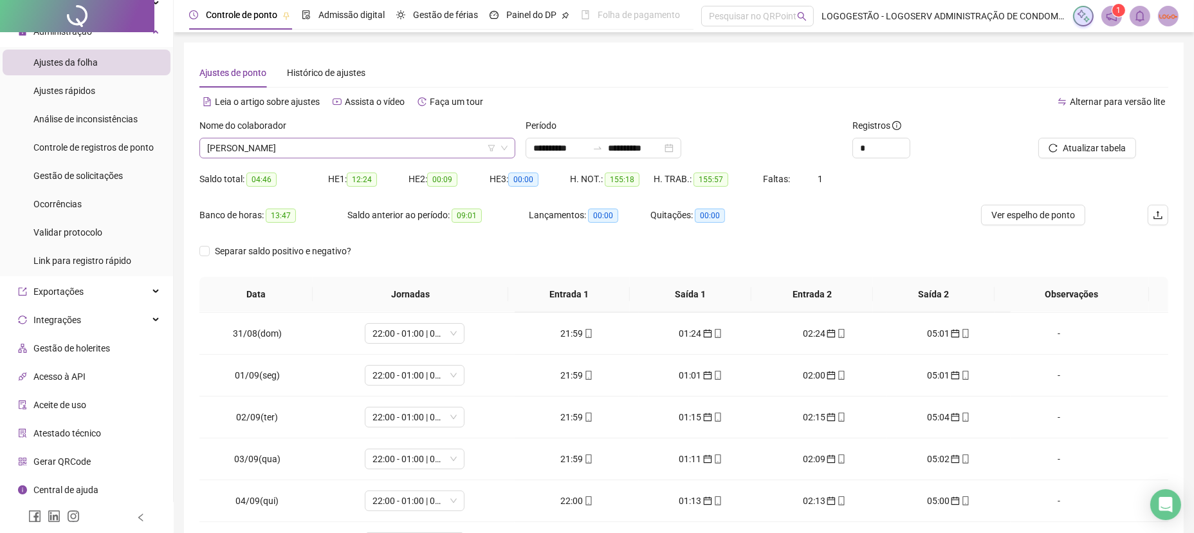
click at [408, 144] on span "[PERSON_NAME]" at bounding box center [357, 147] width 300 height 19
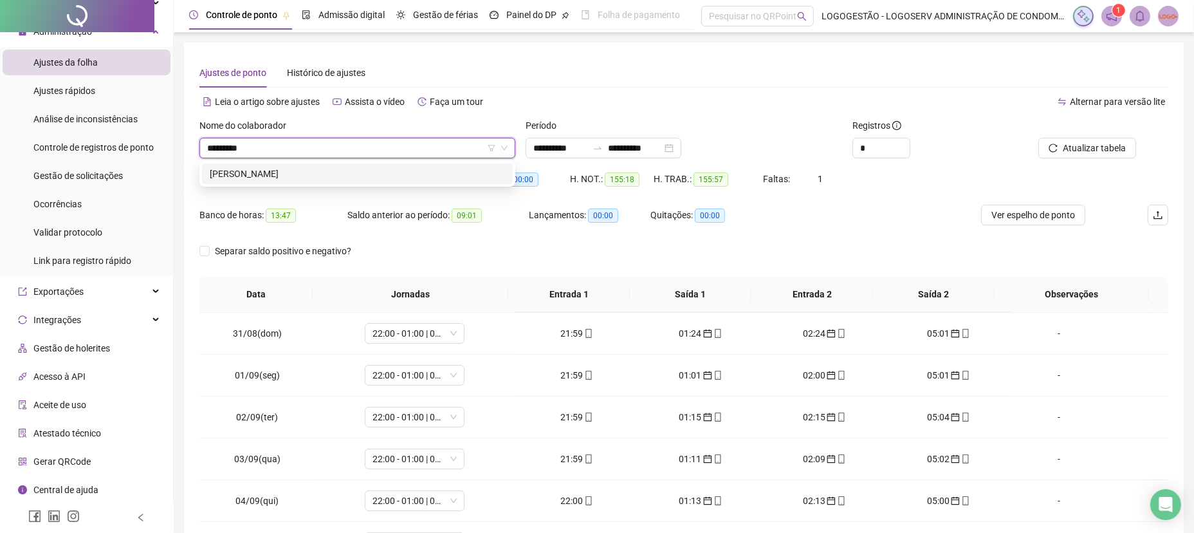
type input "**********"
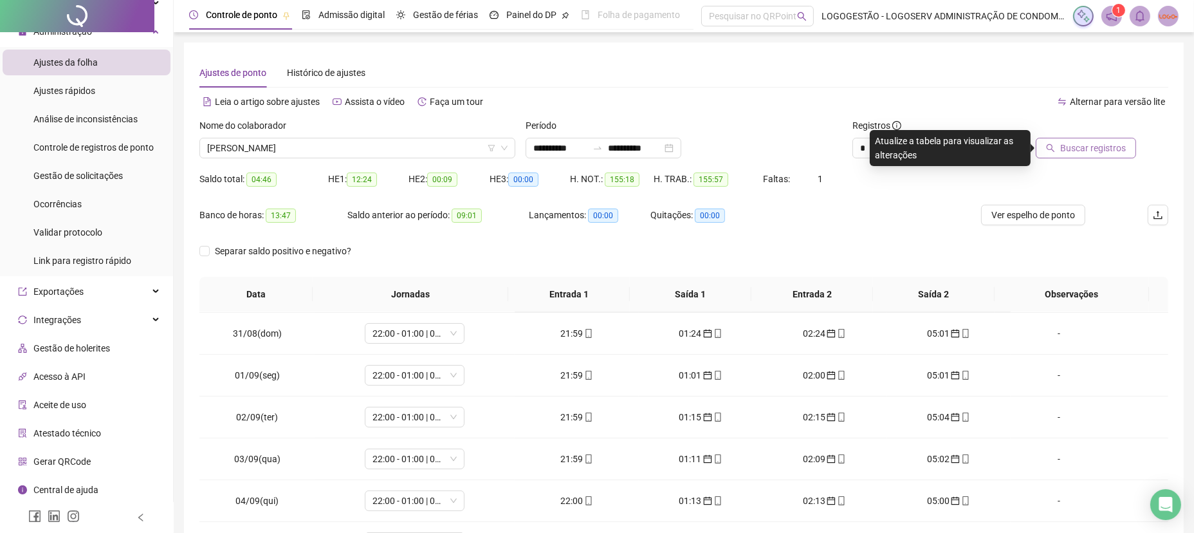
click at [1077, 155] on button "Buscar registros" at bounding box center [1085, 148] width 100 height 21
click at [1077, 153] on span "Buscar registros" at bounding box center [1093, 148] width 66 height 14
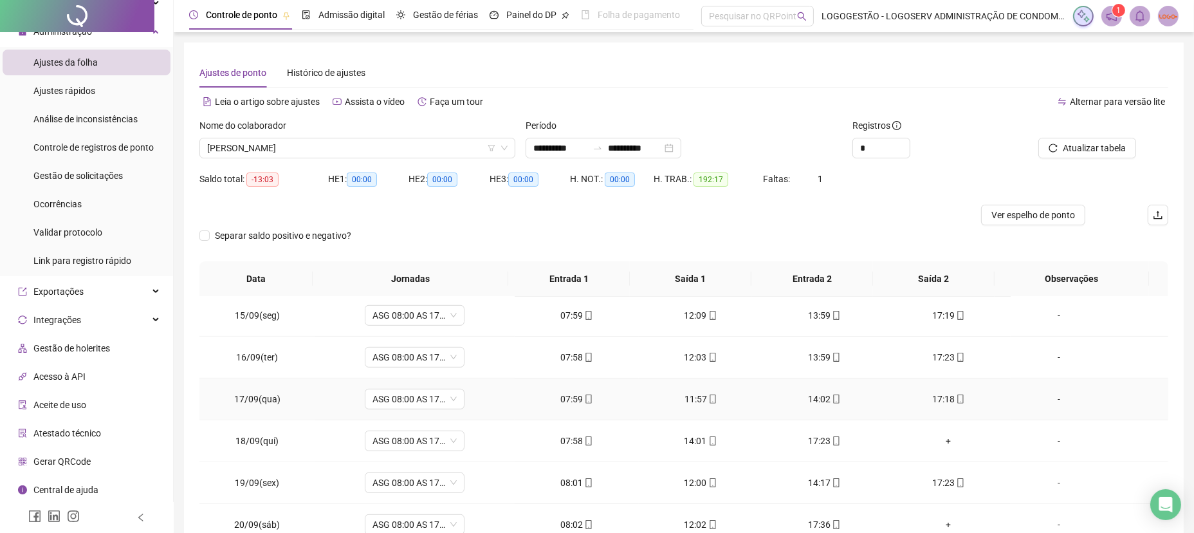
scroll to position [1104, 0]
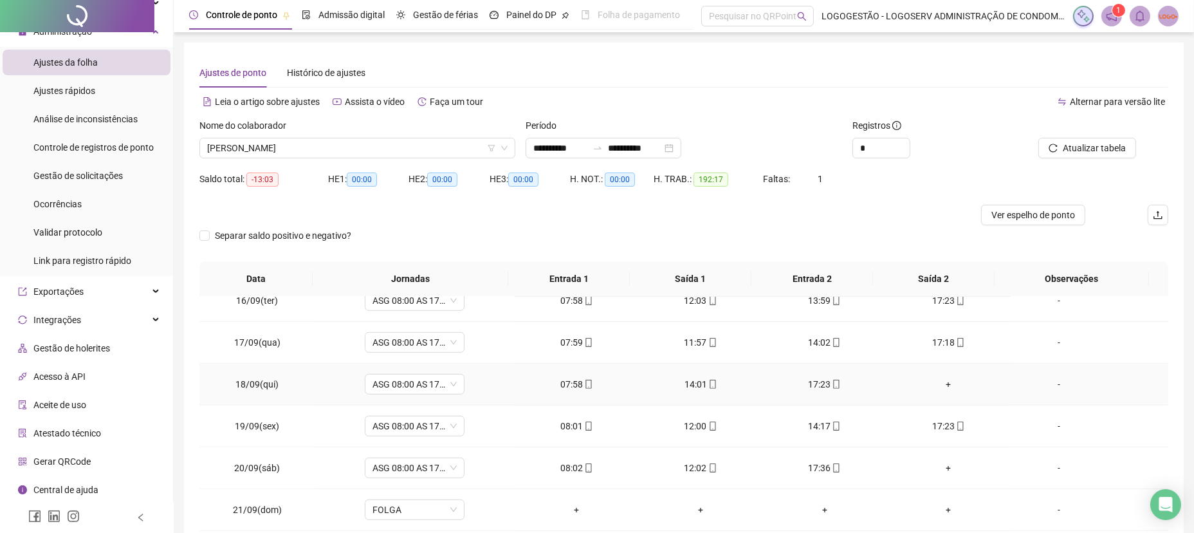
click at [937, 388] on div "+" at bounding box center [949, 384] width 104 height 14
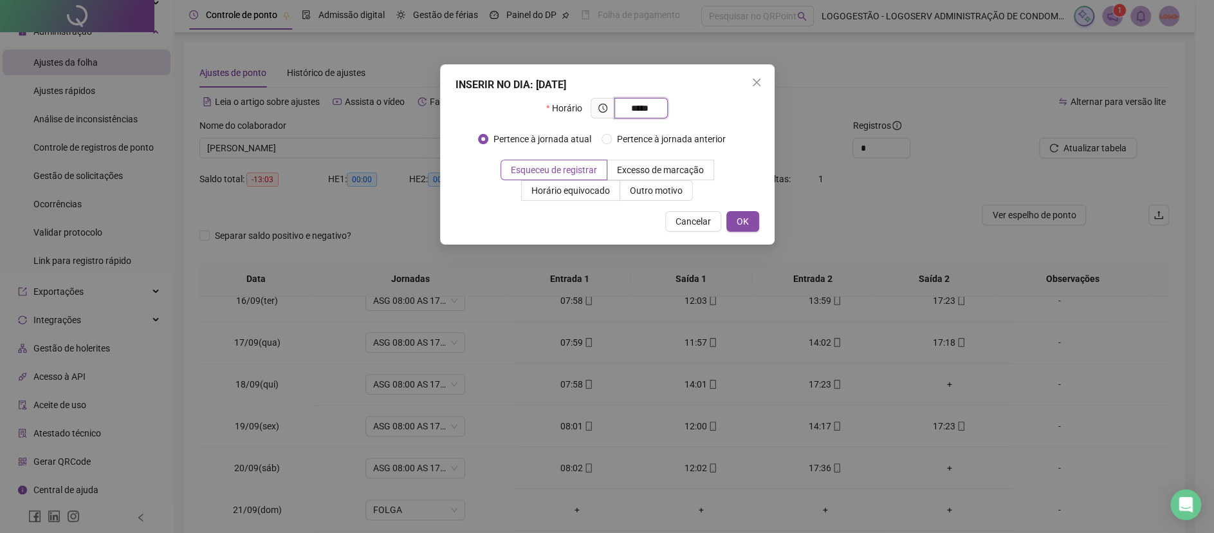
type input "*****"
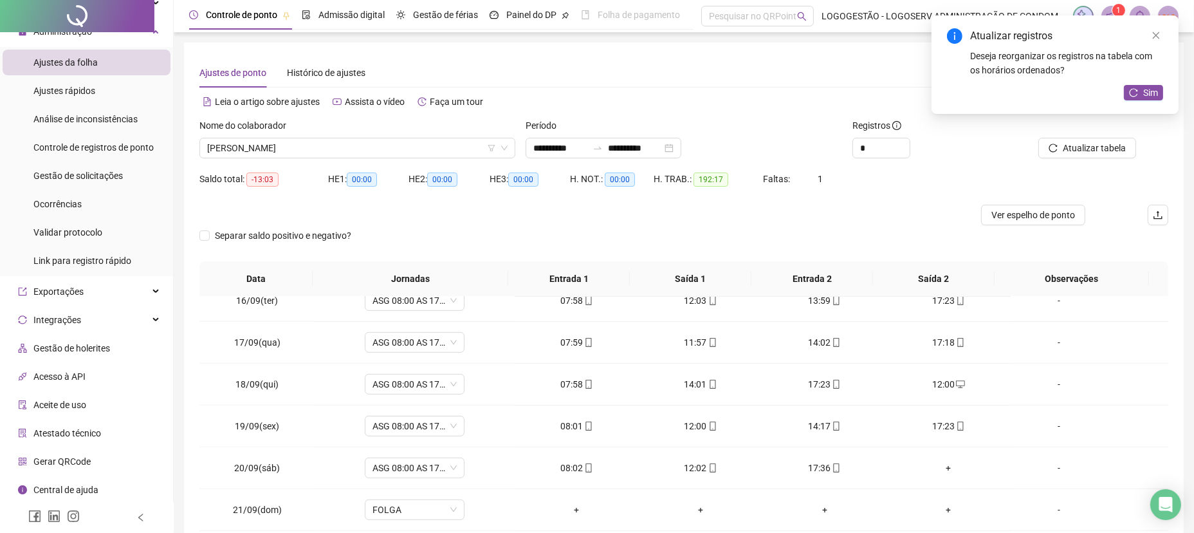
click at [1142, 84] on div "Atualizar registros Deseja reorganizar os registros na tabela com os horários o…" at bounding box center [1054, 64] width 247 height 98
click at [1136, 90] on icon "reload" at bounding box center [1133, 92] width 8 height 8
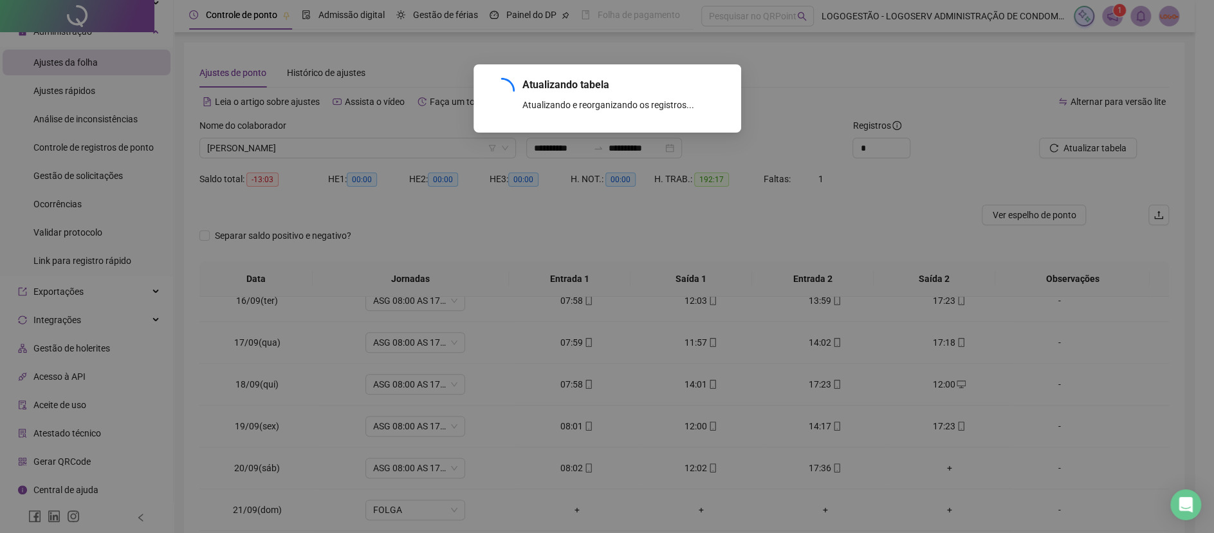
click at [1136, 91] on div "Atualizar registros Deseja reorganizar os registros na tabela com os horários o…" at bounding box center [1074, 64] width 247 height 98
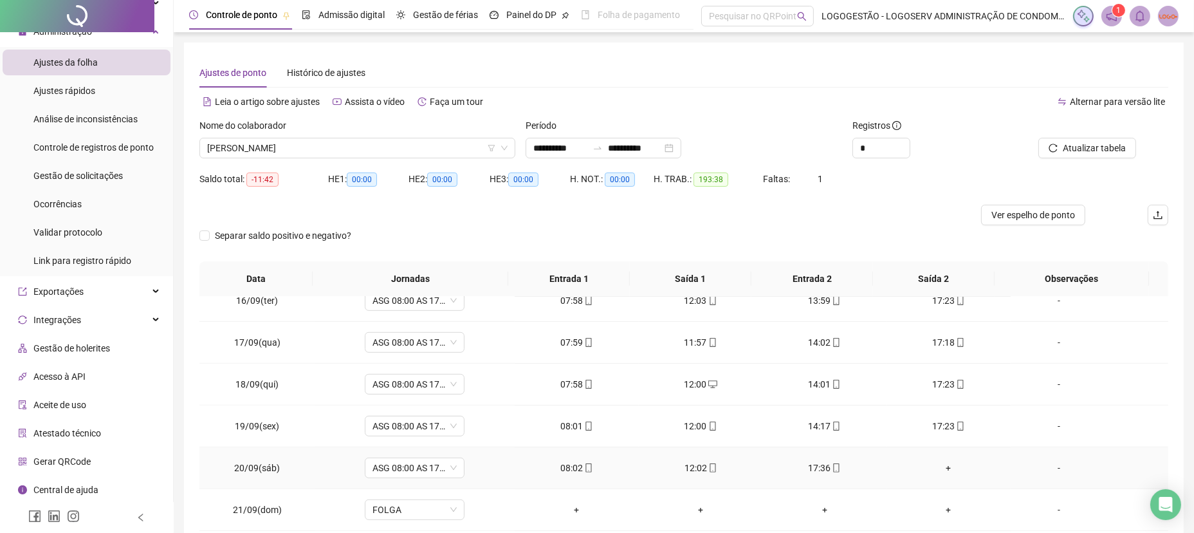
click at [940, 470] on div "+" at bounding box center [949, 468] width 104 height 14
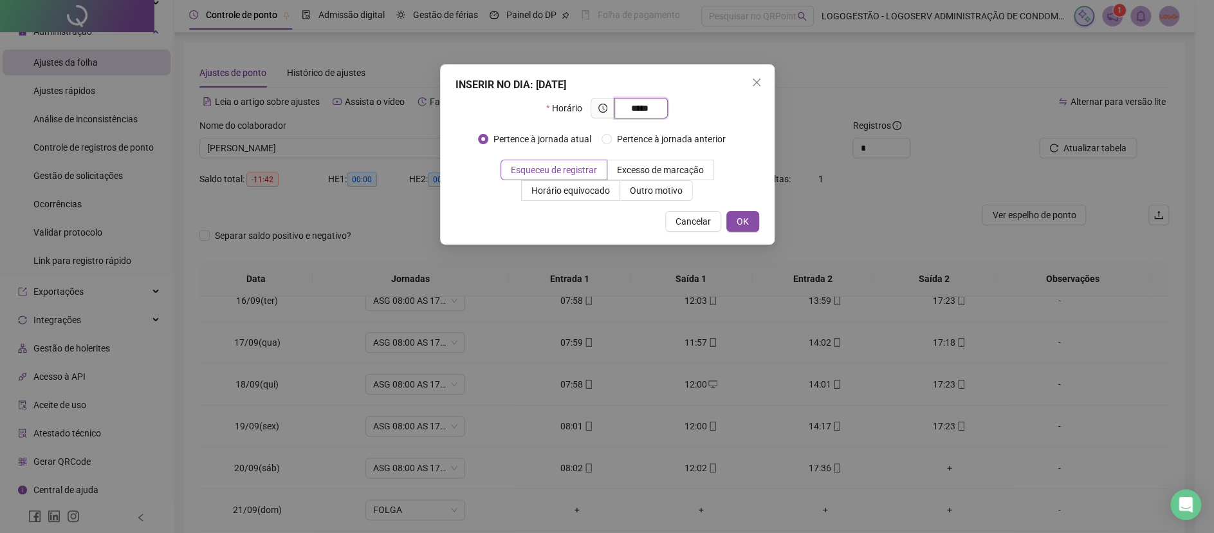
type input "*****"
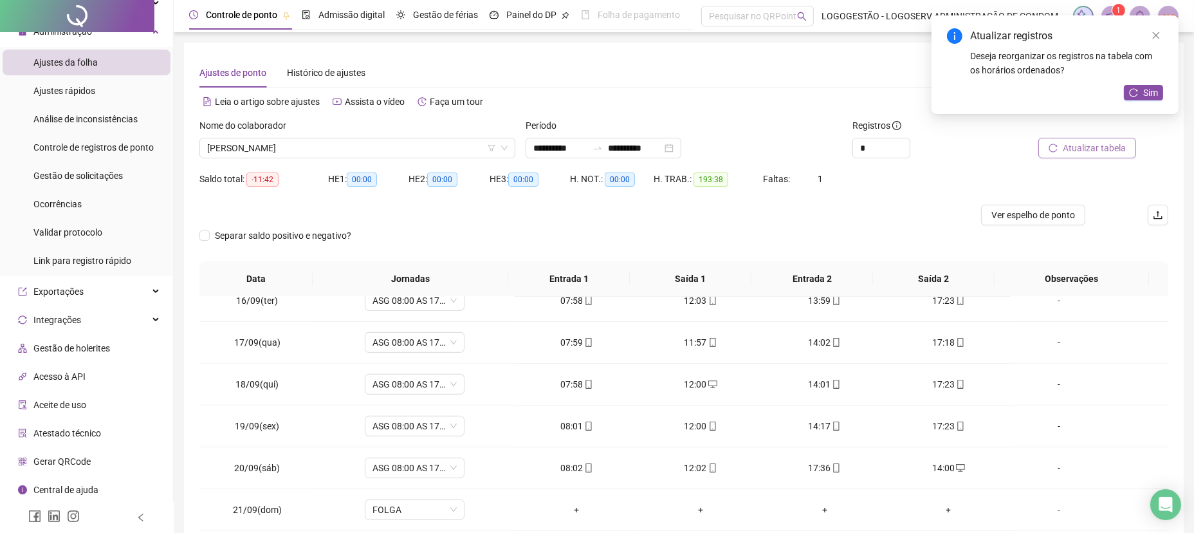
click at [1074, 141] on span "Atualizar tabela" at bounding box center [1094, 148] width 63 height 14
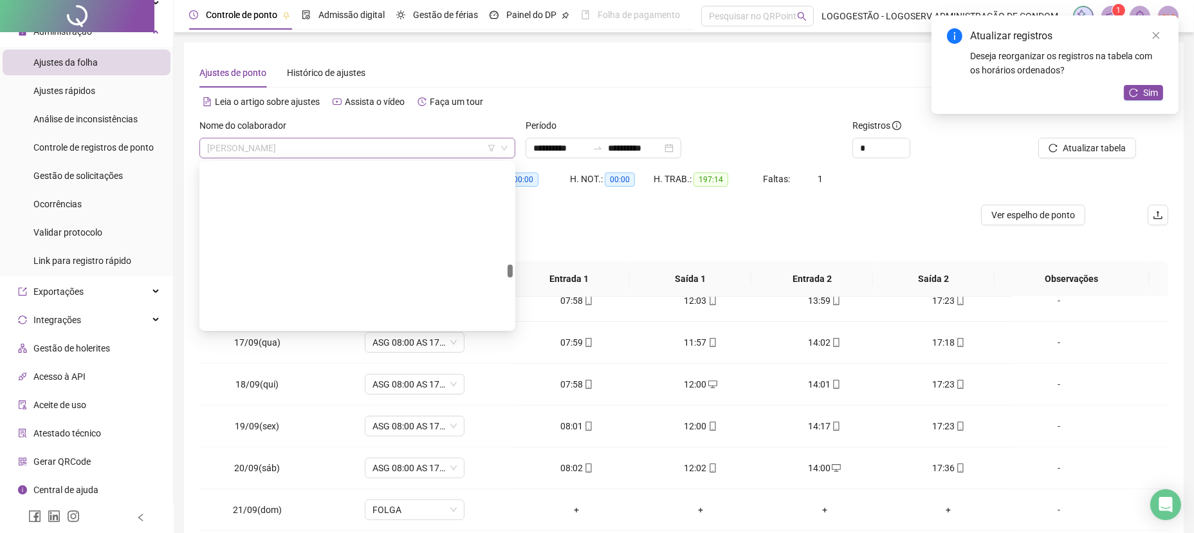
click at [356, 145] on span "[PERSON_NAME]" at bounding box center [357, 147] width 300 height 19
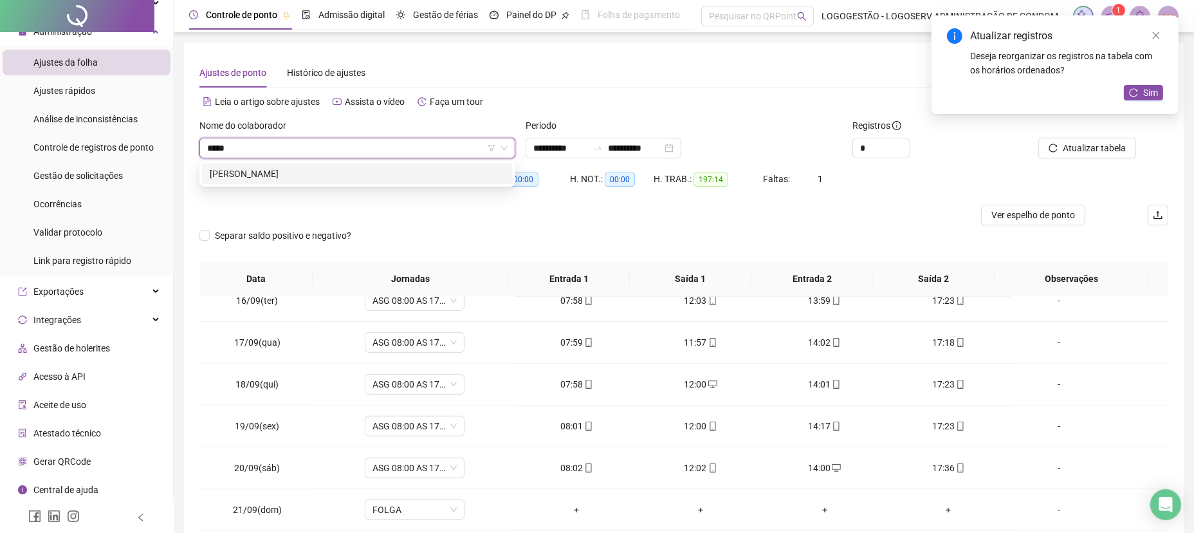
type input "******"
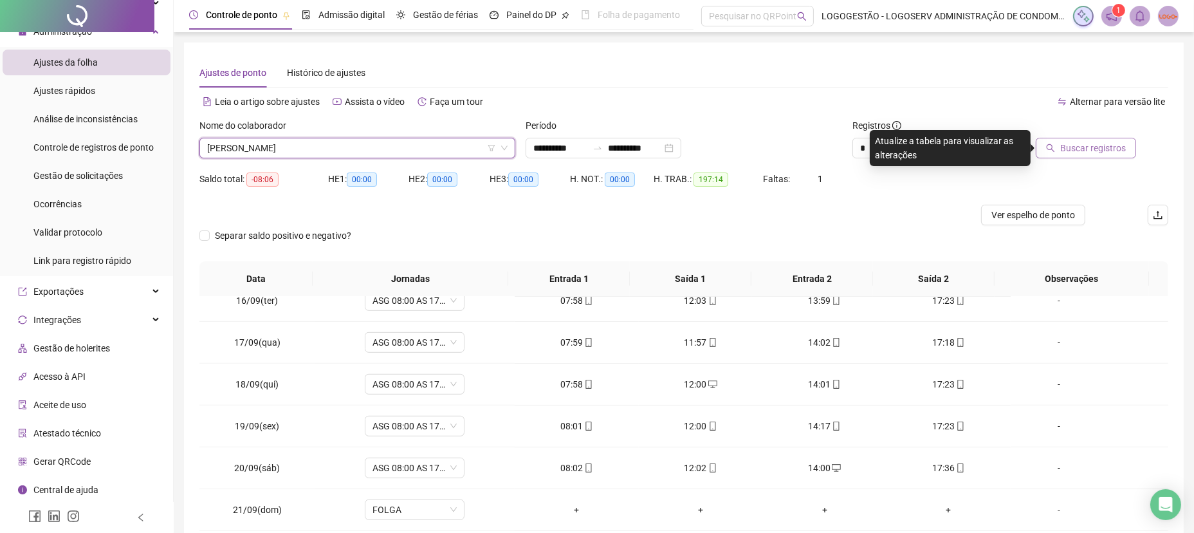
click at [1070, 147] on span "Buscar registros" at bounding box center [1093, 148] width 66 height 14
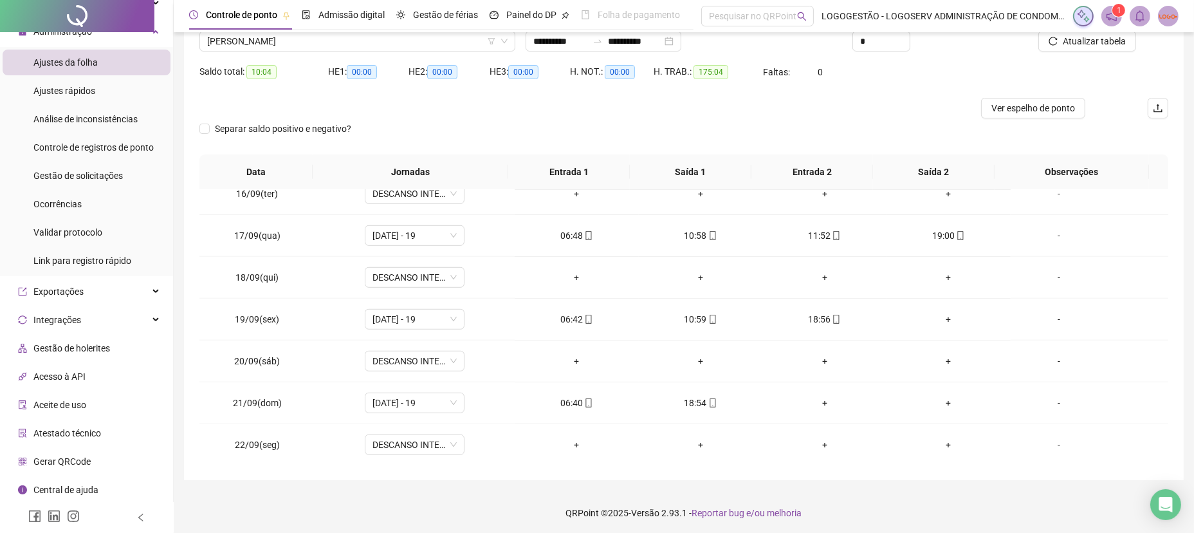
scroll to position [109, 0]
click at [933, 317] on div "+" at bounding box center [949, 317] width 104 height 14
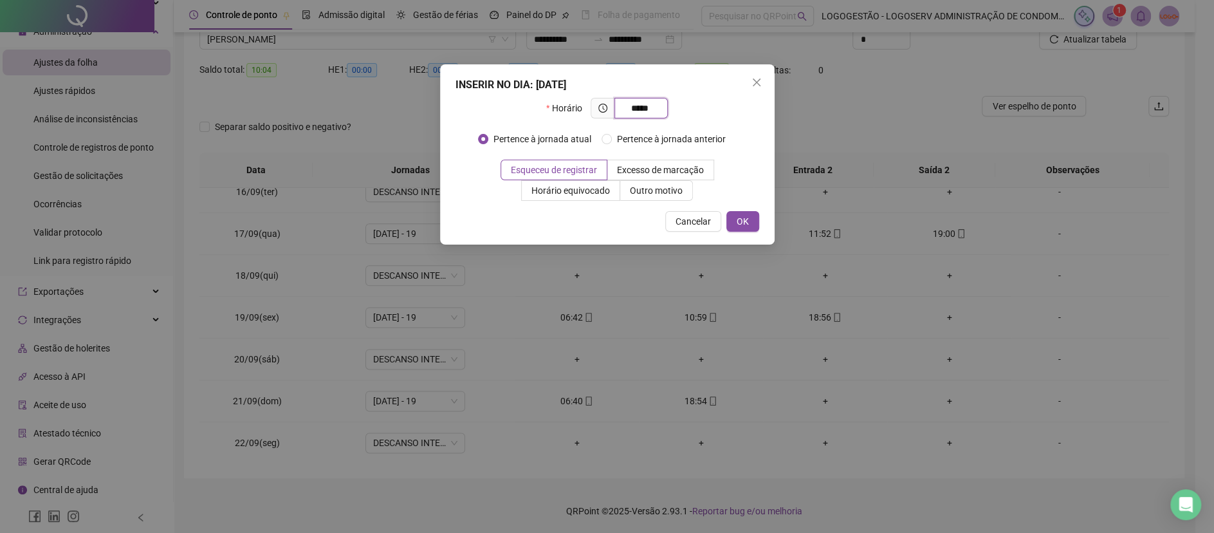
type input "*****"
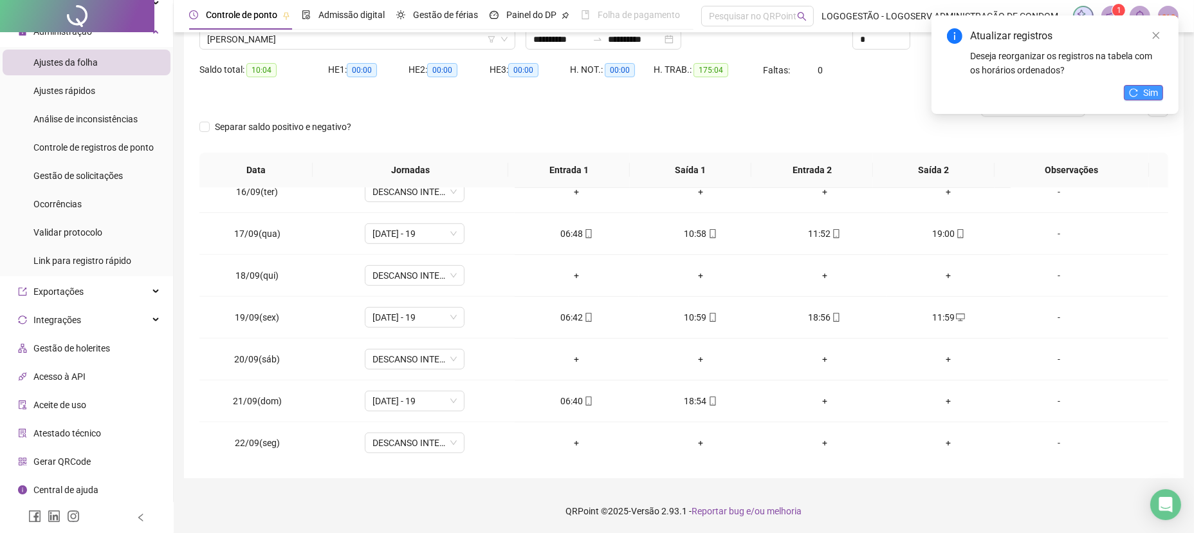
click at [1136, 90] on icon "reload" at bounding box center [1133, 92] width 8 height 8
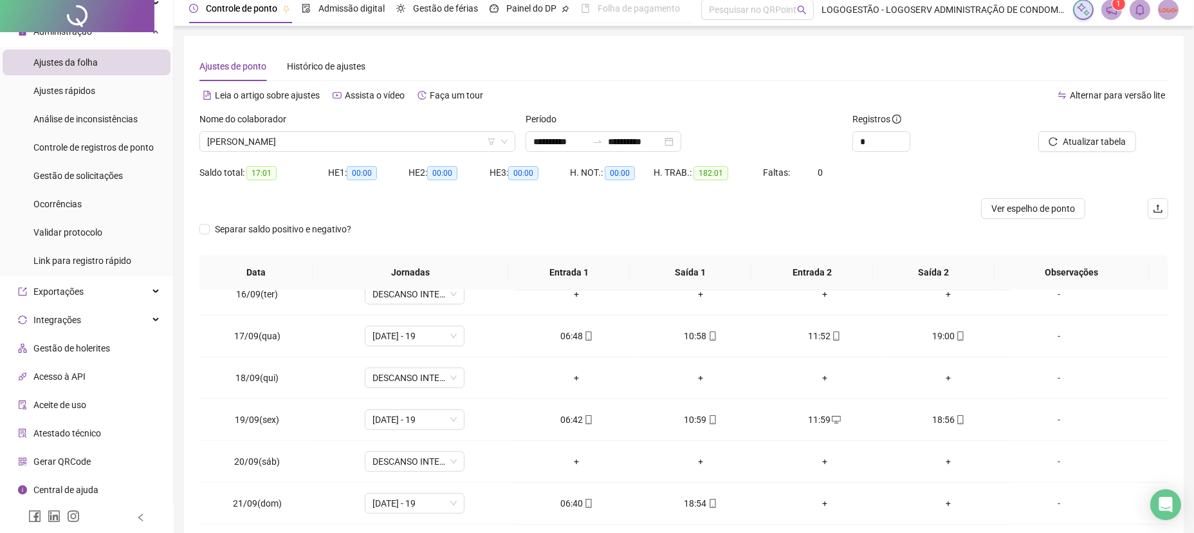
scroll to position [0, 0]
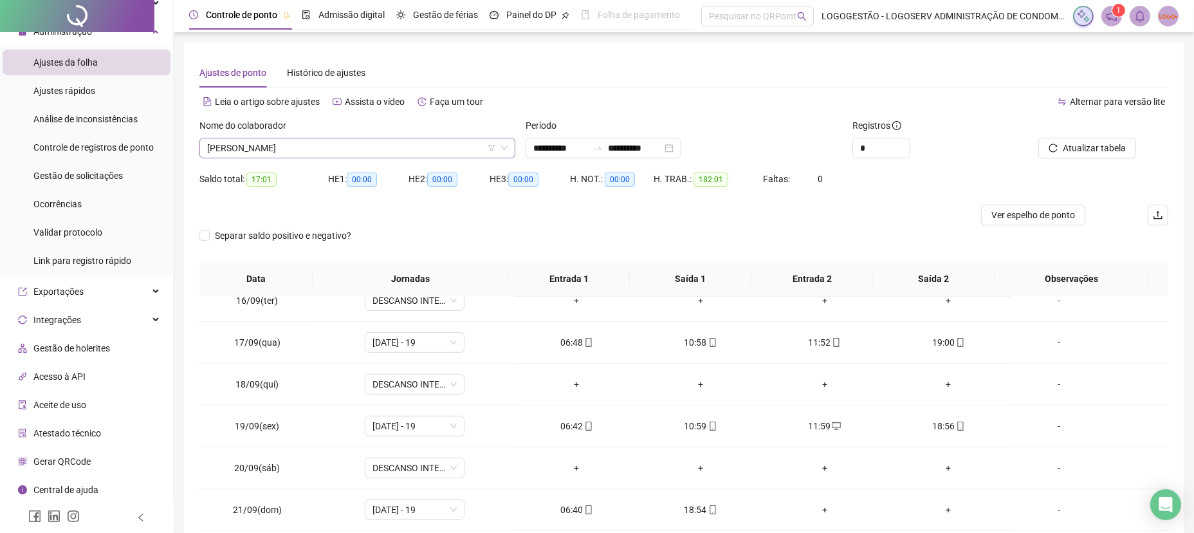
click at [311, 149] on span "[PERSON_NAME]" at bounding box center [357, 147] width 300 height 19
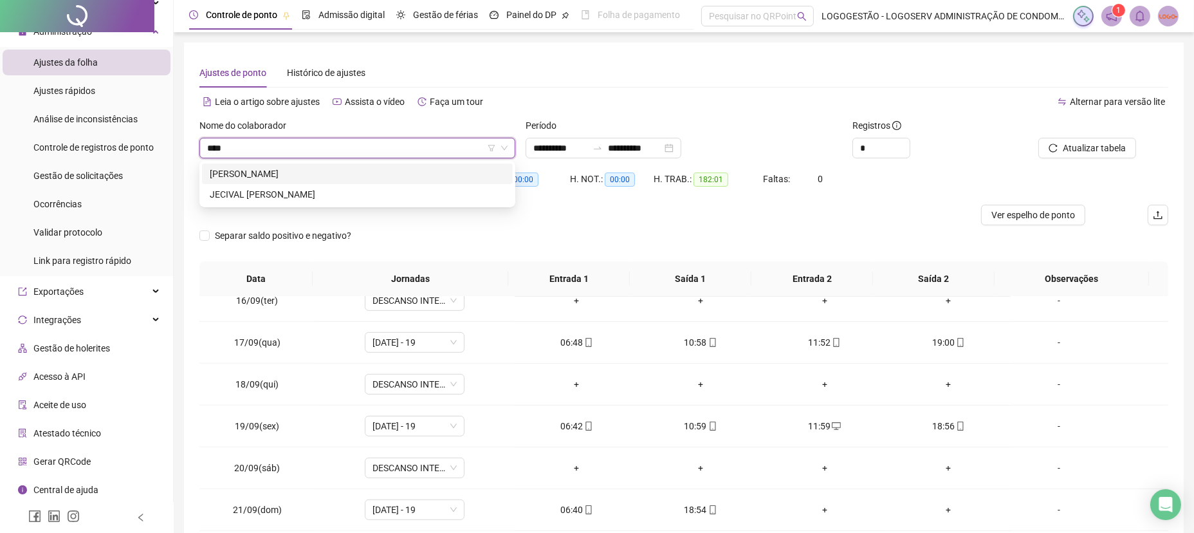
type input "*****"
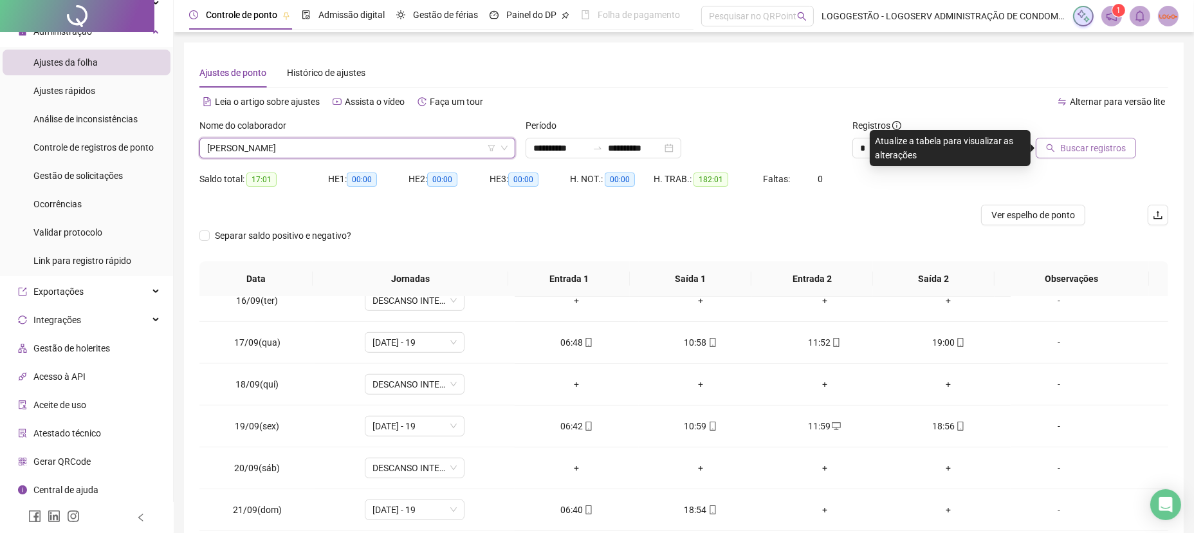
drag, startPoint x: 1139, startPoint y: 145, endPoint x: 1100, endPoint y: 153, distance: 40.1
click at [1115, 153] on div "Buscar registros" at bounding box center [1091, 138] width 153 height 40
click at [1073, 152] on span "Buscar registros" at bounding box center [1093, 148] width 66 height 14
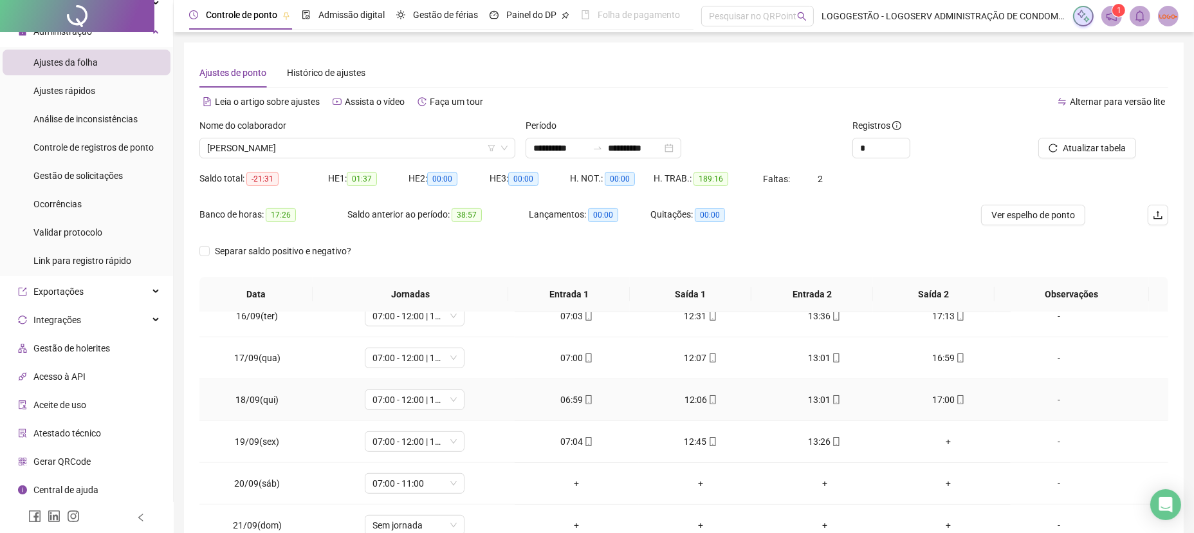
scroll to position [124, 0]
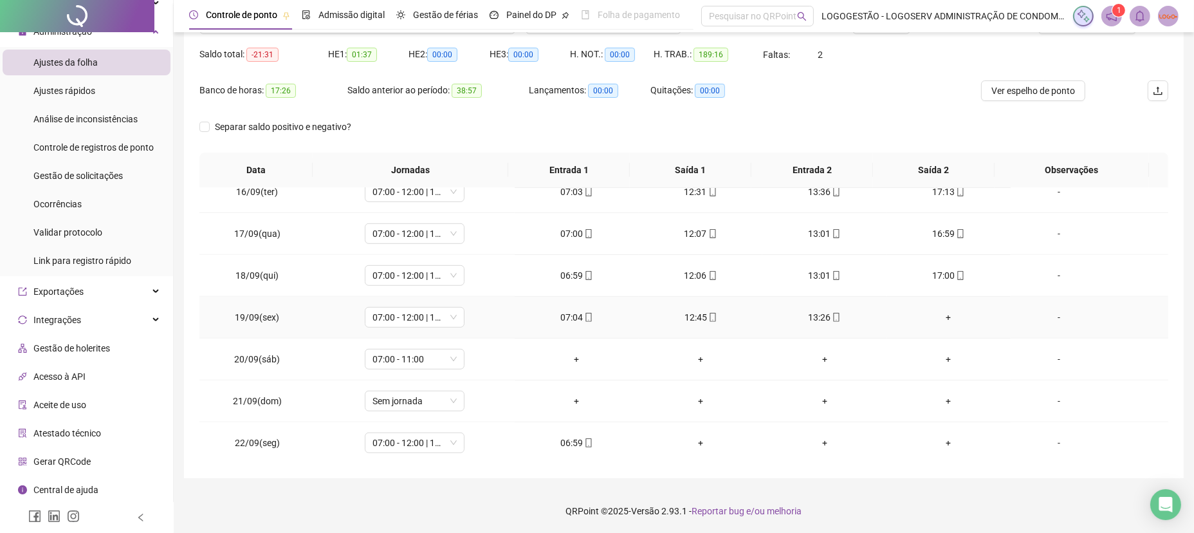
click at [928, 317] on div "+" at bounding box center [949, 317] width 104 height 14
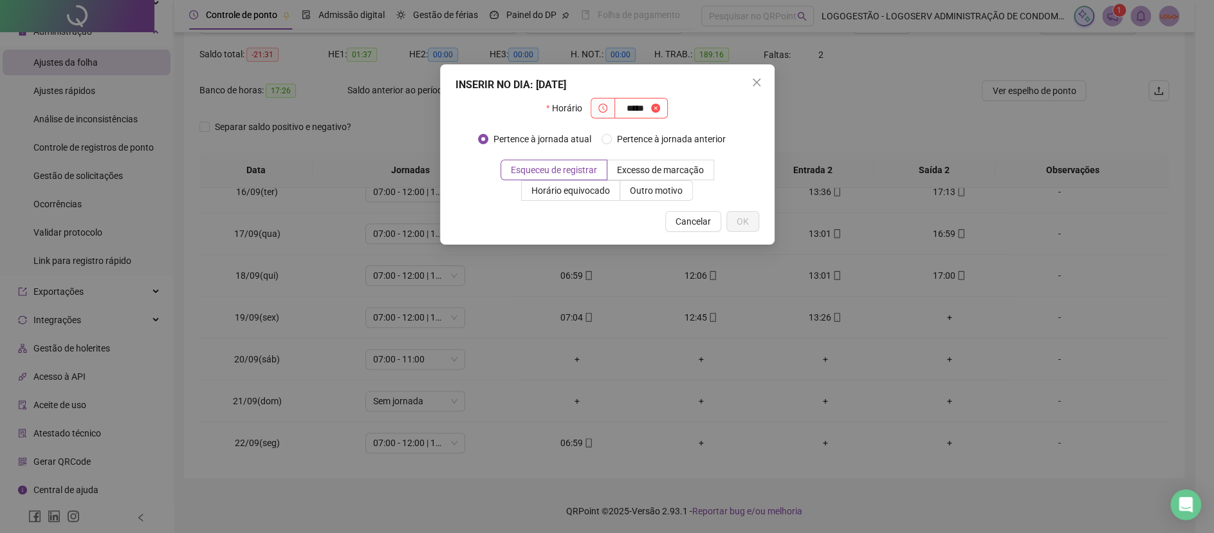
type input "*****"
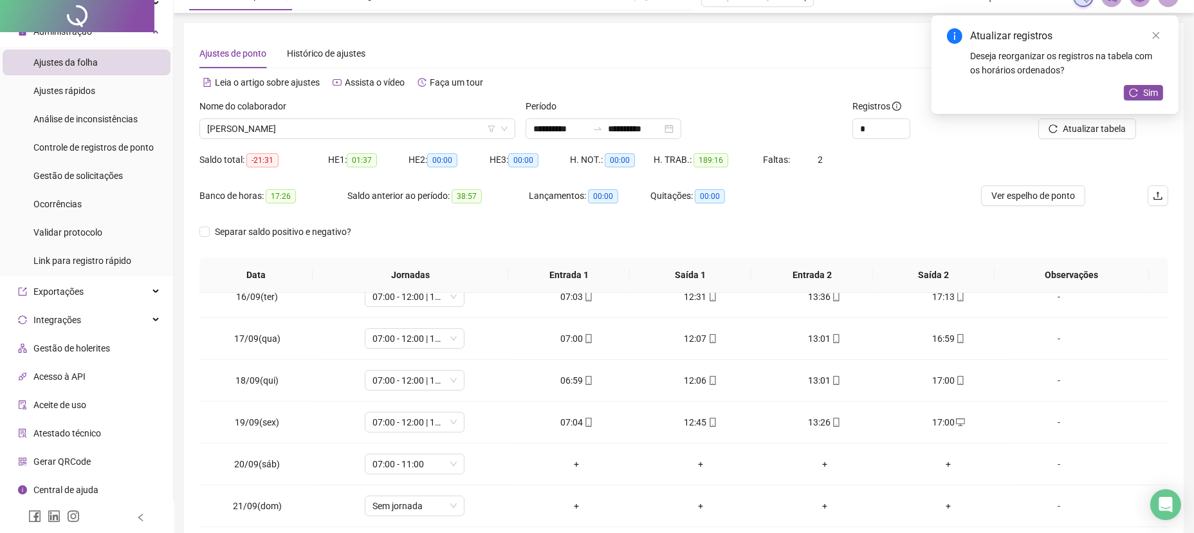
scroll to position [0, 0]
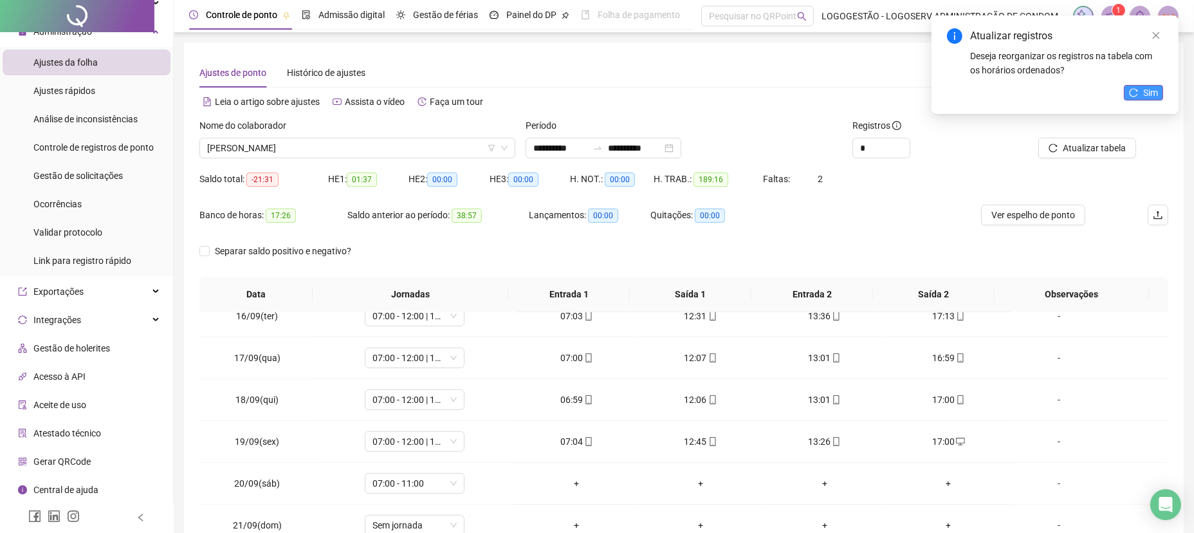
drag, startPoint x: 1153, startPoint y: 82, endPoint x: 1156, endPoint y: 91, distance: 9.2
click at [1159, 88] on div "Atualizar registros Deseja reorganizar os registros na tabela com os horários o…" at bounding box center [1054, 64] width 247 height 98
click at [1150, 96] on span "Sim" at bounding box center [1150, 93] width 15 height 14
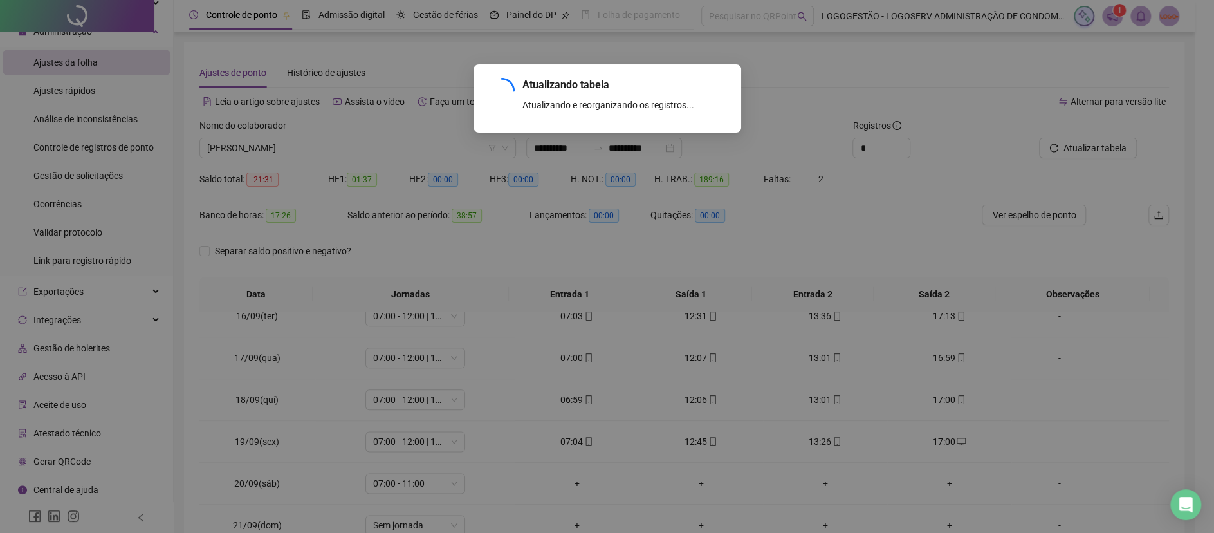
click at [1088, 136] on div "Atualizando tabela Atualizando e reorganizando os registros... OK" at bounding box center [607, 266] width 1214 height 533
click at [1085, 138] on div "Atualizando tabela Atualizando e reorganizando os registros... OK" at bounding box center [607, 266] width 1214 height 533
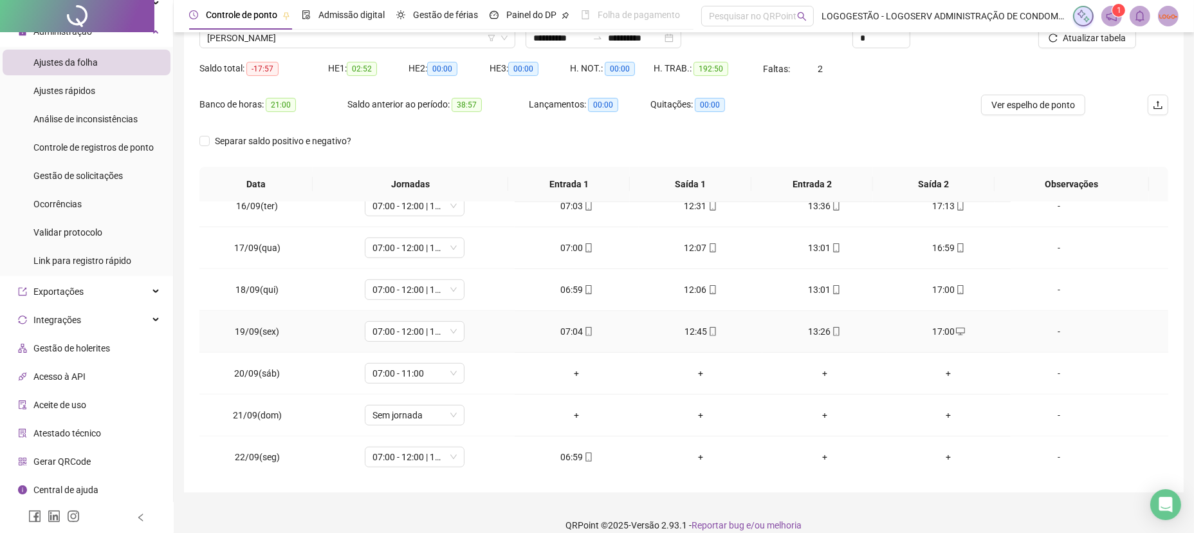
scroll to position [124, 0]
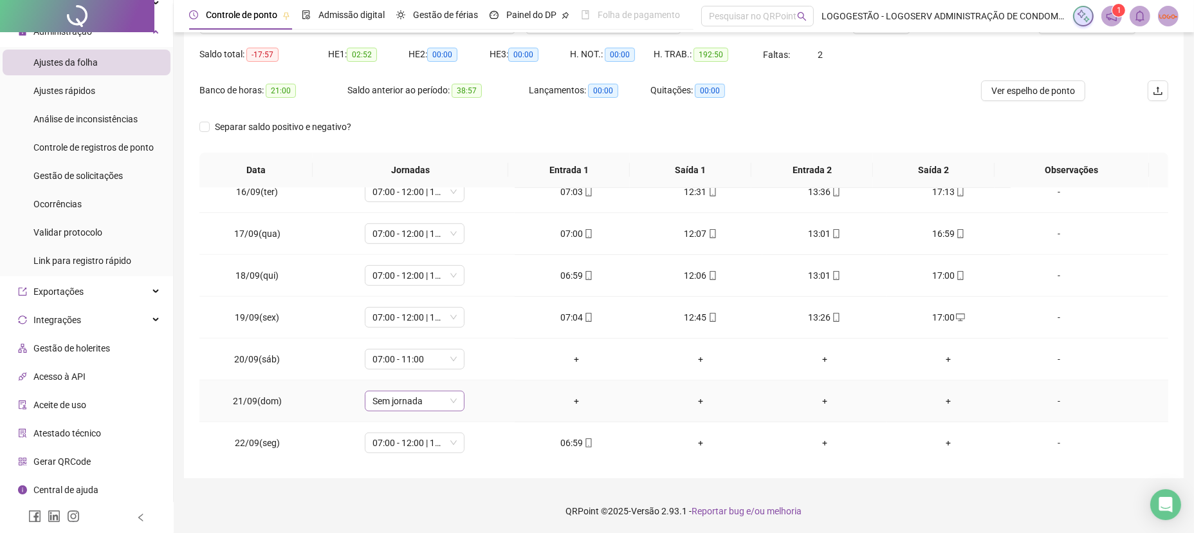
click at [414, 400] on span "Sem jornada" at bounding box center [414, 400] width 84 height 19
type input "*****"
click at [468, 362] on span "Sim" at bounding box center [471, 366] width 15 height 14
click at [378, 353] on span "07:00 - 11:00" at bounding box center [414, 358] width 84 height 19
type input "*****"
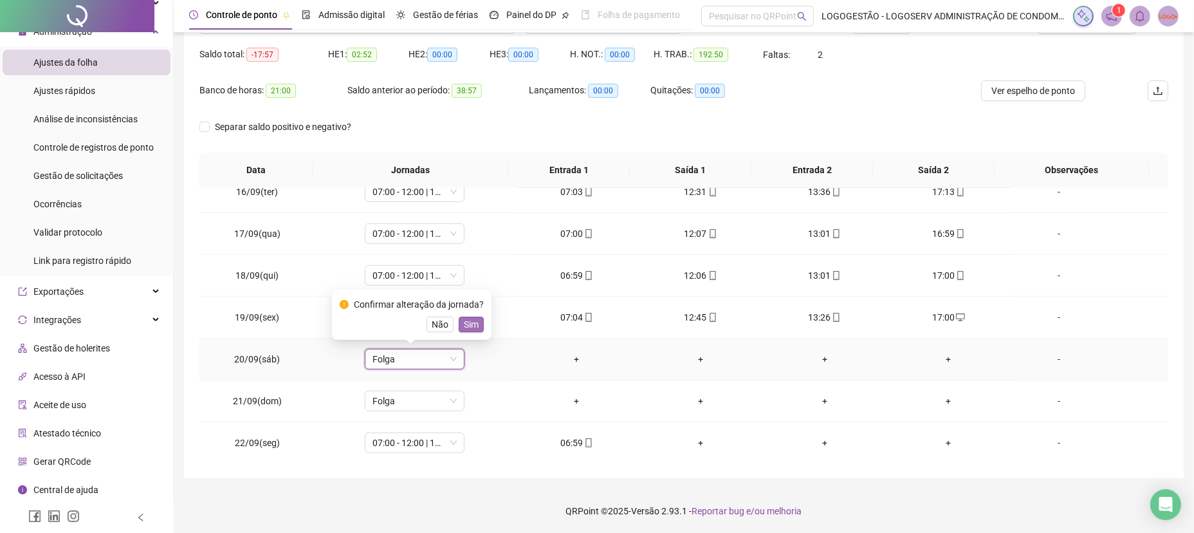
click at [470, 329] on span "Sim" at bounding box center [471, 324] width 15 height 14
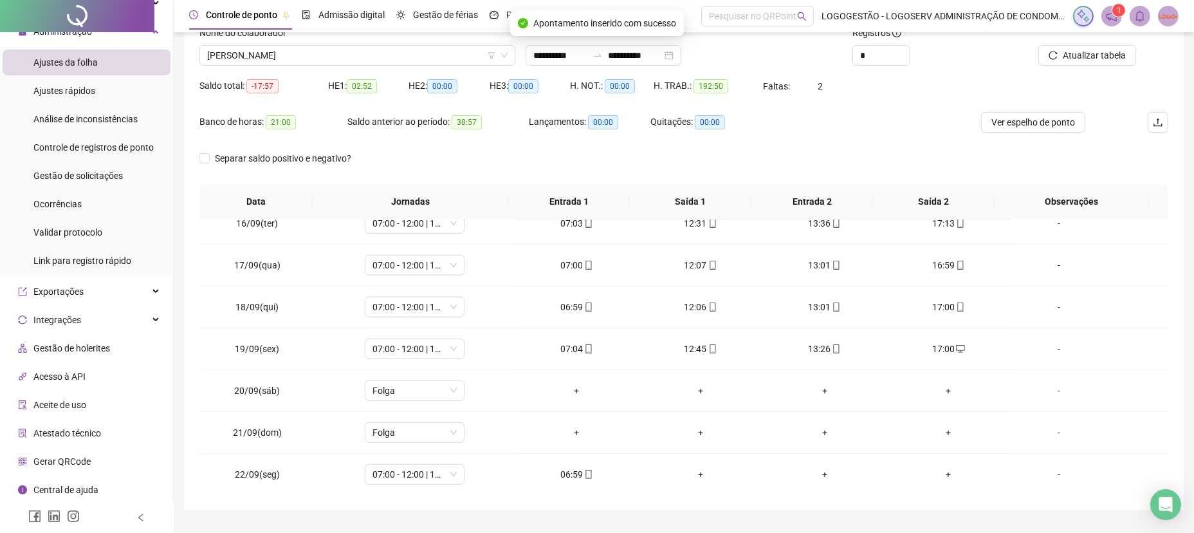
scroll to position [38, 0]
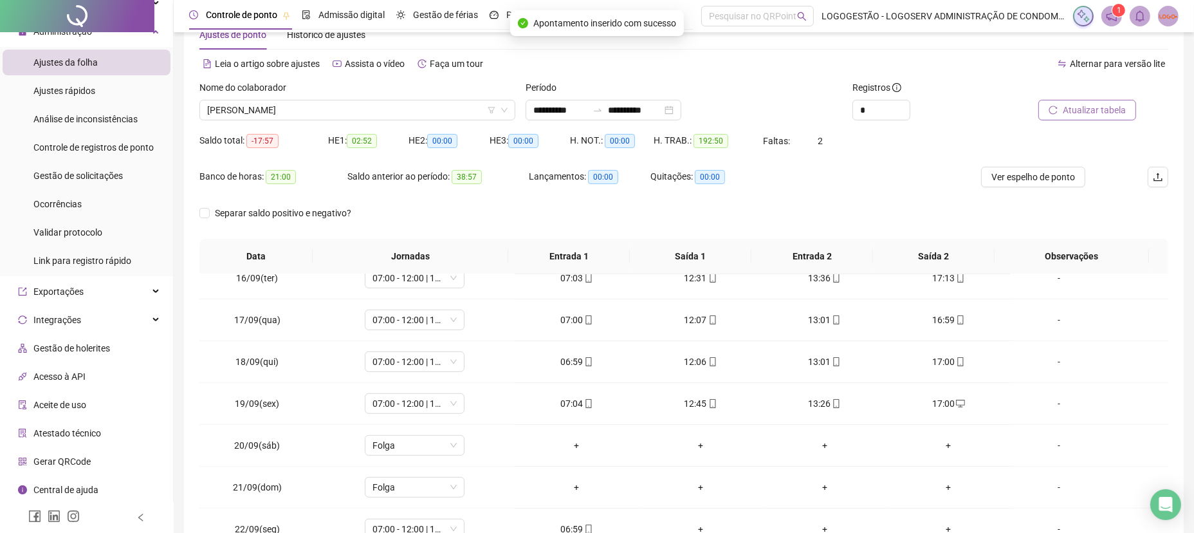
click at [1070, 116] on button "Atualizar tabela" at bounding box center [1087, 110] width 98 height 21
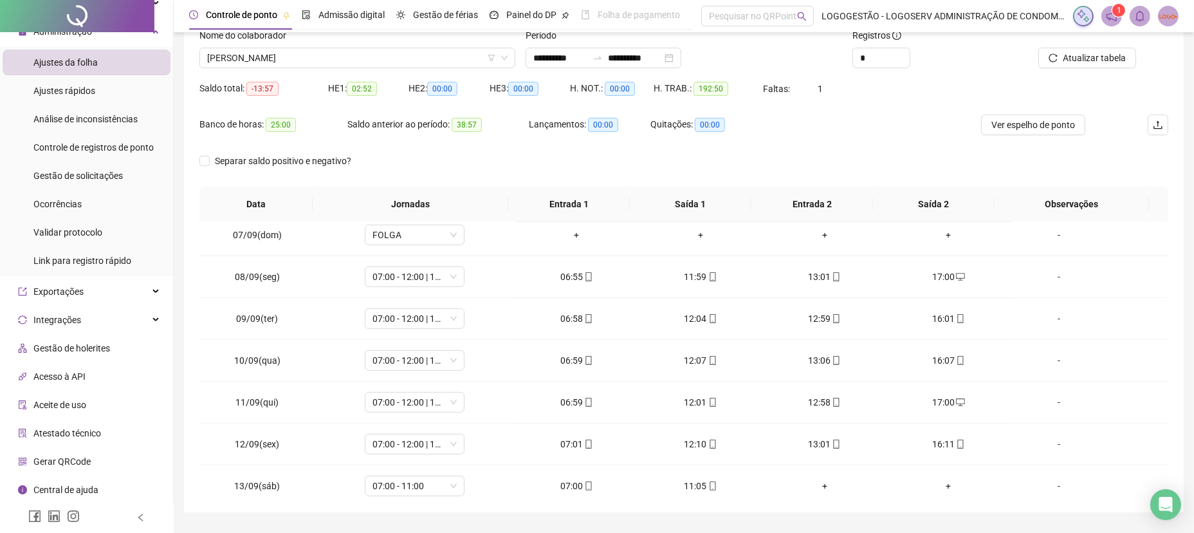
scroll to position [0, 0]
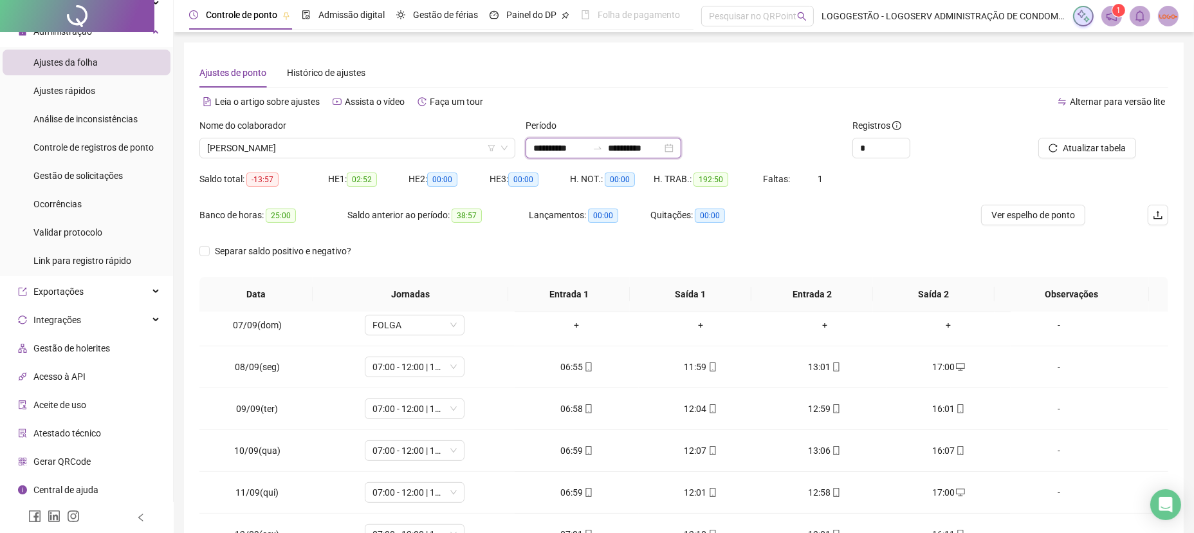
drag, startPoint x: 677, startPoint y: 143, endPoint x: 615, endPoint y: 144, distance: 62.4
click at [615, 144] on div "**********" at bounding box center [603, 148] width 156 height 21
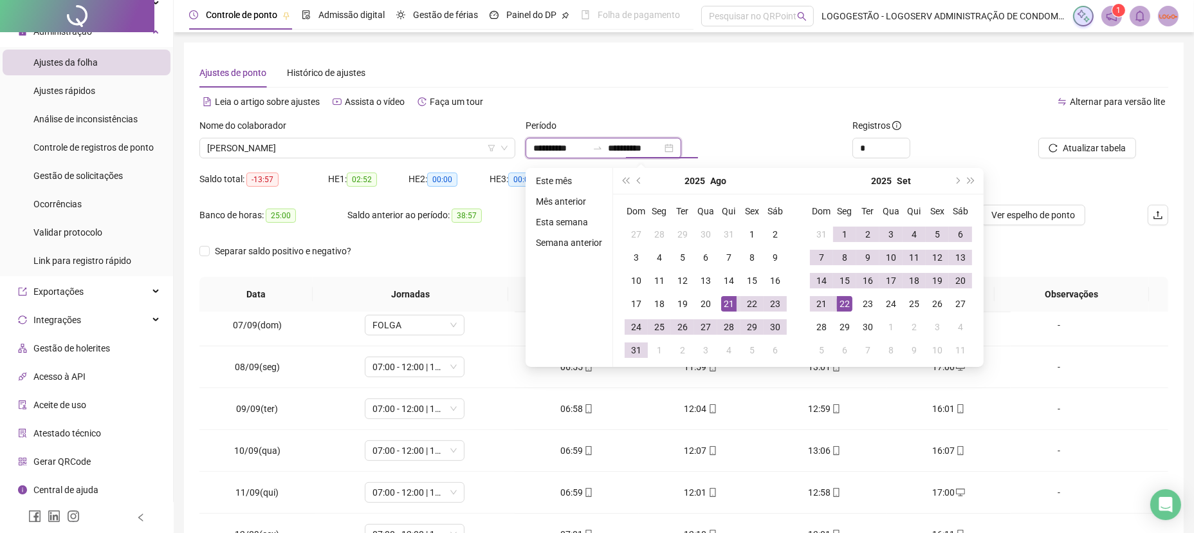
type input "**********"
click at [1041, 151] on button "Atualizar tabela" at bounding box center [1087, 148] width 98 height 21
click at [1047, 156] on body "**********" at bounding box center [597, 266] width 1194 height 533
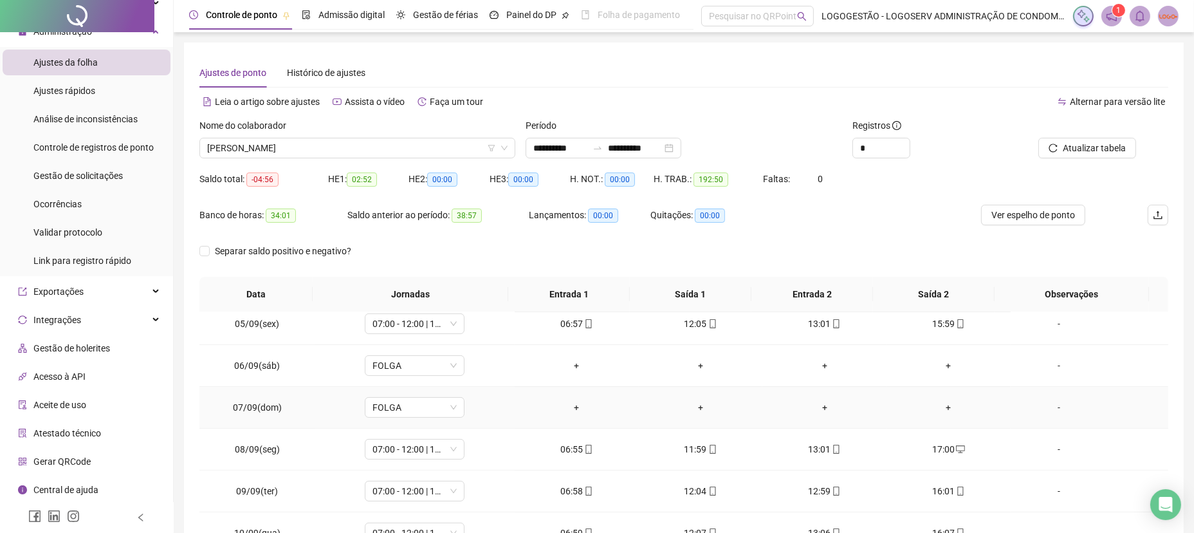
scroll to position [632, 0]
click at [1022, 223] on button "Ver espelho de ponto" at bounding box center [1033, 215] width 104 height 21
